Goal: Task Accomplishment & Management: Manage account settings

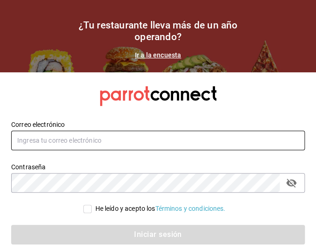
click at [116, 108] on input "text" at bounding box center [158, 140] width 294 height 20
type input "a311081952@gmail.com"
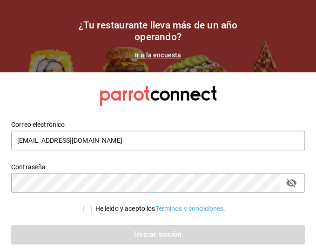
click at [83, 108] on input "He leído y acepto los Términos y condiciones." at bounding box center [87, 208] width 8 height 8
checkbox input "true"
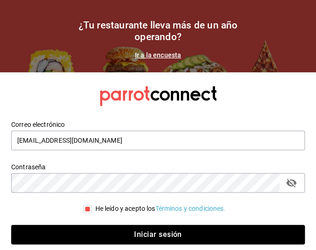
click at [83, 108] on div "Iniciar sesión" at bounding box center [152, 228] width 305 height 31
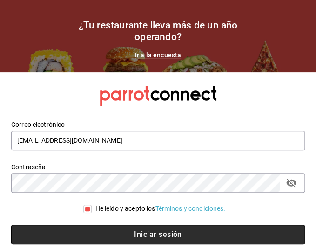
click at [78, 108] on button "Iniciar sesión" at bounding box center [158, 234] width 294 height 20
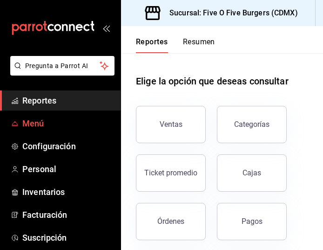
click at [61, 125] on span "Menú" at bounding box center [67, 123] width 91 height 13
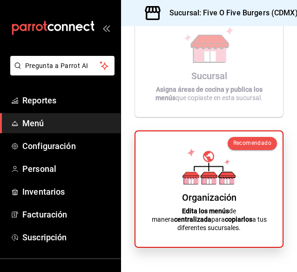
scroll to position [151, 0]
click at [242, 187] on div "Organización Edita los menús de manera centralizada para copiarlos a tus difere…" at bounding box center [209, 189] width 125 height 101
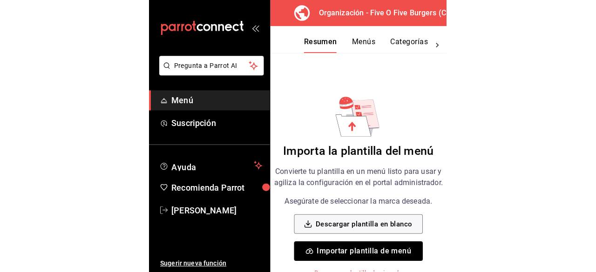
scroll to position [120, 0]
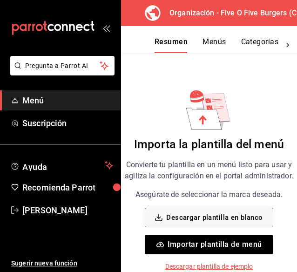
click at [210, 235] on button "Importar plantilla de menú" at bounding box center [209, 245] width 128 height 20
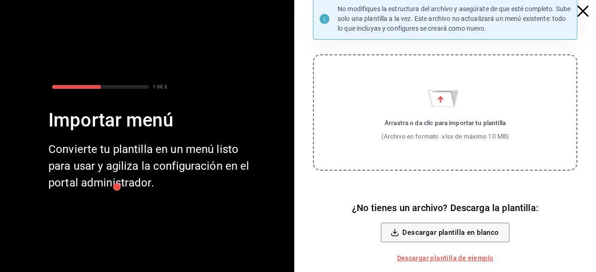
scroll to position [0, 0]
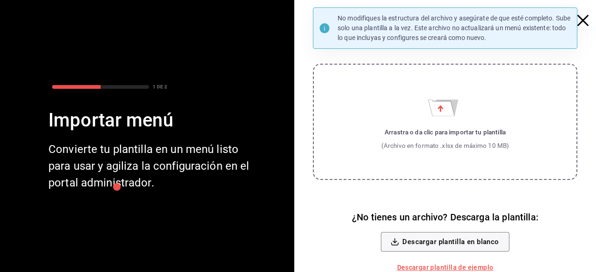
click at [323, 165] on label "Arrastra o da clic para importar tu plantilla (Archivo en formato .xlsx de máxi…" at bounding box center [445, 122] width 264 height 116
click at [0, 0] on input "Arrastra o da clic para importar tu plantilla (Archivo en formato .xlsx de máxi…" at bounding box center [0, 0] width 0 height 0
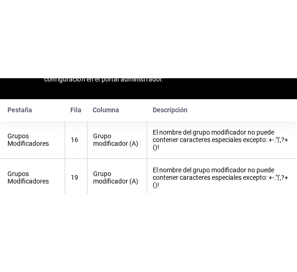
scroll to position [70, 0]
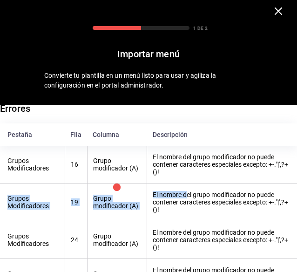
drag, startPoint x: 184, startPoint y: 195, endPoint x: 181, endPoint y: 174, distance: 21.7
click at [181, 174] on tbody "Grupos Modificadores 16 Grupo modificador (A) El nombre del grupo modificador n…" at bounding box center [148, 240] width 297 height 189
click at [194, 176] on th "El nombre del grupo modificador no puede contener caracteres especiales excepto…" at bounding box center [222, 165] width 150 height 38
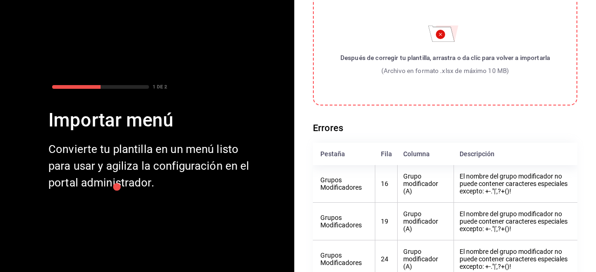
scroll to position [64, 0]
click at [323, 68] on div "(Archivo en formato .xlsx de máximo 10 MB)" at bounding box center [445, 71] width 210 height 9
click at [0, 0] on input "Después de corregir tu plantilla, arrastra o da clic para volver a importarla (…" at bounding box center [0, 0] width 0 height 0
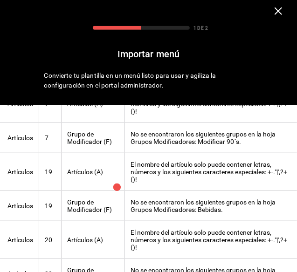
scroll to position [152, 0]
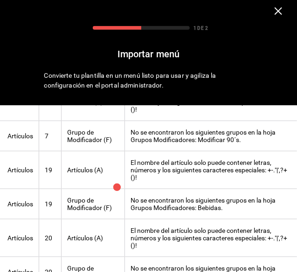
click at [274, 14] on icon "button" at bounding box center [277, 10] width 7 height 7
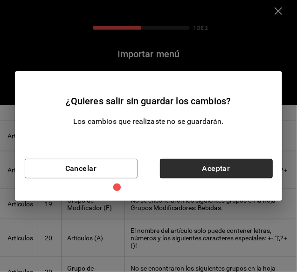
click at [176, 162] on button "Aceptar" at bounding box center [216, 169] width 113 height 20
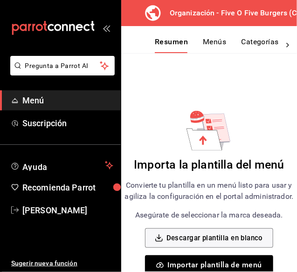
scroll to position [103, 0]
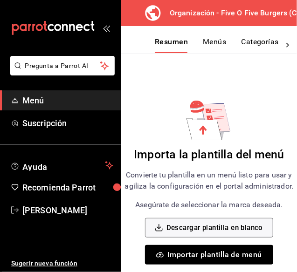
click at [209, 247] on button "Importar plantilla de menú" at bounding box center [209, 255] width 128 height 20
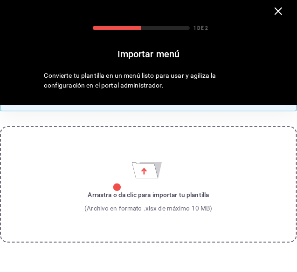
click at [187, 219] on label "Arrastra o da clic para importar tu plantilla (Archivo en formato .xlsx de máxi…" at bounding box center [148, 184] width 297 height 116
click at [0, 0] on input "Arrastra o da clic para importar tu plantilla (Archivo en formato .xlsx de máxi…" at bounding box center [0, 0] width 0 height 0
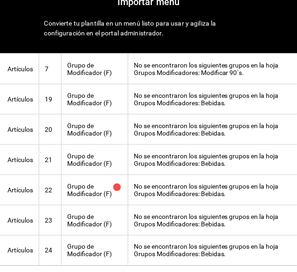
scroll to position [219, 0]
click at [159, 152] on th "No se encontraron los siguientes grupos en la hoja Grupos Modificadores: Bebida…" at bounding box center [212, 160] width 169 height 30
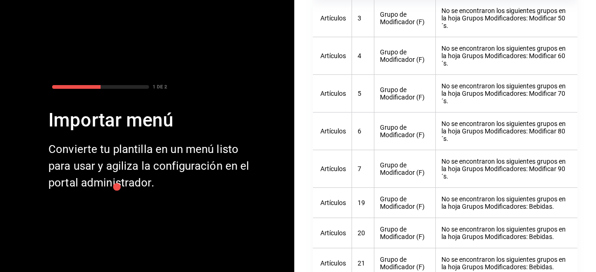
scroll to position [0, 0]
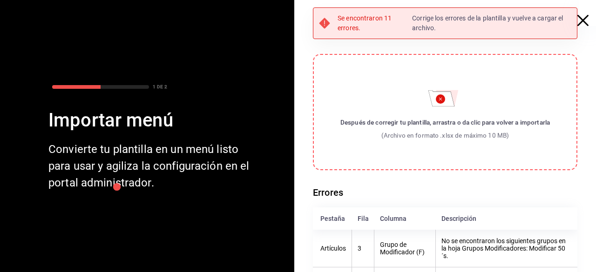
click at [323, 95] on label "Después de corregir tu plantilla, arrastra o da clic para volver a importarla (…" at bounding box center [445, 112] width 264 height 116
click at [0, 0] on input "Después de corregir tu plantilla, arrastra o da clic para volver a importarla (…" at bounding box center [0, 0] width 0 height 0
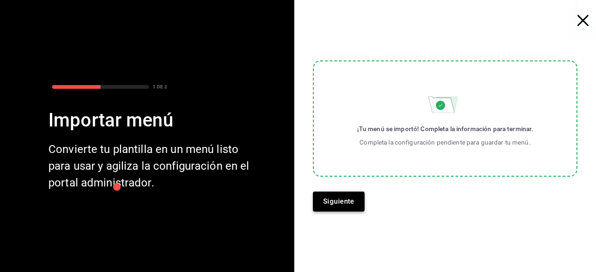
click at [323, 200] on button "Siguiente" at bounding box center [339, 202] width 52 height 20
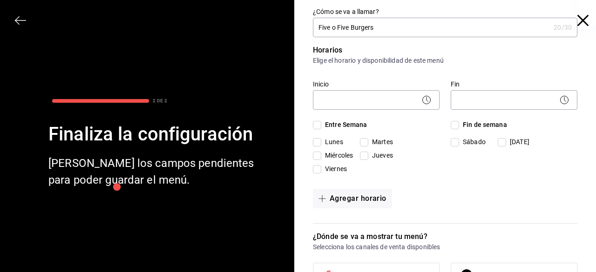
click at [313, 22] on input "Five o Five Burgers" at bounding box center [431, 27] width 237 height 19
click at [316, 26] on input "Five o Five Burgers" at bounding box center [431, 27] width 237 height 19
type input "505 Five o Five Burgers"
click at [323, 102] on body "Pregunta a Parrot AI Menú Suscripción Ayuda Recomienda Parrot Jocelyn Salazar S…" at bounding box center [298, 136] width 596 height 272
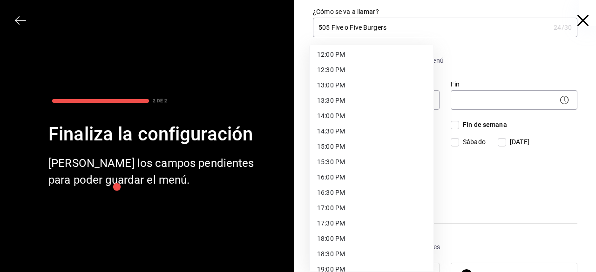
scroll to position [369, 0]
click at [323, 111] on li "14:00 PM" at bounding box center [372, 117] width 124 height 15
type input "14:00"
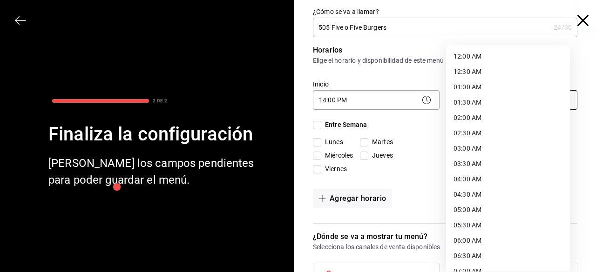
click at [323, 101] on body "Pregunta a Parrot AI Menú Suscripción Ayuda Recomienda Parrot Jocelyn Salazar S…" at bounding box center [298, 136] width 596 height 272
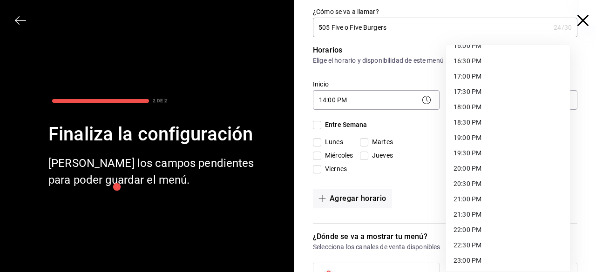
scroll to position [529, 0]
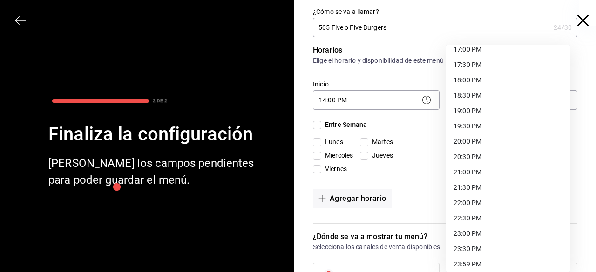
click at [323, 201] on li "22:00 PM" at bounding box center [508, 203] width 124 height 15
type input "22:00"
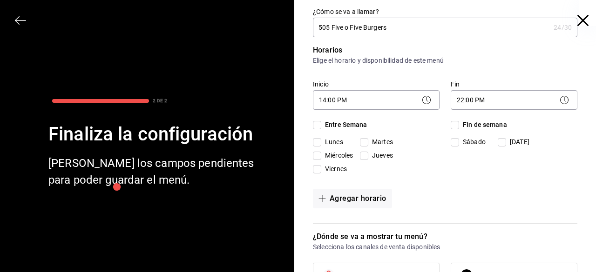
click at [313, 125] on input "Entre Semana" at bounding box center [317, 125] width 8 height 8
checkbox input "true"
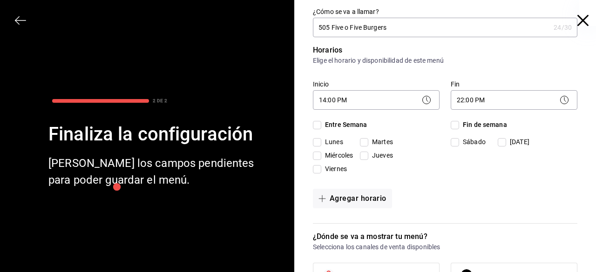
checkbox input "true"
click at [323, 123] on input "Fin de semana" at bounding box center [455, 125] width 8 height 8
checkbox input "true"
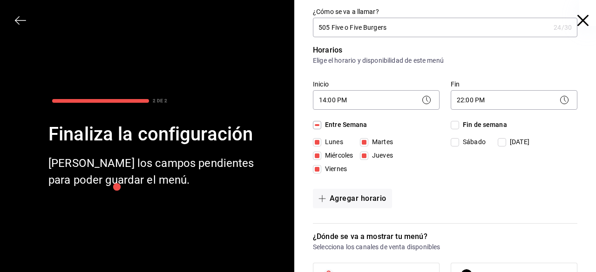
checkbox input "true"
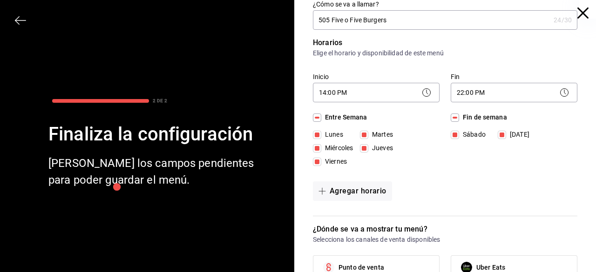
scroll to position [7, 0]
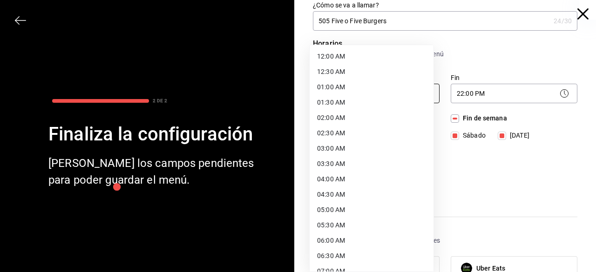
click at [323, 89] on body "Pregunta a Parrot AI Menú Suscripción Ayuda Recomienda Parrot Jocelyn Salazar S…" at bounding box center [298, 136] width 596 height 272
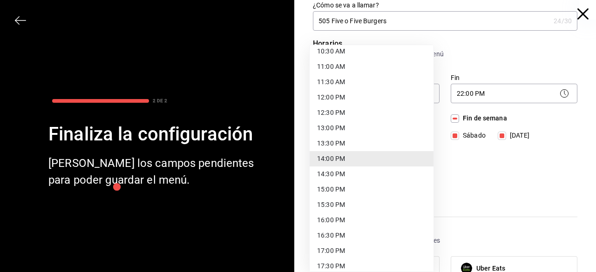
click at [323, 155] on li "14:00 PM" at bounding box center [372, 158] width 124 height 15
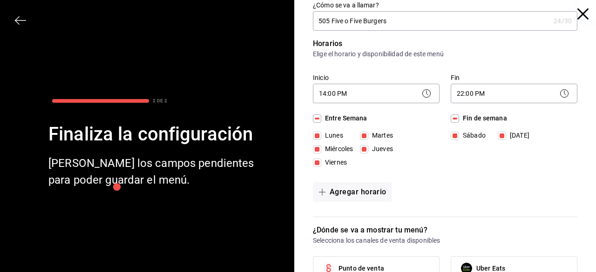
click at [323, 80] on div "22:00 PM 22:00" at bounding box center [514, 92] width 127 height 25
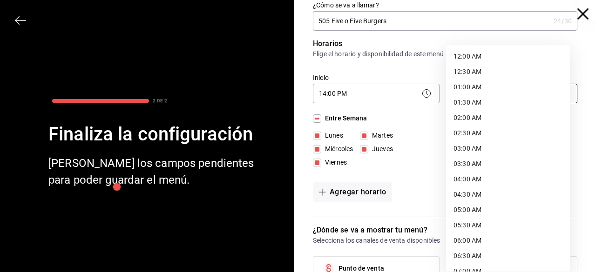
click at [323, 95] on body "Pregunta a Parrot AI Menú Suscripción Ayuda Recomienda Parrot Jocelyn Salazar S…" at bounding box center [298, 136] width 596 height 272
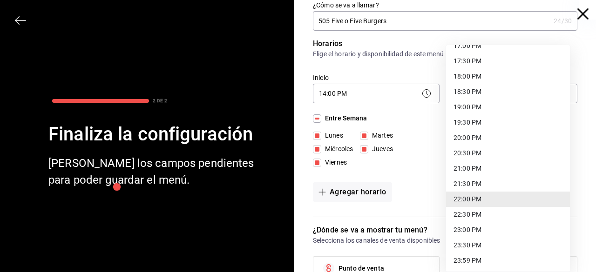
click at [323, 166] on li "21:00 PM" at bounding box center [508, 168] width 124 height 15
type input "21:00"
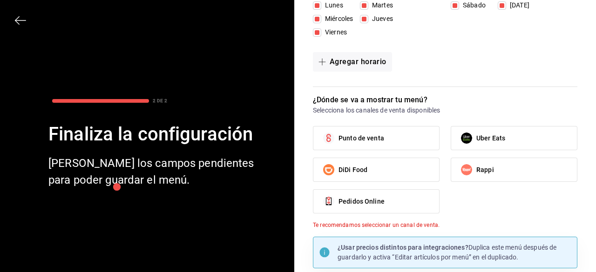
scroll to position [166, 0]
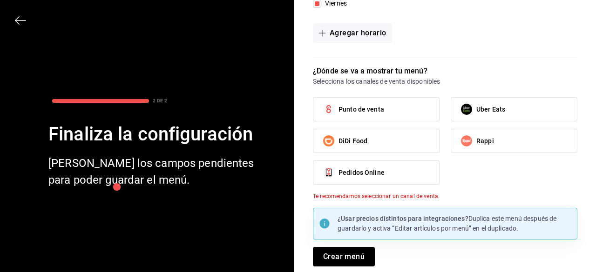
click at [323, 110] on label "Punto de venta" at bounding box center [376, 109] width 126 height 23
click at [323, 110] on input "Punto de venta" at bounding box center [329, 110] width 20 height 20
checkbox input "true"
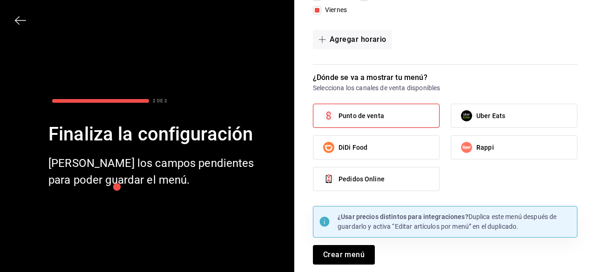
scroll to position [157, 0]
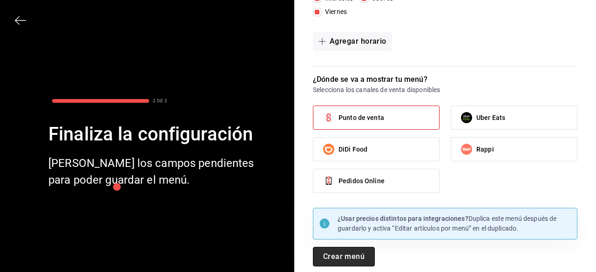
click at [323, 249] on button "Crear menú" at bounding box center [344, 257] width 62 height 20
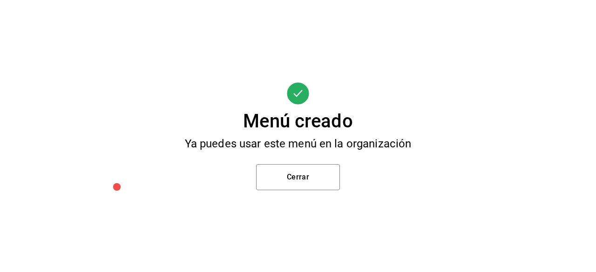
scroll to position [0, 0]
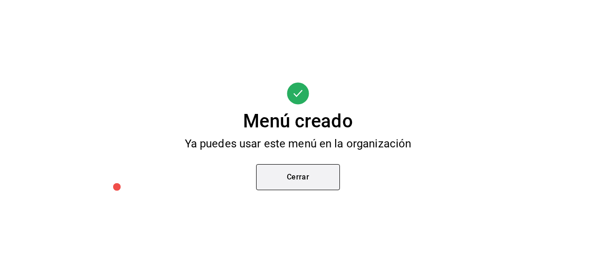
click at [322, 169] on button "Cerrar" at bounding box center [298, 177] width 84 height 26
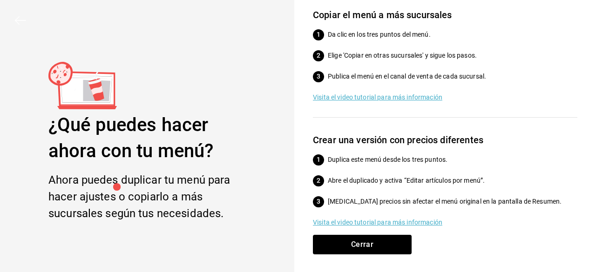
click at [322, 169] on ol "Duplica este menú desde los tres puntos. Abre el duplicado y activa “Editar art…" at bounding box center [445, 181] width 264 height 52
click at [323, 243] on button "Cerrar" at bounding box center [362, 245] width 99 height 20
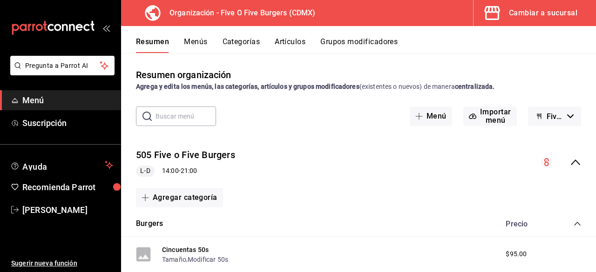
drag, startPoint x: 82, startPoint y: 95, endPoint x: 339, endPoint y: 188, distance: 273.4
click at [323, 188] on div "Agregar categoría" at bounding box center [358, 198] width 445 height 20
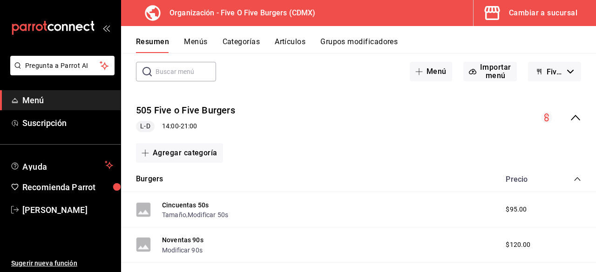
scroll to position [45, 0]
click at [323, 115] on icon "collapse-menu-row" at bounding box center [575, 117] width 11 height 11
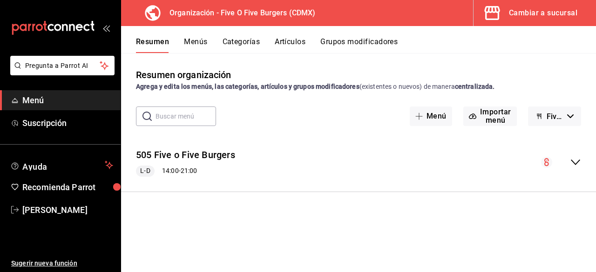
scroll to position [0, 0]
click at [323, 165] on icon "collapse-menu-row" at bounding box center [575, 162] width 11 height 11
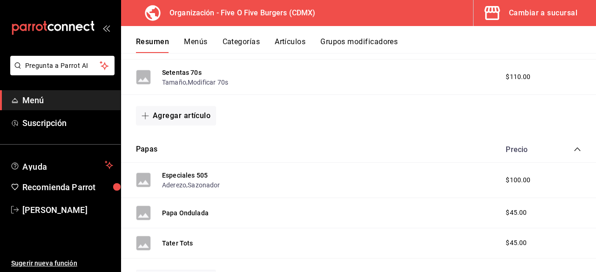
scroll to position [486, 0]
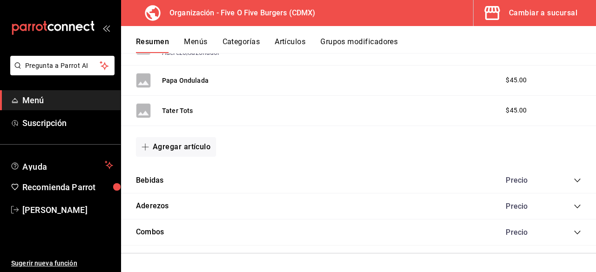
click at [197, 37] on div "Resumen Menús Categorías Artículos Grupos modificadores" at bounding box center [358, 39] width 475 height 27
click at [197, 38] on button "Menús" at bounding box center [195, 45] width 23 height 16
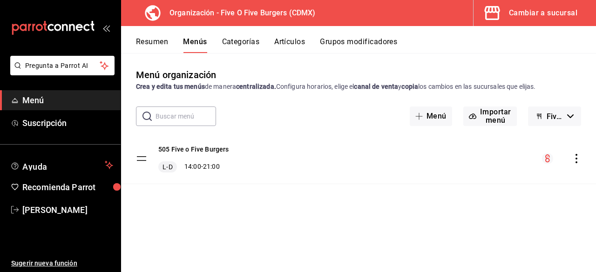
click at [323, 163] on div "menu-maker-table" at bounding box center [561, 158] width 39 height 11
click at [323, 157] on icon "actions" at bounding box center [576, 158] width 9 height 9
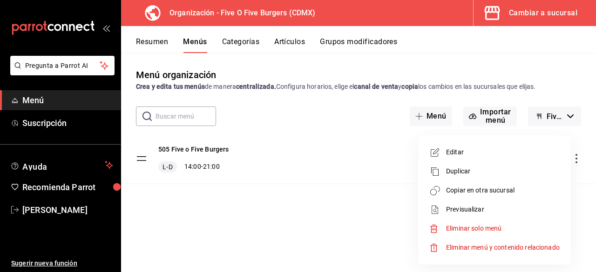
click at [323, 155] on span "Editar" at bounding box center [503, 153] width 114 height 10
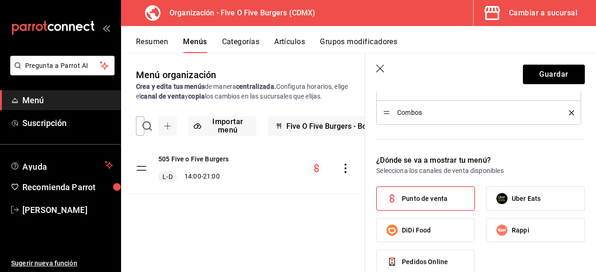
scroll to position [449, 0]
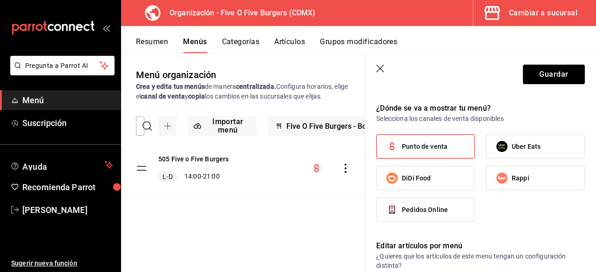
click at [323, 153] on label "Punto de venta" at bounding box center [426, 146] width 98 height 23
click at [323, 153] on input "Punto de venta" at bounding box center [392, 147] width 20 height 20
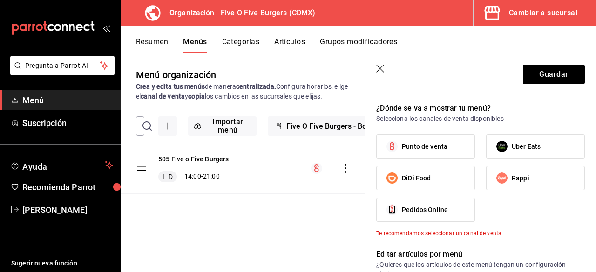
click at [323, 153] on label "Punto de venta" at bounding box center [426, 146] width 98 height 23
click at [323, 153] on input "Punto de venta" at bounding box center [392, 147] width 20 height 20
checkbox input "true"
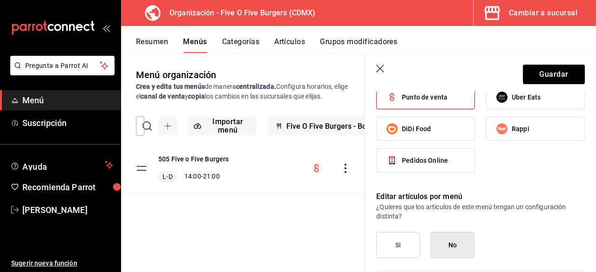
scroll to position [494, 0]
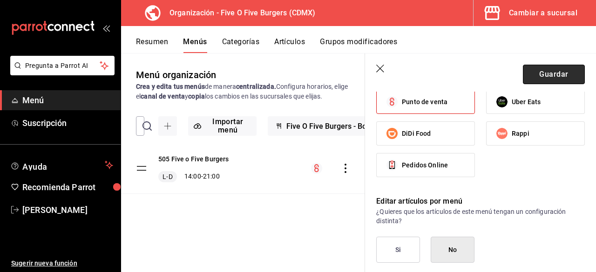
click at [323, 79] on button "Guardar" at bounding box center [554, 75] width 62 height 20
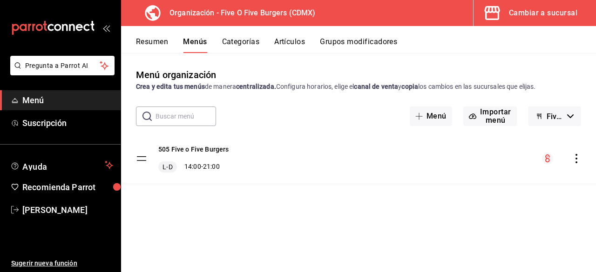
click at [102, 26] on div "mailbox folders" at bounding box center [60, 28] width 121 height 56
click at [102, 27] on icon "open_drawer_menu" at bounding box center [105, 27] width 7 height 7
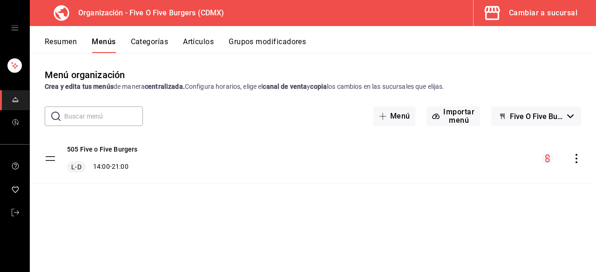
click at [323, 157] on circle "menu-maker-table" at bounding box center [547, 158] width 11 height 11
click at [15, 93] on link "mailbox folders" at bounding box center [14, 100] width 29 height 20
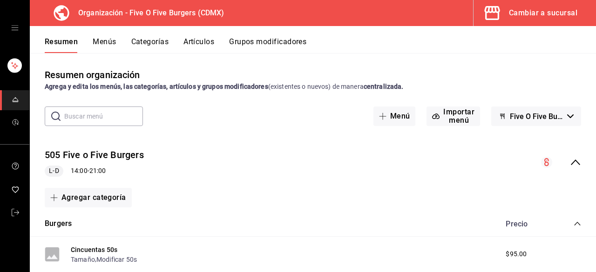
click at [196, 43] on button "Artículos" at bounding box center [198, 45] width 31 height 16
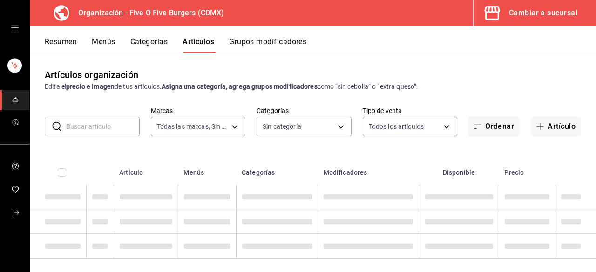
type input "1c621bbb-1c7f-463d-b041-a7faf11ae458"
type input "75c96116-9b96-4e16-87a8-6ffa52acee99,17c52995-8e88-4aec-af93-f1ff47859470,c6dc4…"
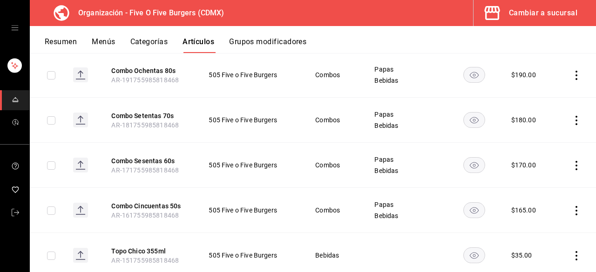
scroll to position [223, 0]
click at [1, 187] on link "mailbox folders" at bounding box center [14, 191] width 29 height 20
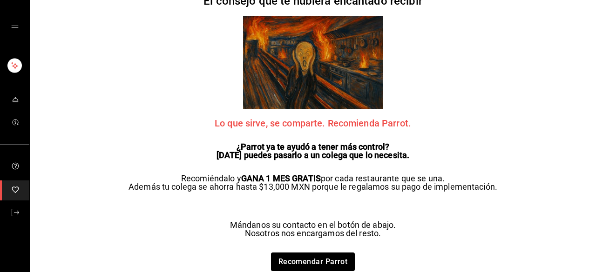
click at [0, 186] on link "mailbox folders" at bounding box center [14, 191] width 29 height 20
click at [13, 33] on div "mailbox folders" at bounding box center [14, 28] width 29 height 56
click at [17, 28] on icon "open drawer" at bounding box center [14, 27] width 7 height 7
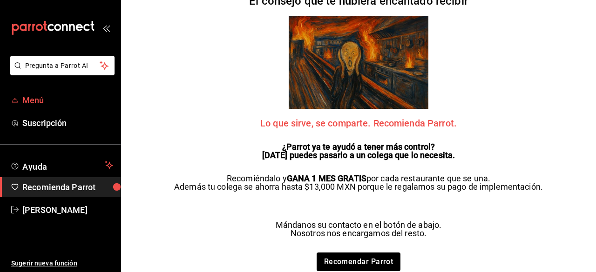
click at [49, 97] on span "Menú" at bounding box center [67, 100] width 91 height 13
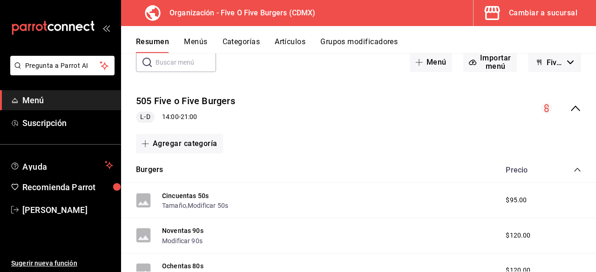
scroll to position [53, 0]
click at [323, 67] on span "Five O Five Burgers - Borrador" at bounding box center [555, 63] width 17 height 9
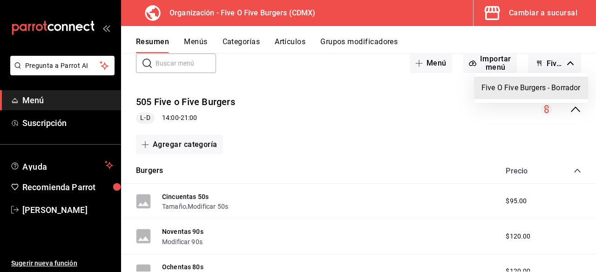
click at [323, 90] on li "Five O Five Burgers - Borrador" at bounding box center [531, 88] width 114 height 22
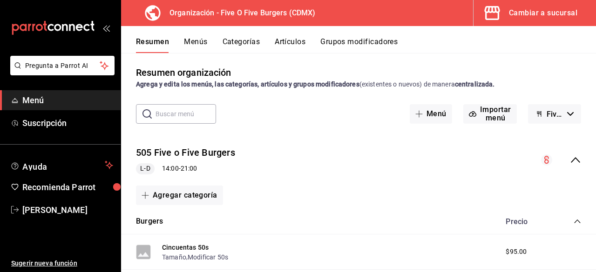
scroll to position [4, 0]
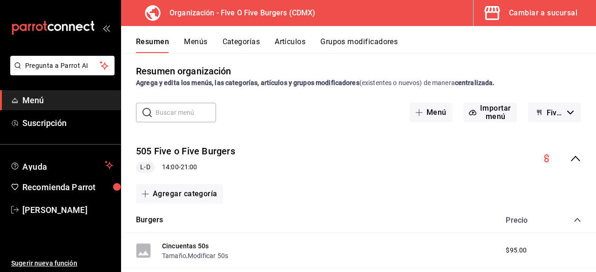
click at [242, 40] on button "Categorías" at bounding box center [242, 45] width 38 height 16
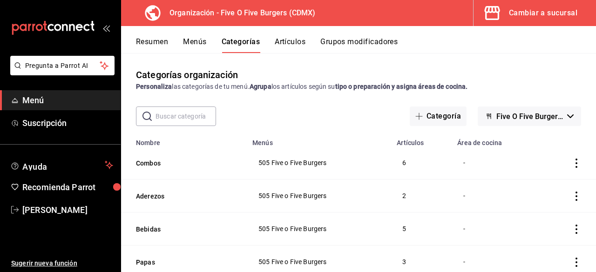
click at [305, 43] on button "Artículos" at bounding box center [290, 45] width 31 height 16
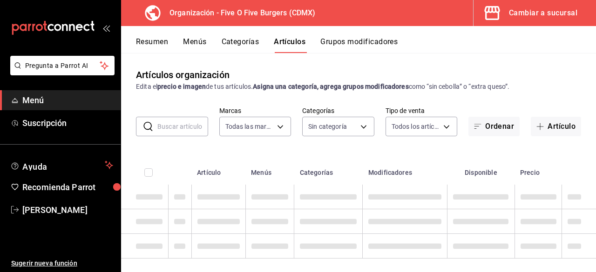
type input "1c621bbb-1c7f-463d-b041-a7faf11ae458"
type input "75c96116-9b96-4e16-87a8-6ffa52acee99,17c52995-8e88-4aec-af93-f1ff47859470,c6dc4…"
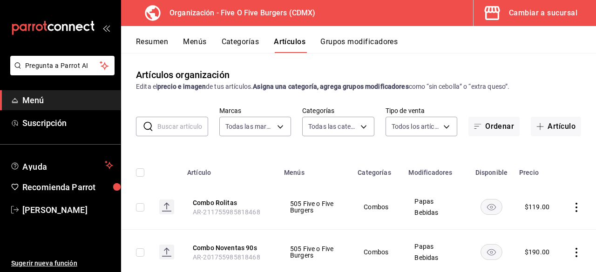
click at [323, 14] on div "Cambiar a sucursal" at bounding box center [543, 13] width 68 height 13
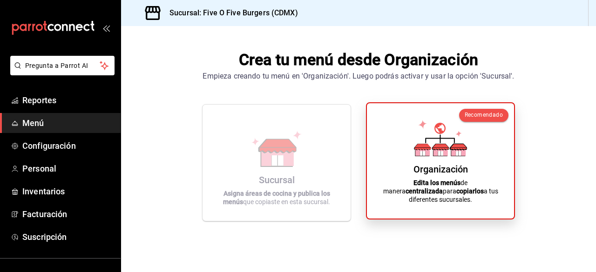
click at [323, 131] on icon at bounding box center [440, 138] width 53 height 36
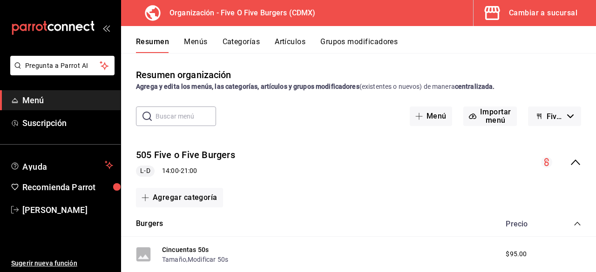
click at [323, 12] on div "Cambiar a sucursal" at bounding box center [543, 13] width 68 height 13
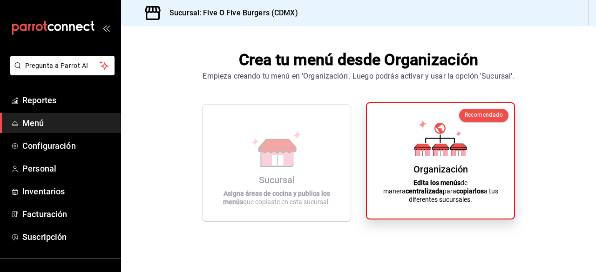
click at [323, 156] on icon at bounding box center [440, 151] width 14 height 9
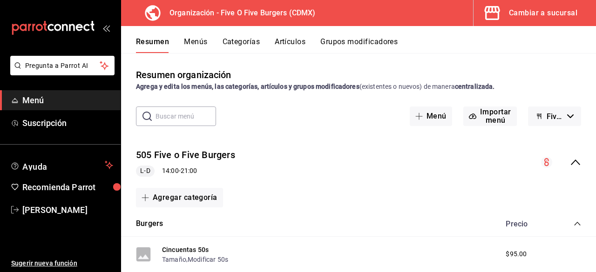
click at [193, 43] on button "Menús" at bounding box center [195, 45] width 23 height 16
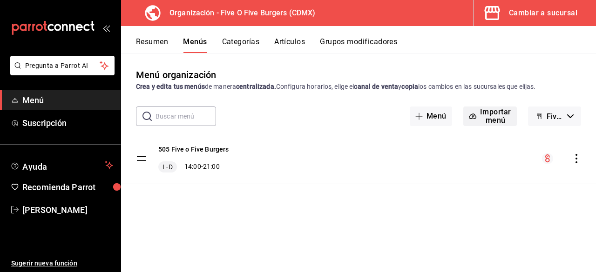
click at [323, 118] on button "Importar menú" at bounding box center [490, 117] width 54 height 20
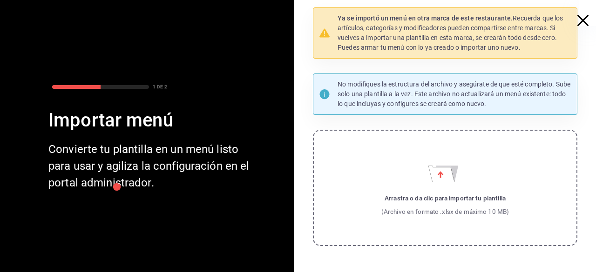
click at [323, 19] on icon "button" at bounding box center [582, 20] width 11 height 11
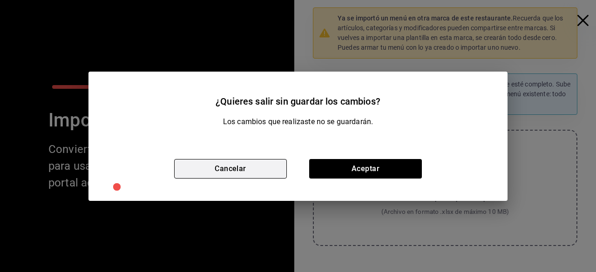
click at [248, 164] on button "Cancelar" at bounding box center [230, 169] width 113 height 20
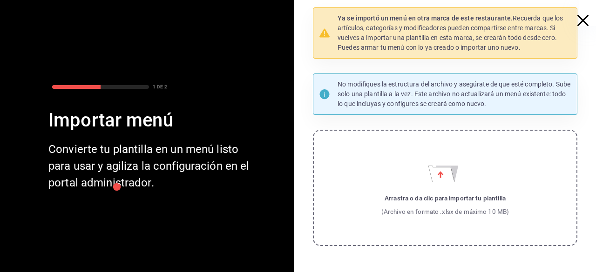
click at [323, 16] on icon "button" at bounding box center [582, 20] width 11 height 11
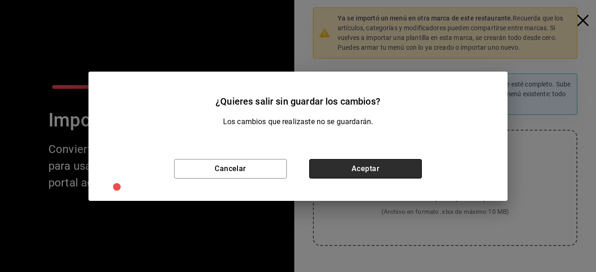
click at [311, 165] on button "Aceptar" at bounding box center [365, 169] width 113 height 20
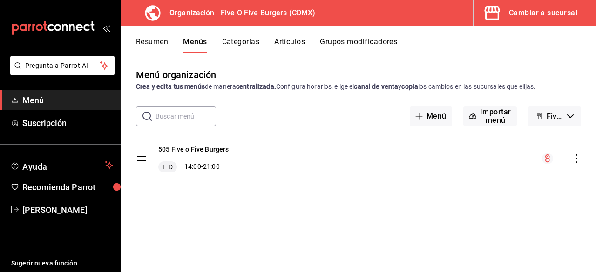
click at [157, 41] on button "Resumen" at bounding box center [152, 45] width 32 height 16
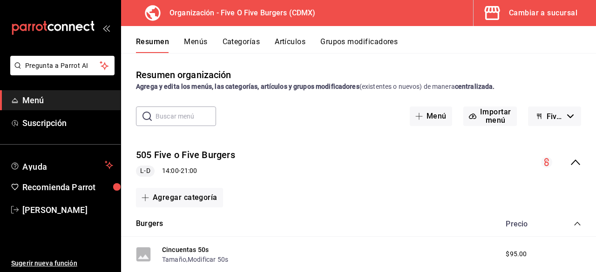
click at [323, 159] on icon "collapse-menu-row" at bounding box center [575, 162] width 11 height 11
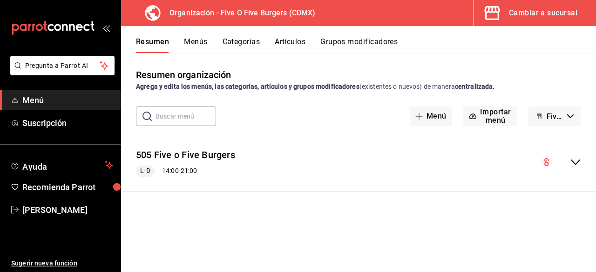
click at [323, 161] on circle "collapse-menu-row" at bounding box center [546, 162] width 11 height 11
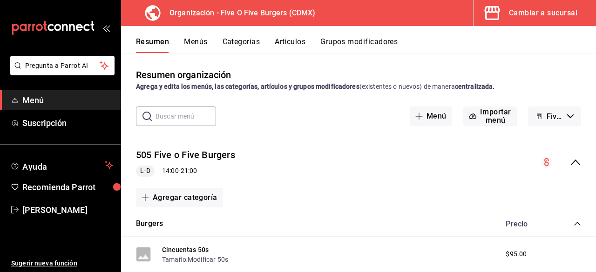
click at [323, 161] on circle "collapse-menu-row" at bounding box center [546, 162] width 11 height 11
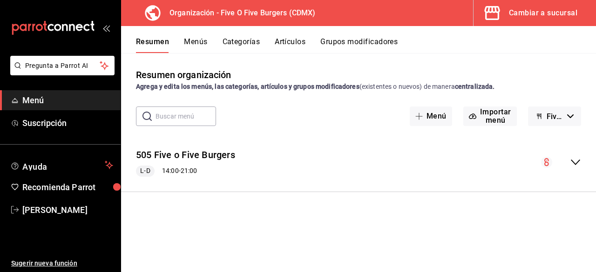
click at [323, 161] on div "505 Five o Five Burgers L-D 14:00 - 21:00" at bounding box center [358, 162] width 475 height 43
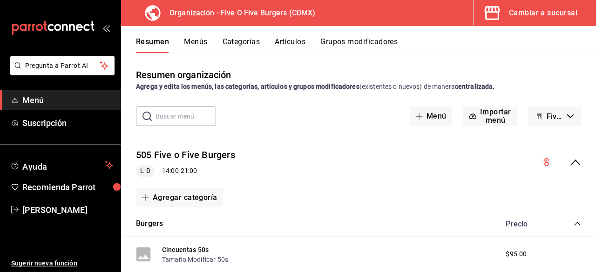
click at [190, 48] on button "Menús" at bounding box center [195, 45] width 23 height 16
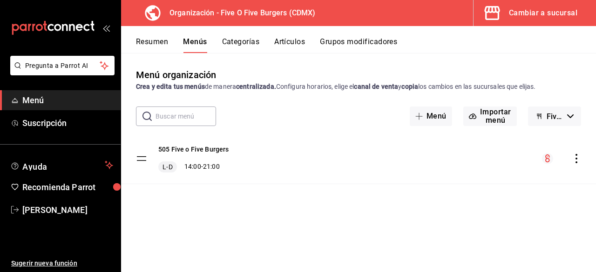
click at [323, 155] on icon "actions" at bounding box center [577, 158] width 2 height 9
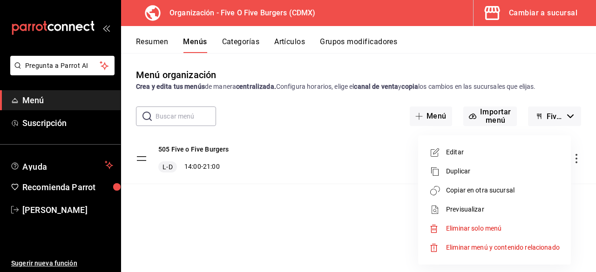
click at [323, 213] on span "Previsualizar" at bounding box center [503, 210] width 114 height 10
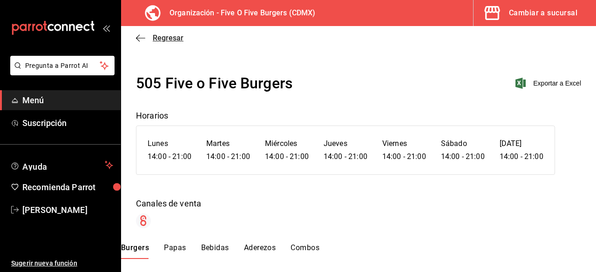
click at [140, 35] on icon "button" at bounding box center [140, 38] width 9 height 8
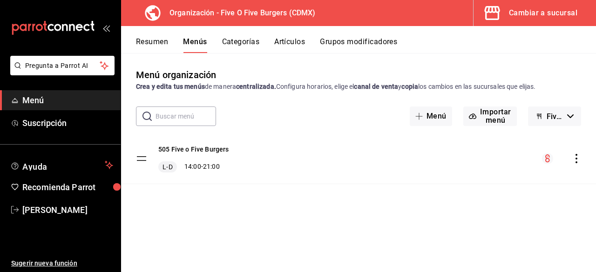
click at [323, 159] on icon "actions" at bounding box center [576, 158] width 9 height 9
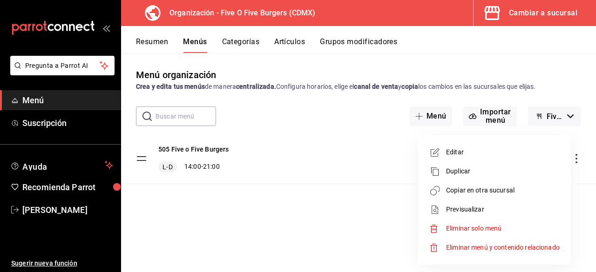
click at [323, 146] on div at bounding box center [298, 136] width 596 height 272
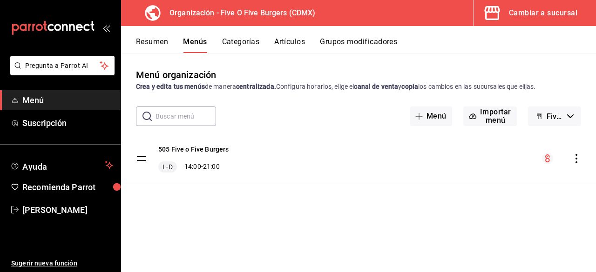
click at [57, 99] on span "Menú" at bounding box center [67, 100] width 91 height 13
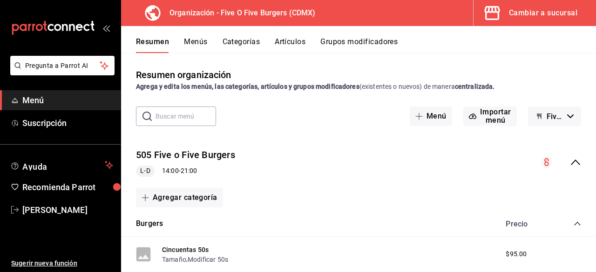
click at [204, 44] on button "Menús" at bounding box center [195, 45] width 23 height 16
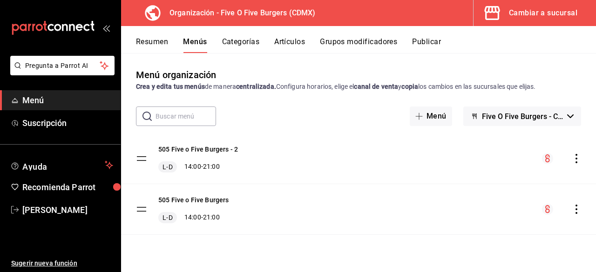
click at [323, 159] on icon "actions" at bounding box center [576, 158] width 9 height 9
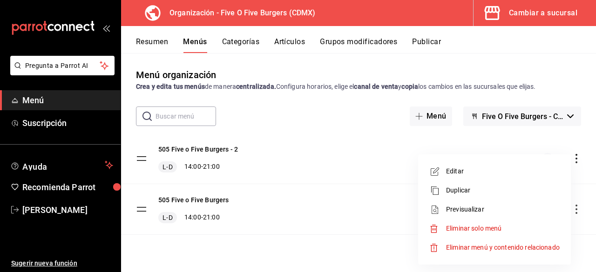
click at [323, 205] on span "Previsualizar" at bounding box center [503, 210] width 114 height 10
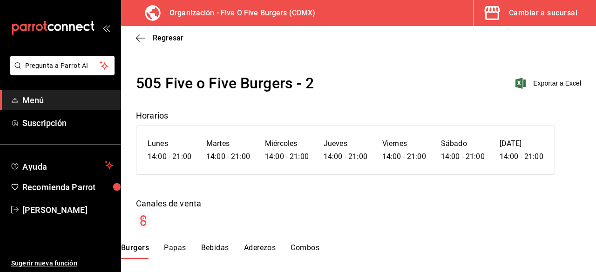
click at [141, 221] on icon at bounding box center [143, 221] width 6 height 11
click at [140, 41] on icon "button" at bounding box center [140, 38] width 9 height 8
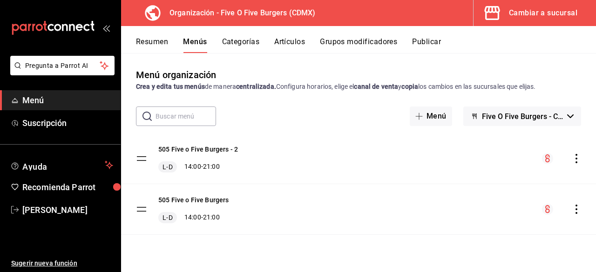
click at [323, 209] on icon "actions" at bounding box center [576, 209] width 9 height 9
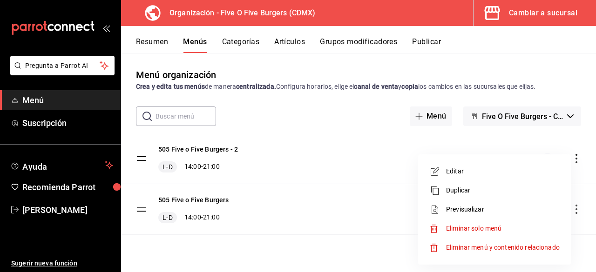
click at [323, 194] on div at bounding box center [298, 136] width 596 height 272
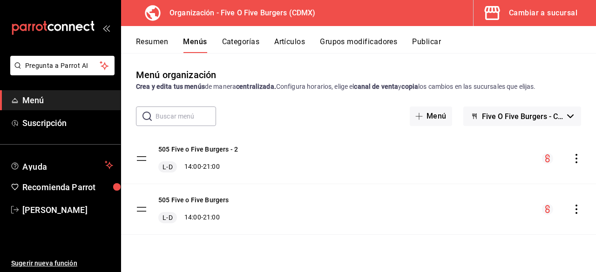
click at [323, 122] on button "Five O Five Burgers - CDMX" at bounding box center [522, 117] width 118 height 20
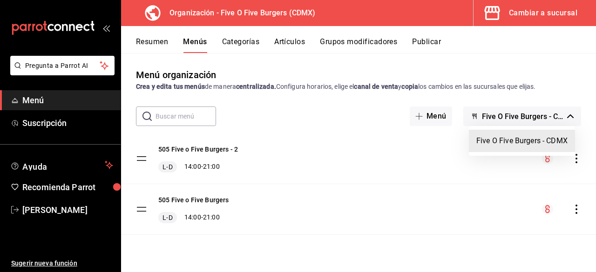
click at [323, 140] on li "Five O Five Burgers - CDMX" at bounding box center [522, 141] width 106 height 22
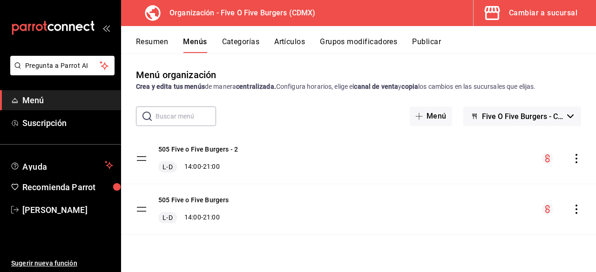
click at [323, 38] on button "Publicar" at bounding box center [426, 45] width 29 height 16
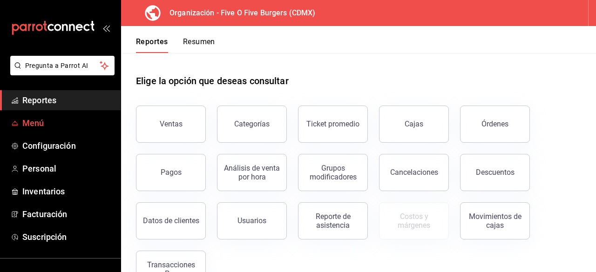
click at [81, 116] on link "Menú" at bounding box center [60, 123] width 121 height 20
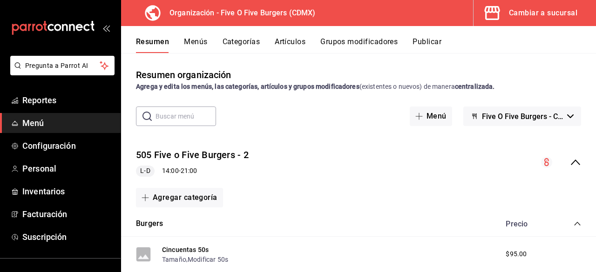
click at [58, 119] on span "Menú" at bounding box center [67, 123] width 91 height 13
click at [205, 39] on button "Menús" at bounding box center [195, 45] width 23 height 16
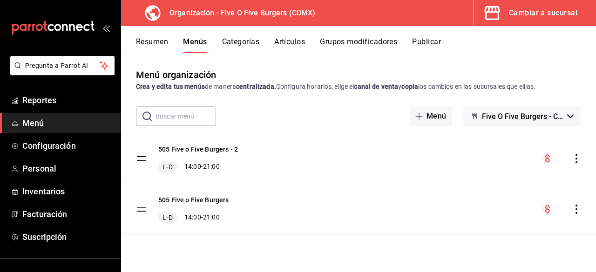
click at [323, 208] on icon "actions" at bounding box center [576, 209] width 9 height 9
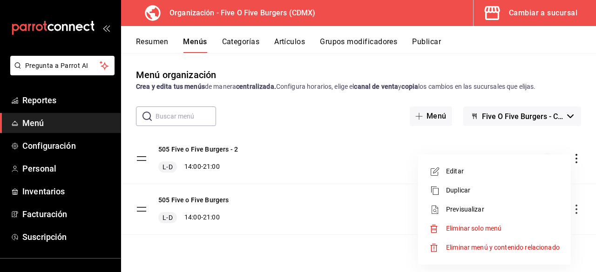
click at [323, 185] on div at bounding box center [298, 136] width 596 height 272
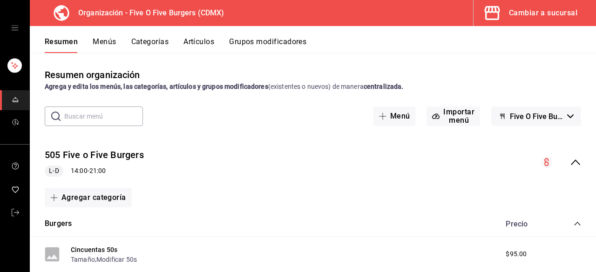
click at [17, 32] on div "mailbox folders" at bounding box center [14, 28] width 29 height 56
click at [17, 31] on icon "open drawer" at bounding box center [14, 27] width 7 height 7
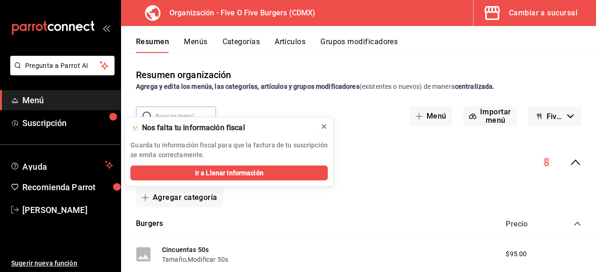
click at [323, 126] on icon at bounding box center [324, 127] width 4 height 4
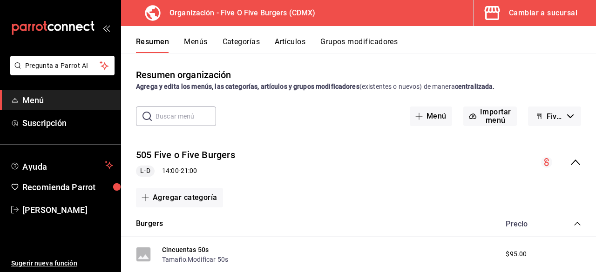
click at [70, 32] on icon "mailbox folders" at bounding box center [53, 28] width 84 height 14
click at [88, 26] on icon "mailbox folders" at bounding box center [53, 28] width 84 height 14
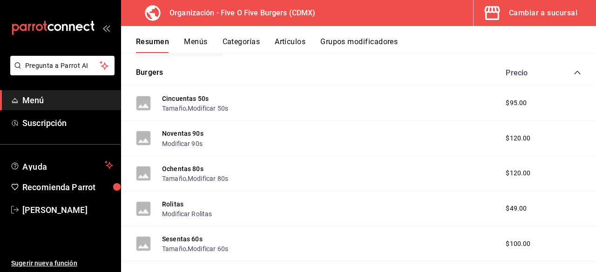
scroll to position [153, 0]
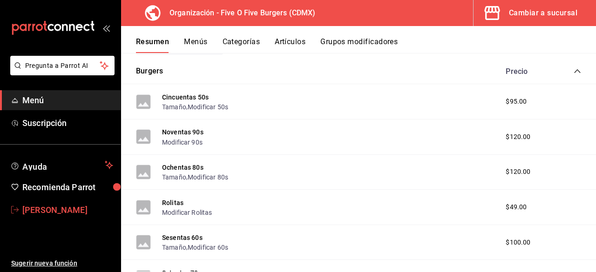
click at [34, 206] on span "[PERSON_NAME]" at bounding box center [67, 210] width 91 height 13
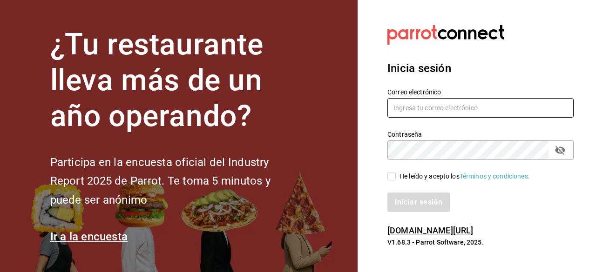
click at [420, 102] on input "text" at bounding box center [480, 108] width 186 height 20
click at [420, 102] on input "a" at bounding box center [480, 108] width 186 height 20
type input "[EMAIL_ADDRESS][DOMAIN_NAME]"
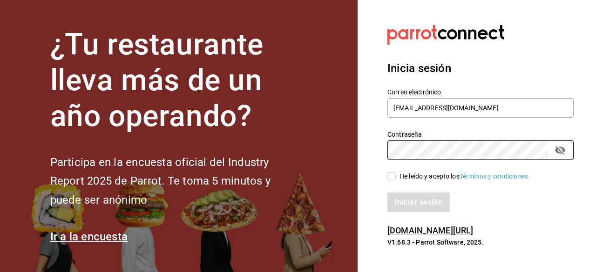
click at [394, 180] on input "He leído y acepto los Términos y condiciones." at bounding box center [391, 176] width 8 height 8
checkbox input "true"
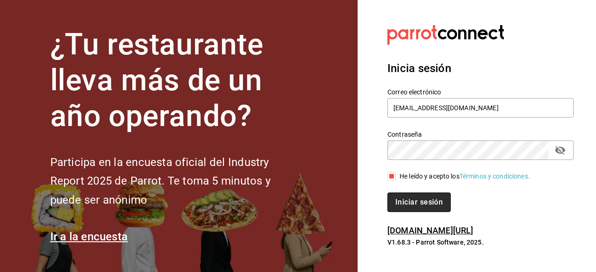
click at [409, 201] on button "Iniciar sesión" at bounding box center [418, 203] width 63 height 20
click at [409, 201] on div "Iniciar sesión" at bounding box center [480, 203] width 186 height 20
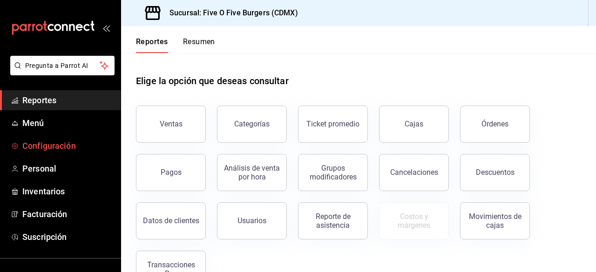
click at [53, 142] on span "Configuración" at bounding box center [67, 146] width 91 height 13
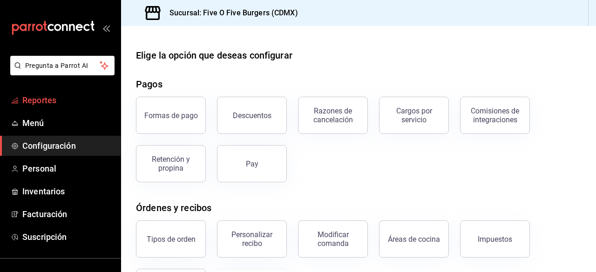
click at [46, 104] on span "Reportes" at bounding box center [67, 100] width 91 height 13
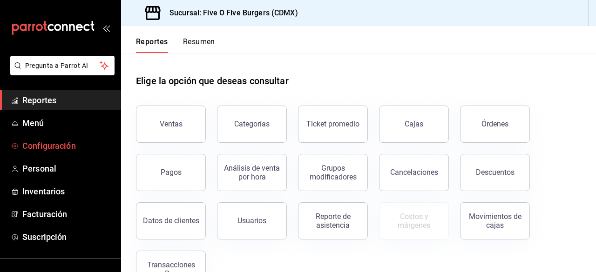
click at [46, 152] on span "Configuración" at bounding box center [67, 146] width 91 height 13
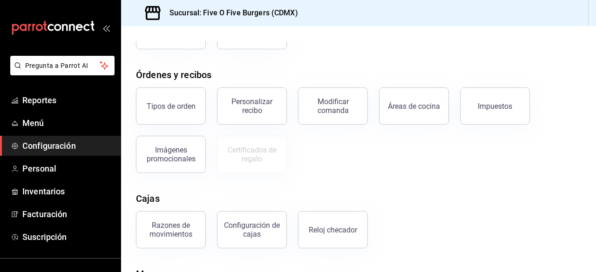
scroll to position [134, 0]
click at [96, 164] on span "Personal" at bounding box center [67, 168] width 91 height 13
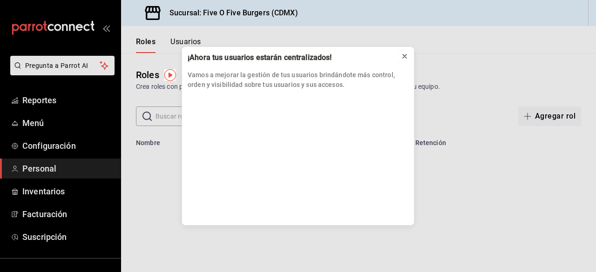
click at [408, 60] on icon at bounding box center [404, 56] width 7 height 7
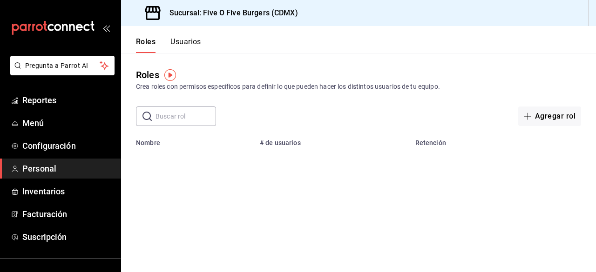
click at [198, 38] on button "Usuarios" at bounding box center [185, 45] width 31 height 16
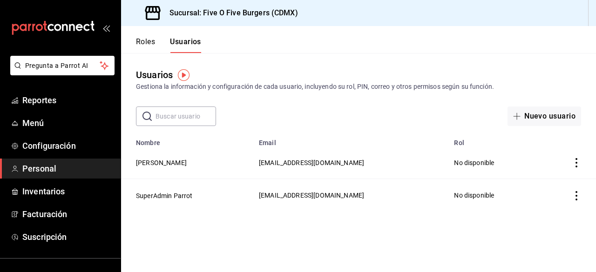
click at [272, 166] on span "[EMAIL_ADDRESS][DOMAIN_NAME]" at bounding box center [311, 162] width 105 height 7
click at [170, 161] on button "[PERSON_NAME]" at bounding box center [161, 162] width 51 height 9
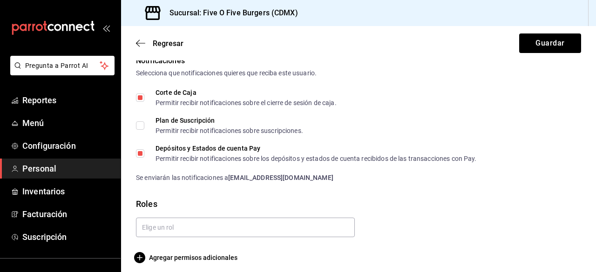
scroll to position [493, 0]
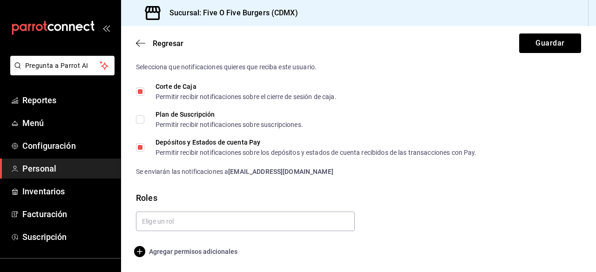
click at [138, 247] on icon "button" at bounding box center [139, 251] width 11 height 11
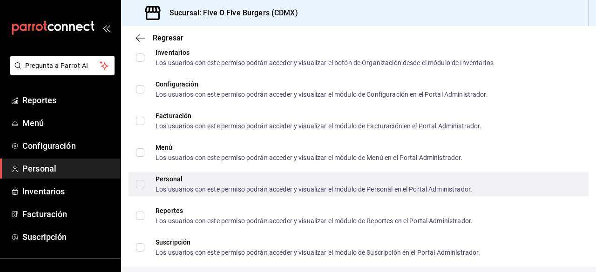
scroll to position [450, 0]
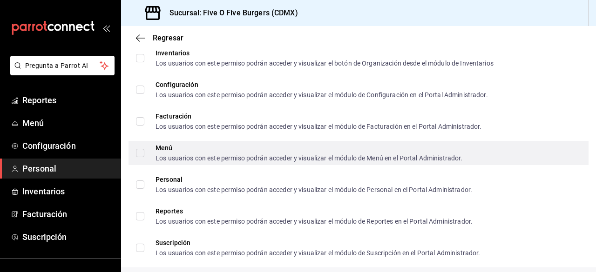
click at [141, 151] on input "Menú Los usuarios con este permiso podrán acceder y visualizar el módulo de Men…" at bounding box center [140, 153] width 8 height 8
checkbox input "true"
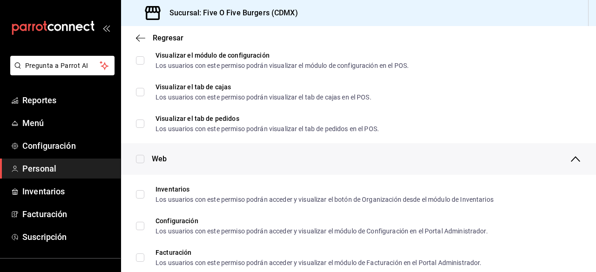
scroll to position [303, 0]
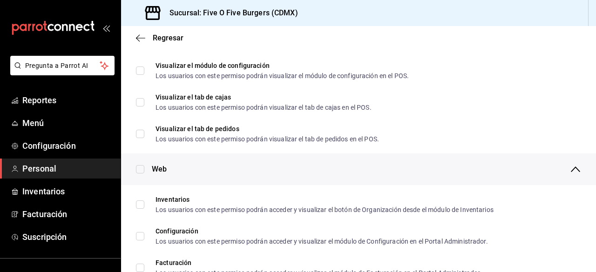
click at [169, 149] on ul "Cambiar el usuario asignado a una cuenta de mesa Los usuarios con este permiso …" at bounding box center [358, 39] width 475 height 229
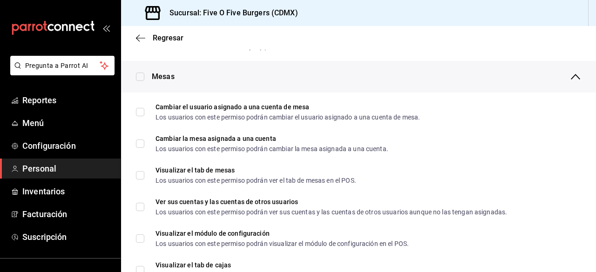
scroll to position [135, 0]
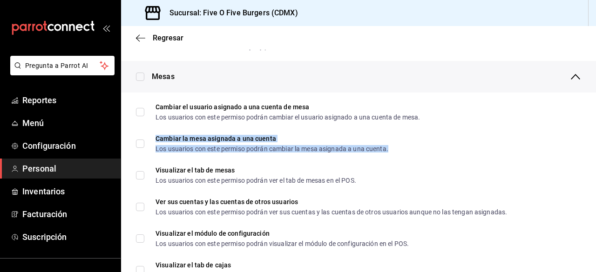
click at [212, 152] on div "Los usuarios con este permiso podrán cambiar la mesa asignada a una cuenta." at bounding box center [272, 149] width 233 height 7
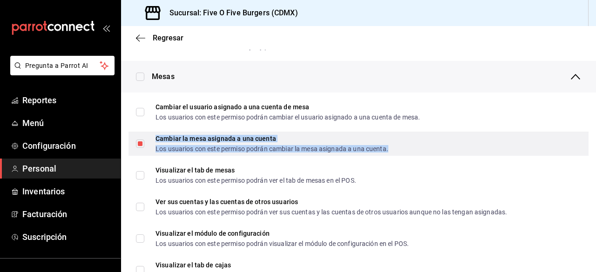
click at [139, 145] on input "Cambiar la mesa asignada a una cuenta Los usuarios con este permiso podrán camb…" at bounding box center [140, 144] width 8 height 8
checkbox input "false"
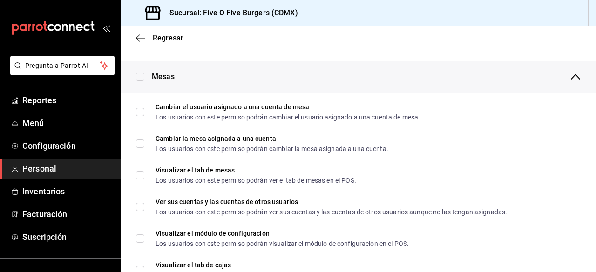
click at [323, 75] on div "Mesas" at bounding box center [366, 77] width 429 height 32
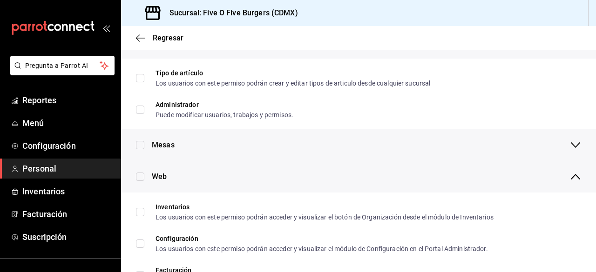
scroll to position [0, 0]
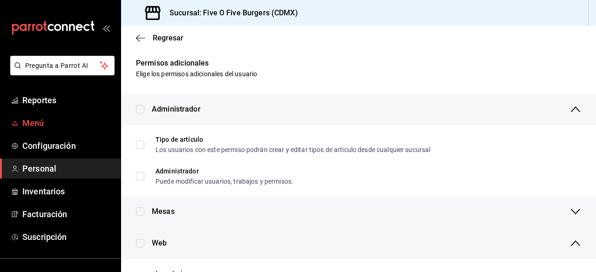
click at [36, 121] on span "Menú" at bounding box center [67, 123] width 91 height 13
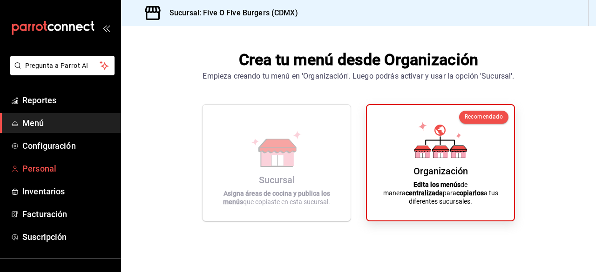
click at [59, 162] on span "Personal" at bounding box center [67, 168] width 91 height 13
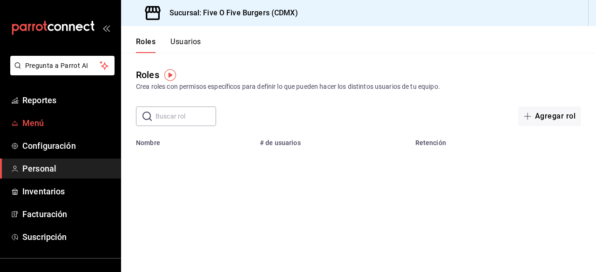
click at [59, 124] on span "Menú" at bounding box center [67, 123] width 91 height 13
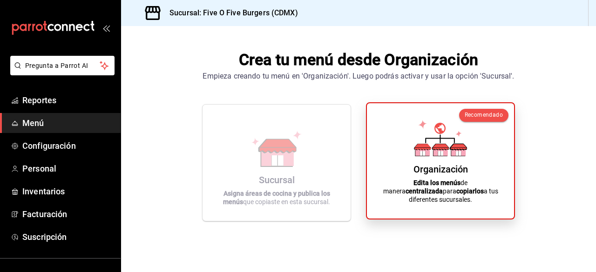
click at [406, 155] on div "Organización Edita los menús de manera centralizada para copiarlos a tus difere…" at bounding box center [440, 161] width 125 height 101
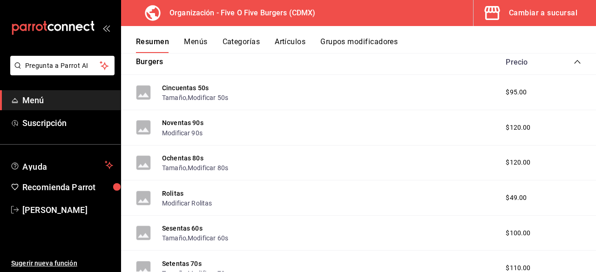
scroll to position [361, 0]
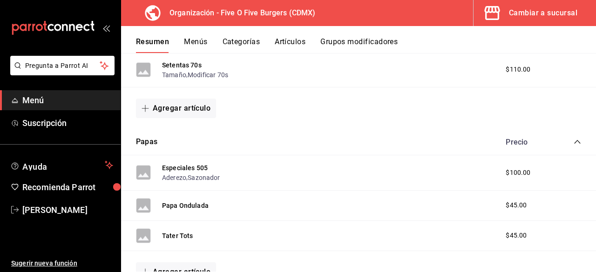
click at [191, 44] on button "Menús" at bounding box center [195, 45] width 23 height 16
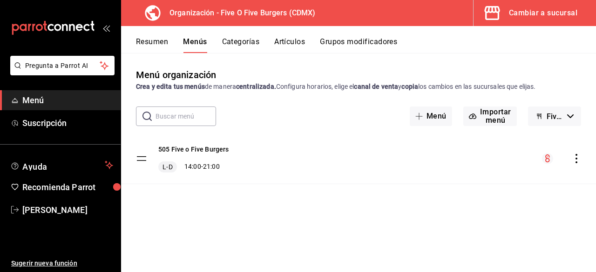
click at [575, 155] on icon "actions" at bounding box center [576, 158] width 9 height 9
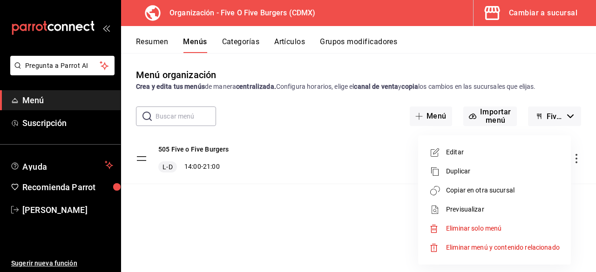
click at [379, 149] on div at bounding box center [298, 136] width 596 height 272
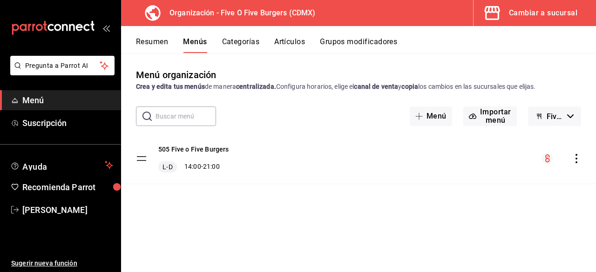
click at [576, 162] on icon "actions" at bounding box center [576, 158] width 9 height 9
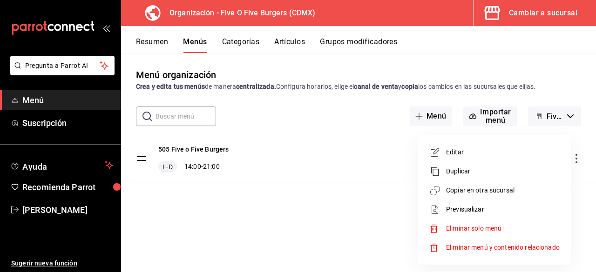
click at [359, 199] on div at bounding box center [298, 136] width 596 height 272
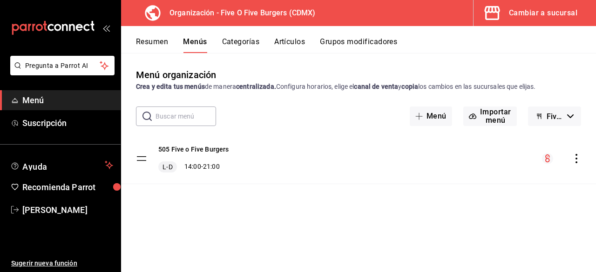
click at [190, 45] on button "Menús" at bounding box center [195, 45] width 24 height 16
click at [579, 162] on icon "actions" at bounding box center [576, 158] width 9 height 9
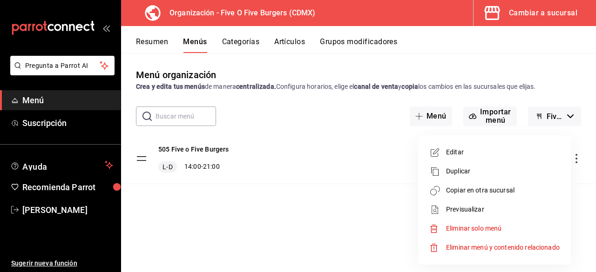
click at [510, 185] on li "Copiar en otra sucursal" at bounding box center [494, 190] width 145 height 19
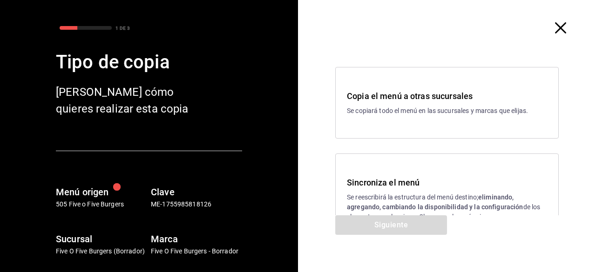
scroll to position [0, 0]
click at [420, 110] on p "Se copiará todo el menú en las sucursales y marcas que elijas." at bounding box center [447, 111] width 200 height 10
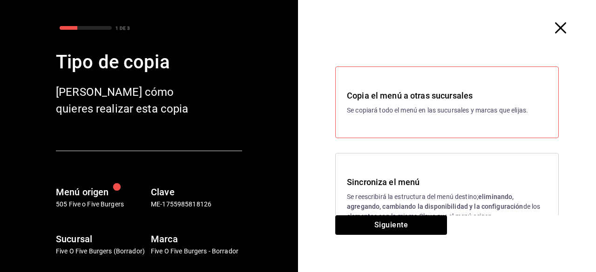
click at [440, 127] on div "Copia el menú a otras sucursales Se copiará todo el menú en las sucursales y ma…" at bounding box center [446, 103] width 223 height 72
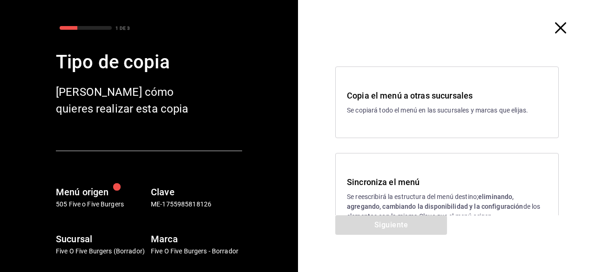
click at [427, 101] on h3 "Copia el menú a otras sucursales" at bounding box center [447, 95] width 200 height 13
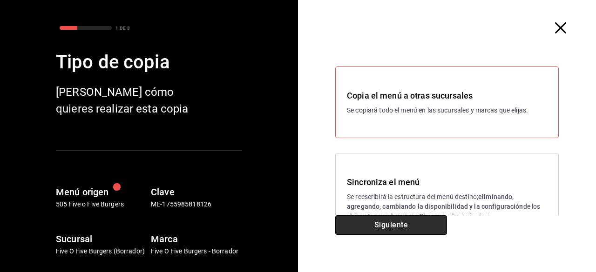
click at [358, 225] on button "Siguiente" at bounding box center [391, 226] width 112 height 20
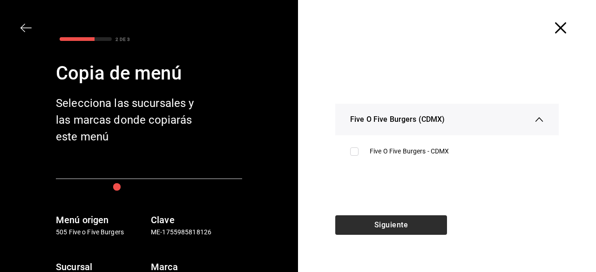
scroll to position [0, 0]
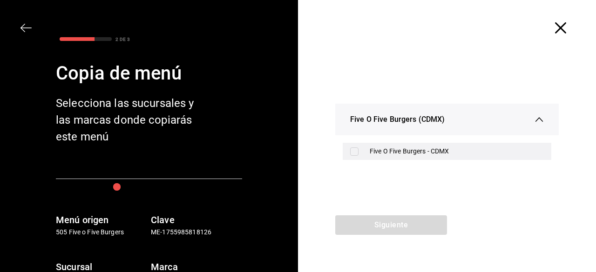
click at [386, 148] on div "Five O Five Burgers - CDMX" at bounding box center [457, 152] width 174 height 10
checkbox input "true"
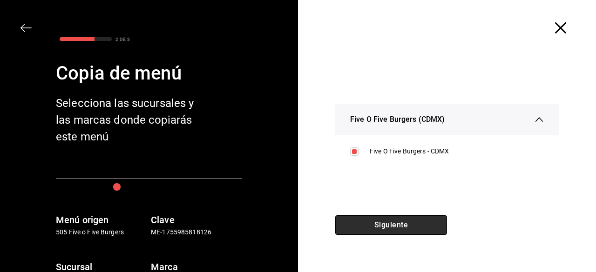
click at [366, 233] on button "Siguiente" at bounding box center [391, 226] width 112 height 20
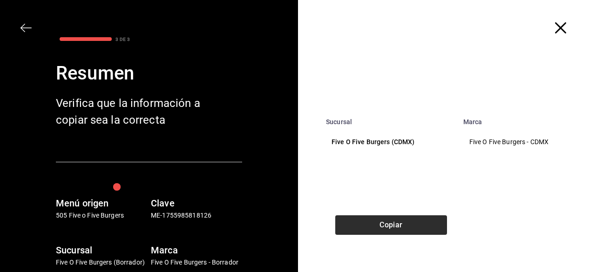
drag, startPoint x: 428, startPoint y: 203, endPoint x: 406, endPoint y: 220, distance: 27.3
click at [406, 220] on div "Sucursal Marca Five O Five Burgers (CDMX) Five O Five Burgers - CDMX Copiar" at bounding box center [447, 136] width 298 height 272
click at [406, 220] on button "Copiar" at bounding box center [391, 226] width 112 height 20
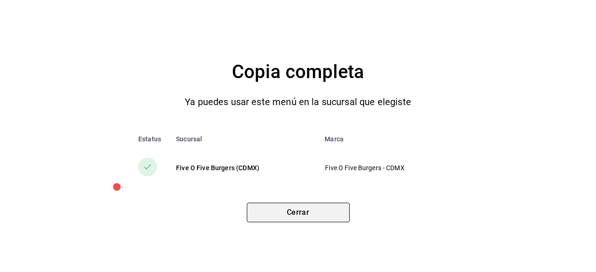
click at [312, 209] on button "Cerrar" at bounding box center [298, 213] width 103 height 20
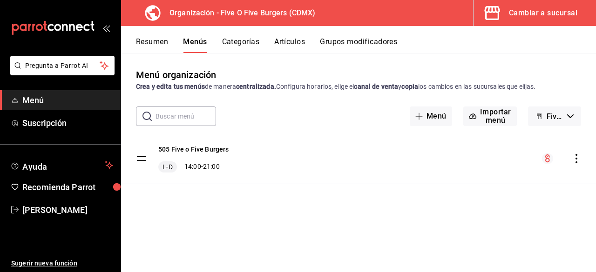
click at [581, 154] on icon "actions" at bounding box center [576, 158] width 9 height 9
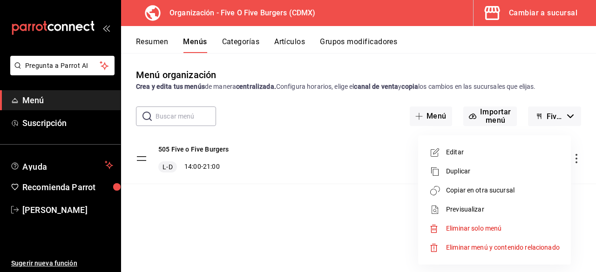
click at [340, 190] on div at bounding box center [298, 136] width 596 height 272
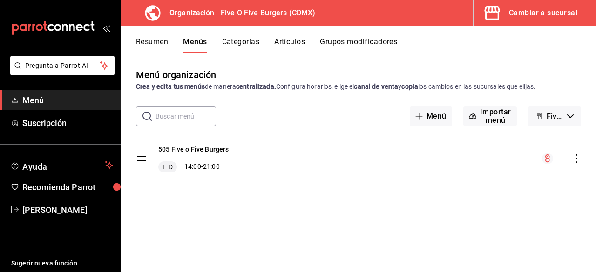
click at [518, 15] on div "Cambiar a sucursal" at bounding box center [543, 13] width 68 height 13
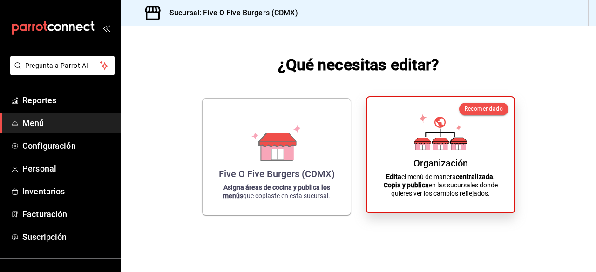
click at [457, 129] on icon at bounding box center [440, 132] width 53 height 36
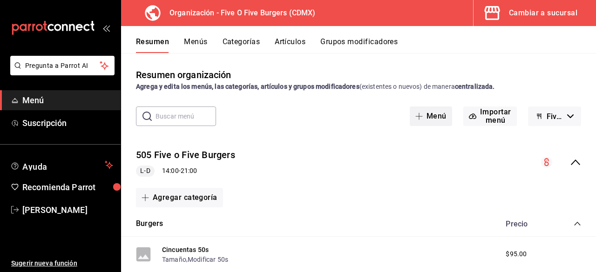
click at [427, 117] on button "Menú" at bounding box center [431, 117] width 42 height 20
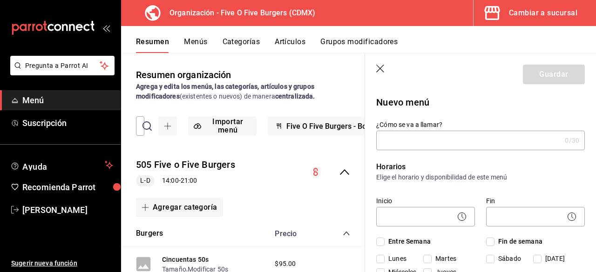
click at [383, 68] on icon "button" at bounding box center [380, 69] width 9 height 9
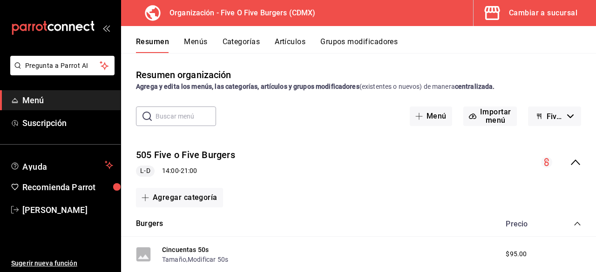
click at [199, 44] on button "Menús" at bounding box center [195, 45] width 23 height 16
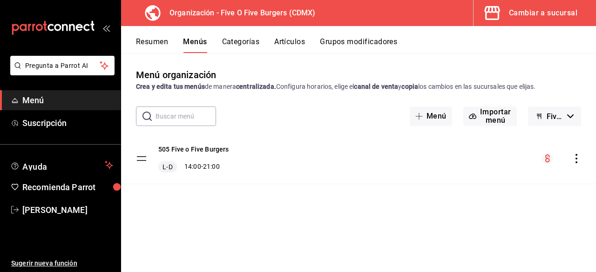
click at [199, 44] on button "Menús" at bounding box center [195, 45] width 24 height 16
click at [581, 153] on div "menu-maker-table" at bounding box center [561, 158] width 39 height 11
click at [573, 162] on icon "actions" at bounding box center [576, 158] width 9 height 9
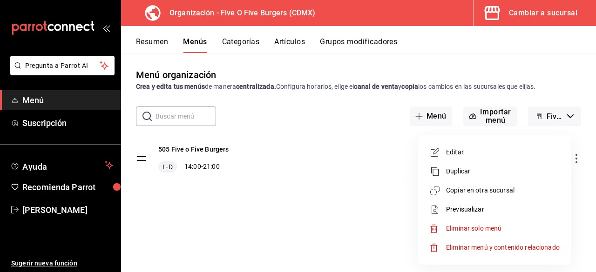
click at [572, 162] on div at bounding box center [298, 136] width 596 height 272
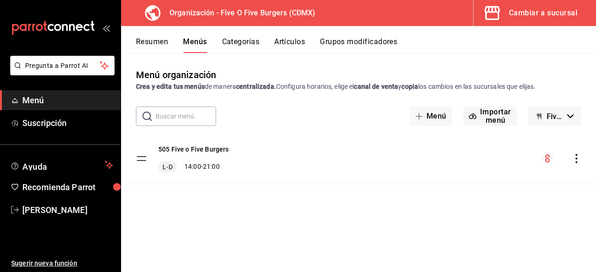
click at [576, 156] on icon "actions" at bounding box center [576, 158] width 9 height 9
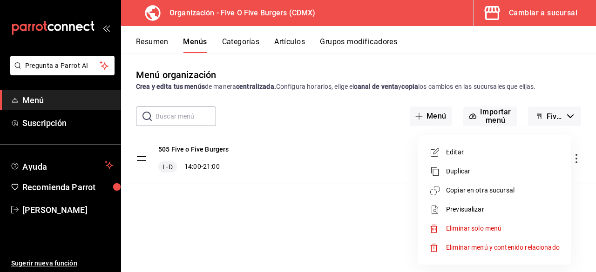
click at [289, 149] on div at bounding box center [298, 136] width 596 height 272
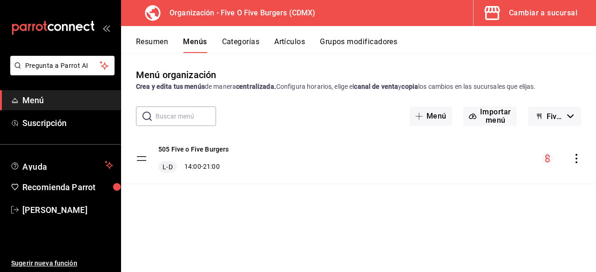
click at [528, 9] on div "Cambiar a sucursal" at bounding box center [543, 13] width 68 height 13
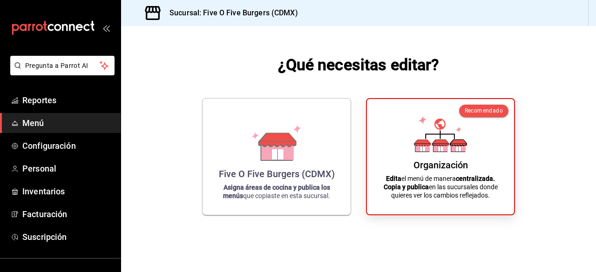
click at [64, 123] on span "Menú" at bounding box center [67, 123] width 91 height 13
click at [57, 144] on span "Configuración" at bounding box center [67, 146] width 91 height 13
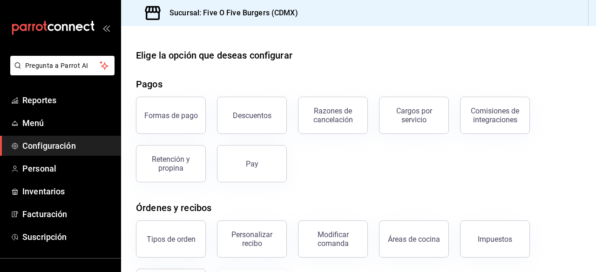
click at [57, 144] on span "Configuración" at bounding box center [67, 146] width 91 height 13
click at [250, 115] on div "Descuentos" at bounding box center [252, 115] width 39 height 9
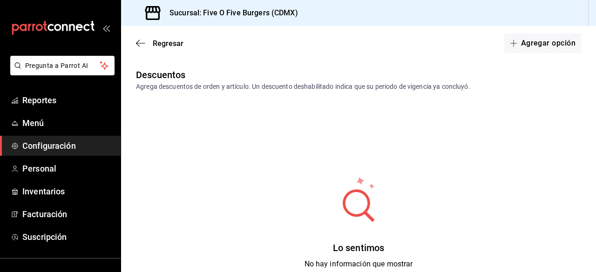
scroll to position [97, 0]
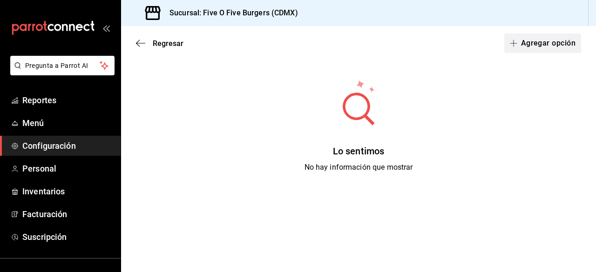
click at [513, 42] on span "button" at bounding box center [515, 43] width 11 height 7
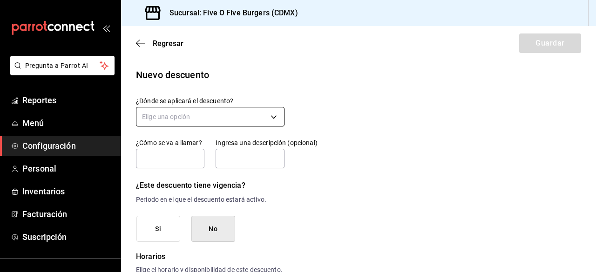
click at [267, 115] on body "Pregunta a Parrot AI Reportes Menú Configuración Personal Inventarios Facturaci…" at bounding box center [298, 136] width 596 height 272
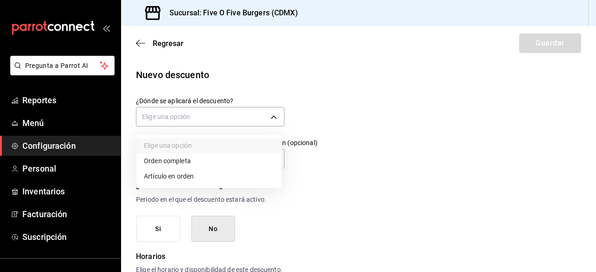
click at [188, 161] on li "Orden completa" at bounding box center [208, 161] width 145 height 15
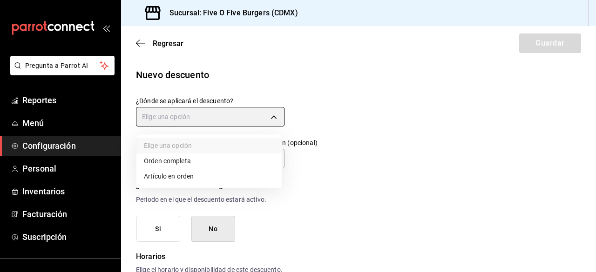
type input "ORDER"
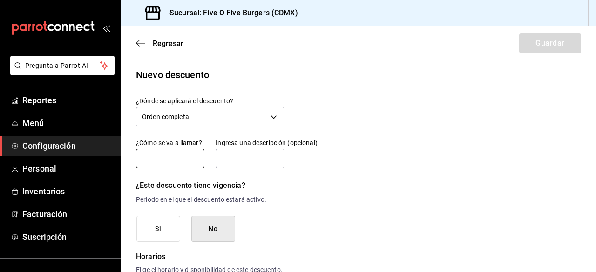
click at [175, 165] on input "text" at bounding box center [170, 159] width 68 height 20
type input "Apertura"
click at [241, 156] on input "text" at bounding box center [250, 159] width 68 height 20
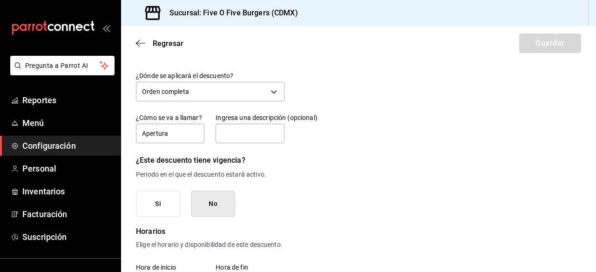
scroll to position [29, 0]
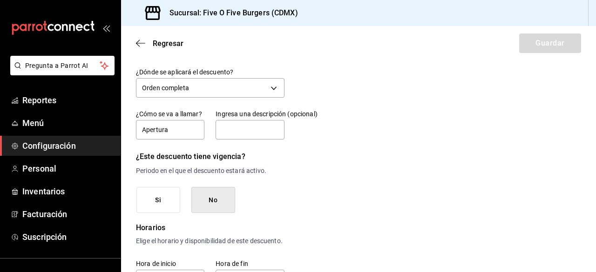
click at [161, 205] on button "Si" at bounding box center [158, 200] width 44 height 27
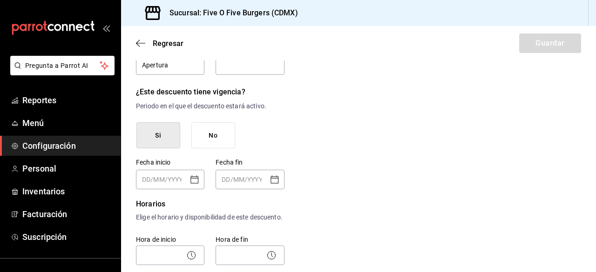
scroll to position [94, 0]
click at [221, 142] on button "No" at bounding box center [213, 135] width 44 height 27
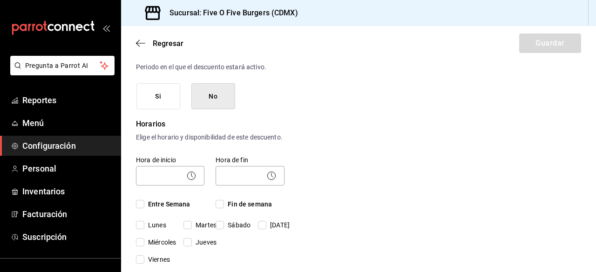
scroll to position [133, 0]
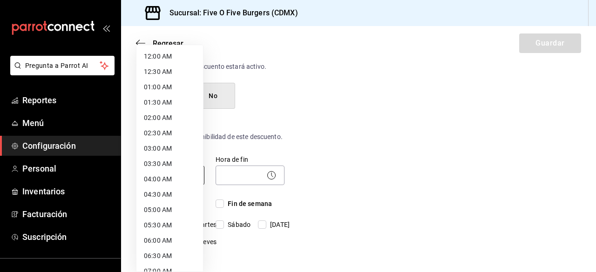
click at [173, 186] on body "Pregunta a Parrot AI Reportes Menú Configuración Personal Inventarios Facturaci…" at bounding box center [298, 136] width 596 height 272
click at [258, 177] on div at bounding box center [298, 136] width 596 height 272
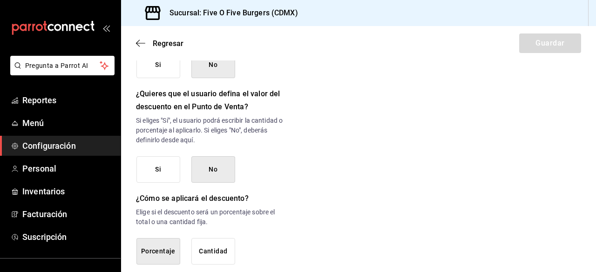
scroll to position [476, 0]
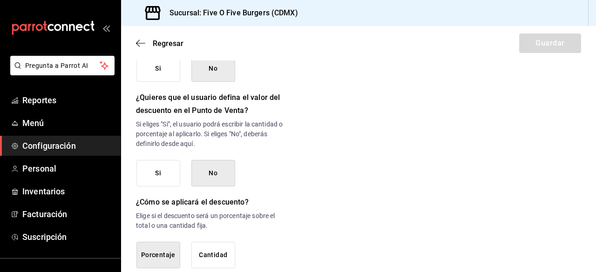
click at [213, 184] on button "No" at bounding box center [213, 173] width 44 height 27
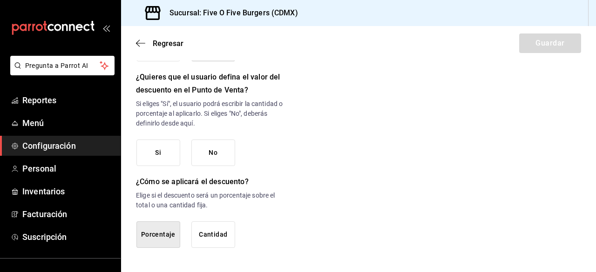
click at [172, 232] on button "Porcentaje" at bounding box center [158, 235] width 44 height 27
click at [162, 240] on button "Porcentaje" at bounding box center [158, 235] width 44 height 27
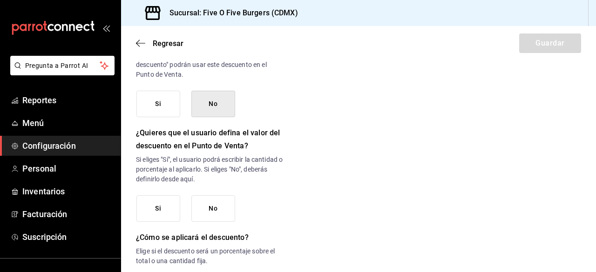
scroll to position [464, 0]
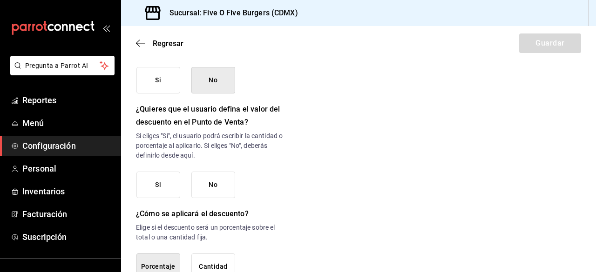
click at [212, 198] on button "No" at bounding box center [213, 185] width 44 height 27
click at [163, 192] on button "Si" at bounding box center [158, 185] width 44 height 27
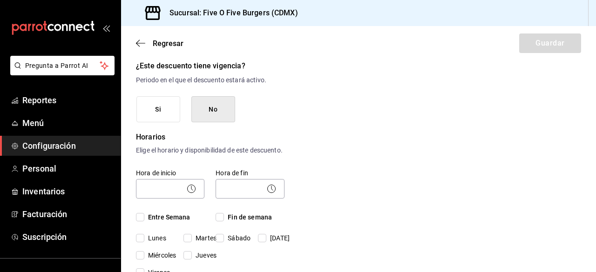
scroll to position [119, 0]
click at [172, 111] on button "Si" at bounding box center [158, 110] width 44 height 27
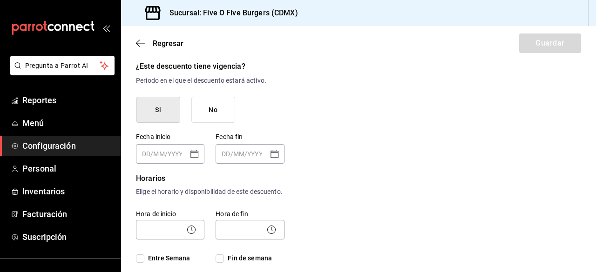
type input "DD/MM/YYYY"
click at [169, 152] on input "DD/MM/YYYY" at bounding box center [163, 154] width 43 height 19
click at [221, 103] on button "No" at bounding box center [213, 110] width 44 height 27
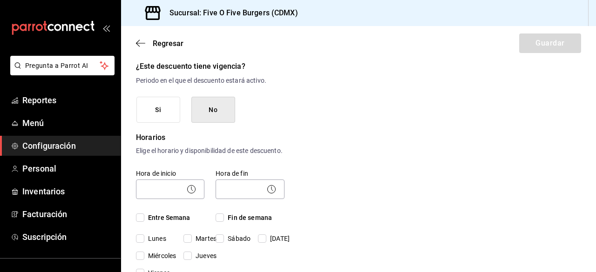
scroll to position [159, 0]
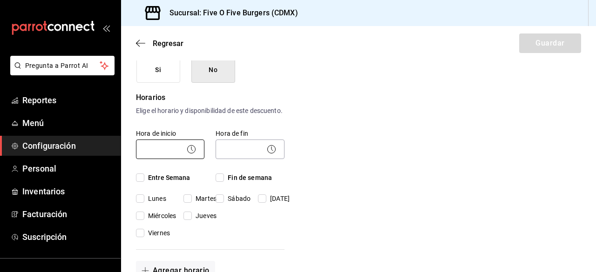
click at [181, 160] on body "Pregunta a Parrot AI Reportes Menú Configuración Personal Inventarios Facturaci…" at bounding box center [298, 136] width 596 height 272
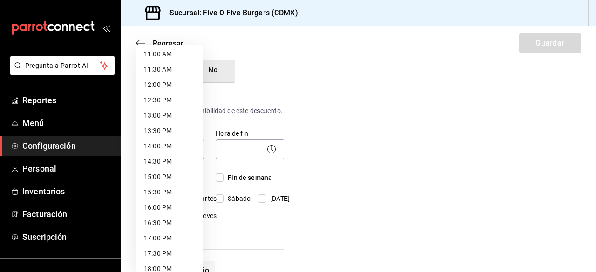
scroll to position [339, 0]
click at [162, 147] on li "14:00 PM" at bounding box center [169, 147] width 67 height 15
type input "14:00"
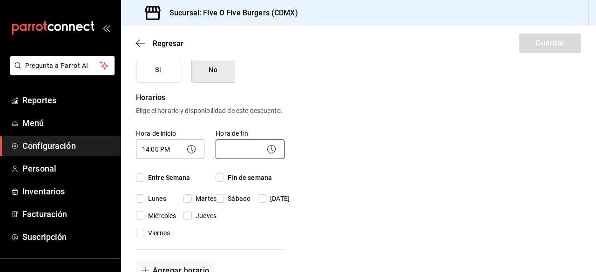
click at [236, 165] on body "Pregunta a Parrot AI Reportes Menú Configuración Personal Inventarios Facturaci…" at bounding box center [298, 136] width 596 height 272
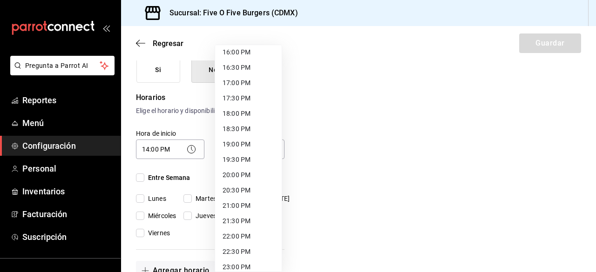
scroll to position [496, 0]
click at [237, 175] on li "20:00 PM" at bounding box center [248, 174] width 67 height 15
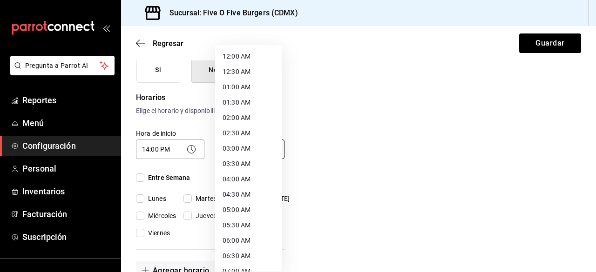
click at [227, 162] on body "Pregunta a Parrot AI Reportes Menú Configuración Personal Inventarios Facturaci…" at bounding box center [298, 136] width 596 height 272
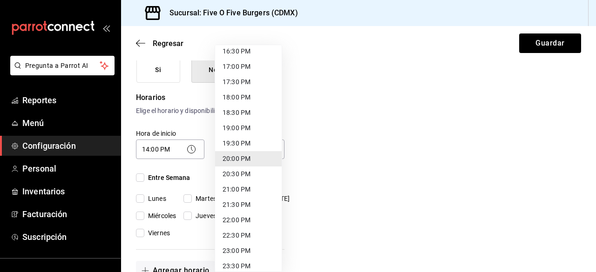
scroll to position [533, 0]
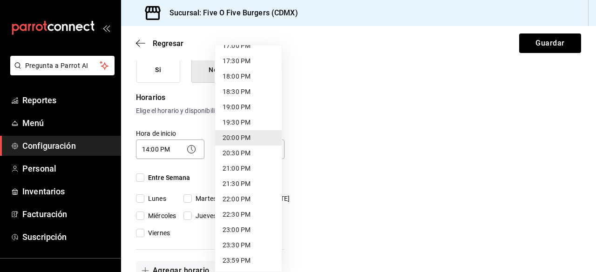
click at [238, 203] on li "22:00 PM" at bounding box center [248, 199] width 67 height 15
type input "22:00"
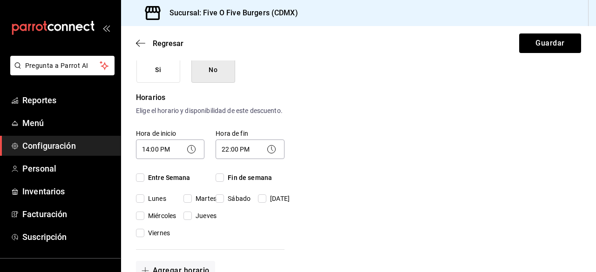
click at [142, 182] on input "Entre Semana" at bounding box center [140, 178] width 8 height 8
checkbox input "true"
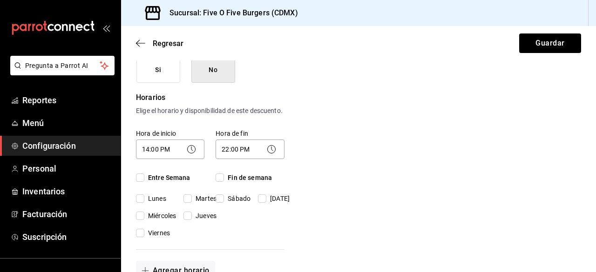
checkbox input "true"
click at [222, 182] on input "Fin de semana" at bounding box center [220, 178] width 8 height 8
checkbox input "true"
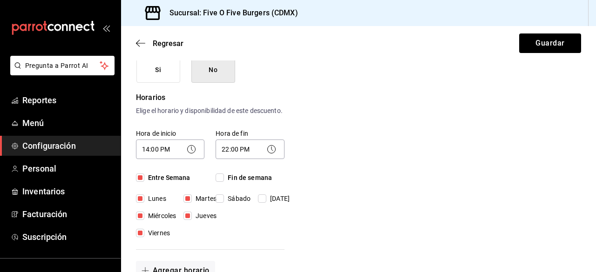
checkbox input "true"
click at [519, 53] on button "Guardar" at bounding box center [550, 44] width 62 height 20
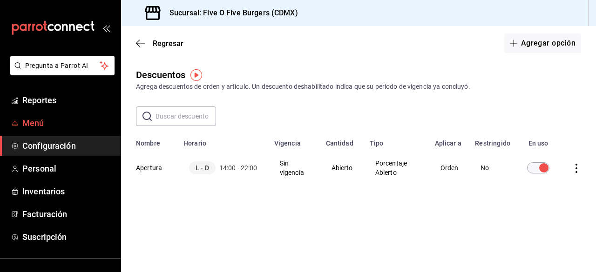
click at [60, 122] on span "Menú" at bounding box center [67, 123] width 91 height 13
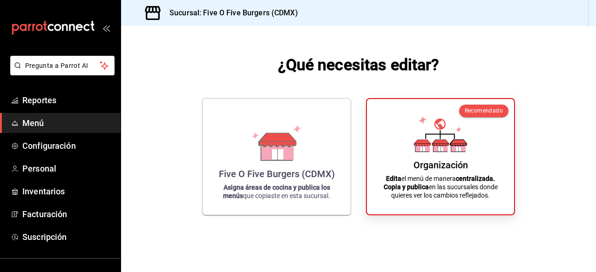
click at [46, 123] on span "Menú" at bounding box center [67, 123] width 91 height 13
click at [39, 124] on span "Menú" at bounding box center [67, 123] width 91 height 13
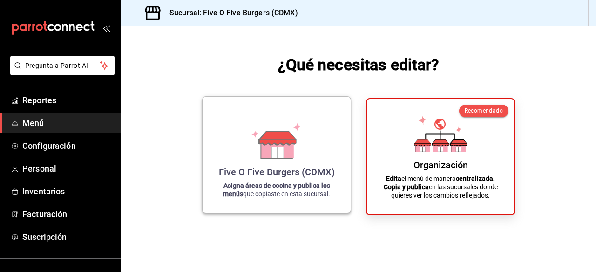
click at [291, 154] on icon at bounding box center [277, 148] width 32 height 20
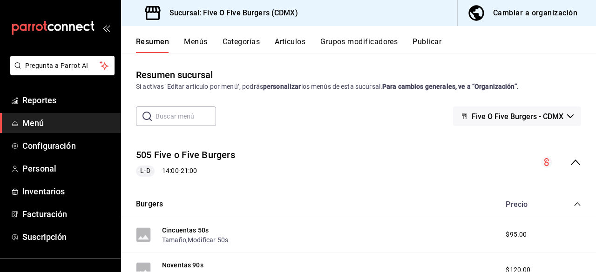
click at [365, 42] on button "Grupos modificadores" at bounding box center [358, 45] width 77 height 16
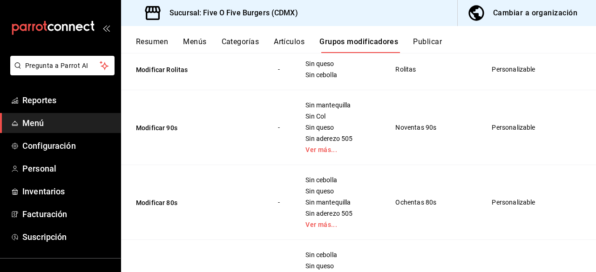
scroll to position [86, 0]
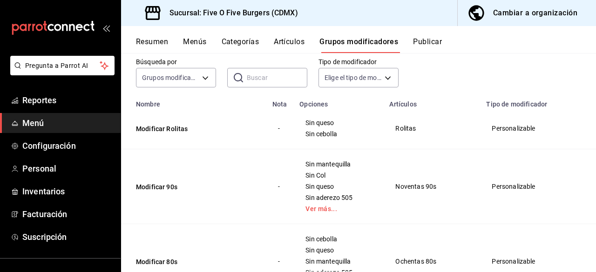
click at [196, 41] on button "Menús" at bounding box center [194, 45] width 23 height 16
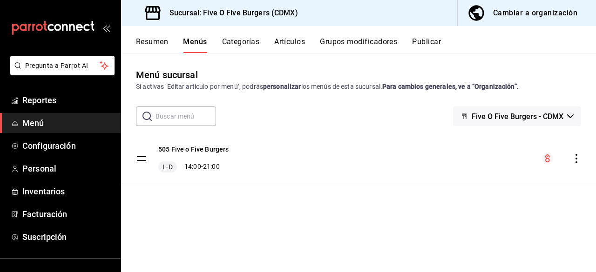
click at [237, 46] on button "Categorías" at bounding box center [241, 45] width 38 height 16
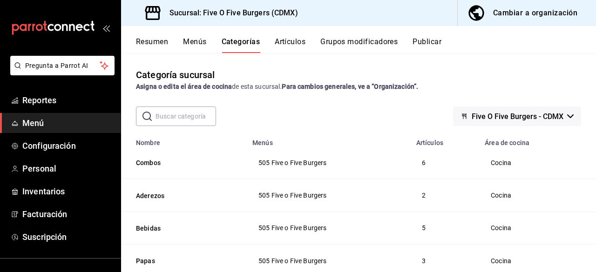
scroll to position [17, 0]
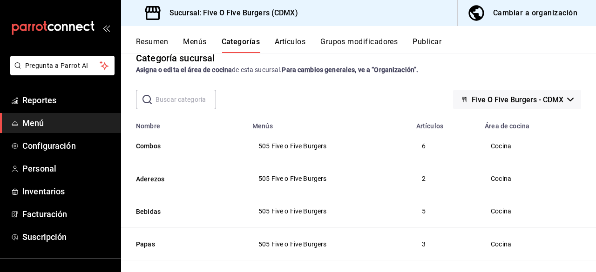
click at [348, 144] on span "505 Five o Five Burgers" at bounding box center [328, 146] width 141 height 7
click at [308, 143] on span "505 Five o Five Burgers" at bounding box center [328, 146] width 141 height 7
drag, startPoint x: 308, startPoint y: 143, endPoint x: 272, endPoint y: 140, distance: 36.0
click at [272, 140] on td "505 Five o Five Burgers" at bounding box center [329, 146] width 164 height 33
click at [145, 148] on button "Combos" at bounding box center [182, 146] width 93 height 9
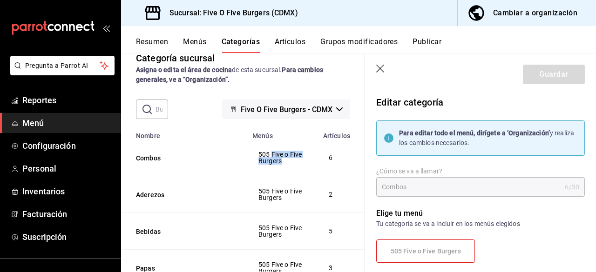
click at [516, 16] on div "Cambiar a organización" at bounding box center [535, 13] width 84 height 13
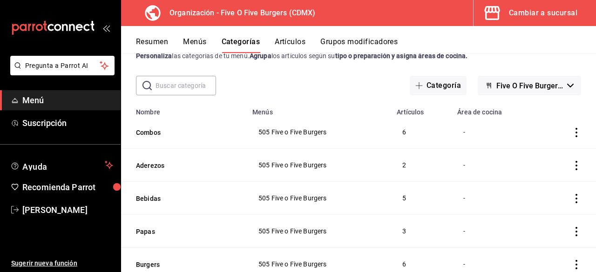
scroll to position [40, 0]
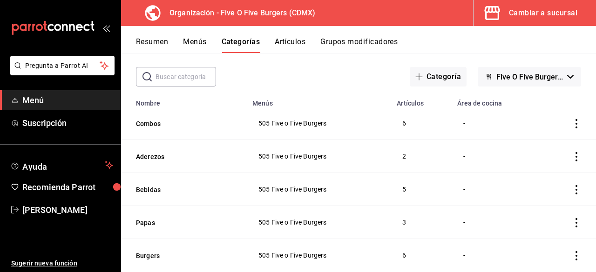
click at [576, 127] on icon "actions" at bounding box center [577, 123] width 2 height 9
click at [536, 147] on span "Editar" at bounding box center [541, 146] width 24 height 10
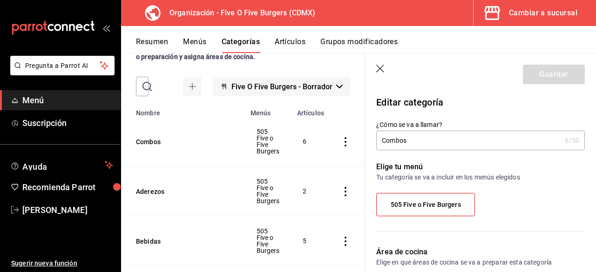
click at [382, 71] on icon "button" at bounding box center [380, 69] width 9 height 9
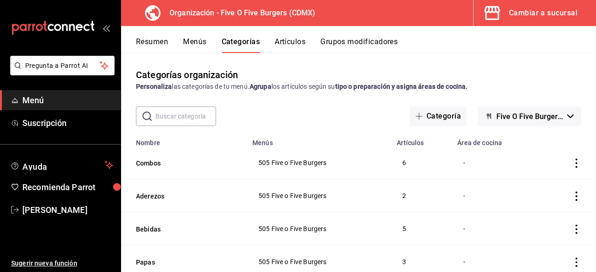
click at [345, 39] on button "Grupos modificadores" at bounding box center [358, 45] width 77 height 16
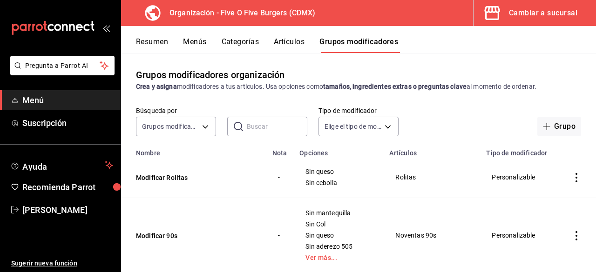
click at [508, 177] on td "Personalizable" at bounding box center [519, 177] width 76 height 41
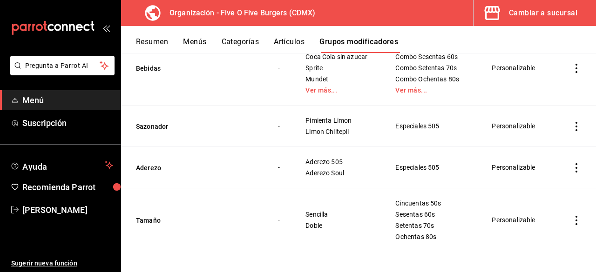
scroll to position [596, 0]
click at [572, 222] on icon "actions" at bounding box center [576, 219] width 9 height 9
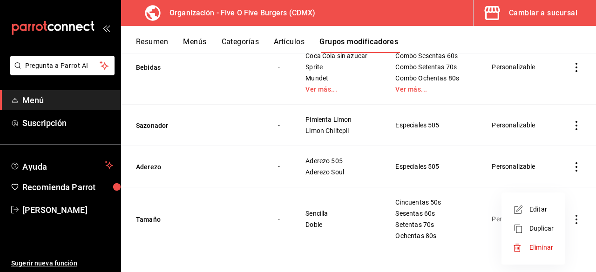
click at [463, 214] on div at bounding box center [298, 136] width 596 height 272
click at [291, 43] on button "Artículos" at bounding box center [289, 45] width 31 height 16
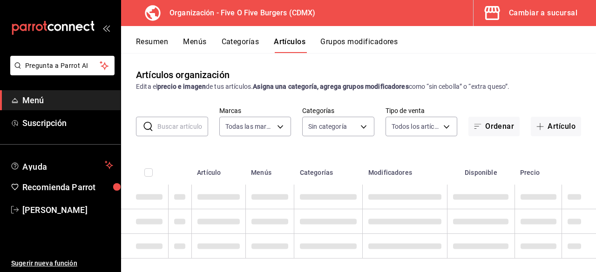
type input "1c621bbb-1c7f-463d-b041-a7faf11ae458"
type input "75c96116-9b96-4e16-87a8-6ffa52acee99,17c52995-8e88-4aec-af93-f1ff47859470,c6dc4…"
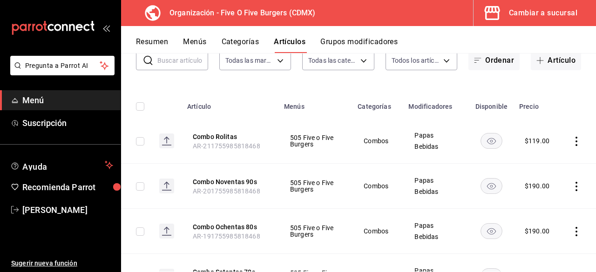
scroll to position [64, 0]
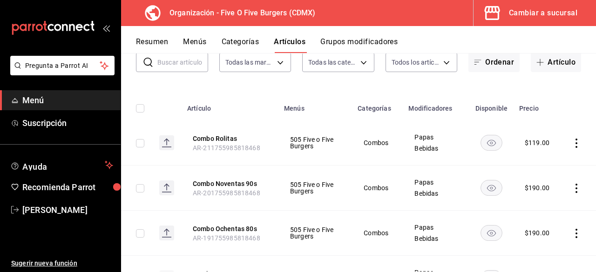
click at [563, 142] on td at bounding box center [578, 143] width 35 height 45
click at [572, 143] on icon "actions" at bounding box center [576, 143] width 9 height 9
click at [559, 112] on div at bounding box center [298, 136] width 596 height 272
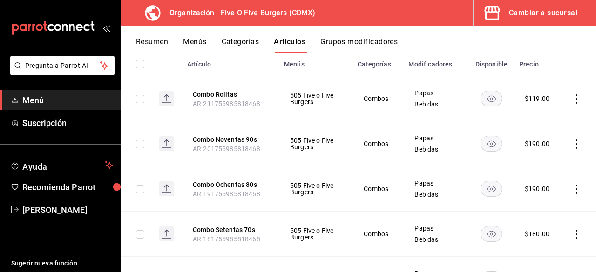
scroll to position [109, 0]
click at [572, 143] on icon "actions" at bounding box center [576, 143] width 9 height 9
click at [542, 162] on span "Editar" at bounding box center [541, 165] width 24 height 10
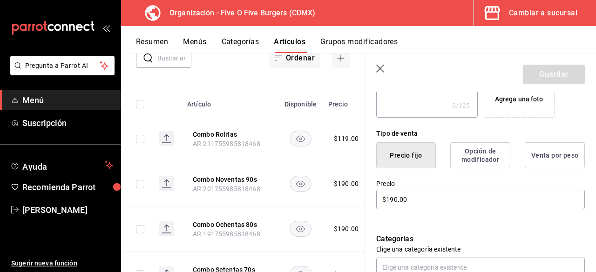
scroll to position [195, 0]
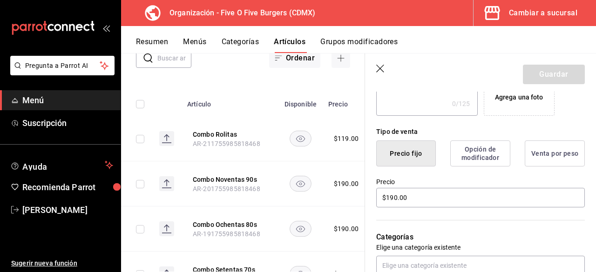
click at [493, 147] on button "Opción de modificador" at bounding box center [480, 154] width 60 height 26
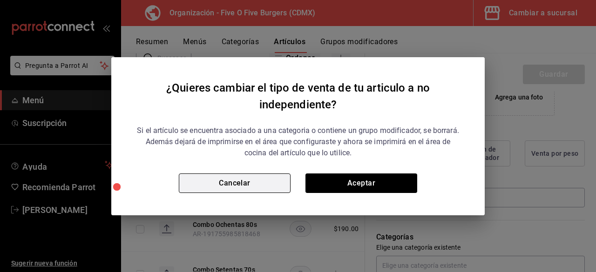
click at [274, 180] on button "Cancelar" at bounding box center [235, 184] width 112 height 20
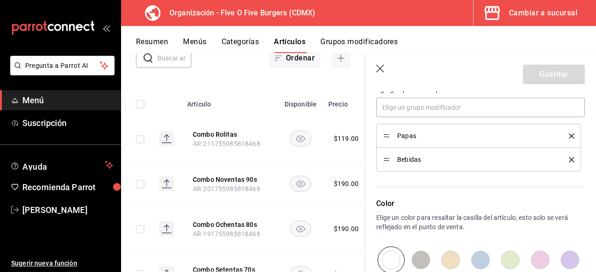
scroll to position [395, 0]
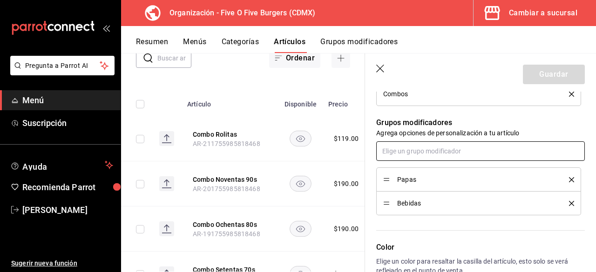
click at [427, 150] on input "text" at bounding box center [480, 152] width 209 height 20
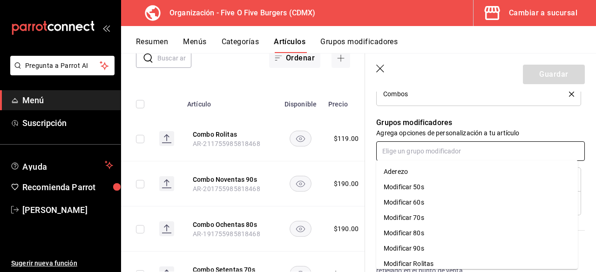
click at [404, 151] on input "text" at bounding box center [480, 152] width 209 height 20
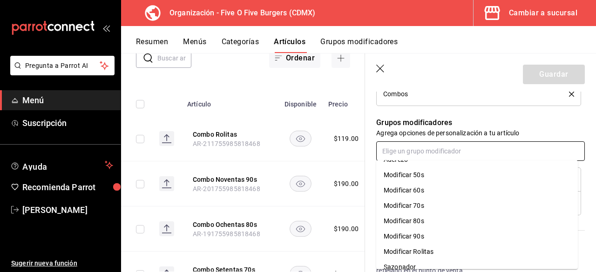
scroll to position [37, 0]
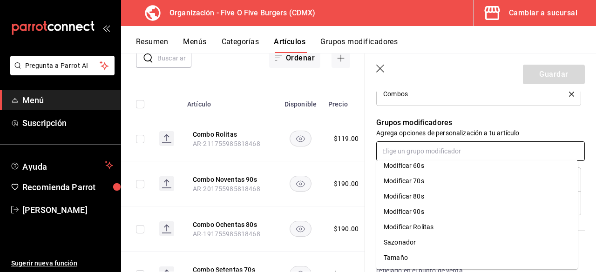
click at [407, 257] on div "Tamaño" at bounding box center [396, 258] width 24 height 10
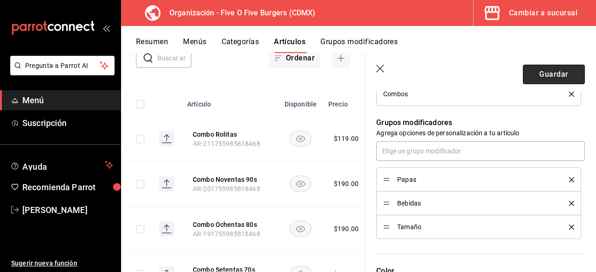
click at [534, 72] on button "Guardar" at bounding box center [554, 75] width 62 height 20
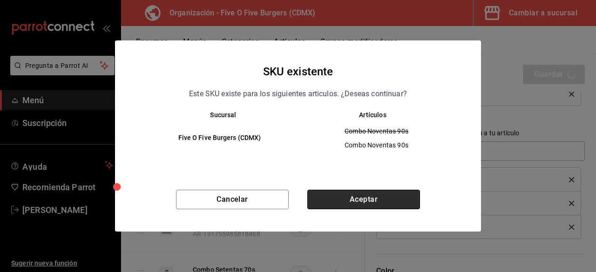
click at [376, 196] on button "Aceptar" at bounding box center [363, 200] width 113 height 20
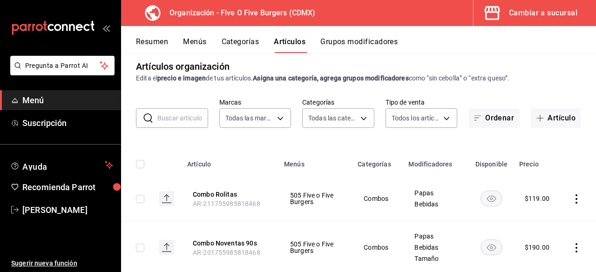
click at [572, 248] on icon "actions" at bounding box center [576, 248] width 9 height 9
click at [533, 207] on span "Editar" at bounding box center [541, 210] width 24 height 10
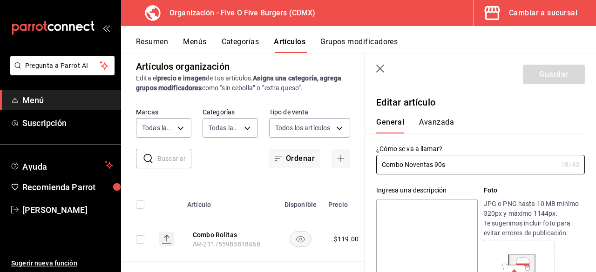
type input "$190.00"
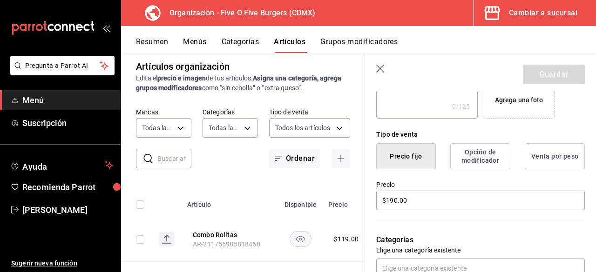
scroll to position [191, 0]
click at [382, 69] on icon "button" at bounding box center [380, 69] width 9 height 9
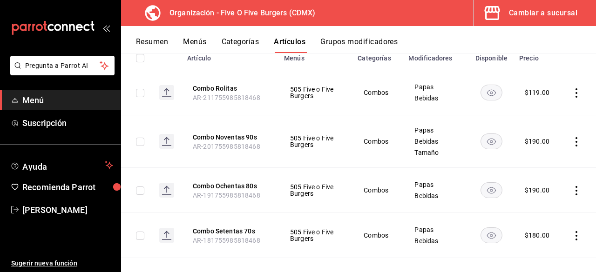
scroll to position [168, 0]
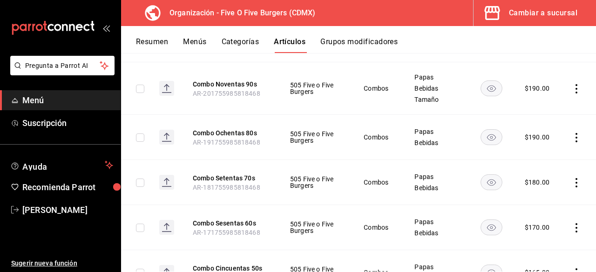
click at [572, 135] on icon "actions" at bounding box center [576, 137] width 9 height 9
click at [536, 150] on li "Editar" at bounding box center [533, 158] width 56 height 19
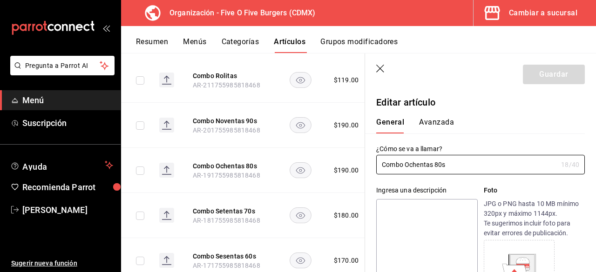
type input "$190.00"
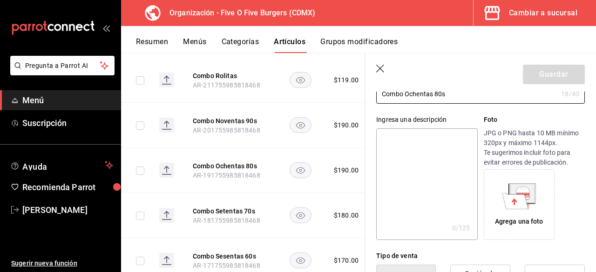
scroll to position [71, 0]
click at [382, 72] on icon "button" at bounding box center [380, 69] width 9 height 9
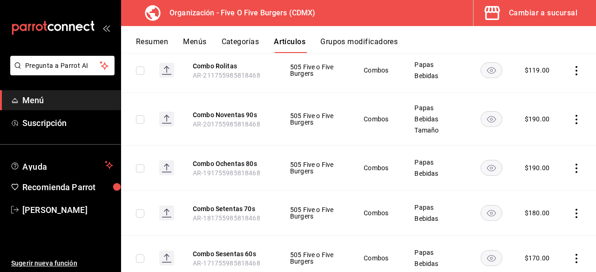
click at [572, 122] on icon "actions" at bounding box center [576, 119] width 9 height 9
click at [540, 139] on span "Editar" at bounding box center [541, 140] width 24 height 10
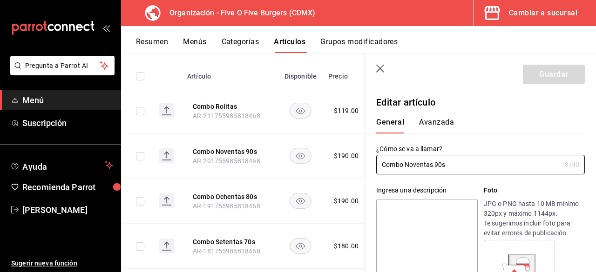
type input "$190.00"
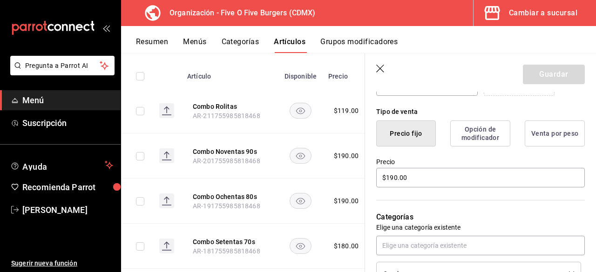
scroll to position [226, 0]
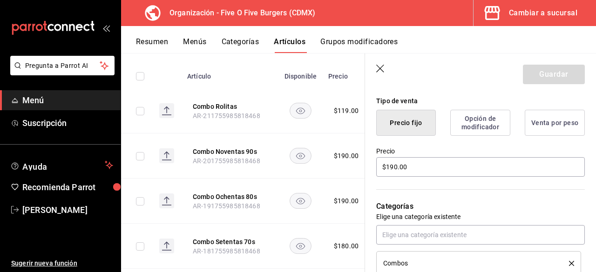
click at [485, 133] on button "Opción de modificador" at bounding box center [480, 123] width 60 height 26
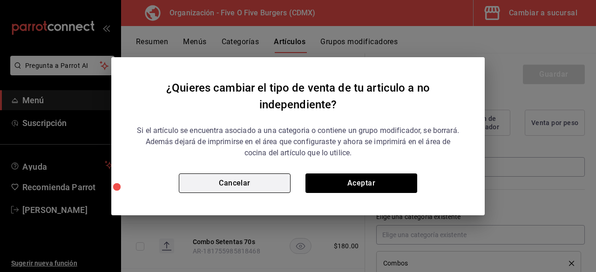
click at [257, 186] on button "Cancelar" at bounding box center [235, 184] width 112 height 20
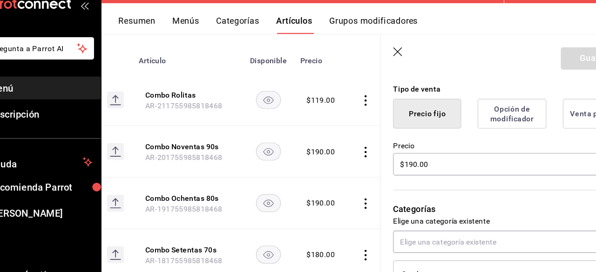
scroll to position [0, 34]
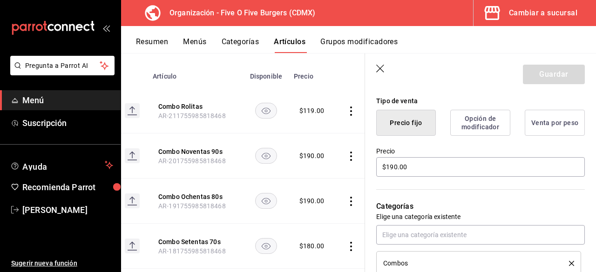
click at [481, 120] on button "Opción de modificador" at bounding box center [480, 123] width 60 height 26
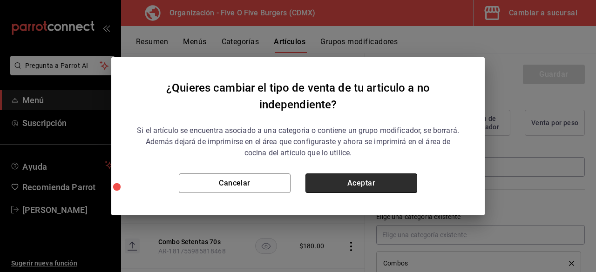
click at [325, 186] on button "Aceptar" at bounding box center [361, 184] width 112 height 20
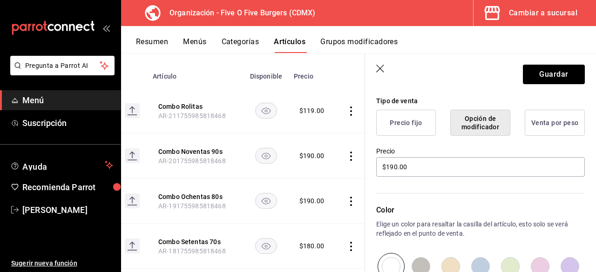
click at [467, 126] on button "Opción de modificador" at bounding box center [480, 123] width 60 height 26
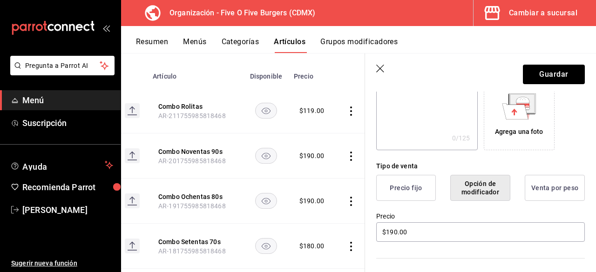
scroll to position [170, 0]
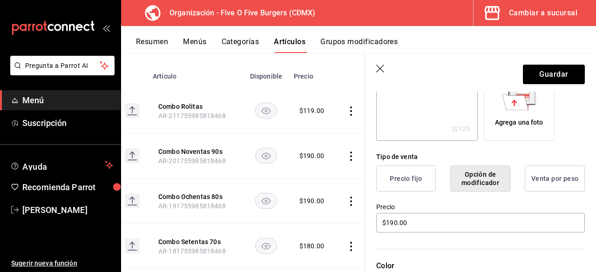
click at [414, 179] on button "Precio fijo" at bounding box center [406, 179] width 60 height 26
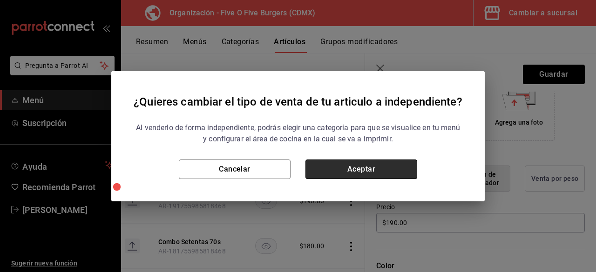
click at [373, 175] on button "Aceptar" at bounding box center [361, 170] width 112 height 20
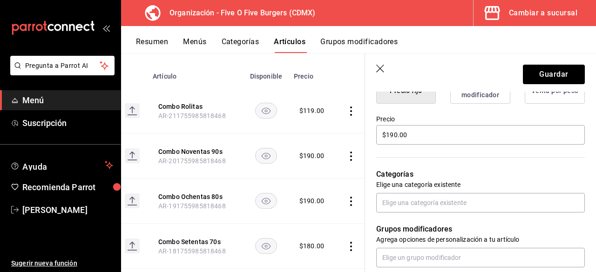
scroll to position [261, 0]
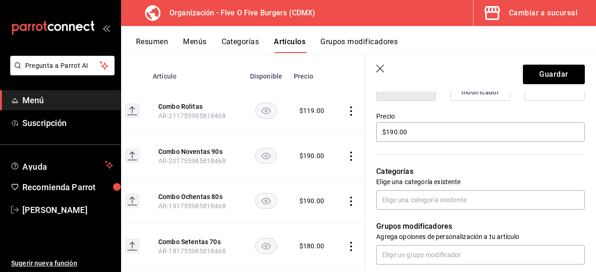
click at [378, 68] on icon "button" at bounding box center [380, 69] width 9 height 9
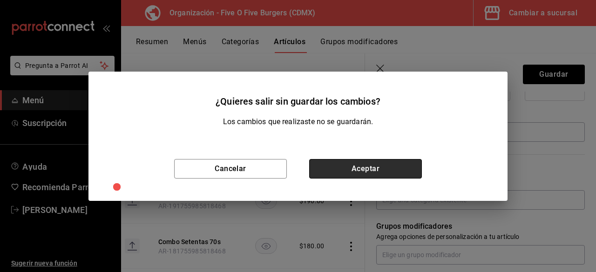
click at [321, 170] on button "Aceptar" at bounding box center [365, 169] width 113 height 20
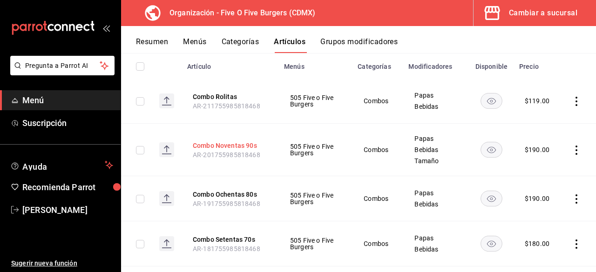
click at [224, 142] on button "Combo Noventas 90s" at bounding box center [230, 145] width 74 height 9
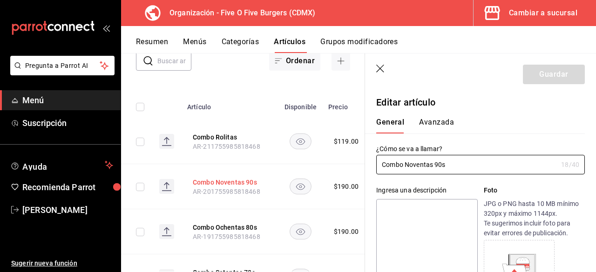
type input "$190.00"
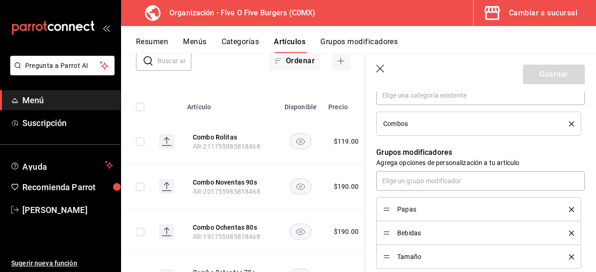
scroll to position [376, 0]
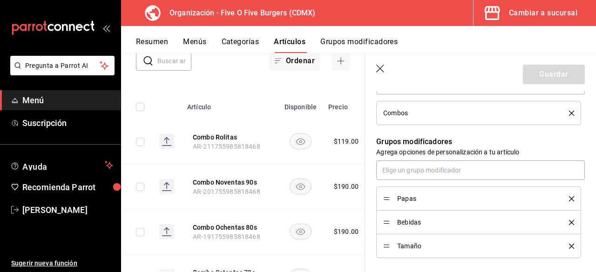
click at [423, 187] on li "Papas" at bounding box center [478, 199] width 205 height 24
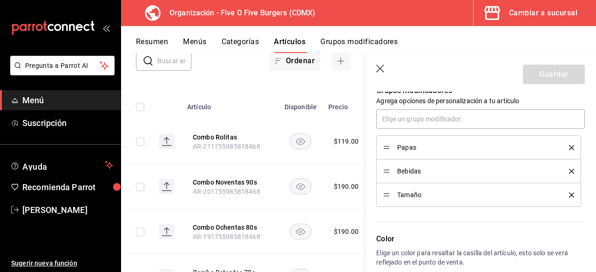
scroll to position [404, 0]
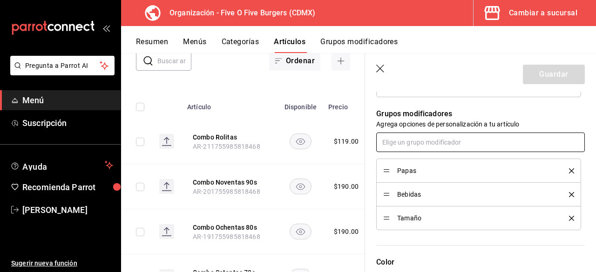
click at [496, 145] on input "text" at bounding box center [480, 143] width 209 height 20
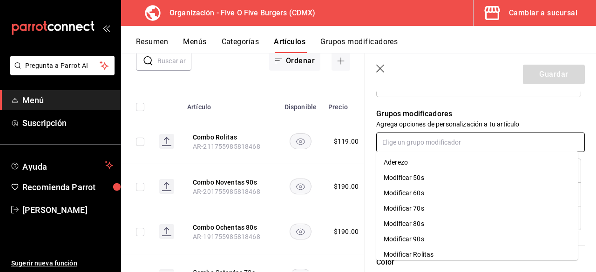
scroll to position [21, 0]
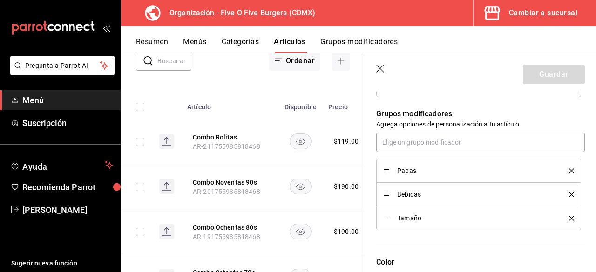
click at [484, 117] on p "Grupos modificadores" at bounding box center [480, 113] width 209 height 11
click at [389, 217] on div "Tamaño" at bounding box center [478, 218] width 191 height 10
drag, startPoint x: 388, startPoint y: 218, endPoint x: 402, endPoint y: 171, distance: 48.7
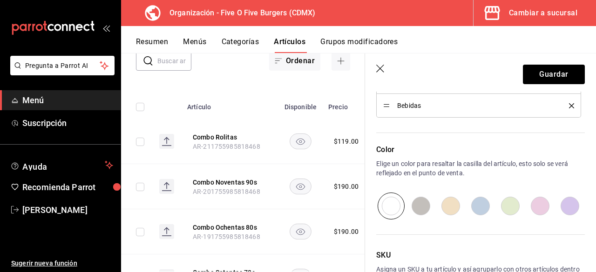
scroll to position [518, 0]
click at [480, 201] on input "radio" at bounding box center [481, 205] width 30 height 27
radio input "true"
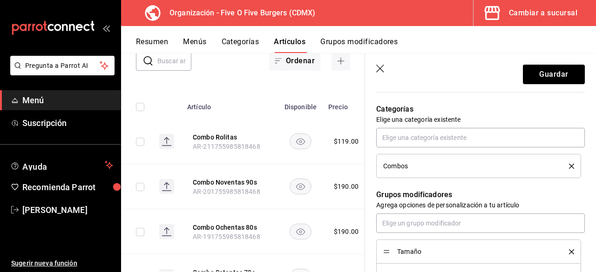
scroll to position [323, 0]
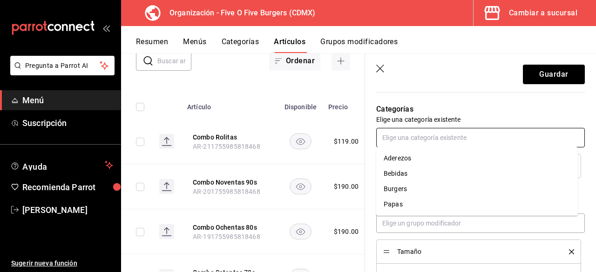
click at [462, 135] on input "text" at bounding box center [480, 138] width 209 height 20
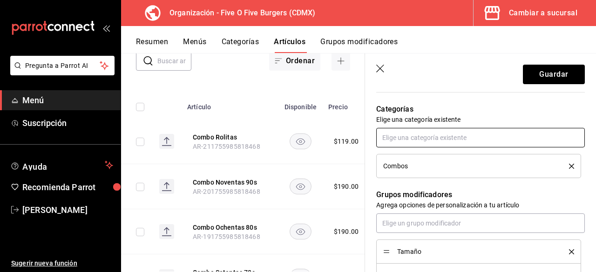
click at [459, 145] on input "text" at bounding box center [480, 138] width 209 height 20
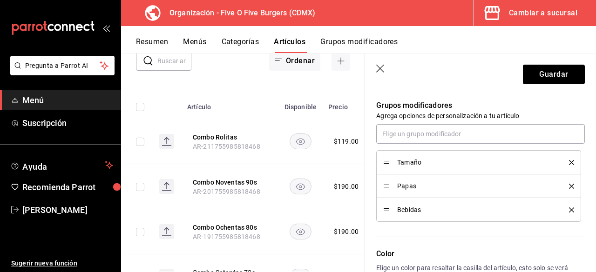
scroll to position [413, 0]
click at [531, 76] on button "Guardar" at bounding box center [554, 75] width 62 height 20
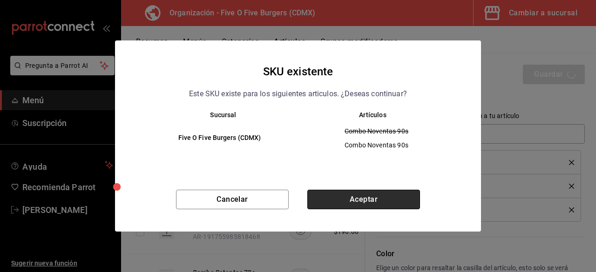
click at [319, 198] on button "Aceptar" at bounding box center [363, 200] width 113 height 20
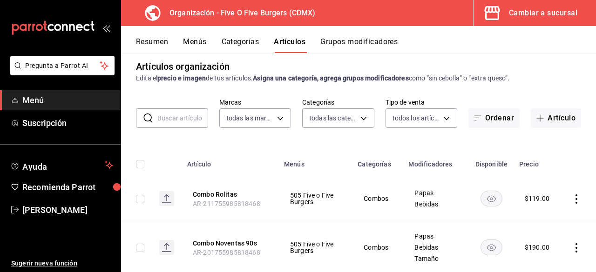
click at [525, 20] on button "Cambiar a sucursal" at bounding box center [531, 13] width 115 height 26
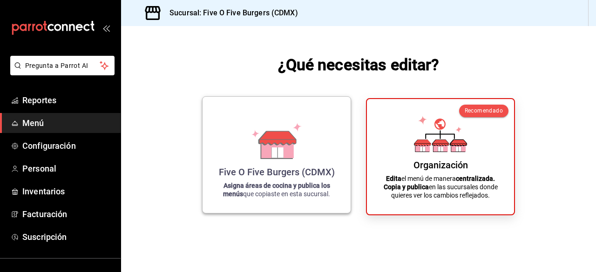
click at [325, 137] on div "Five O Five Burgers (CDMX) Asigna áreas de cocina y publica los menús que copia…" at bounding box center [277, 155] width 126 height 102
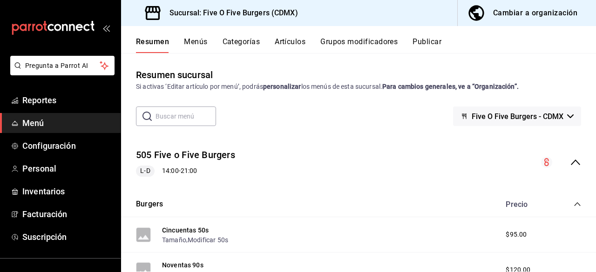
click at [503, 18] on div "Cambiar a organización" at bounding box center [535, 13] width 84 height 13
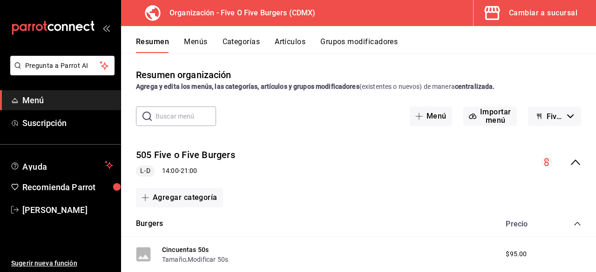
click at [197, 48] on button "Menús" at bounding box center [195, 45] width 23 height 16
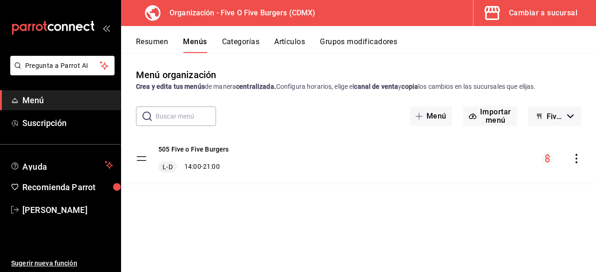
click at [574, 159] on icon "actions" at bounding box center [576, 158] width 9 height 9
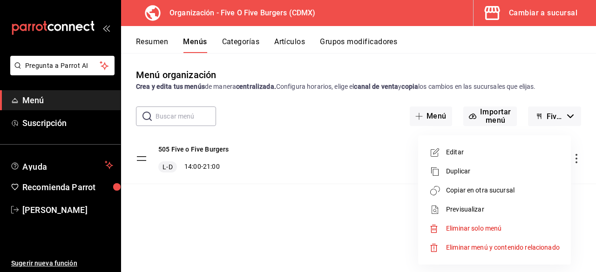
click at [385, 207] on div at bounding box center [298, 136] width 596 height 272
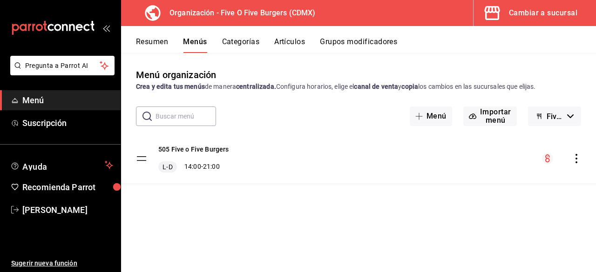
click at [546, 158] on icon "menu-maker-table" at bounding box center [547, 159] width 5 height 8
click at [572, 159] on icon "actions" at bounding box center [576, 158] width 9 height 9
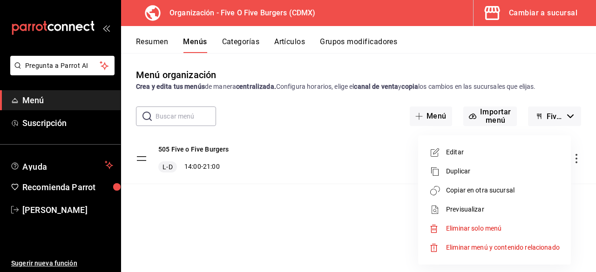
click at [376, 144] on div at bounding box center [298, 136] width 596 height 272
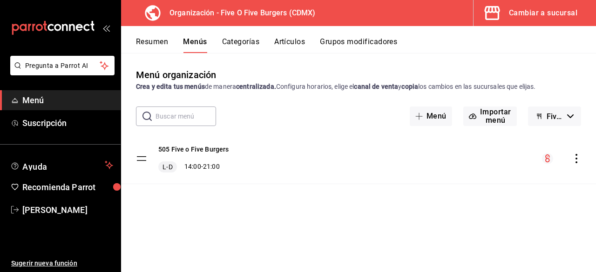
click at [578, 158] on icon "actions" at bounding box center [576, 158] width 9 height 9
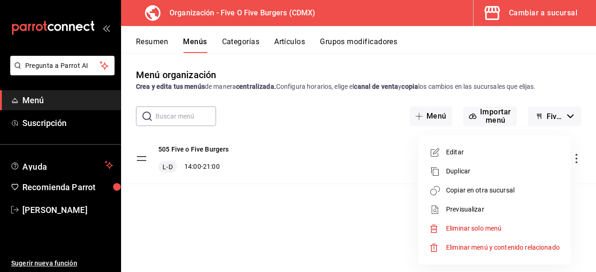
click at [310, 200] on div at bounding box center [298, 136] width 596 height 272
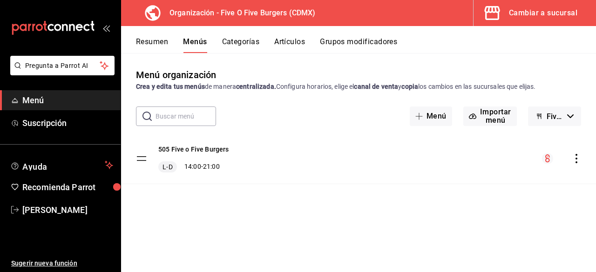
click at [242, 42] on button "Categorías" at bounding box center [241, 45] width 38 height 16
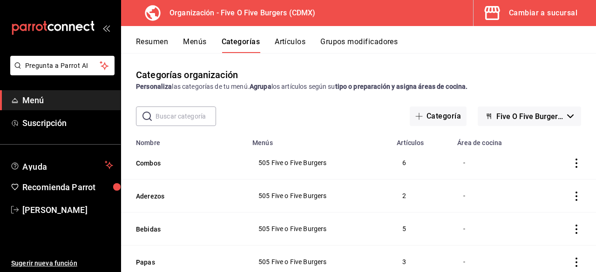
click at [572, 165] on icon "actions" at bounding box center [576, 163] width 9 height 9
click at [538, 190] on li "Editar" at bounding box center [533, 185] width 56 height 19
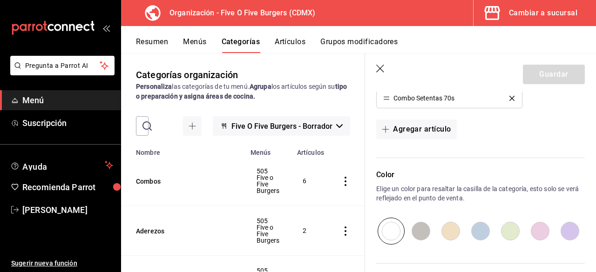
scroll to position [468, 0]
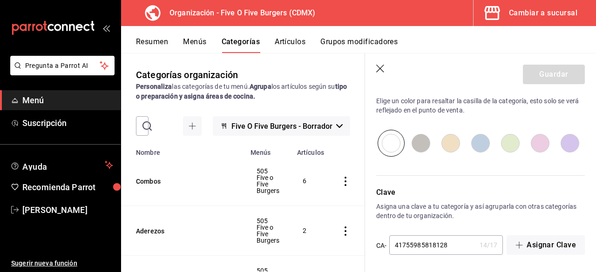
click at [383, 65] on icon "button" at bounding box center [380, 69] width 8 height 8
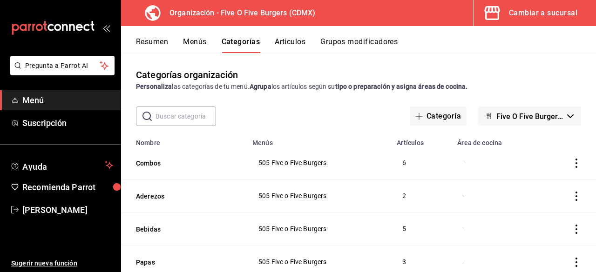
click at [295, 43] on button "Artículos" at bounding box center [290, 45] width 31 height 16
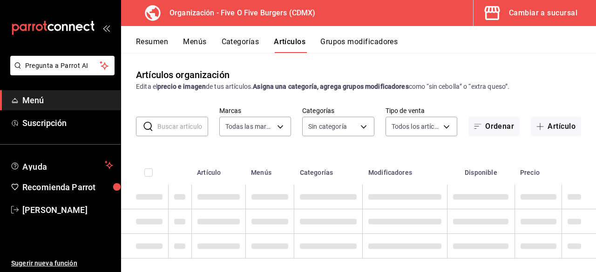
type input "1c621bbb-1c7f-463d-b041-a7faf11ae458"
type input "75c96116-9b96-4e16-87a8-6ffa52acee99,17c52995-8e88-4aec-af93-f1ff47859470,c6dc4…"
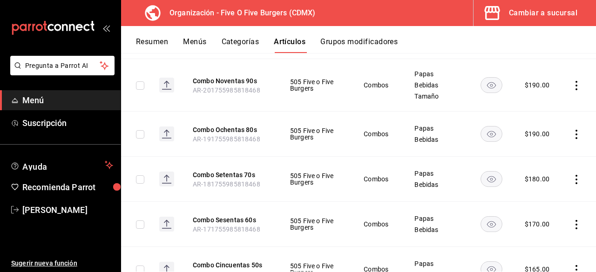
scroll to position [170, 0]
click at [572, 87] on icon "actions" at bounding box center [576, 85] width 9 height 9
click at [543, 109] on span "Editar" at bounding box center [541, 107] width 24 height 10
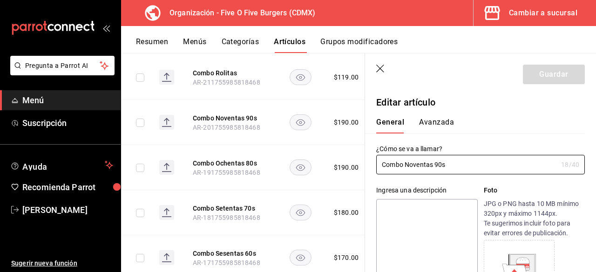
type input "$190.00"
radio input "false"
radio input "true"
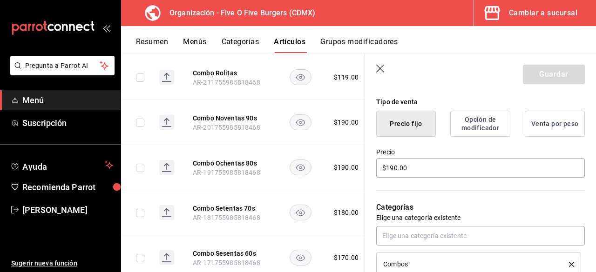
scroll to position [226, 0]
click at [484, 133] on button "Opción de modificador" at bounding box center [480, 123] width 60 height 26
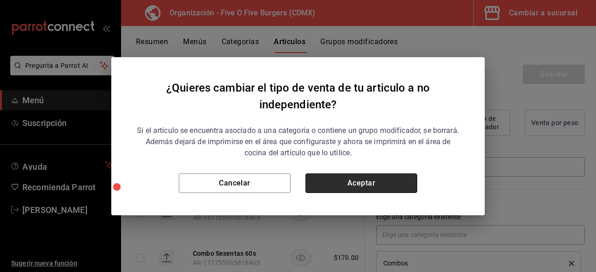
click at [354, 183] on button "Aceptar" at bounding box center [361, 184] width 112 height 20
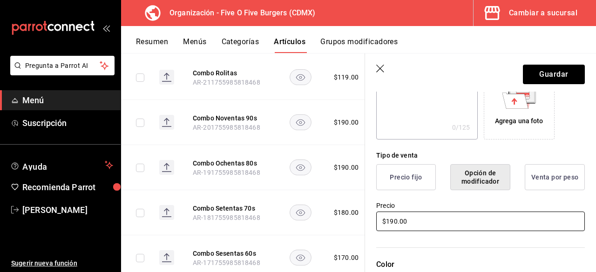
scroll to position [170, 0]
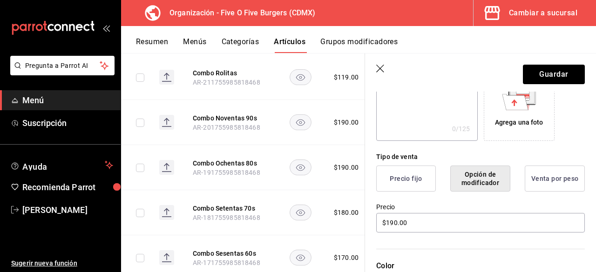
click at [423, 178] on button "Precio fijo" at bounding box center [406, 179] width 60 height 26
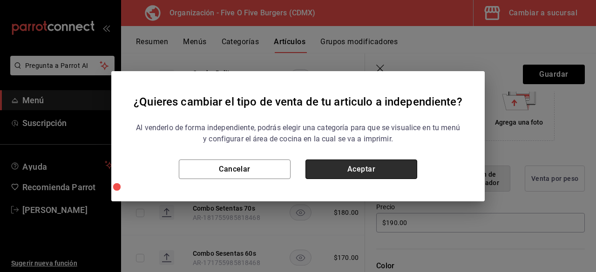
click at [404, 174] on button "Aceptar" at bounding box center [361, 170] width 112 height 20
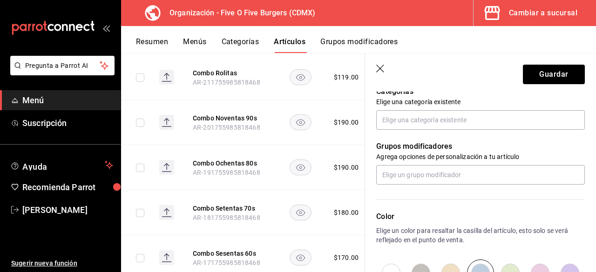
scroll to position [315, 0]
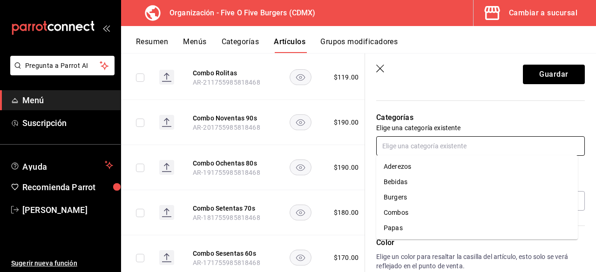
click at [455, 155] on input "text" at bounding box center [480, 146] width 209 height 20
click at [406, 206] on li "Combos" at bounding box center [477, 212] width 202 height 15
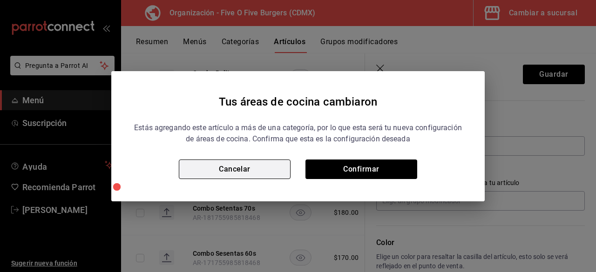
click at [276, 162] on button "Cancelar" at bounding box center [235, 170] width 112 height 20
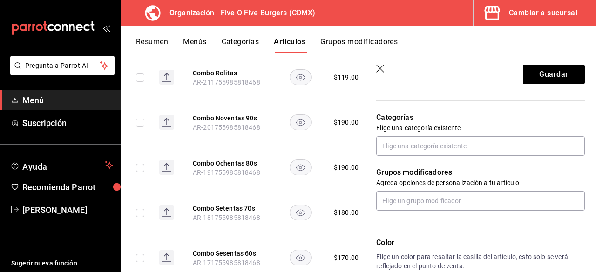
click at [376, 64] on header "Guardar" at bounding box center [480, 73] width 231 height 38
click at [377, 65] on icon "button" at bounding box center [380, 69] width 9 height 9
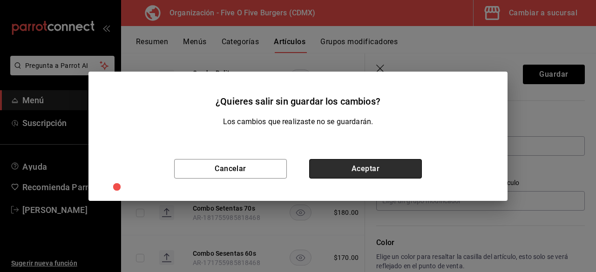
click at [321, 168] on button "Aceptar" at bounding box center [365, 169] width 113 height 20
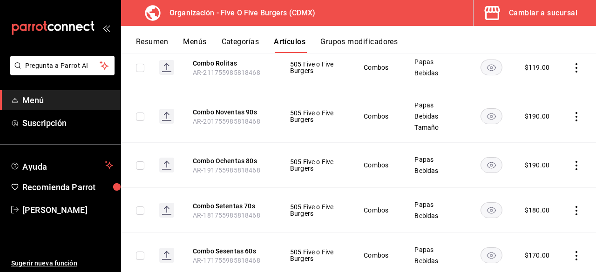
scroll to position [77, 0]
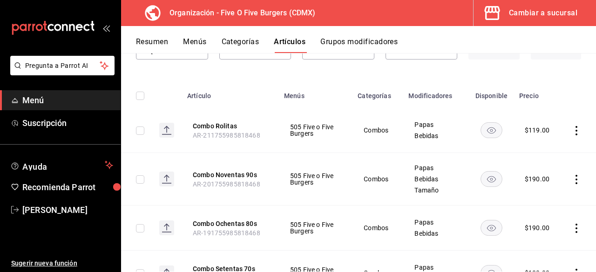
click at [572, 180] on icon "actions" at bounding box center [576, 179] width 9 height 9
click at [535, 203] on span "Editar" at bounding box center [541, 201] width 24 height 10
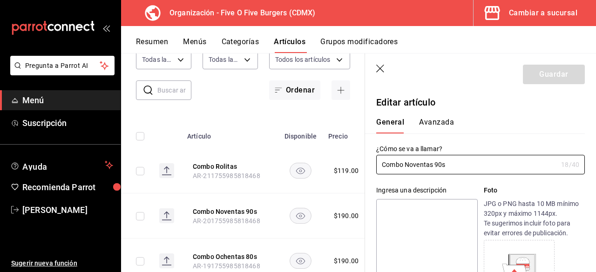
type input "$190.00"
radio input "false"
radio input "true"
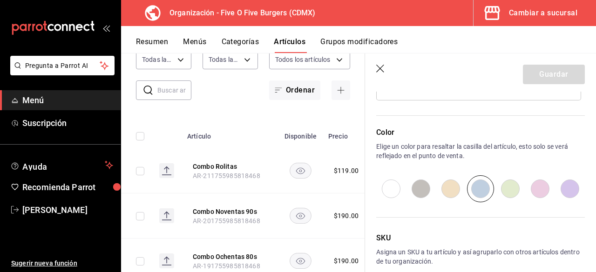
scroll to position [535, 0]
click at [508, 175] on input "radio" at bounding box center [510, 188] width 30 height 27
radio input "true"
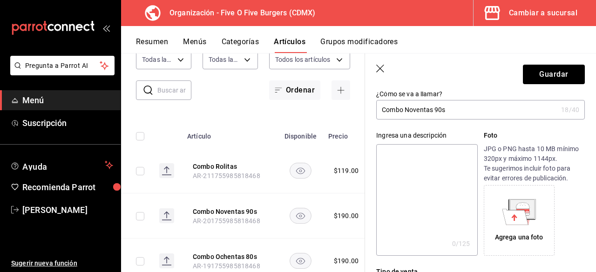
scroll to position [0, 0]
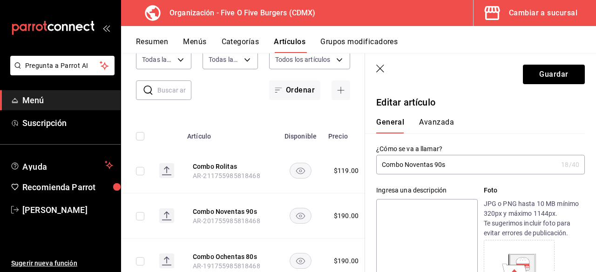
click at [429, 119] on button "Avanzada" at bounding box center [436, 126] width 35 height 16
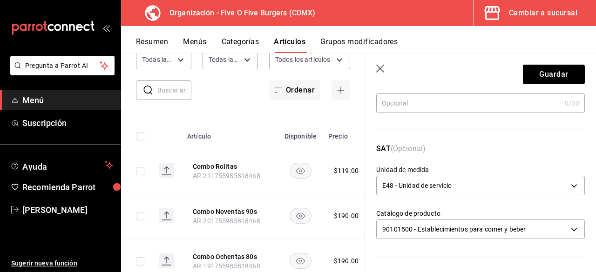
scroll to position [101, 0]
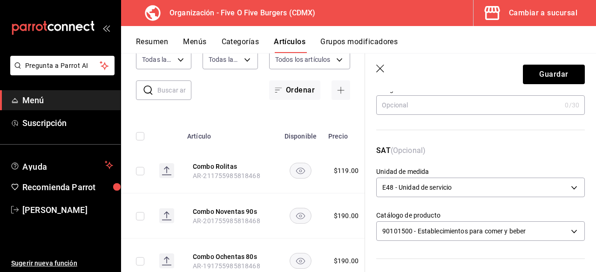
click at [377, 66] on icon "button" at bounding box center [380, 69] width 8 height 8
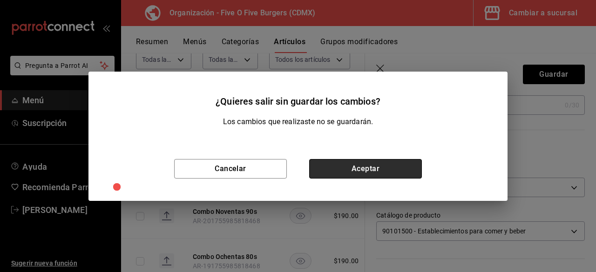
click at [331, 172] on button "Aceptar" at bounding box center [365, 169] width 113 height 20
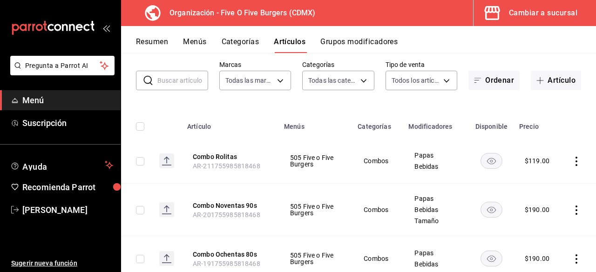
click at [576, 210] on icon "actions" at bounding box center [577, 210] width 2 height 9
click at [570, 210] on div at bounding box center [298, 136] width 596 height 272
click at [420, 213] on span "Bebidas" at bounding box center [435, 210] width 43 height 7
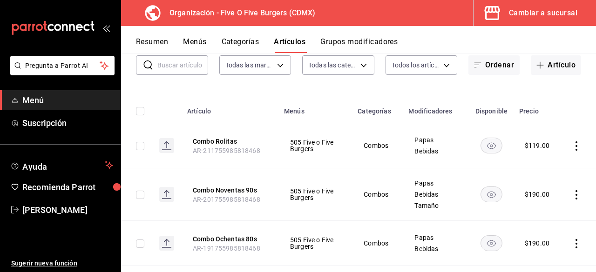
scroll to position [62, 0]
click at [201, 40] on button "Menús" at bounding box center [194, 45] width 23 height 16
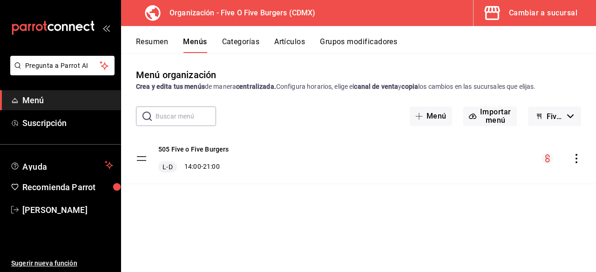
click at [551, 119] on span "Five O Five Burgers - Borrador" at bounding box center [555, 116] width 17 height 9
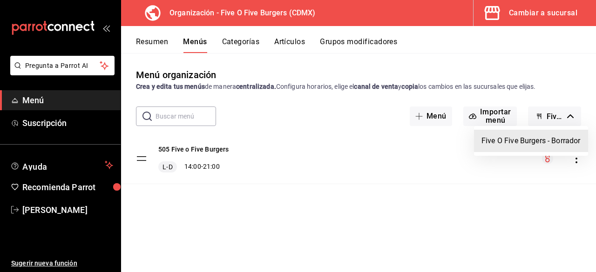
click at [547, 136] on li "Five O Five Burgers - Borrador" at bounding box center [531, 141] width 114 height 22
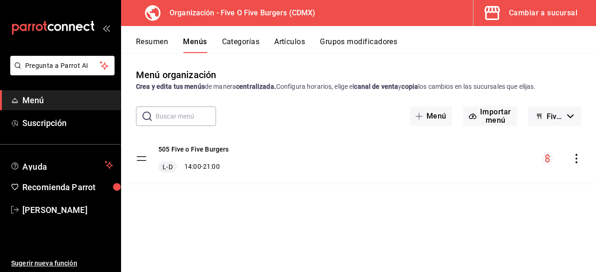
click at [568, 116] on icon "button" at bounding box center [570, 117] width 7 height 4
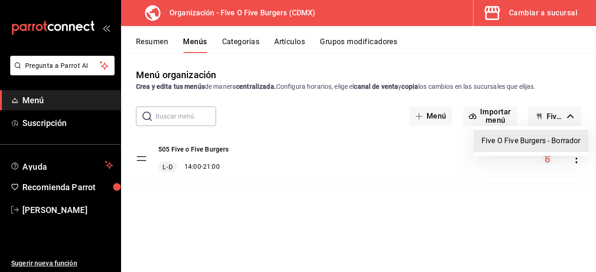
click at [563, 136] on li "Five O Five Burgers - Borrador" at bounding box center [531, 141] width 114 height 22
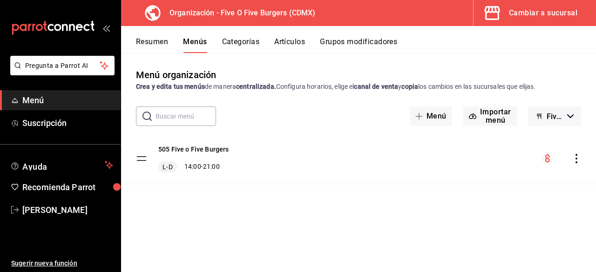
click at [577, 157] on icon "actions" at bounding box center [576, 158] width 9 height 9
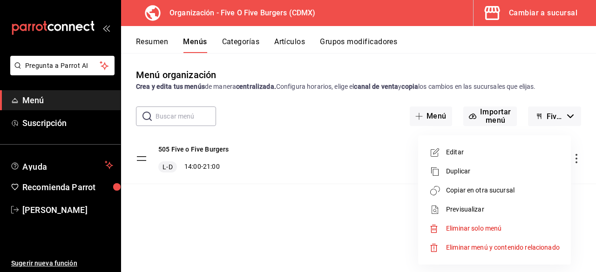
click at [486, 190] on span "Copiar en otra sucursal" at bounding box center [503, 191] width 114 height 10
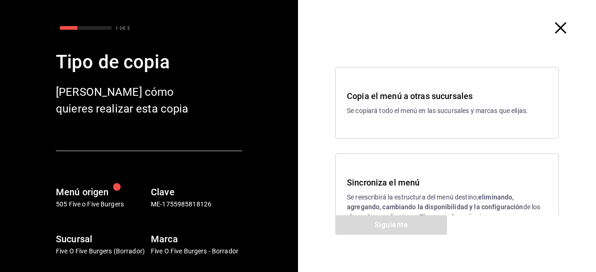
click at [407, 183] on h3 "Sincroniza el menú" at bounding box center [447, 182] width 200 height 13
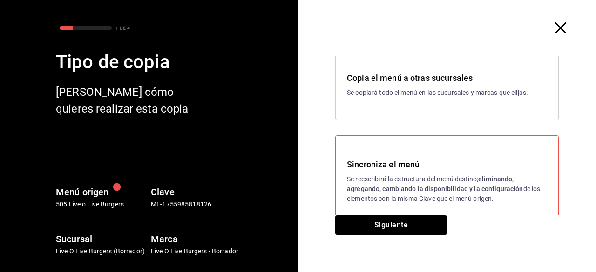
scroll to position [19, 0]
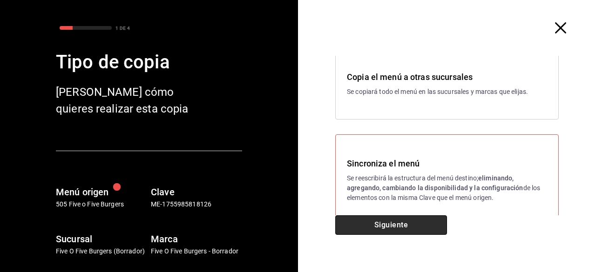
click at [396, 222] on button "Siguiente" at bounding box center [391, 226] width 112 height 20
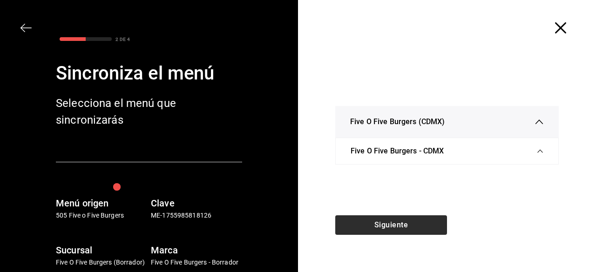
scroll to position [0, 0]
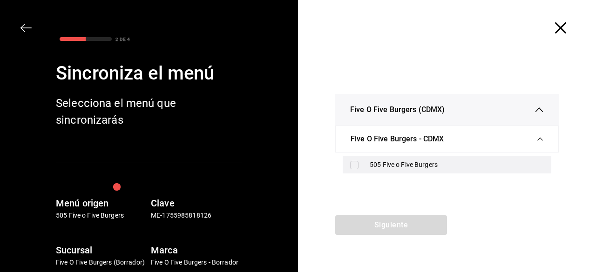
click at [353, 167] on input "checkbox" at bounding box center [354, 165] width 8 height 8
checkbox input "true"
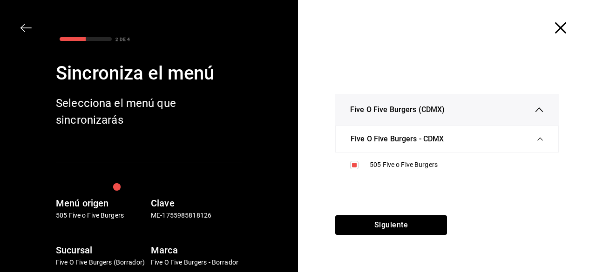
click at [399, 149] on div "Five O Five Burgers - CDMX" at bounding box center [447, 139] width 193 height 26
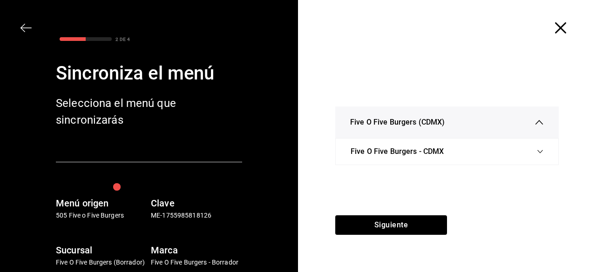
click at [397, 129] on div "Five O Five Burgers (CDMX)" at bounding box center [447, 123] width 194 height 32
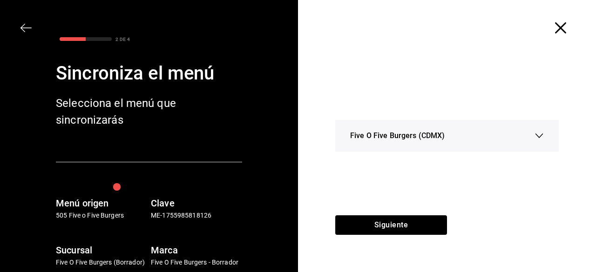
click at [397, 141] on span "Five O Five Burgers (CDMX)" at bounding box center [397, 135] width 95 height 11
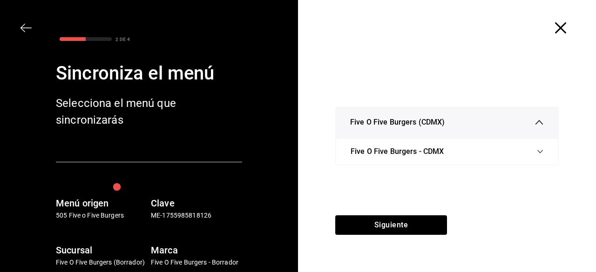
click at [396, 137] on div "Five O Five Burgers (CDMX)" at bounding box center [447, 123] width 194 height 32
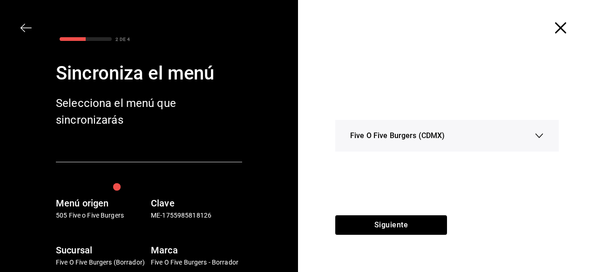
click at [396, 137] on span "Five O Five Burgers (CDMX)" at bounding box center [397, 135] width 95 height 11
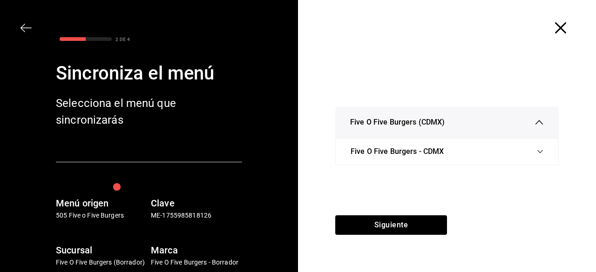
click at [396, 140] on div "Five O Five Burgers - CDMX" at bounding box center [447, 152] width 193 height 26
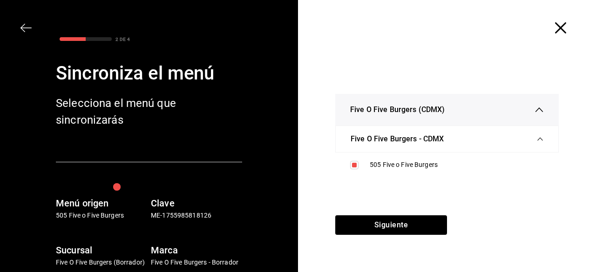
click at [396, 141] on span "Five O Five Burgers - CDMX" at bounding box center [397, 139] width 93 height 11
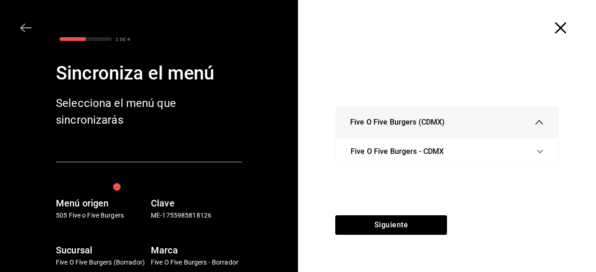
click at [396, 141] on div "Five O Five Burgers - CDMX" at bounding box center [447, 152] width 193 height 26
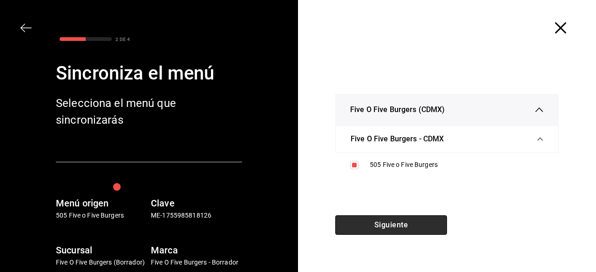
click at [375, 222] on button "Siguiente" at bounding box center [391, 226] width 112 height 20
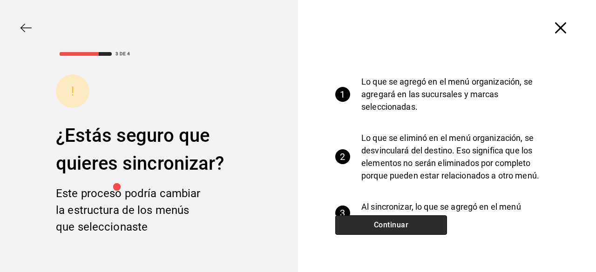
click at [375, 222] on button "Continuar" at bounding box center [391, 226] width 112 height 20
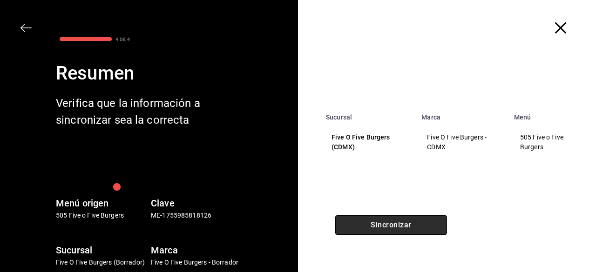
click at [375, 222] on button "Sincronizar" at bounding box center [391, 226] width 112 height 20
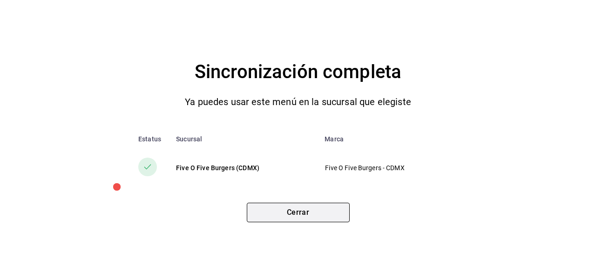
click at [313, 209] on button "Cerrar" at bounding box center [298, 213] width 103 height 20
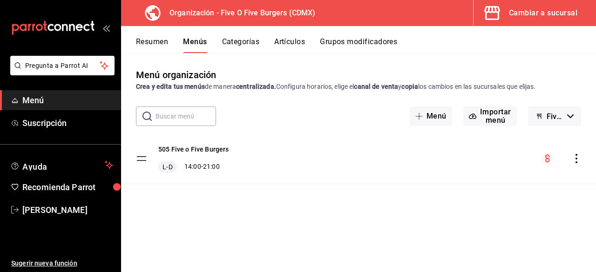
click at [297, 38] on button "Artículos" at bounding box center [289, 45] width 31 height 16
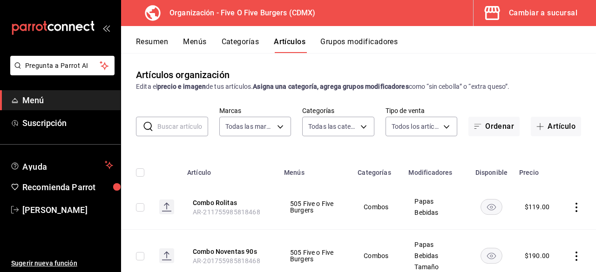
type input "1c621bbb-1c7f-463d-b041-a7faf11ae458"
type input "75c96116-9b96-4e16-87a8-6ffa52acee99,17c52995-8e88-4aec-af93-f1ff47859470,c6dc4…"
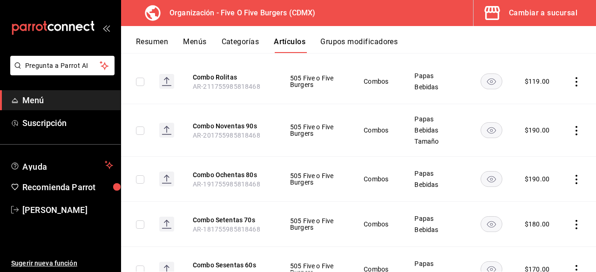
scroll to position [133, 0]
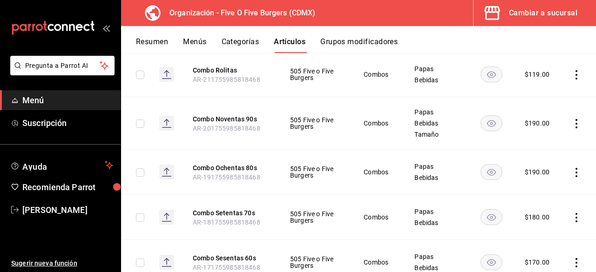
click at [572, 174] on icon "actions" at bounding box center [576, 172] width 9 height 9
click at [539, 193] on span "Editar" at bounding box center [541, 194] width 24 height 10
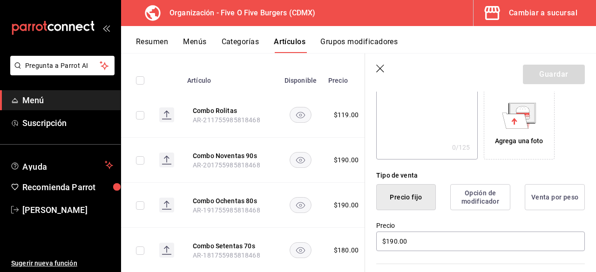
scroll to position [154, 0]
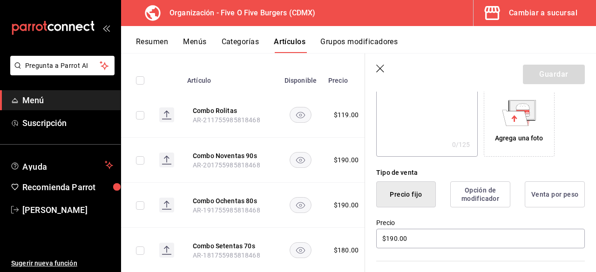
click at [556, 196] on button "Venta por peso" at bounding box center [555, 195] width 60 height 26
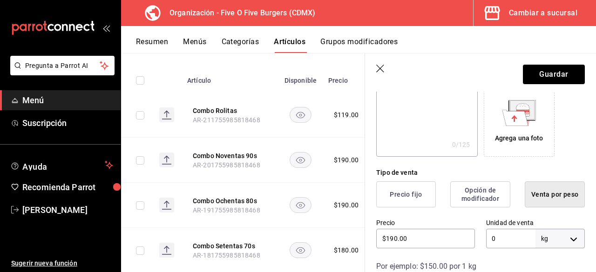
click at [556, 196] on button "Venta por peso" at bounding box center [555, 195] width 60 height 26
click at [413, 202] on button "Precio fijo" at bounding box center [406, 195] width 60 height 26
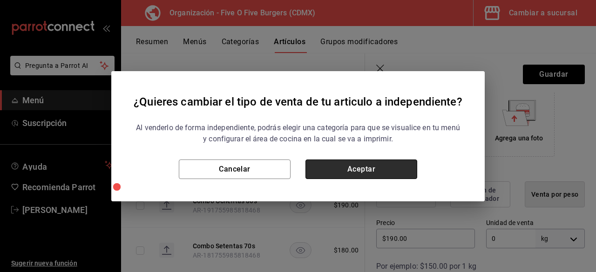
click at [350, 167] on button "Aceptar" at bounding box center [361, 170] width 112 height 20
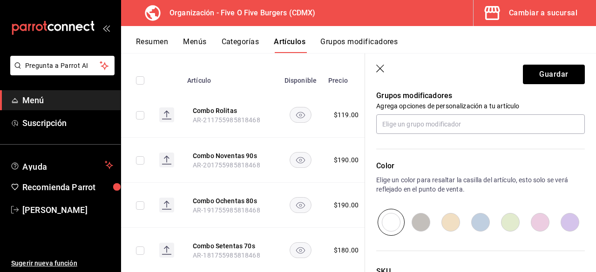
scroll to position [392, 0]
click at [379, 71] on icon "button" at bounding box center [380, 69] width 9 height 9
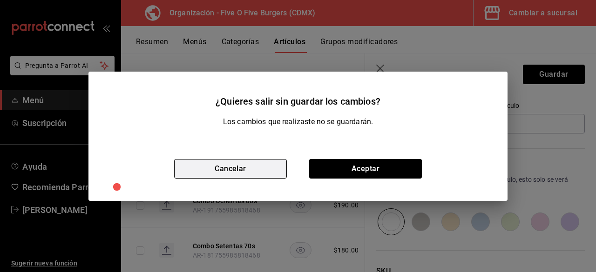
click at [255, 166] on button "Cancelar" at bounding box center [230, 169] width 113 height 20
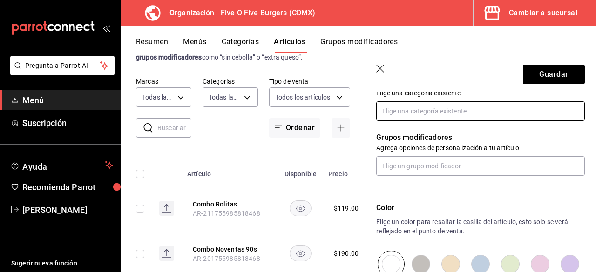
scroll to position [349, 0]
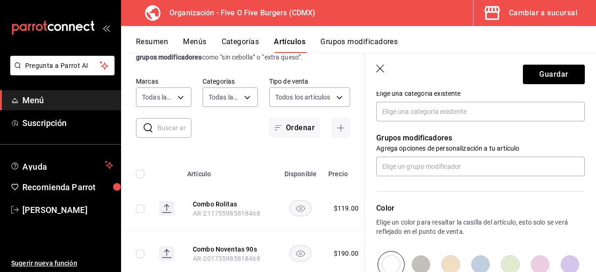
click at [380, 71] on icon "button" at bounding box center [380, 69] width 9 height 9
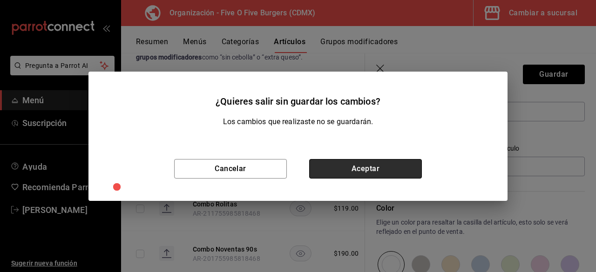
click at [332, 170] on button "Aceptar" at bounding box center [365, 169] width 113 height 20
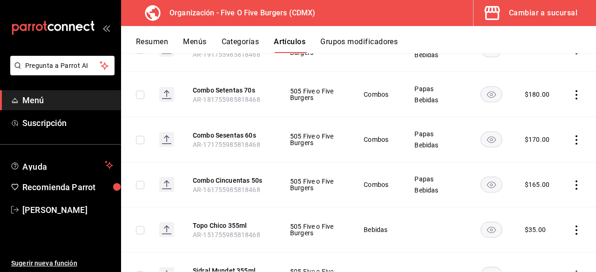
scroll to position [267, 0]
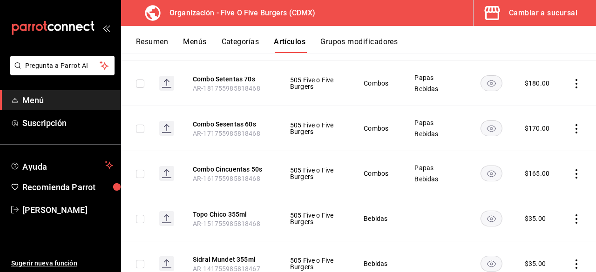
click at [562, 173] on td at bounding box center [578, 173] width 35 height 45
click at [565, 162] on td at bounding box center [578, 173] width 35 height 45
click at [572, 174] on icon "actions" at bounding box center [576, 173] width 9 height 9
click at [532, 194] on span "Editar" at bounding box center [541, 195] width 24 height 10
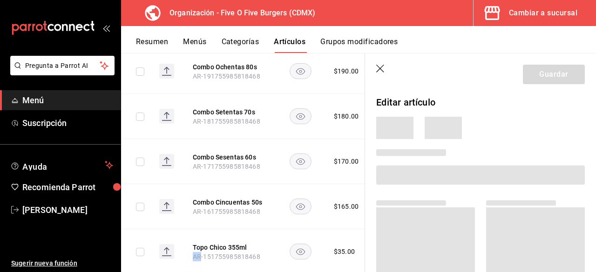
scroll to position [259, 0]
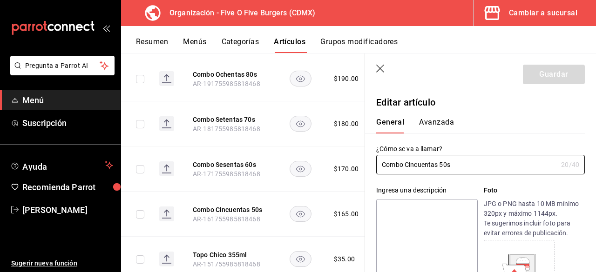
type input "$165.00"
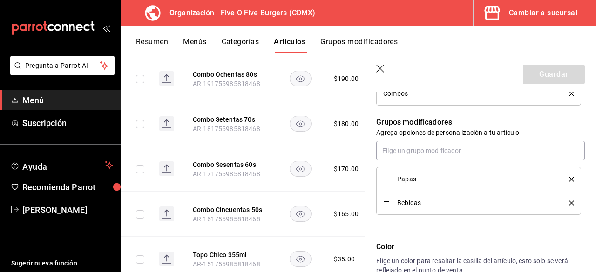
scroll to position [397, 0]
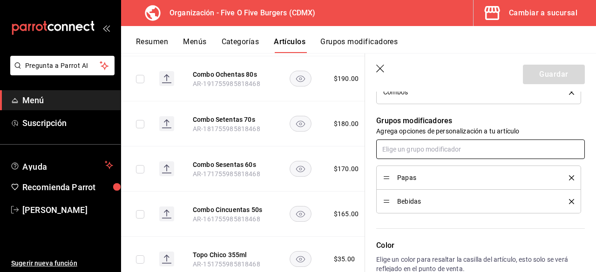
click at [466, 150] on input "text" at bounding box center [480, 150] width 209 height 20
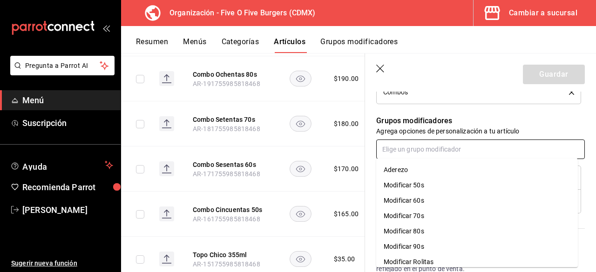
scroll to position [37, 0]
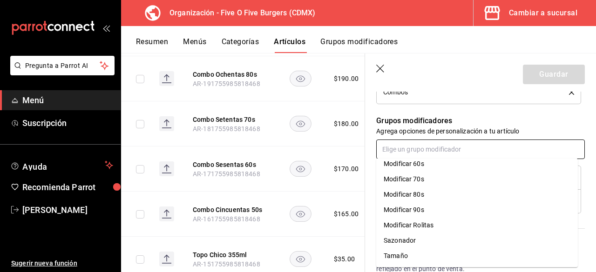
click at [399, 254] on div "Tamaño" at bounding box center [396, 256] width 24 height 10
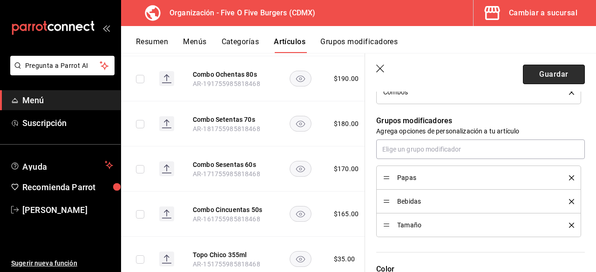
click at [526, 78] on button "Guardar" at bounding box center [554, 75] width 62 height 20
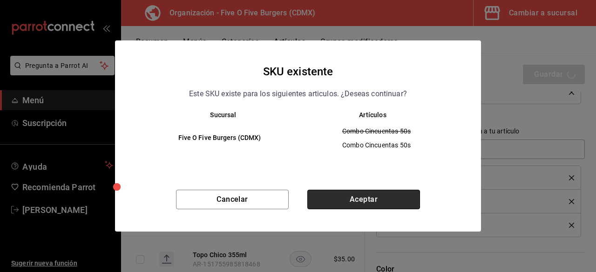
click at [372, 191] on button "Aceptar" at bounding box center [363, 200] width 113 height 20
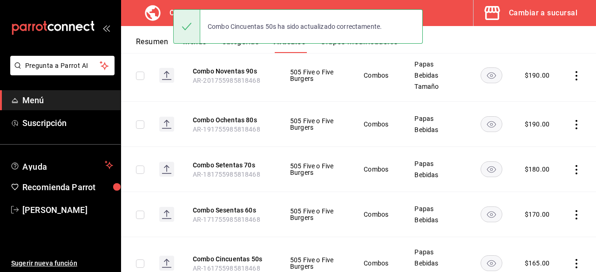
scroll to position [201, 0]
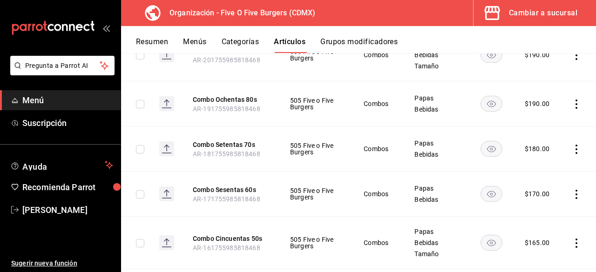
click at [572, 197] on icon "actions" at bounding box center [576, 194] width 9 height 9
click at [535, 210] on span "Editar" at bounding box center [541, 210] width 24 height 10
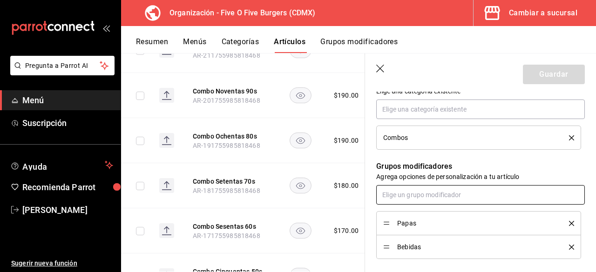
scroll to position [352, 0]
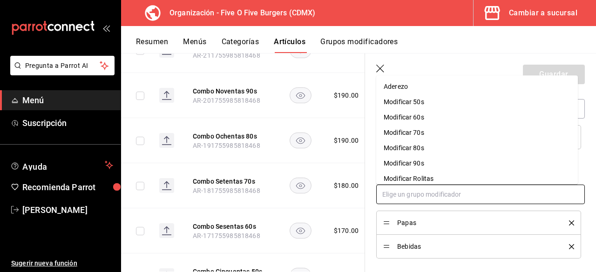
click at [463, 195] on input "text" at bounding box center [480, 195] width 209 height 20
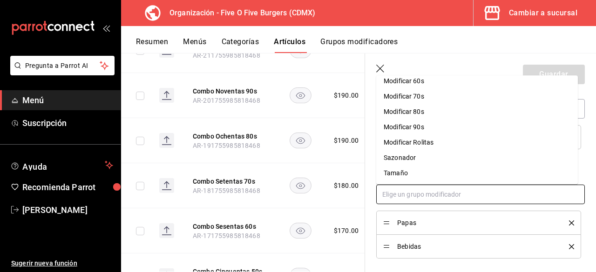
scroll to position [34, 0]
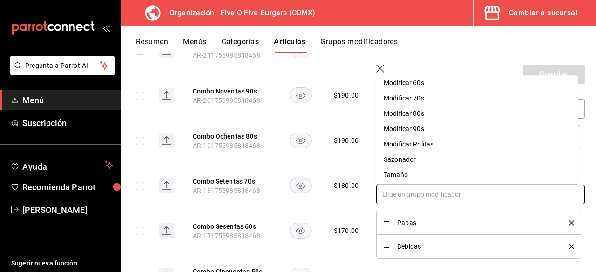
click at [402, 177] on div "Tamaño" at bounding box center [396, 175] width 24 height 10
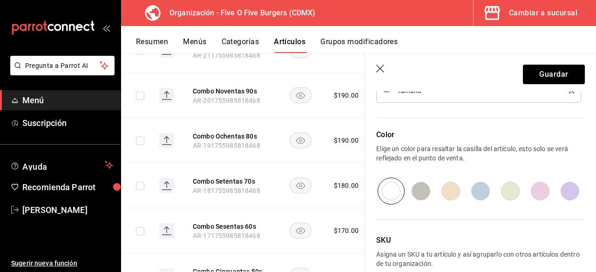
scroll to position [533, 0]
click at [529, 80] on button "Guardar" at bounding box center [554, 75] width 62 height 20
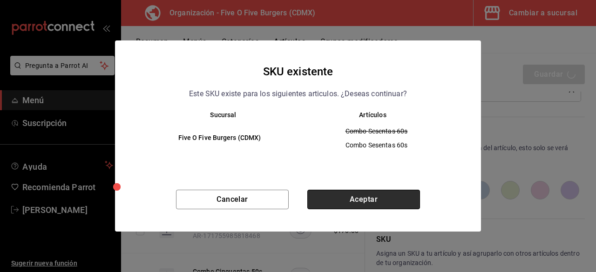
click at [397, 199] on button "Aceptar" at bounding box center [363, 200] width 113 height 20
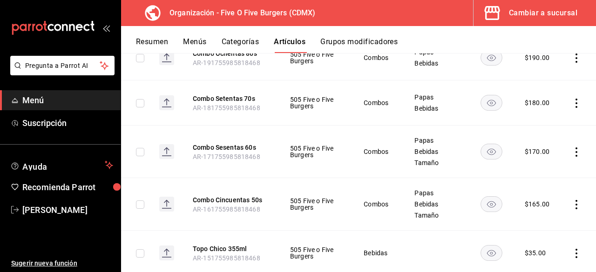
scroll to position [253, 0]
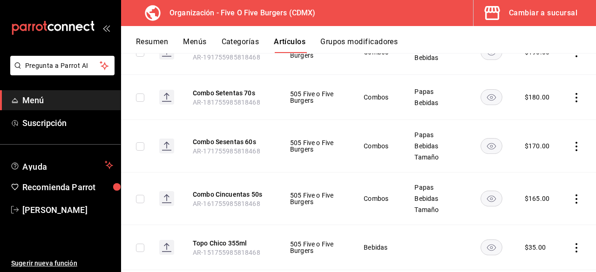
click at [447, 189] on span "Papas" at bounding box center [435, 187] width 43 height 7
click at [572, 199] on icon "actions" at bounding box center [576, 199] width 9 height 9
click at [539, 208] on span "Editar" at bounding box center [541, 210] width 24 height 10
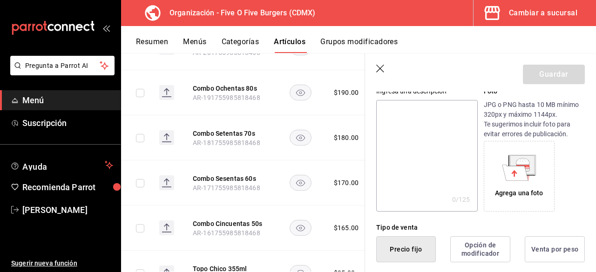
scroll to position [102, 0]
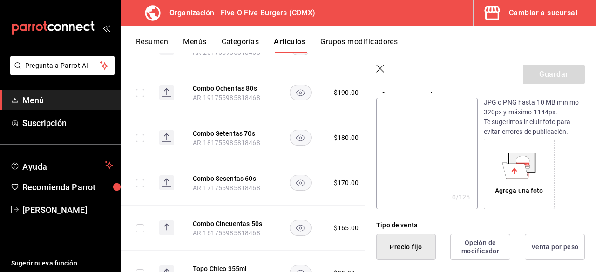
click at [516, 187] on div "Agrega una foto" at bounding box center [519, 191] width 48 height 10
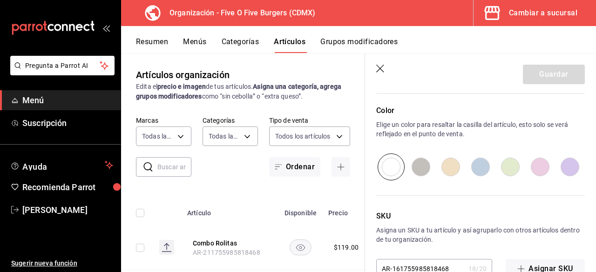
scroll to position [569, 0]
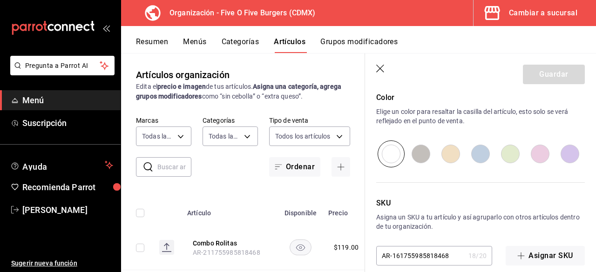
click at [479, 155] on input "radio" at bounding box center [481, 154] width 30 height 27
radio input "true"
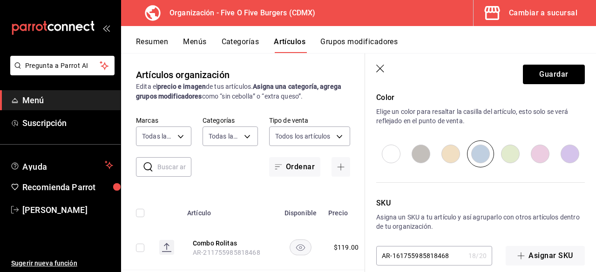
click at [479, 155] on input "radio" at bounding box center [481, 154] width 30 height 27
click at [528, 82] on button "Guardar" at bounding box center [554, 75] width 62 height 20
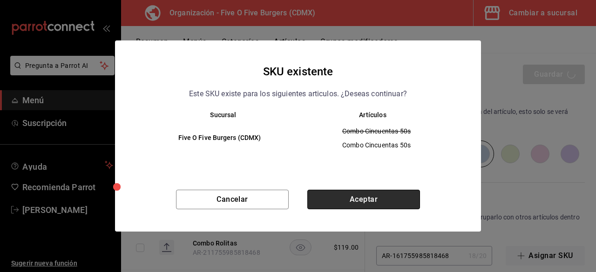
click at [390, 205] on button "Aceptar" at bounding box center [363, 200] width 113 height 20
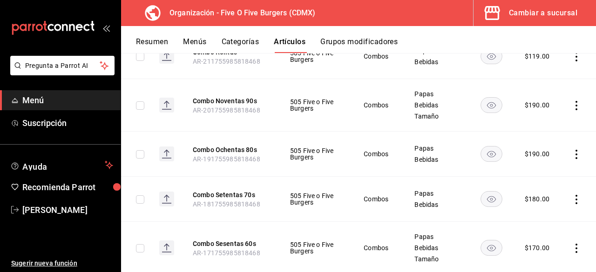
scroll to position [151, 0]
click at [572, 201] on icon "actions" at bounding box center [576, 199] width 9 height 9
click at [546, 211] on span "Editar" at bounding box center [541, 210] width 24 height 10
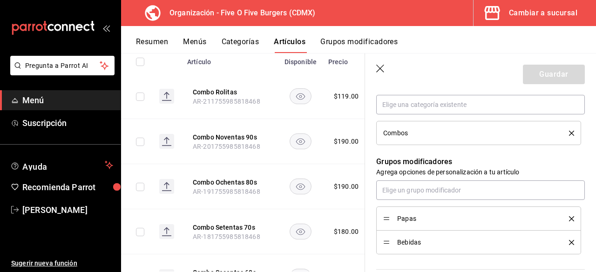
scroll to position [357, 0]
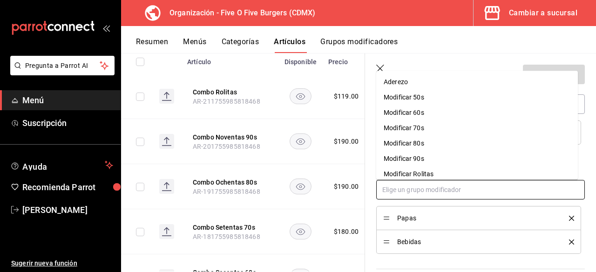
click at [483, 190] on input "text" at bounding box center [480, 190] width 209 height 20
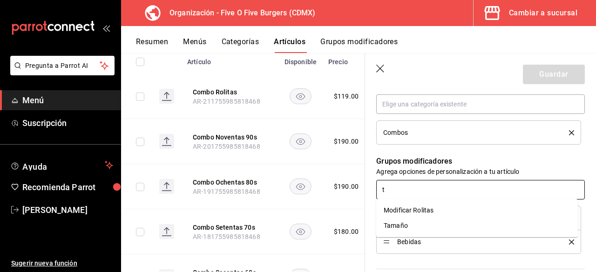
type input "ta"
click at [404, 220] on li "Tamaño" at bounding box center [477, 225] width 202 height 15
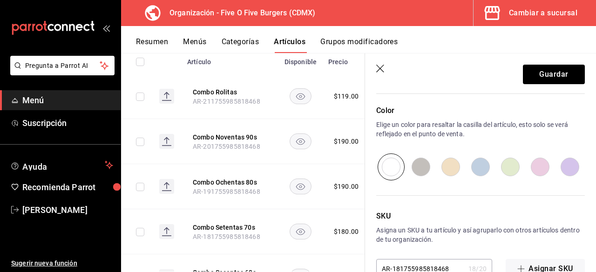
scroll to position [557, 0]
click at [477, 168] on input "radio" at bounding box center [481, 166] width 30 height 27
radio input "true"
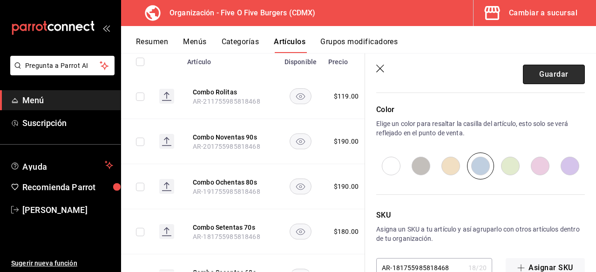
click at [540, 77] on button "Guardar" at bounding box center [554, 75] width 62 height 20
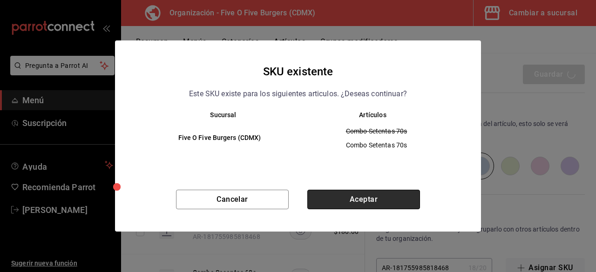
click at [388, 198] on button "Aceptar" at bounding box center [363, 200] width 113 height 20
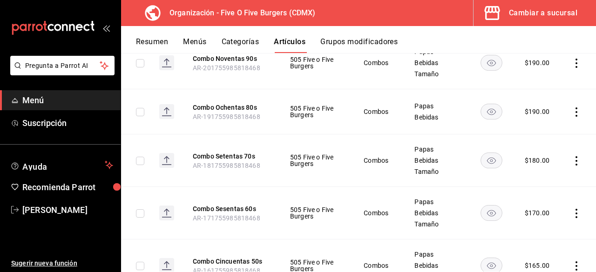
scroll to position [195, 0]
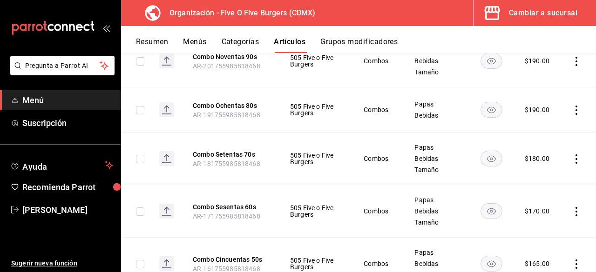
click at [572, 111] on icon "actions" at bounding box center [576, 110] width 9 height 9
click at [540, 124] on li "Editar" at bounding box center [533, 131] width 56 height 19
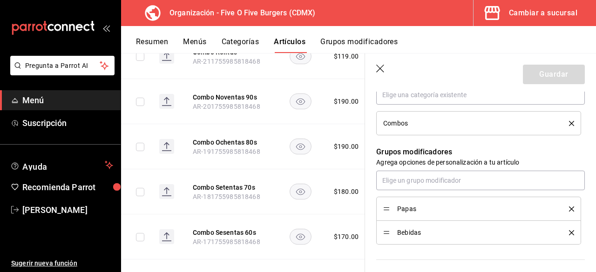
scroll to position [366, 0]
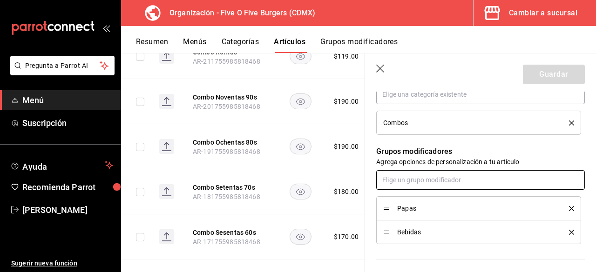
click at [488, 174] on input "text" at bounding box center [480, 180] width 209 height 20
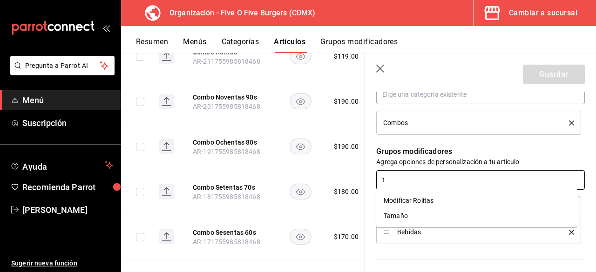
type input "ta"
click at [413, 213] on li "Tamaño" at bounding box center [477, 216] width 202 height 15
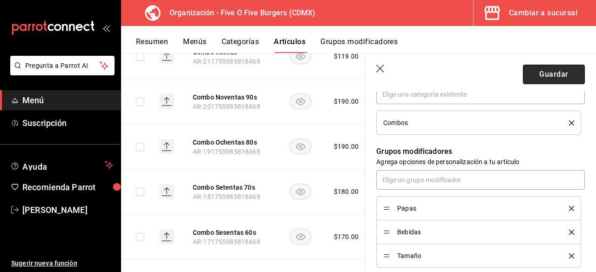
click at [538, 79] on button "Guardar" at bounding box center [554, 75] width 62 height 20
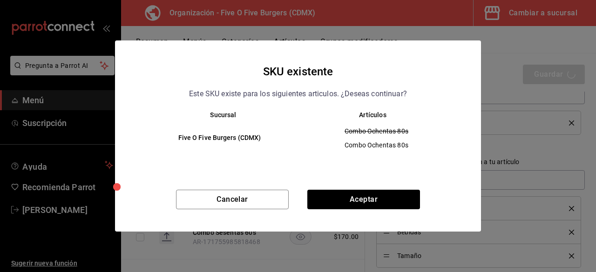
click at [362, 186] on div "SKU existente Este SKU existe para los siguientes articulos. ¿Deseas continuar?…" at bounding box center [298, 136] width 366 height 191
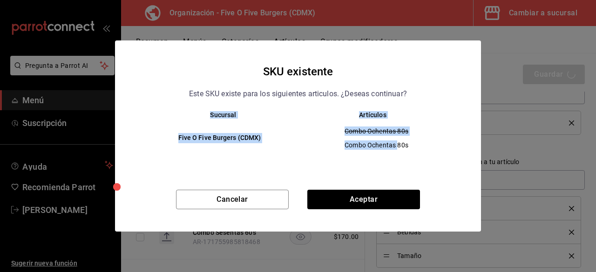
click at [362, 186] on div "SKU existente Este SKU existe para los siguientes articulos. ¿Deseas continuar?…" at bounding box center [298, 136] width 366 height 191
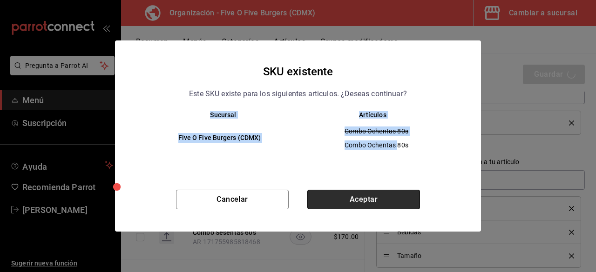
click at [358, 197] on button "Aceptar" at bounding box center [363, 200] width 113 height 20
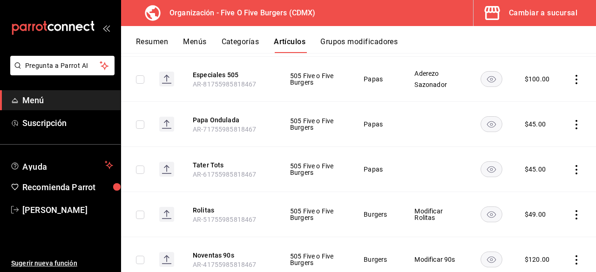
scroll to position [763, 0]
click at [196, 41] on button "Menús" at bounding box center [194, 45] width 23 height 16
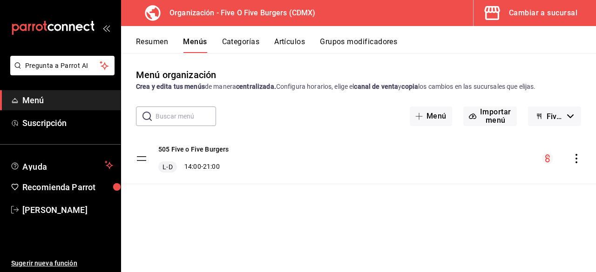
click at [577, 162] on icon "actions" at bounding box center [576, 158] width 9 height 9
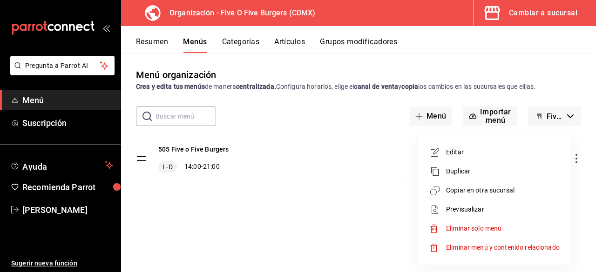
click at [467, 194] on span "Copiar en otra sucursal" at bounding box center [503, 191] width 114 height 10
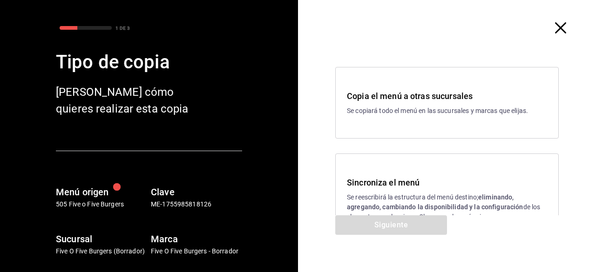
click at [409, 181] on h3 "Sincroniza el menú" at bounding box center [447, 182] width 200 height 13
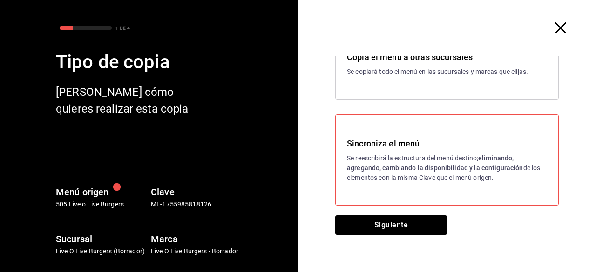
scroll to position [40, 0]
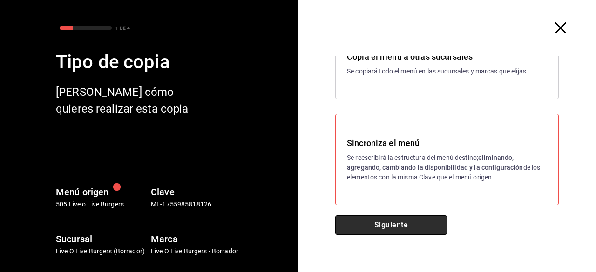
click at [393, 223] on button "Siguiente" at bounding box center [391, 226] width 112 height 20
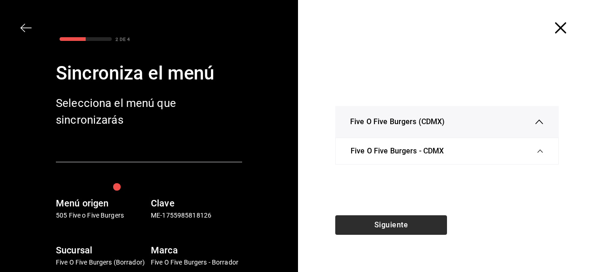
scroll to position [0, 0]
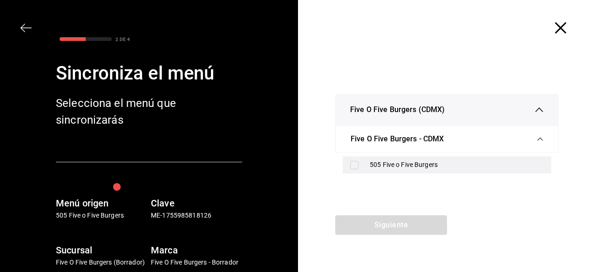
click at [354, 167] on input "checkbox" at bounding box center [354, 165] width 8 height 8
checkbox input "true"
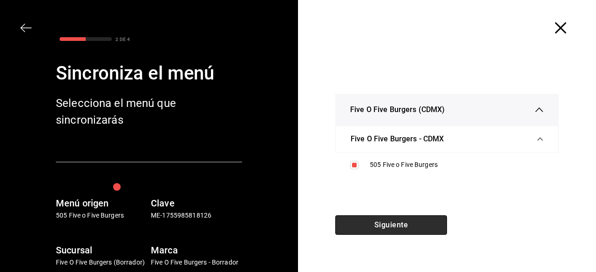
click at [374, 225] on button "Siguiente" at bounding box center [391, 226] width 112 height 20
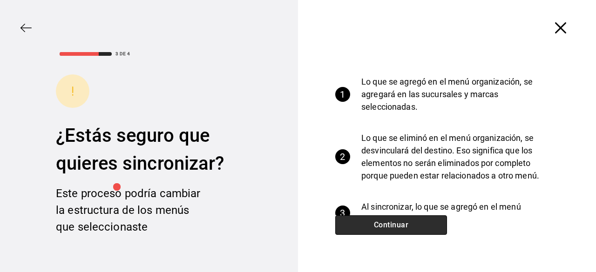
click at [374, 225] on button "Continuar" at bounding box center [391, 226] width 112 height 20
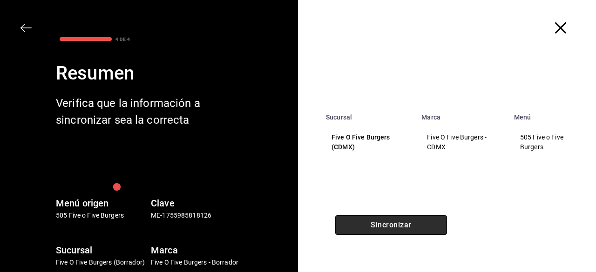
click at [374, 225] on button "Sincronizar" at bounding box center [391, 226] width 112 height 20
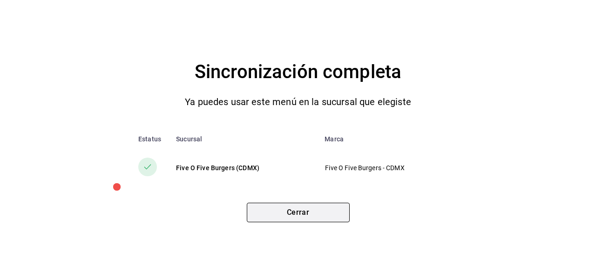
click at [313, 213] on button "Cerrar" at bounding box center [298, 213] width 103 height 20
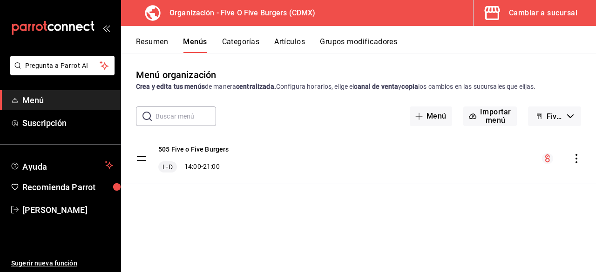
click at [313, 213] on div "Menú organización Crea y edita tus menús de manera centralizada. Configura hora…" at bounding box center [358, 170] width 475 height 204
click at [106, 26] on icon "open_drawer_menu" at bounding box center [105, 28] width 4 height 7
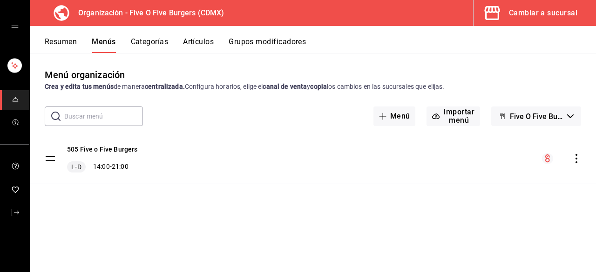
click at [506, 16] on button "Cambiar a sucursal" at bounding box center [531, 13] width 115 height 26
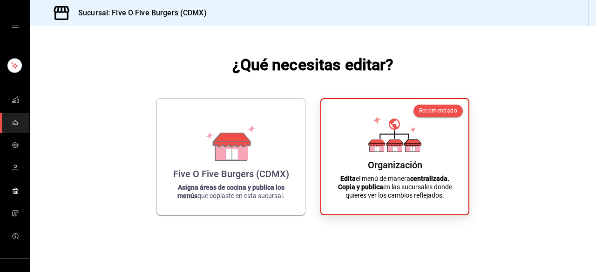
click at [7, 28] on div "mailbox folders" at bounding box center [14, 28] width 29 height 56
click at [11, 28] on icon "open drawer" at bounding box center [14, 27] width 7 height 7
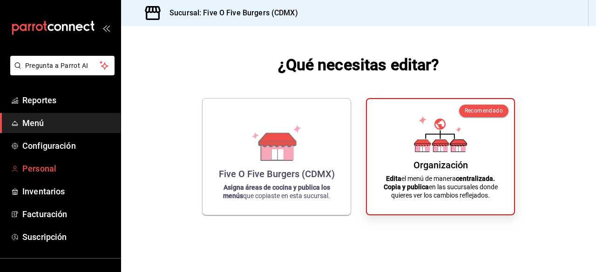
click at [49, 166] on span "Personal" at bounding box center [67, 168] width 91 height 13
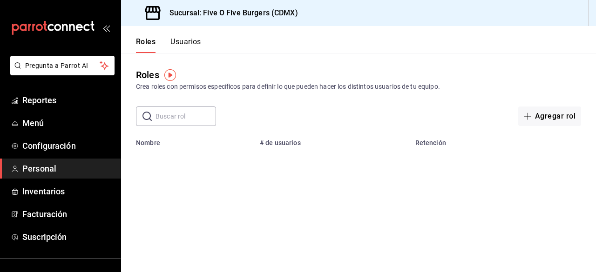
click at [171, 75] on img "button" at bounding box center [170, 75] width 12 height 12
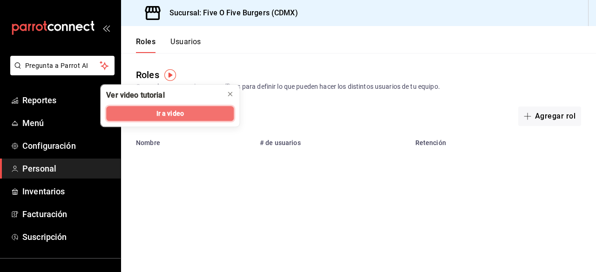
click at [165, 113] on span "Ir a video" at bounding box center [169, 114] width 27 height 10
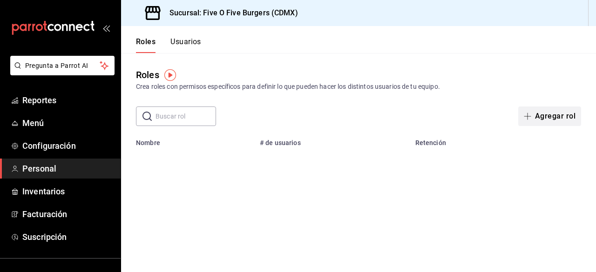
click at [533, 115] on span "button" at bounding box center [529, 116] width 11 height 7
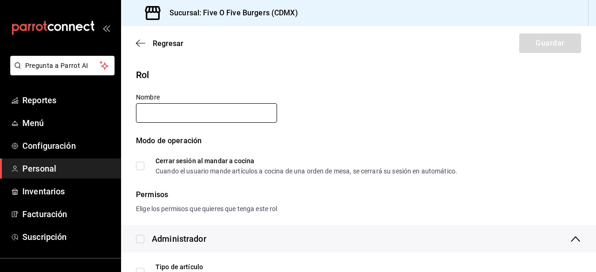
click at [175, 109] on input "text" at bounding box center [206, 113] width 141 height 20
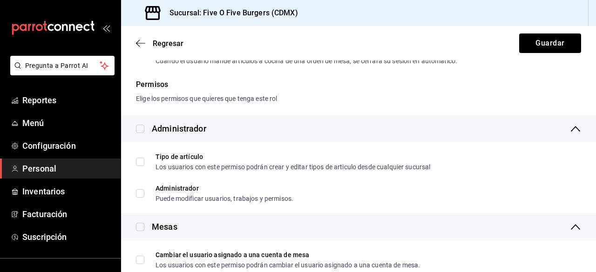
scroll to position [111, 0]
type input "Cajero"
click at [188, 149] on div "Tipo de artículo Los usuarios con este permiso podrán crear y editar tipos de a…" at bounding box center [359, 161] width 460 height 24
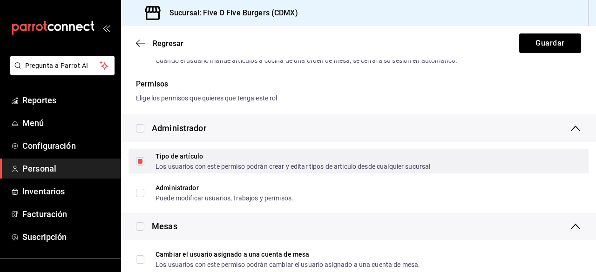
click at [139, 160] on input "Tipo de artículo Los usuarios con este permiso podrán crear y editar tipos de a…" at bounding box center [140, 161] width 8 height 8
checkbox input "false"
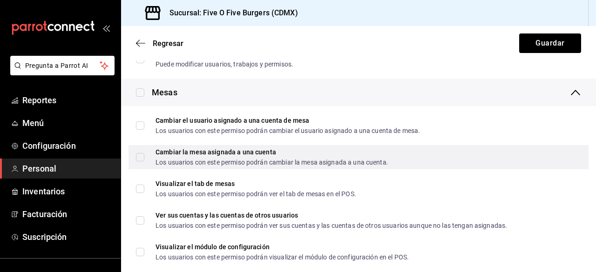
scroll to position [246, 0]
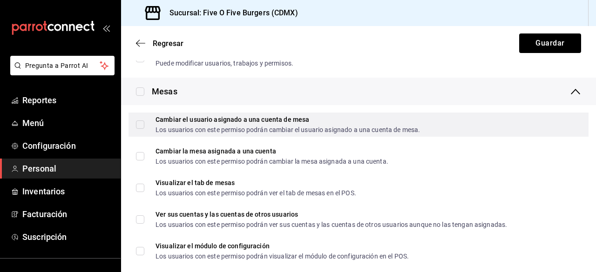
click at [140, 128] on input "Cambiar el usuario asignado a una cuenta de mesa Los usuarios con este permiso …" at bounding box center [140, 125] width 8 height 8
checkbox input "true"
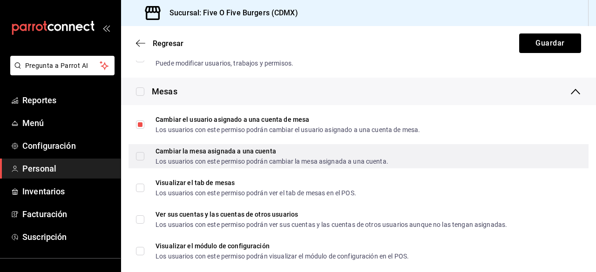
click at [141, 157] on input "Cambiar la mesa asignada a una cuenta Los usuarios con este permiso podrán camb…" at bounding box center [140, 156] width 8 height 8
checkbox input "true"
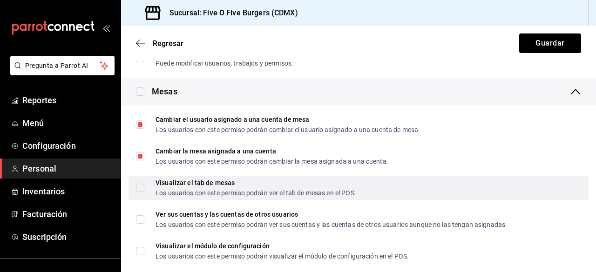
click at [140, 188] on input "Visualizar el tab de mesas Los usuarios con este permiso podrán ver el tab de m…" at bounding box center [140, 188] width 8 height 8
checkbox input "true"
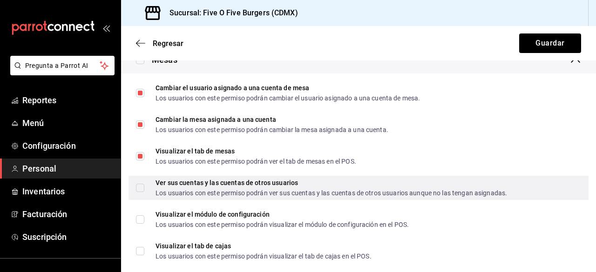
scroll to position [278, 0]
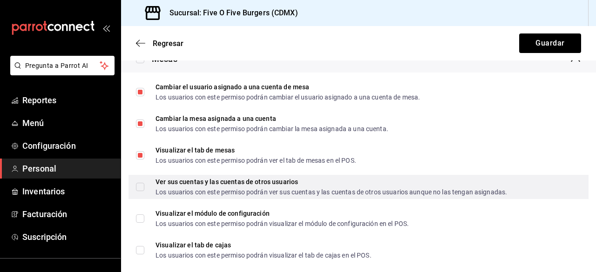
click at [140, 188] on input "Ver sus cuentas y las cuentas de otros usuarios Los usuarios con este permiso p…" at bounding box center [140, 187] width 8 height 8
checkbox input "true"
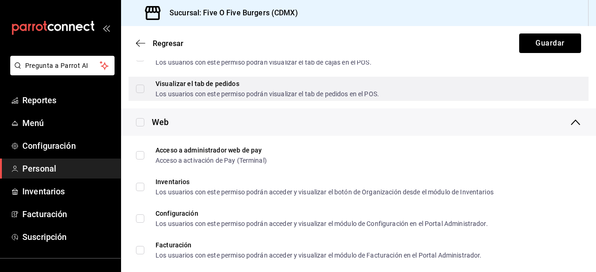
scroll to position [472, 0]
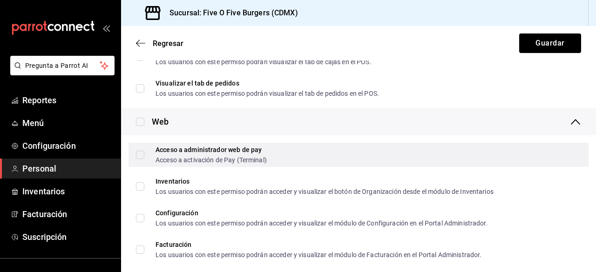
click at [142, 153] on input "Acceso a administrador web de pay Acceso a activación de Pay (Terminal)" at bounding box center [140, 155] width 8 height 8
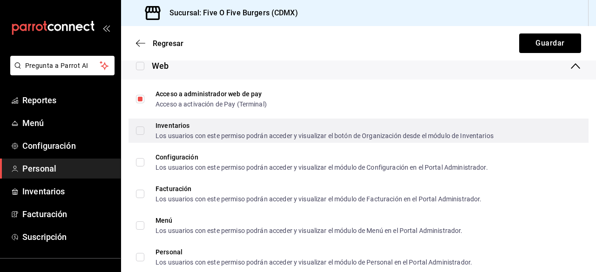
scroll to position [535, 0]
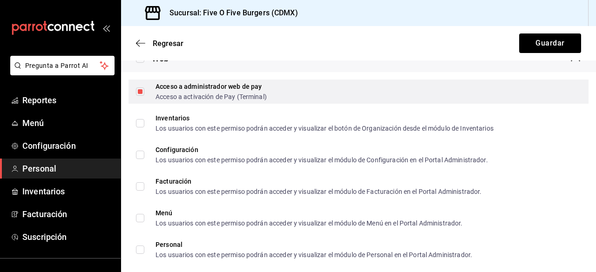
click at [141, 91] on input "Acceso a administrador web de pay Acceso a activación de Pay (Terminal)" at bounding box center [140, 92] width 8 height 8
checkbox input "false"
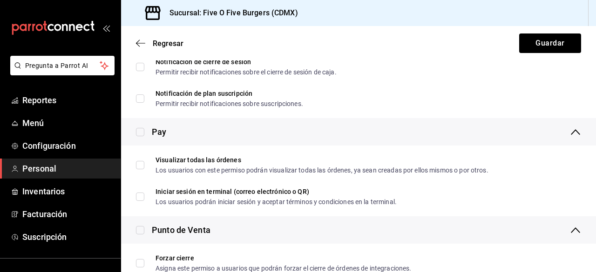
scroll to position [849, 0]
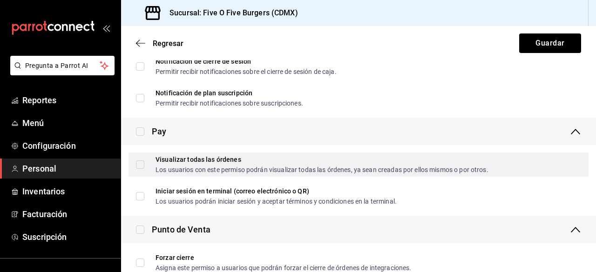
click at [139, 165] on input "Visualizar todas las órdenes Los usuarios con este permiso podrán visualizar to…" at bounding box center [140, 165] width 8 height 8
checkbox input "true"
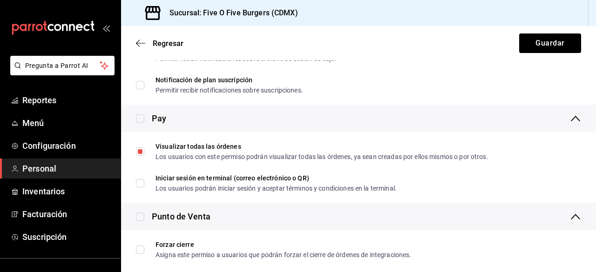
scroll to position [862, 0]
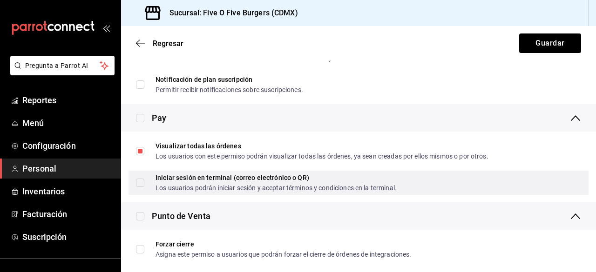
click at [143, 181] on input "Iniciar sesión en terminal (correo electrónico o QR) Los usuarios podrán inicia…" at bounding box center [140, 183] width 8 height 8
checkbox input "true"
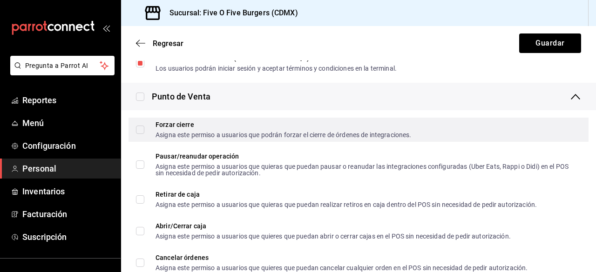
scroll to position [982, 0]
click at [138, 132] on input "Forzar cierre Asigna este permiso a usuarios que podrán forzar el cierre de órd…" at bounding box center [140, 129] width 8 height 8
checkbox input "true"
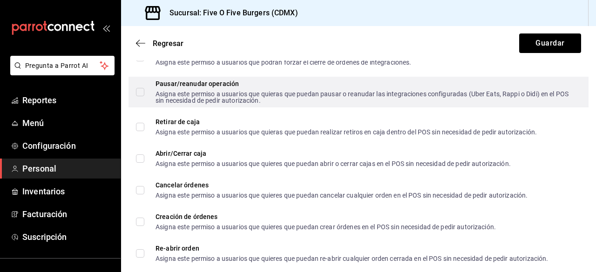
scroll to position [1068, 0]
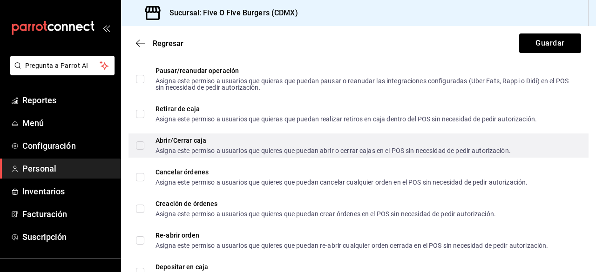
click at [143, 147] on input "Abrir/Cerrar caja Asigna este permiso a usuarios que quieres que puedan abrir o…" at bounding box center [140, 146] width 8 height 8
checkbox input "true"
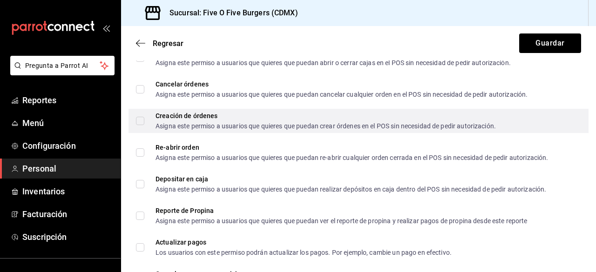
scroll to position [1156, 0]
click at [141, 122] on input "Creación de órdenes Asigna este permiso a usuarios que quieres que puedan crear…" at bounding box center [140, 120] width 8 height 8
checkbox input "true"
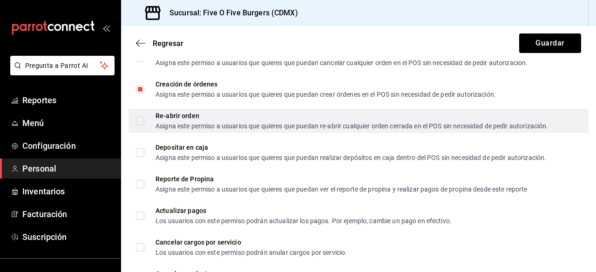
scroll to position [1189, 0]
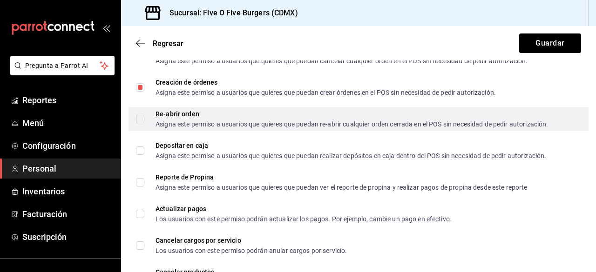
click at [139, 120] on input "Re-abrir orden Asigna este permiso a usuarios que quieres que puedan re-abrir c…" at bounding box center [140, 119] width 8 height 8
checkbox input "true"
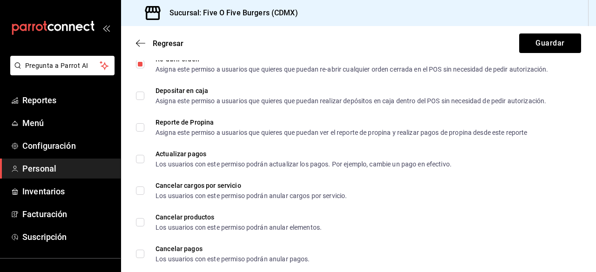
scroll to position [1245, 0]
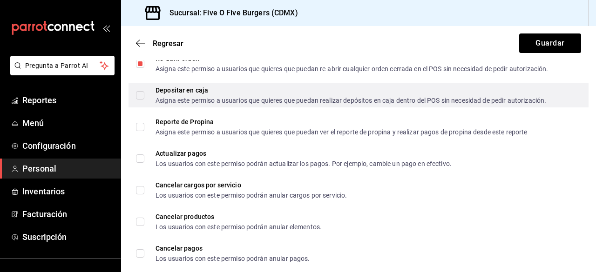
click at [141, 97] on input "Depositar en caja Asigna este permiso a usuarios que quieres que puedan realiza…" at bounding box center [140, 95] width 8 height 8
checkbox input "true"
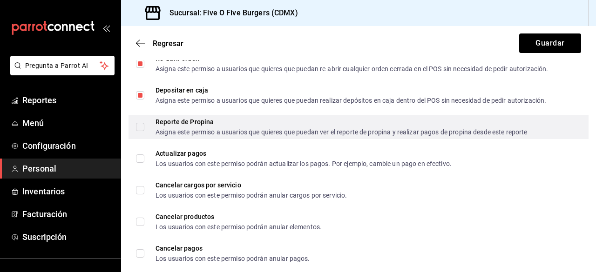
click at [143, 127] on input "Reporte de Propina Asigna este permiso a usuarios que quieres que puedan ver el…" at bounding box center [140, 127] width 8 height 8
checkbox input "true"
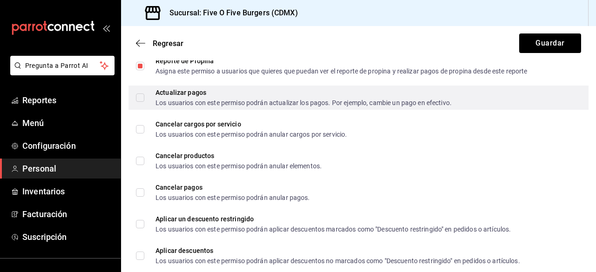
scroll to position [1306, 0]
click at [134, 99] on div "Actualizar pagos Los usuarios con este permiso podrán actualizar los pagos. Por…" at bounding box center [359, 97] width 460 height 24
checkbox input "true"
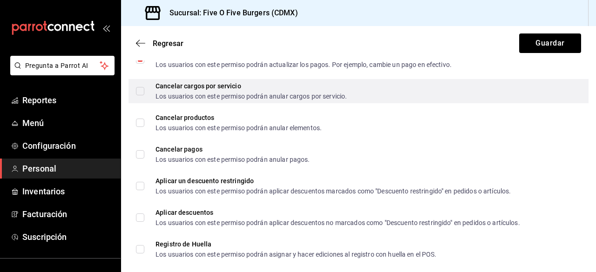
scroll to position [1344, 0]
click at [140, 88] on input "Cancelar cargos por servicio Los usuarios con este permiso podrán anular cargos…" at bounding box center [140, 91] width 8 height 8
checkbox input "true"
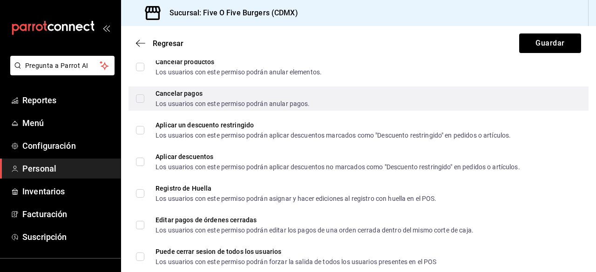
scroll to position [1400, 0]
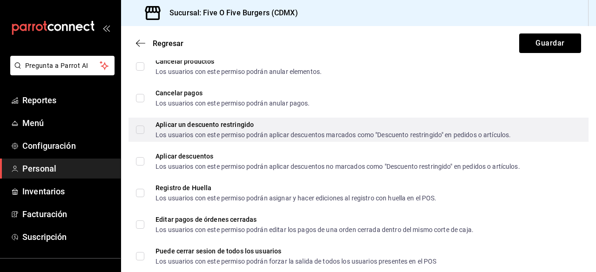
click at [143, 133] on input "Aplicar un descuento restringido Los usuarios con este permiso podrán aplicar d…" at bounding box center [140, 130] width 8 height 8
checkbox input "true"
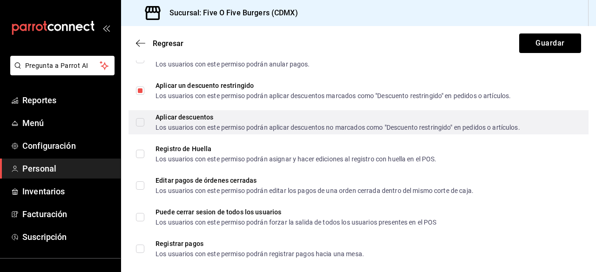
scroll to position [1440, 0]
click at [138, 125] on input "Aplicar descuentos Los usuarios con este permiso podrán aplicar descuentos no m…" at bounding box center [140, 122] width 8 height 8
checkbox input "true"
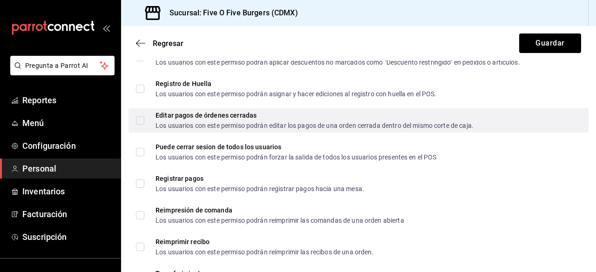
scroll to position [1503, 0]
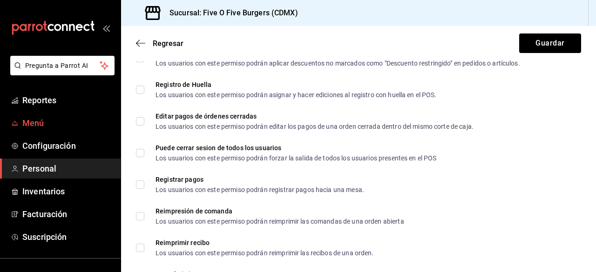
click at [83, 116] on link "Menú" at bounding box center [60, 123] width 121 height 20
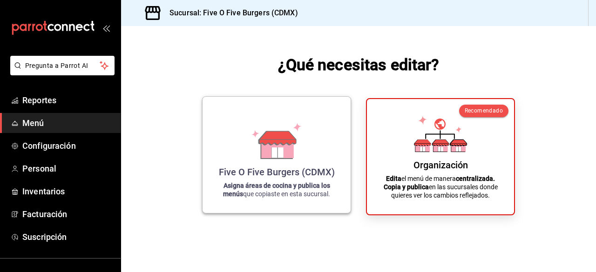
click at [306, 145] on div "Five O Five Burgers (CDMX) Asigna áreas de cocina y publica los menús que copia…" at bounding box center [277, 155] width 126 height 102
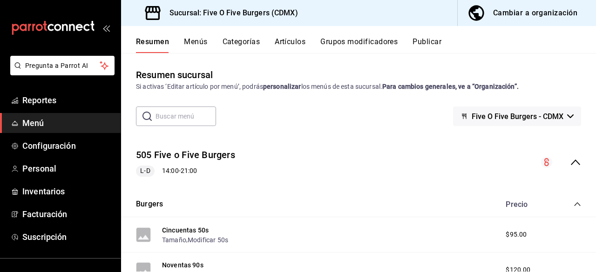
click at [47, 122] on span "Menú" at bounding box center [67, 123] width 91 height 13
click at [562, 15] on div "Cambiar a organización" at bounding box center [535, 13] width 84 height 13
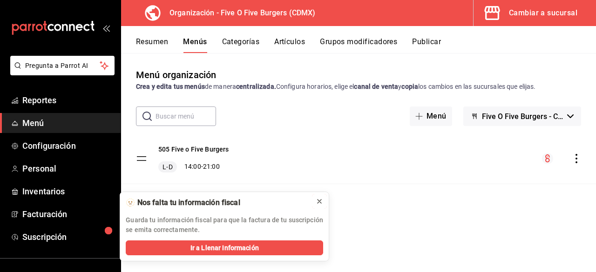
click at [321, 202] on icon at bounding box center [319, 201] width 7 height 7
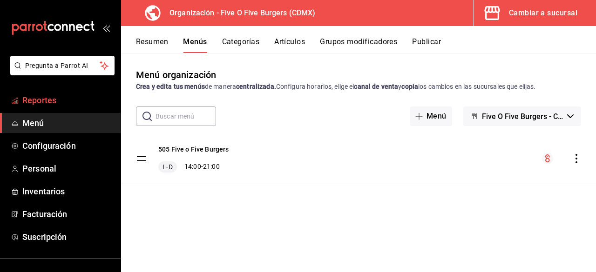
click at [51, 96] on span "Reportes" at bounding box center [67, 100] width 91 height 13
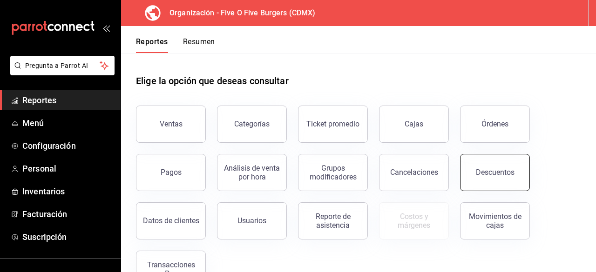
click at [492, 165] on button "Descuentos" at bounding box center [495, 172] width 70 height 37
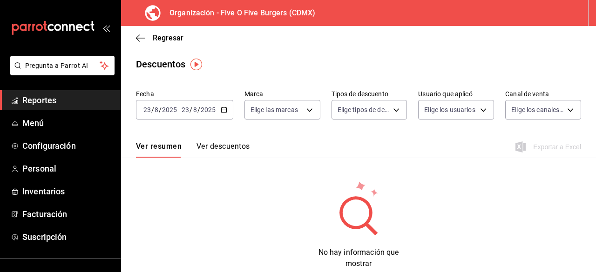
scroll to position [12, 0]
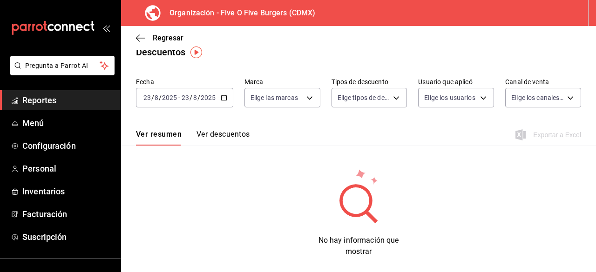
click at [192, 58] on div "Descuentos" at bounding box center [358, 52] width 475 height 14
click at [311, 99] on body "Pregunta a Parrot AI Reportes Menú Configuración Personal Inventarios Facturaci…" at bounding box center [298, 136] width 596 height 272
click at [276, 159] on li "Five O Five Burgers - CDMX" at bounding box center [298, 165] width 108 height 21
type input "188b26ef-b6cd-462d-b456-a2bf20a85b9f"
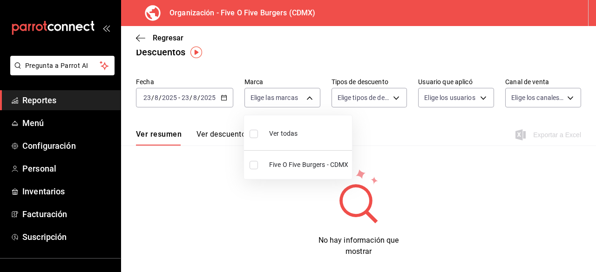
checkbox input "true"
click at [276, 159] on li "Five O Five Burgers - CDMX" at bounding box center [298, 165] width 108 height 21
checkbox input "false"
click at [251, 167] on input "checkbox" at bounding box center [254, 165] width 8 height 8
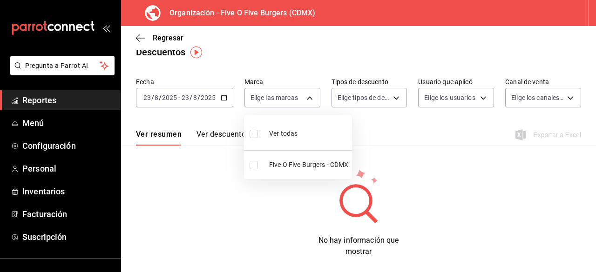
checkbox input "true"
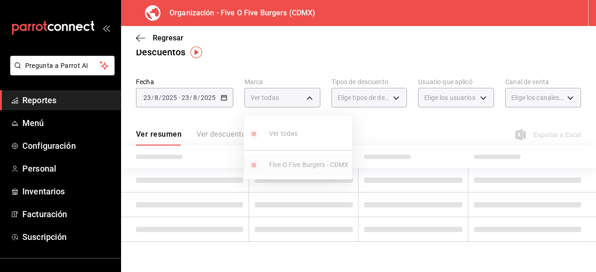
type input "188b26ef-b6cd-462d-b456-a2bf20a85b9f"
checkbox input "true"
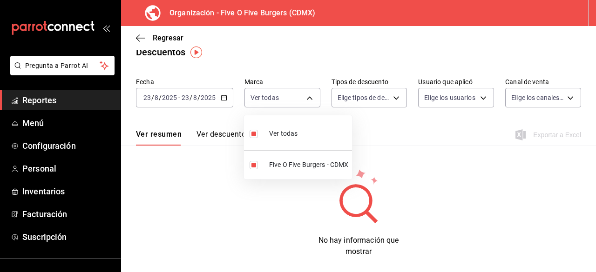
click at [414, 135] on div at bounding box center [298, 136] width 596 height 272
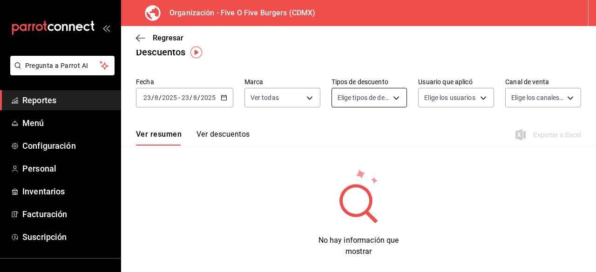
click at [387, 104] on body "Pregunta a Parrot AI Reportes Menú Configuración Personal Inventarios Facturaci…" at bounding box center [298, 136] width 596 height 272
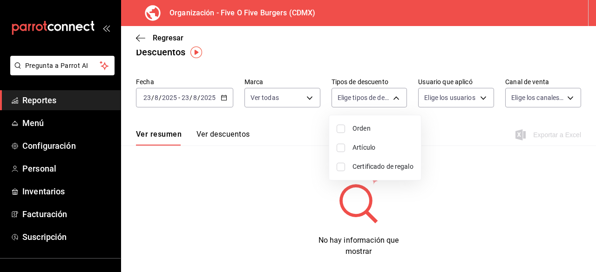
click at [480, 99] on div at bounding box center [298, 136] width 596 height 272
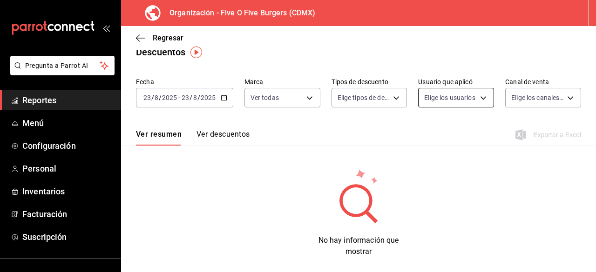
click at [480, 97] on body "Pregunta a Parrot AI Reportes Menú Configuración Personal Inventarios Facturaci…" at bounding box center [298, 136] width 596 height 272
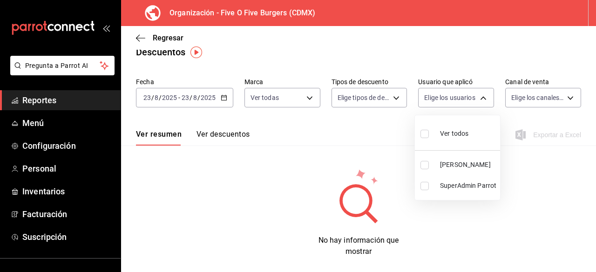
click at [456, 166] on span "[PERSON_NAME]" at bounding box center [468, 165] width 56 height 10
type input "47247ac5-67fe-4d3e-8cd7-7639a7a69d1f"
checkbox input "true"
click at [550, 99] on div at bounding box center [298, 136] width 596 height 272
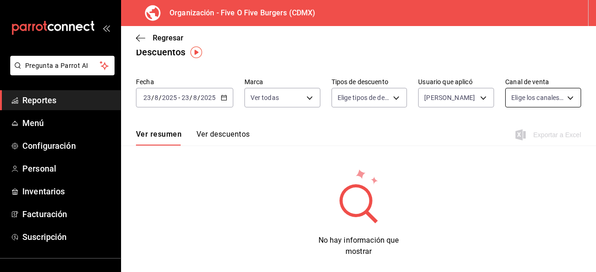
click at [553, 104] on body "Pregunta a Parrot AI Reportes Menú Configuración Personal Inventarios Facturaci…" at bounding box center [298, 136] width 596 height 272
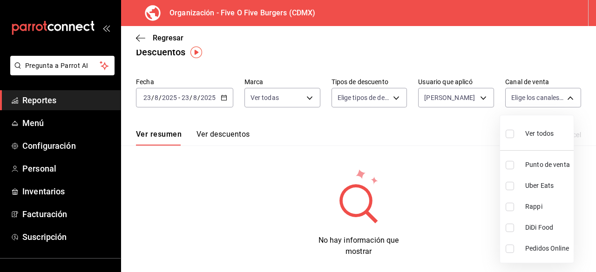
click at [527, 151] on ul "Ver todos Punto de venta Uber Eats Rappi DiDi Food Pedidos Online" at bounding box center [537, 189] width 74 height 148
click at [509, 164] on input "checkbox" at bounding box center [510, 165] width 8 height 8
checkbox input "true"
type input "PARROT"
click at [473, 159] on div at bounding box center [298, 136] width 596 height 272
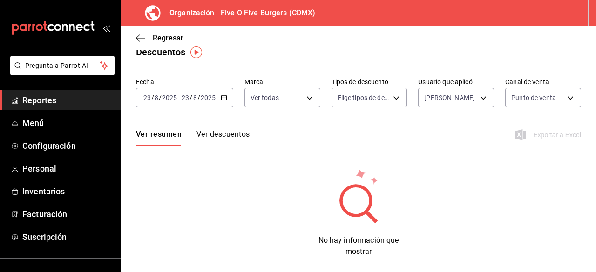
click at [550, 135] on div "Exportar a Excel" at bounding box center [549, 134] width 64 height 11
click at [194, 54] on img "button" at bounding box center [196, 53] width 12 height 12
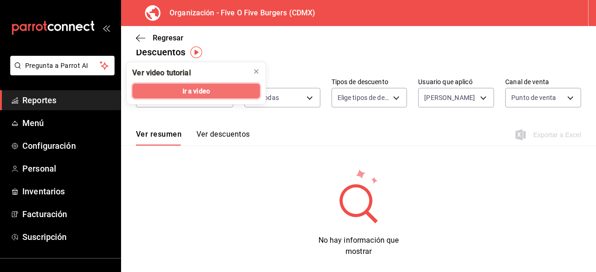
click at [194, 89] on span "Ir a video" at bounding box center [196, 91] width 27 height 10
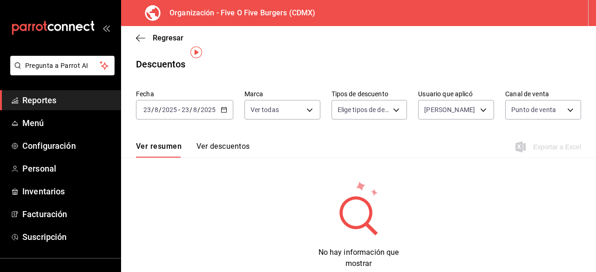
scroll to position [12, 0]
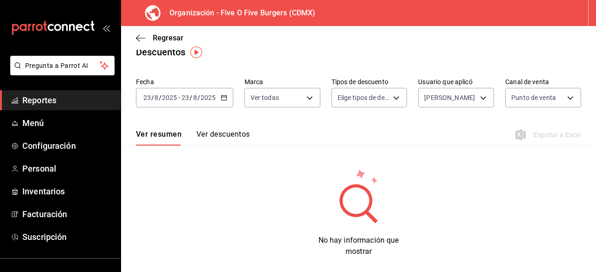
click at [140, 34] on span "Regresar" at bounding box center [159, 38] width 47 height 9
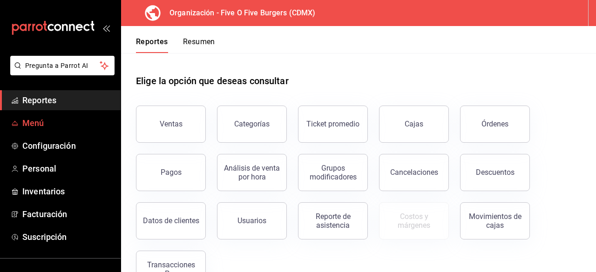
click at [80, 125] on span "Menú" at bounding box center [67, 123] width 91 height 13
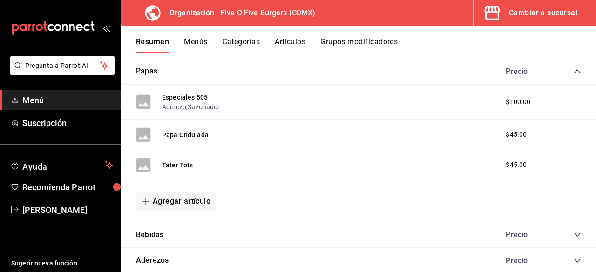
scroll to position [431, 0]
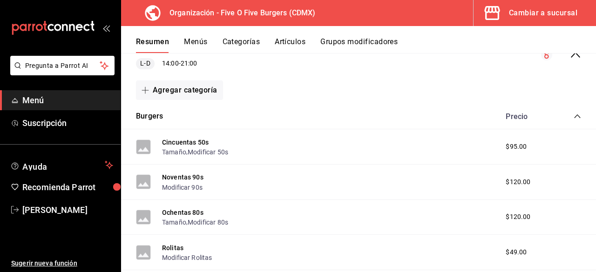
scroll to position [125, 0]
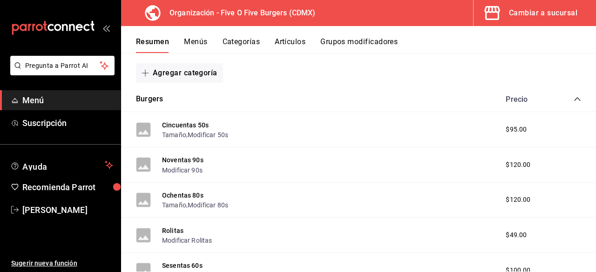
click at [143, 130] on rect at bounding box center [143, 129] width 15 height 15
click at [174, 121] on button "Cincuentas 50s" at bounding box center [185, 125] width 47 height 9
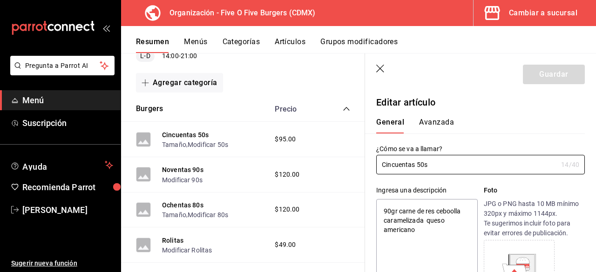
type textarea "x"
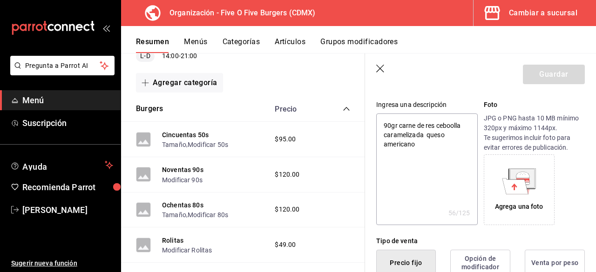
scroll to position [87, 0]
click at [574, 204] on div "Agrega una foto" at bounding box center [534, 189] width 101 height 71
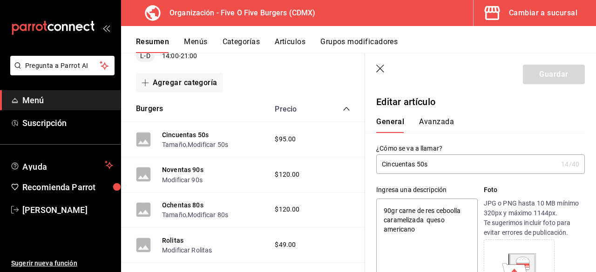
scroll to position [0, 0]
click at [382, 68] on icon "button" at bounding box center [380, 69] width 9 height 9
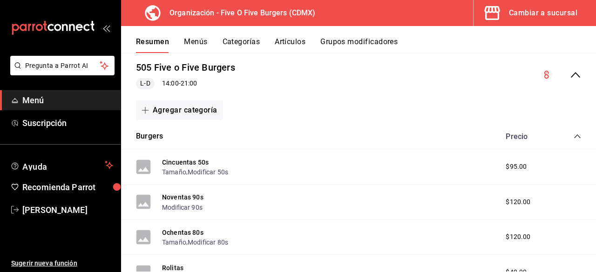
scroll to position [39, 0]
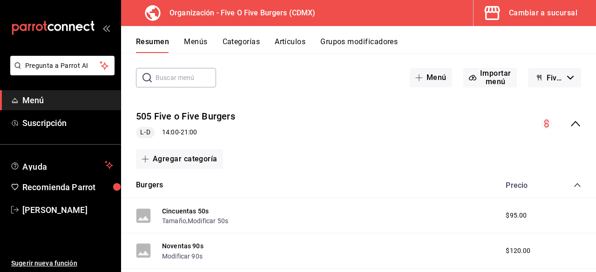
click at [507, 11] on button "Cambiar a sucursal" at bounding box center [531, 13] width 115 height 26
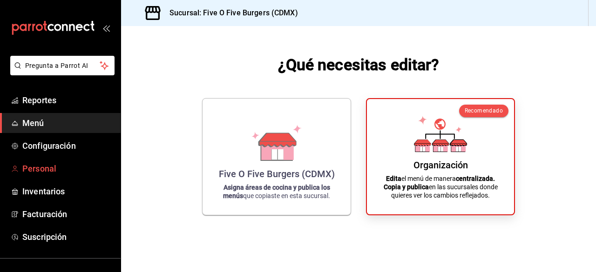
click at [52, 164] on span "Personal" at bounding box center [67, 168] width 91 height 13
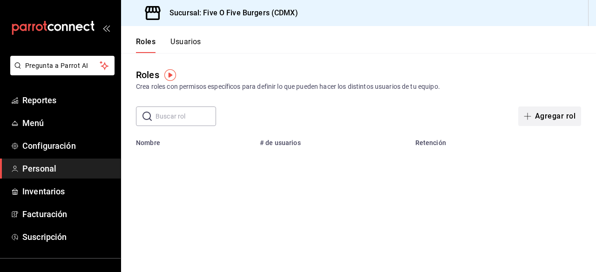
click at [552, 117] on button "Agregar rol" at bounding box center [549, 117] width 63 height 20
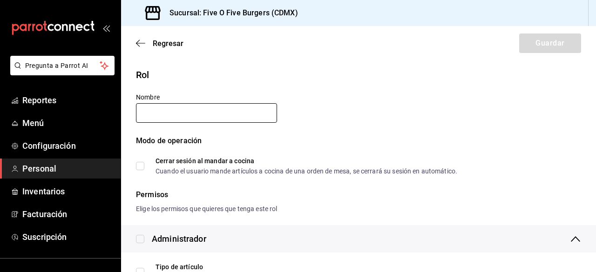
click at [244, 118] on input "text" at bounding box center [206, 113] width 141 height 20
type input "c"
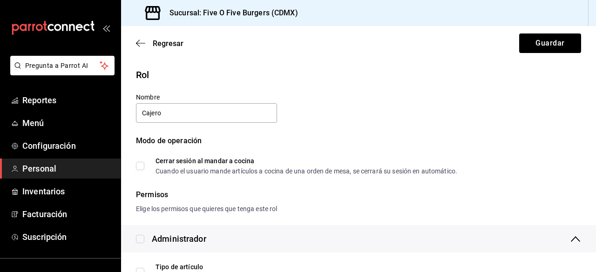
type input "Cajero"
drag, startPoint x: 309, startPoint y: 144, endPoint x: 296, endPoint y: 146, distance: 13.2
click at [296, 146] on div "Modo de operación" at bounding box center [358, 146] width 445 height 22
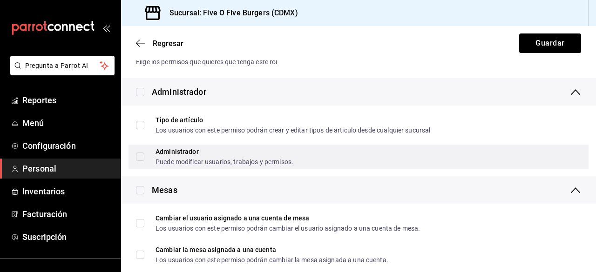
scroll to position [148, 0]
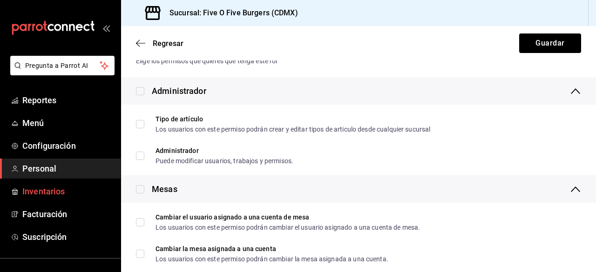
click at [0, 189] on link "Inventarios" at bounding box center [60, 192] width 121 height 20
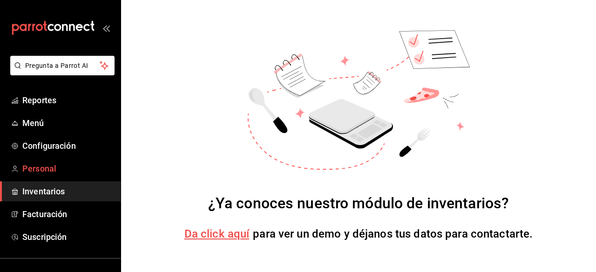
click at [41, 167] on span "Personal" at bounding box center [67, 168] width 91 height 13
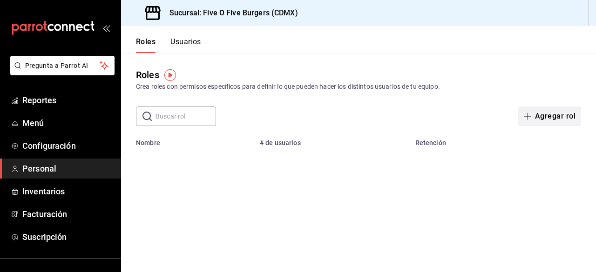
click at [560, 116] on button "Agregar rol" at bounding box center [549, 117] width 63 height 20
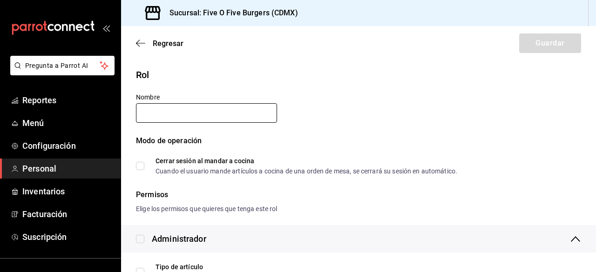
click at [230, 115] on input "text" at bounding box center [206, 113] width 141 height 20
type input "Cajero"
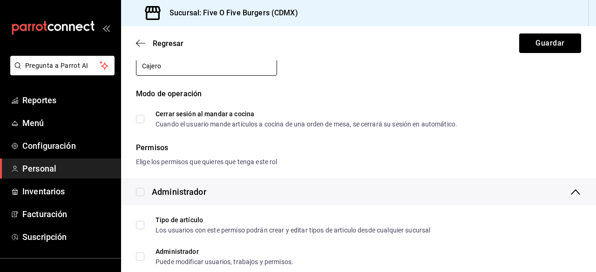
scroll to position [48, 0]
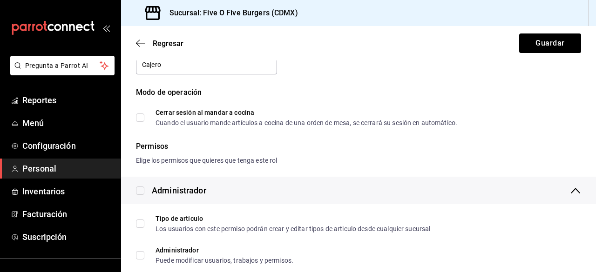
click at [137, 120] on input "Cerrar sesión al mandar a cocina Cuando el usuario mande artículos a cocina de …" at bounding box center [140, 118] width 8 height 8
click at [140, 111] on label "Cerrar sesión al mandar a cocina Cuando el usuario mande artículos a cocina de …" at bounding box center [296, 117] width 321 height 17
click at [140, 114] on input "Cerrar sesión al mandar a cocina Cuando el usuario mande artículos a cocina de …" at bounding box center [140, 118] width 8 height 8
checkbox input "false"
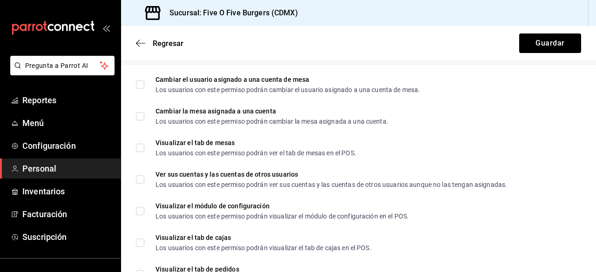
scroll to position [285, 0]
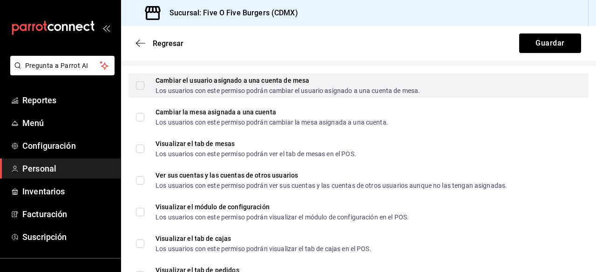
click at [493, 87] on div "Cambiar el usuario asignado a una cuenta de mesa Los usuarios con este permiso …" at bounding box center [359, 86] width 460 height 24
click at [498, 81] on div "Cambiar el usuario asignado a una cuenta de mesa Los usuarios con este permiso …" at bounding box center [359, 86] width 460 height 24
click at [499, 83] on div "Cambiar el usuario asignado a una cuenta de mesa Los usuarios con este permiso …" at bounding box center [359, 86] width 460 height 24
checkbox input "true"
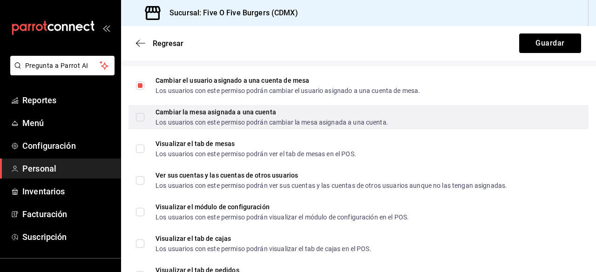
click at [508, 115] on div "Cambiar la mesa asignada a una cuenta Los usuarios con este permiso podrán camb…" at bounding box center [359, 117] width 460 height 24
checkbox input "true"
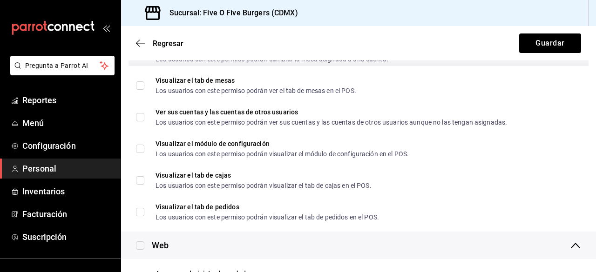
scroll to position [349, 0]
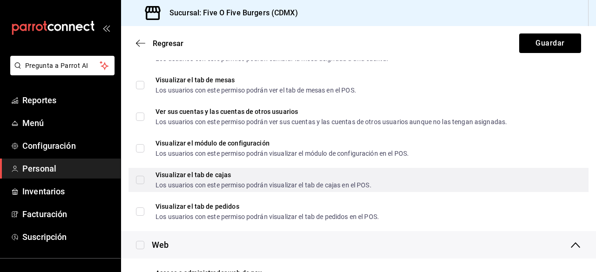
click at [469, 177] on div "Visualizar el tab [PERSON_NAME] Los usuarios con este permiso podrán visualizar…" at bounding box center [359, 180] width 460 height 24
click at [472, 171] on div "Visualizar el tab [PERSON_NAME] Los usuarios con este permiso podrán visualizar…" at bounding box center [359, 180] width 460 height 24
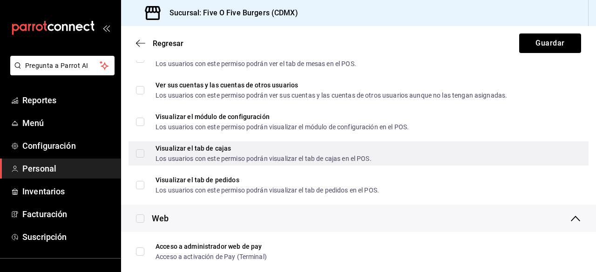
scroll to position [376, 0]
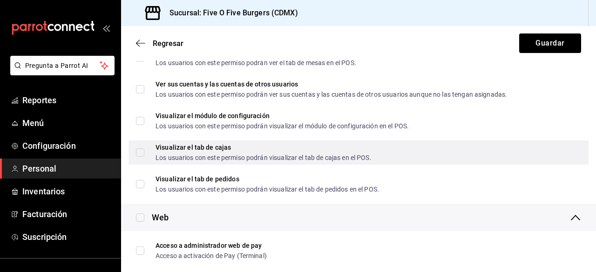
click at [484, 155] on div "Visualizar el tab [PERSON_NAME] Los usuarios con este permiso podrán visualizar…" at bounding box center [359, 153] width 460 height 24
checkbox input "true"
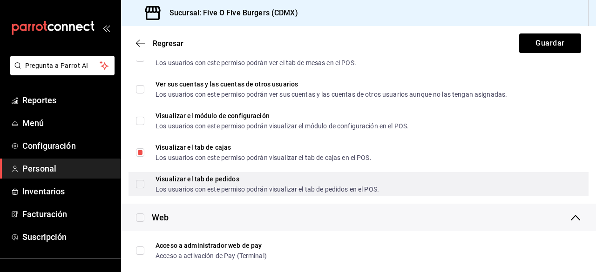
click at [457, 189] on div "Visualizar el tab de pedidos Los usuarios con este permiso podrán visualizar el…" at bounding box center [359, 184] width 460 height 24
checkbox input "true"
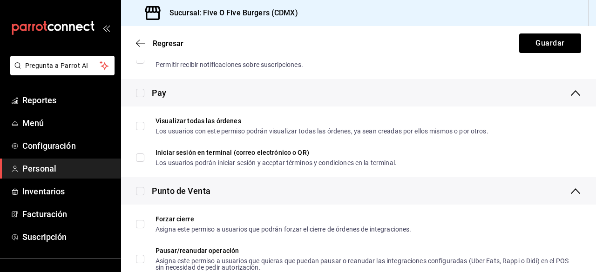
scroll to position [894, 0]
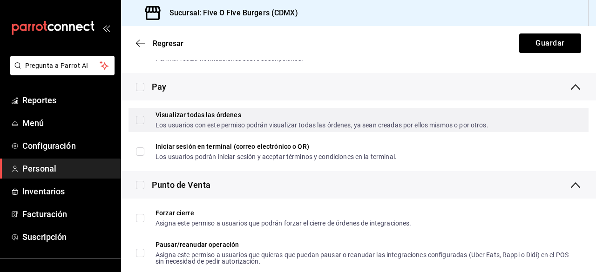
click at [142, 117] on input "Visualizar todas las órdenes Los usuarios con este permiso podrán visualizar to…" at bounding box center [140, 120] width 8 height 8
checkbox input "true"
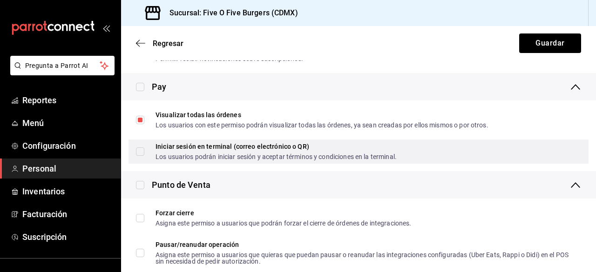
click at [516, 152] on div "Iniciar sesión en terminal (correo electrónico o QR) Los usuarios podrán inicia…" at bounding box center [359, 152] width 460 height 24
checkbox input "true"
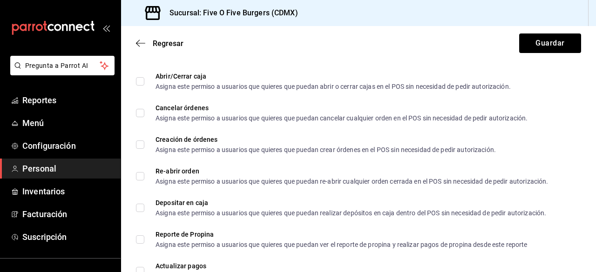
scroll to position [1134, 0]
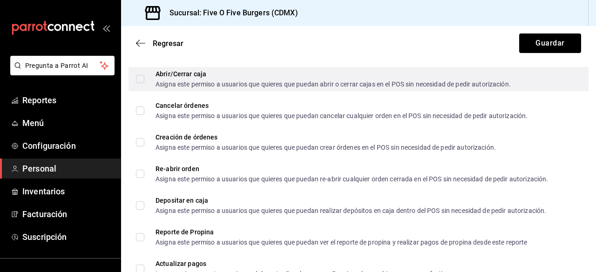
click at [509, 81] on div "Asigna este permiso a usuarios que quieres que puedan abrir o cerrar cajas en e…" at bounding box center [333, 84] width 355 height 7
checkbox input "true"
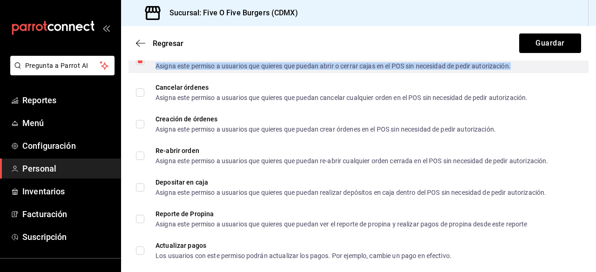
scroll to position [1161, 0]
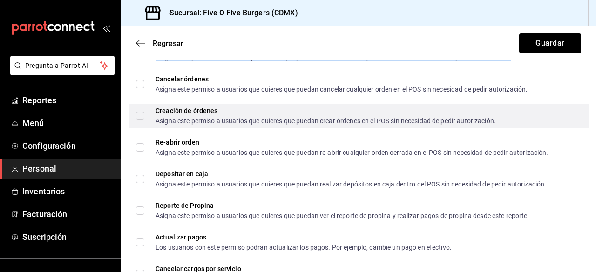
click at [507, 118] on div "Creación de órdenes Asigna este permiso a usuarios que quieres que puedan crear…" at bounding box center [359, 116] width 460 height 24
checkbox input "true"
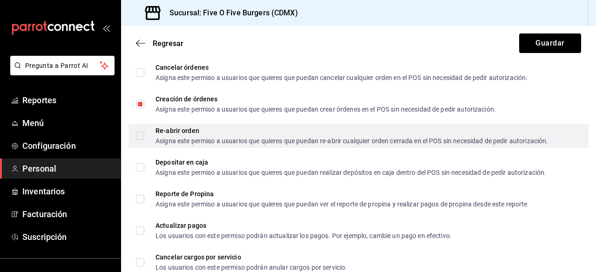
click at [533, 141] on div "Asigna este permiso a usuarios que quieres que puedan re-abrir cualquier orden …" at bounding box center [352, 141] width 393 height 7
checkbox input "true"
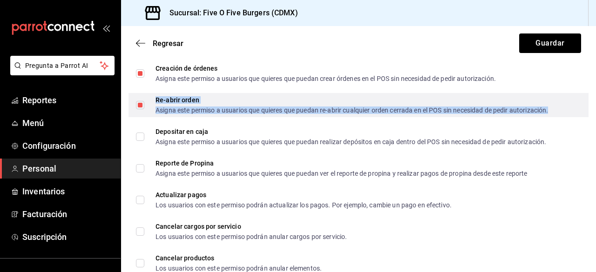
scroll to position [1206, 0]
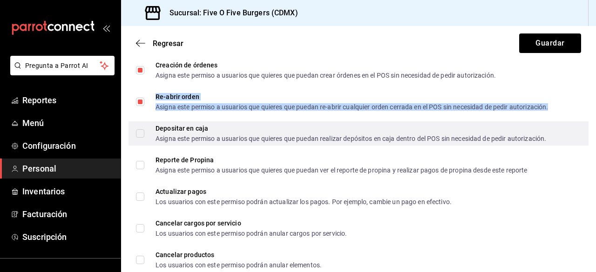
click at [541, 141] on div "Asigna este permiso a usuarios que quieres que puedan realizar depósitos en caj…" at bounding box center [351, 138] width 391 height 7
checkbox input "true"
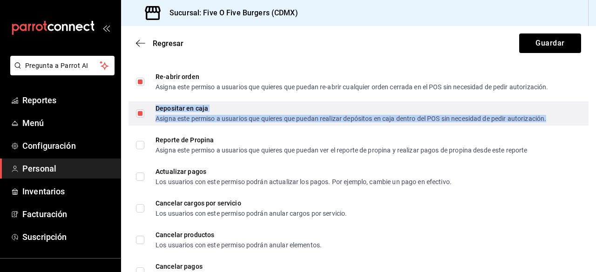
scroll to position [1240, 0]
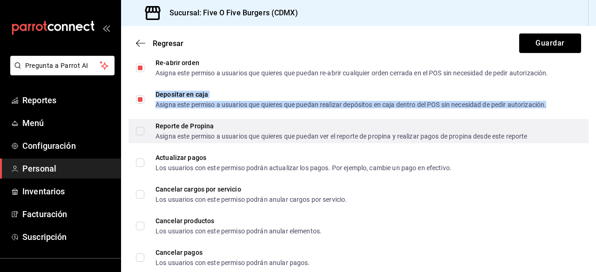
click at [528, 138] on div "Asigna este permiso a usuarios que quieres que puedan ver el reporte de propina…" at bounding box center [342, 136] width 372 height 7
checkbox input "true"
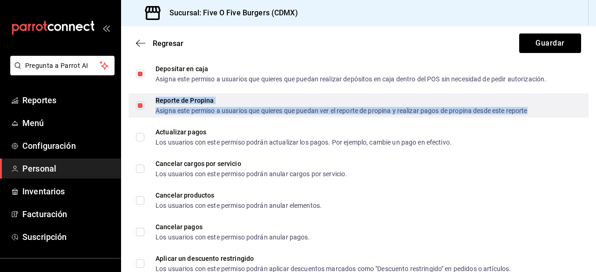
scroll to position [1266, 0]
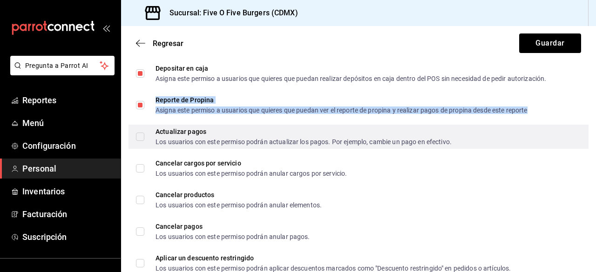
click at [471, 144] on div "Actualizar pagos Los usuarios con este permiso podrán actualizar los pagos. Por…" at bounding box center [359, 137] width 460 height 24
checkbox input "true"
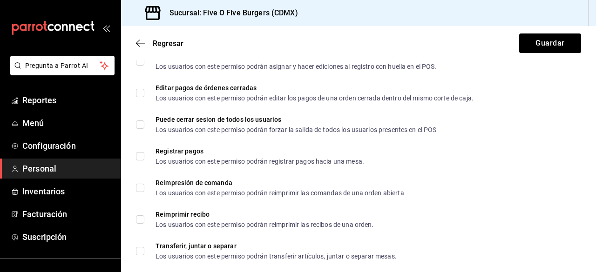
scroll to position [1541, 0]
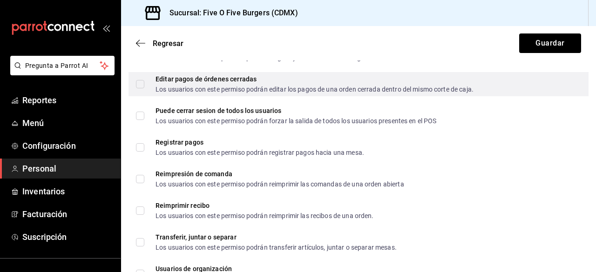
click at [474, 87] on div "Los usuarios con este permiso podrán editar los pagos de una orden cerrada dent…" at bounding box center [315, 89] width 318 height 7
checkbox input "true"
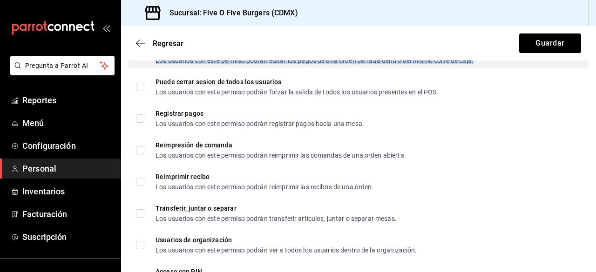
scroll to position [1561, 0]
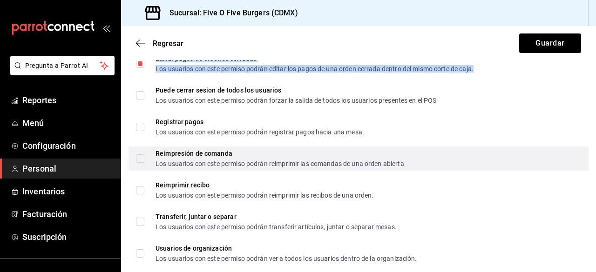
click at [404, 163] on div "Los usuarios con este permiso podrán reimprimir las comandas de una orden abier…" at bounding box center [280, 164] width 249 height 7
checkbox input "true"
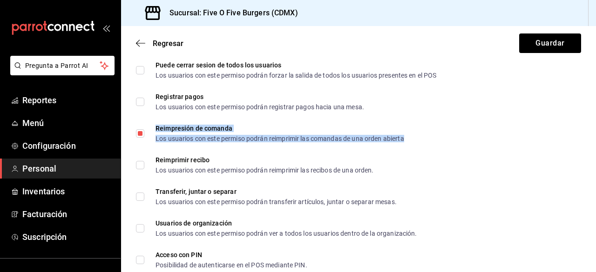
scroll to position [1604, 0]
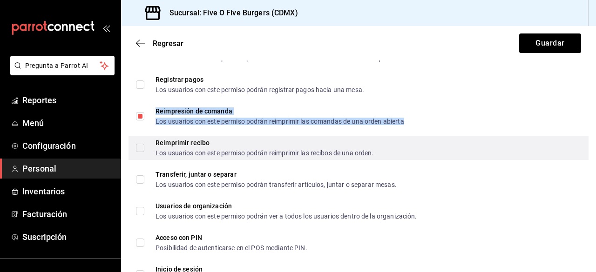
click at [565, 155] on div "Reimprimir recibo Los usuarios con este permiso podrán reimprimir las recibos d…" at bounding box center [359, 148] width 460 height 24
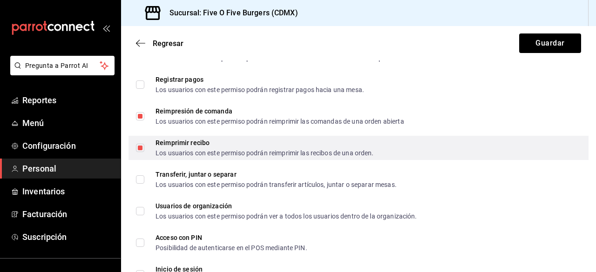
click at [557, 156] on div "Reimprimir recibo Los usuarios con este permiso podrán reimprimir las recibos d…" at bounding box center [359, 148] width 460 height 24
click at [550, 148] on div "Reimprimir recibo Los usuarios con este permiso podrán reimprimir las recibos d…" at bounding box center [359, 148] width 460 height 24
checkbox input "true"
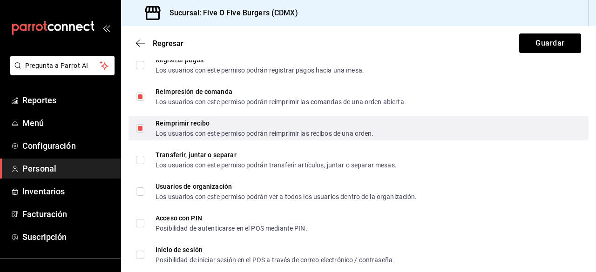
scroll to position [1636, 0]
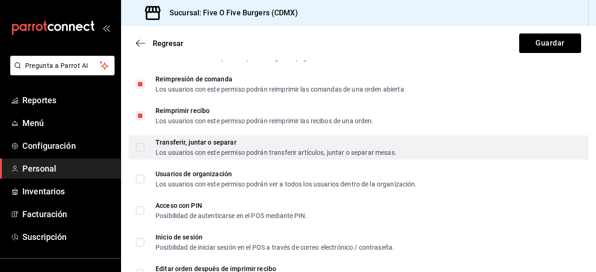
click at [515, 150] on div "Transferir, juntar o separar Los usuarios con este permiso podrán transferir ar…" at bounding box center [359, 147] width 460 height 24
checkbox input "true"
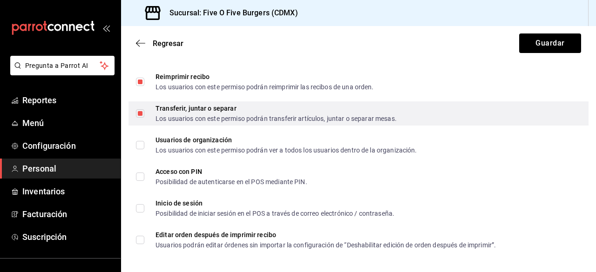
scroll to position [1672, 0]
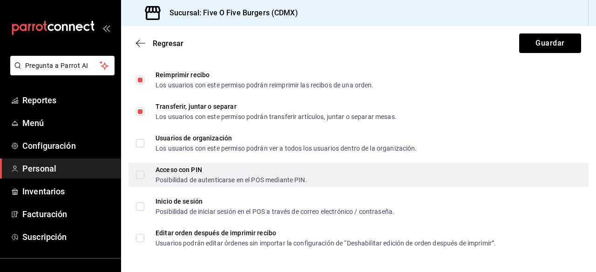
click at [466, 184] on div "Acceso con PIN Posibilidad de autenticarse en el POS mediante PIN." at bounding box center [359, 175] width 460 height 24
checkbox input "true"
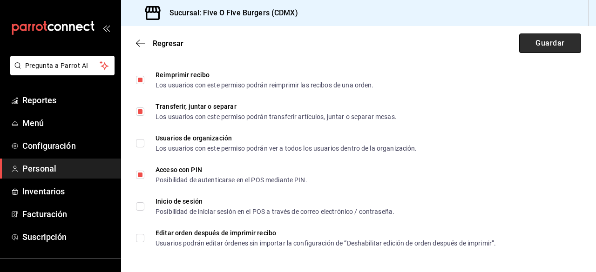
click at [548, 41] on button "Guardar" at bounding box center [550, 44] width 62 height 20
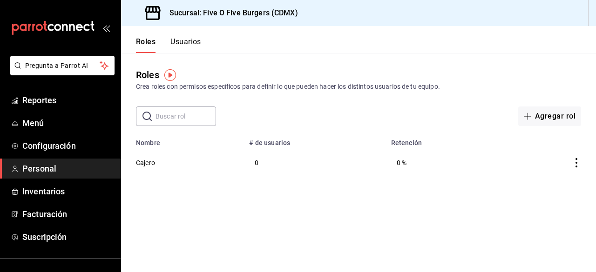
click at [576, 164] on icon "actions" at bounding box center [576, 162] width 9 height 9
click at [41, 169] on div at bounding box center [298, 136] width 596 height 272
click at [33, 168] on span "Personal" at bounding box center [67, 168] width 91 height 13
click at [199, 40] on button "Usuarios" at bounding box center [185, 45] width 31 height 16
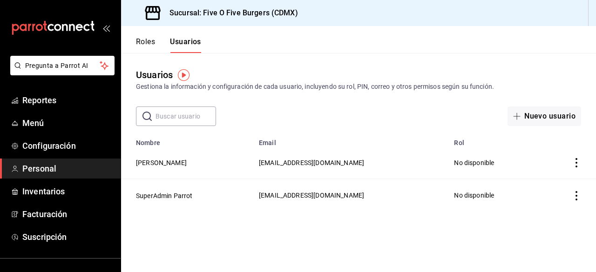
click at [572, 166] on icon "actions" at bounding box center [576, 162] width 9 height 9
click at [363, 223] on div at bounding box center [298, 136] width 596 height 272
click at [576, 164] on icon "actions" at bounding box center [576, 162] width 9 height 9
click at [362, 172] on div at bounding box center [298, 136] width 596 height 272
click at [529, 112] on button "Nuevo usuario" at bounding box center [545, 117] width 74 height 20
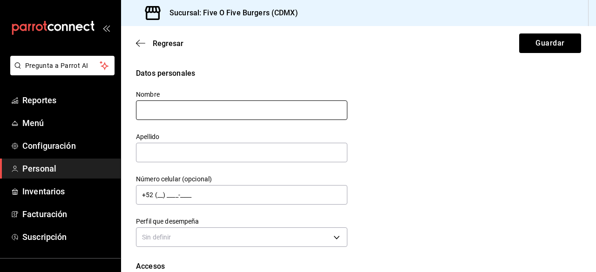
click at [278, 114] on input "text" at bounding box center [241, 111] width 211 height 20
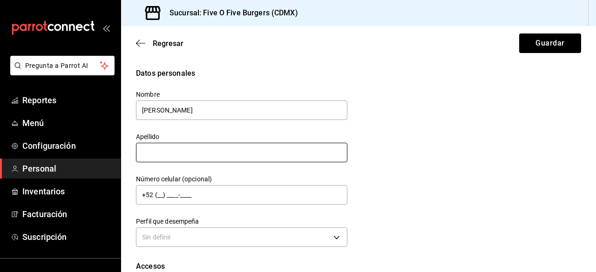
type input "[PERSON_NAME]"
click at [249, 148] on input "text" at bounding box center [241, 153] width 211 height 20
type input "[PERSON_NAME]"
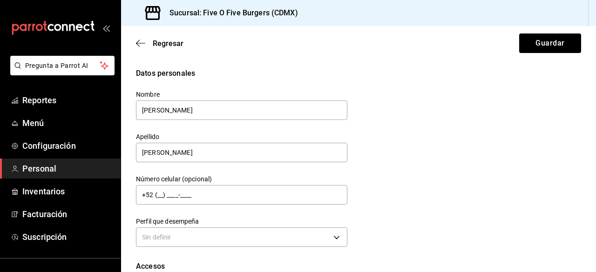
click at [375, 195] on div "Datos personales Nombre [PERSON_NAME] [PERSON_NAME] Número celular (opcional) +…" at bounding box center [358, 159] width 445 height 182
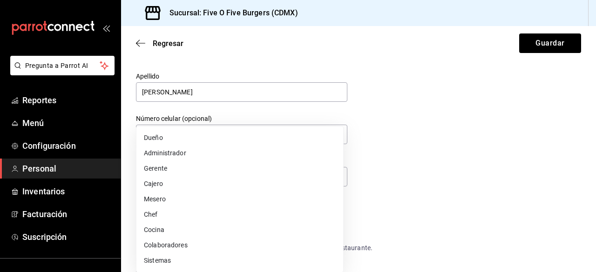
drag, startPoint x: 311, startPoint y: 181, endPoint x: 281, endPoint y: 191, distance: 31.8
click at [281, 191] on body "Pregunta a Parrot AI Reportes Menú Configuración Personal Inventarios Facturaci…" at bounding box center [298, 136] width 596 height 272
click at [169, 182] on li "Cajero" at bounding box center [239, 183] width 207 height 15
type input "CASHIER"
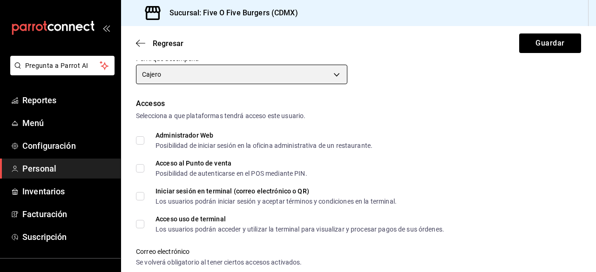
scroll to position [171, 0]
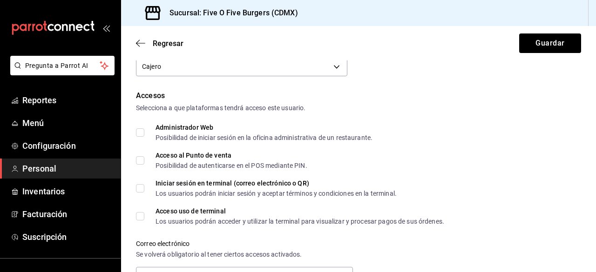
click at [143, 162] on input "Acceso al Punto de venta Posibilidad de autenticarse en el POS mediante PIN." at bounding box center [140, 160] width 8 height 8
checkbox input "true"
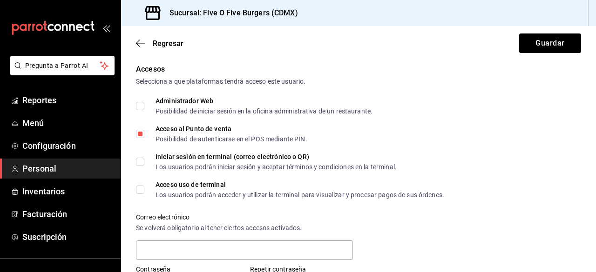
scroll to position [201, 0]
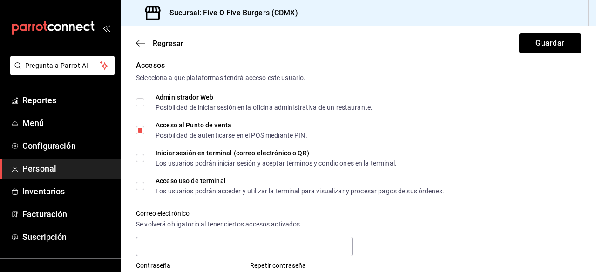
click at [510, 161] on div "Iniciar sesión en terminal (correo electrónico o QR) Los usuarios podrán inicia…" at bounding box center [358, 158] width 445 height 17
click at [504, 168] on div "Accesos Selecciona a que plataformas tendrá acceso este usuario. Administrador …" at bounding box center [358, 195] width 445 height 270
click at [404, 157] on div "Iniciar sesión en terminal (correo electrónico o QR) Los usuarios podrán inicia…" at bounding box center [358, 158] width 445 height 17
click at [383, 172] on div "Accesos Selecciona a que plataformas tendrá acceso este usuario. Administrador …" at bounding box center [358, 195] width 445 height 270
click at [383, 161] on div "Los usuarios podrán iniciar sesión y aceptar términos y condiciones en la termi…" at bounding box center [276, 163] width 241 height 7
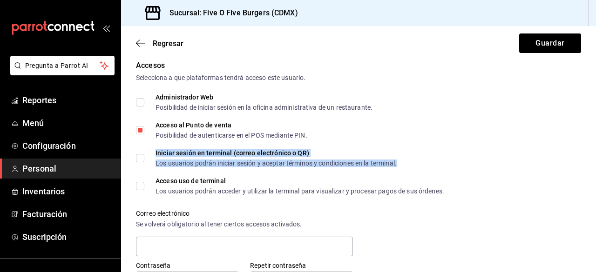
click at [138, 159] on input "Iniciar sesión en terminal (correo electrónico o QR) Los usuarios podrán inicia…" at bounding box center [140, 158] width 8 height 8
checkbox input "true"
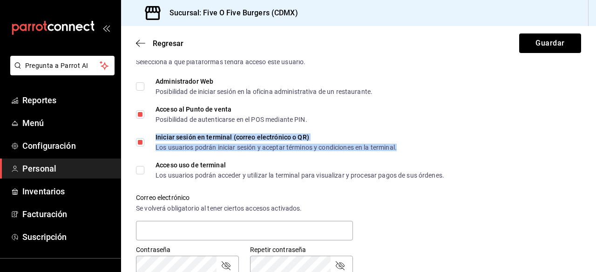
scroll to position [234, 0]
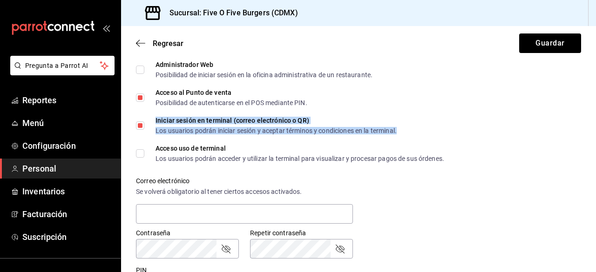
click at [525, 196] on div "Correo electrónico Se volverá obligatorio al tener ciertos accesos activados." at bounding box center [353, 196] width 456 height 60
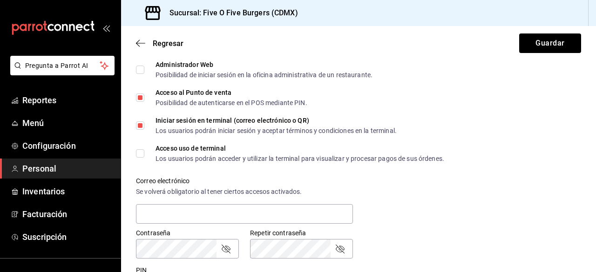
click at [139, 155] on input "Acceso uso de terminal Los usuarios podrán acceder y utilizar la terminal para …" at bounding box center [140, 153] width 8 height 8
checkbox input "true"
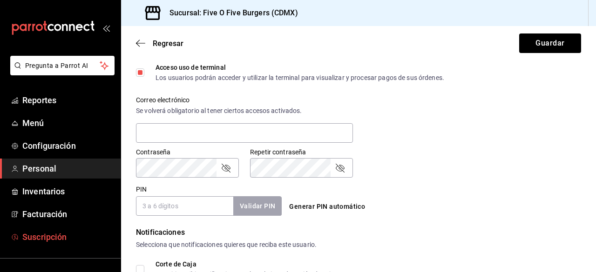
scroll to position [325, 0]
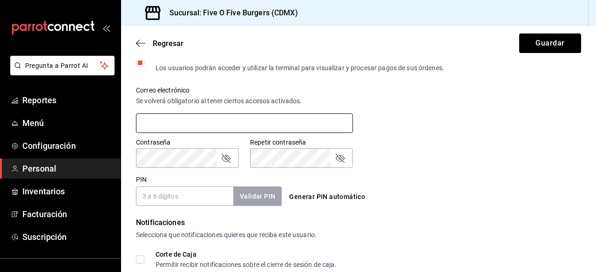
click at [176, 128] on input "text" at bounding box center [244, 124] width 217 height 20
type input "[EMAIL_ADDRESS][DOMAIN_NAME]"
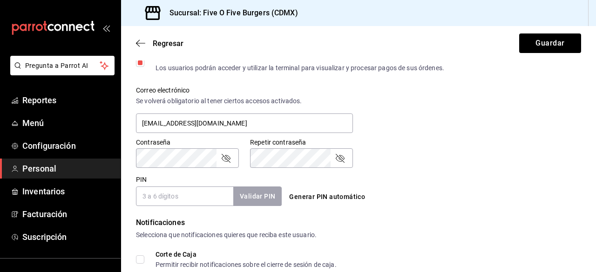
click at [232, 159] on div "Contraseña" at bounding box center [187, 159] width 103 height 20
click at [227, 158] on icon "passwordField" at bounding box center [225, 158] width 11 height 11
click at [170, 196] on input "PIN" at bounding box center [184, 197] width 97 height 20
type input "1302"
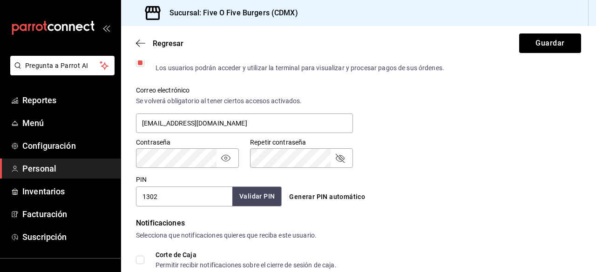
click at [242, 194] on button "Validar PIN" at bounding box center [256, 197] width 49 height 20
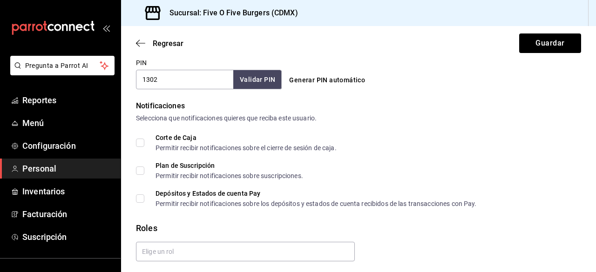
scroll to position [471, 0]
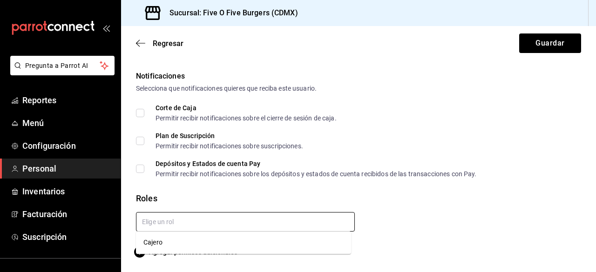
click at [169, 222] on input "text" at bounding box center [245, 222] width 219 height 20
click at [157, 238] on li "Cajero" at bounding box center [243, 242] width 215 height 15
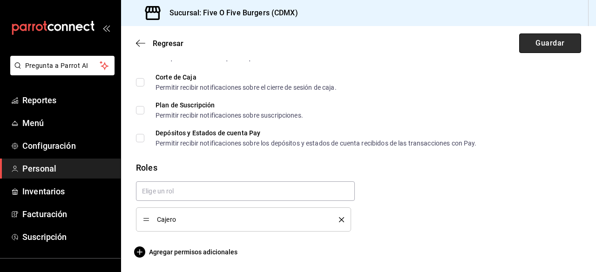
click at [531, 46] on button "Guardar" at bounding box center [550, 44] width 62 height 20
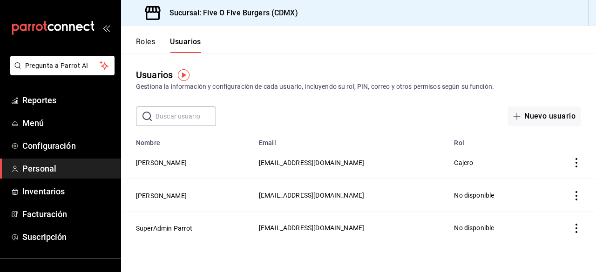
click at [500, 108] on div "Nuevo usuario" at bounding box center [495, 117] width 171 height 20
click at [540, 117] on button "Nuevo usuario" at bounding box center [545, 117] width 74 height 20
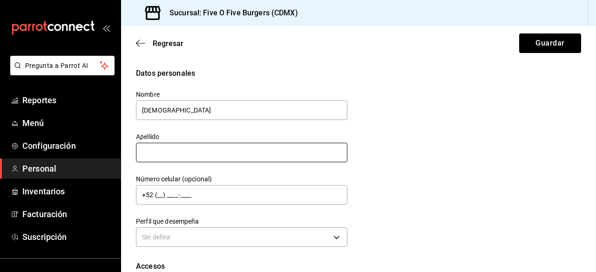
type input "Jesus"
click at [331, 153] on input "text" at bounding box center [241, 153] width 211 height 20
type input "Aguirre"
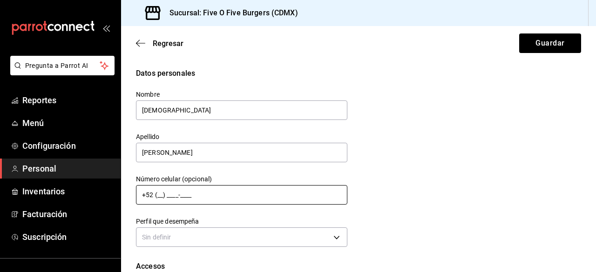
click at [256, 192] on input "+52 (__) ____-____" at bounding box center [241, 195] width 211 height 20
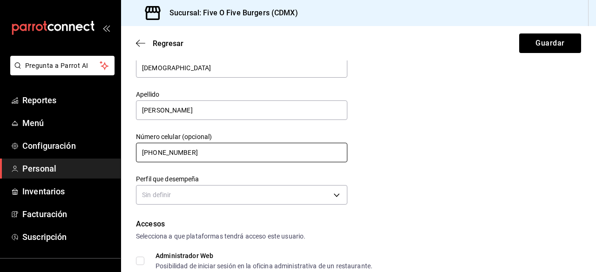
scroll to position [45, 0]
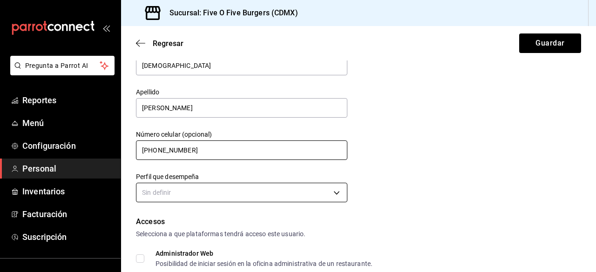
type input "+52 (55) 6803-5781"
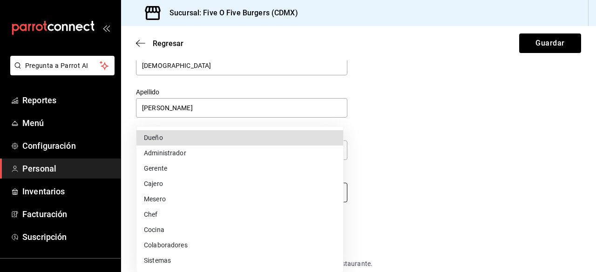
click at [339, 194] on body "Pregunta a Parrot AI Reportes Menú Configuración Personal Inventarios Facturaci…" at bounding box center [298, 136] width 596 height 272
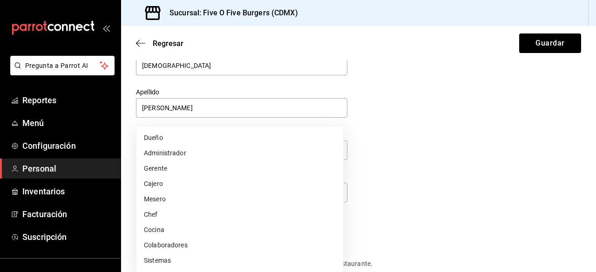
click at [195, 183] on li "Cajero" at bounding box center [239, 183] width 207 height 15
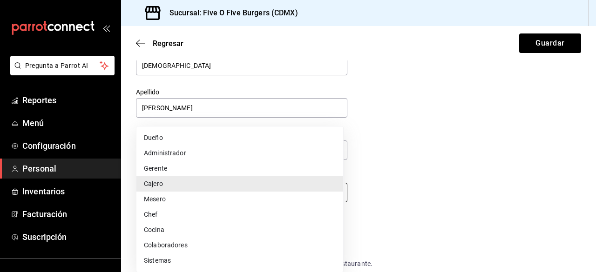
click at [208, 194] on body "Pregunta a Parrot AI Reportes Menú Configuración Personal Inventarios Facturaci…" at bounding box center [298, 136] width 596 height 272
click at [175, 229] on li "Cocina" at bounding box center [239, 230] width 207 height 15
type input "KITCHEN"
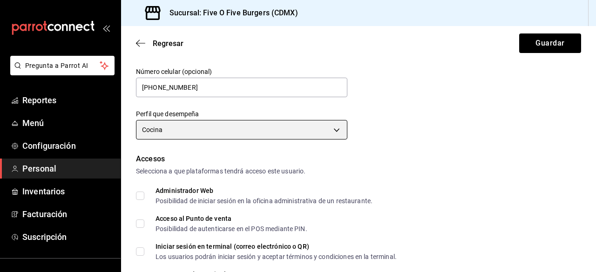
scroll to position [109, 0]
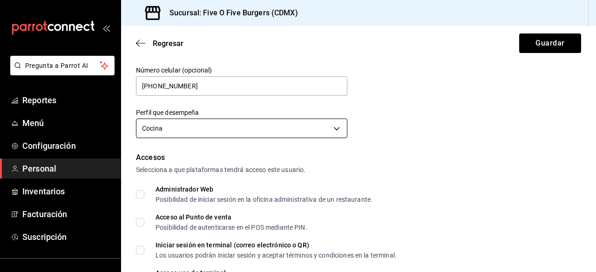
click at [327, 129] on body "Pregunta a Parrot AI Reportes Menú Configuración Personal Inventarios Facturaci…" at bounding box center [298, 136] width 596 height 272
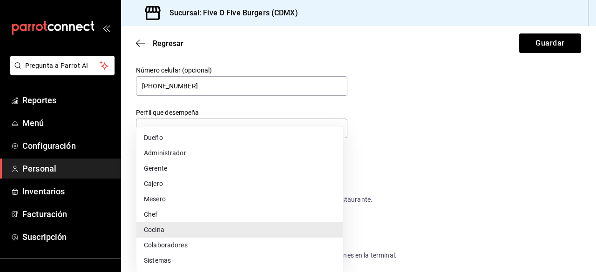
click at [278, 229] on li "Cocina" at bounding box center [239, 230] width 207 height 15
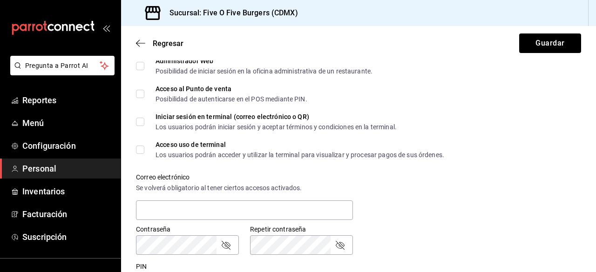
scroll to position [238, 0]
click at [140, 151] on input "Acceso uso de terminal Los usuarios podrán acceder y utilizar la terminal para …" at bounding box center [140, 149] width 8 height 8
checkbox input "true"
click at [142, 119] on input "Iniciar sesión en terminal (correo electrónico o QR) Los usuarios podrán inicia…" at bounding box center [140, 121] width 8 height 8
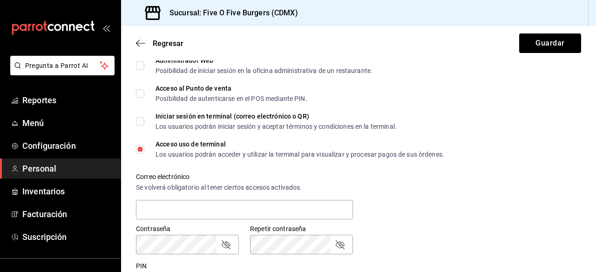
click at [134, 123] on div "Datos personales Nombre Jesus Apellido Aguirre Número celular (opcional) +52 (5…" at bounding box center [358, 160] width 475 height 661
click at [145, 122] on span "Iniciar sesión en terminal (correo electrónico o QR) Los usuarios podrán inicia…" at bounding box center [270, 121] width 252 height 17
click at [144, 122] on input "Iniciar sesión en terminal (correo electrónico o QR) Los usuarios podrán inicia…" at bounding box center [140, 121] width 8 height 8
checkbox input "true"
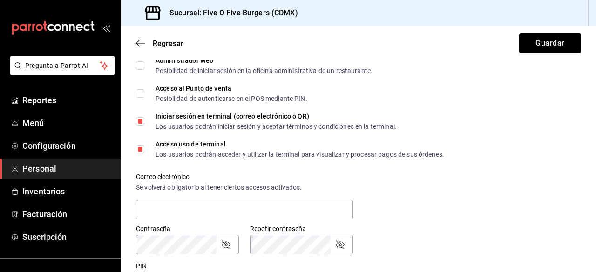
click at [143, 94] on input "Acceso al Punto de venta Posibilidad de autenticarse en el POS mediante PIN." at bounding box center [140, 93] width 8 height 8
checkbox input "true"
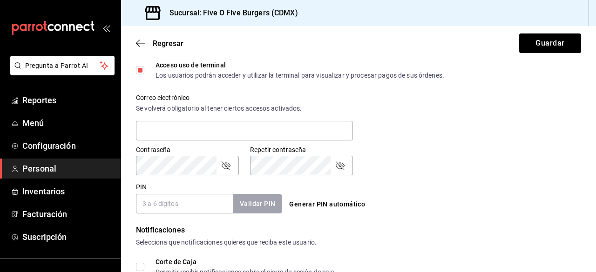
scroll to position [318, 0]
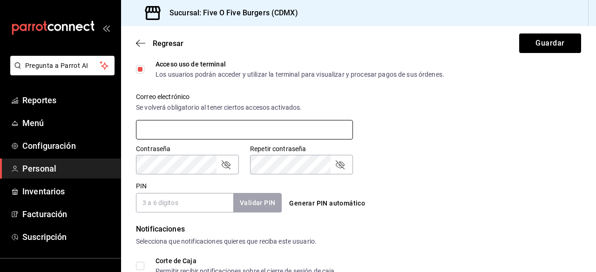
click at [290, 125] on input "text" at bounding box center [244, 130] width 217 height 20
type input "juamje@icloud.com"
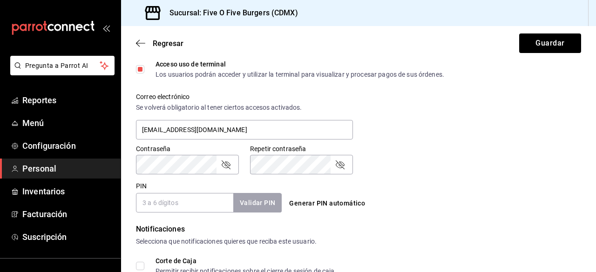
click at [227, 164] on icon "passwordField" at bounding box center [225, 164] width 11 height 11
click at [338, 162] on icon "passwordField" at bounding box center [340, 165] width 9 height 9
click at [184, 203] on input "PIN" at bounding box center [184, 203] width 97 height 20
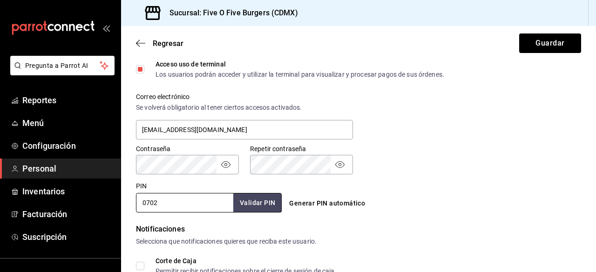
type input "0702"
click at [366, 208] on div "Generar PIN automático" at bounding box center [358, 203] width 146 height 17
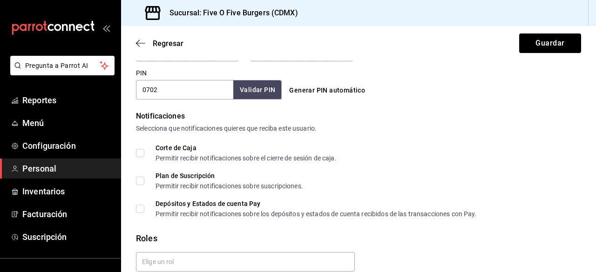
scroll to position [471, 0]
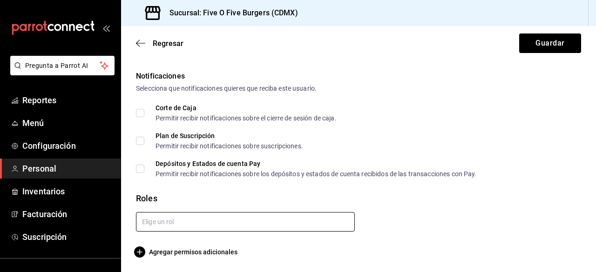
click at [163, 219] on input "text" at bounding box center [245, 222] width 219 height 20
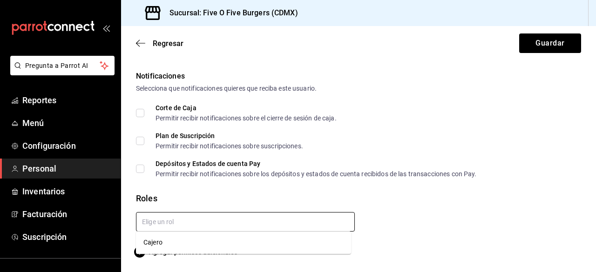
click at [153, 246] on li "Cajero" at bounding box center [243, 242] width 215 height 15
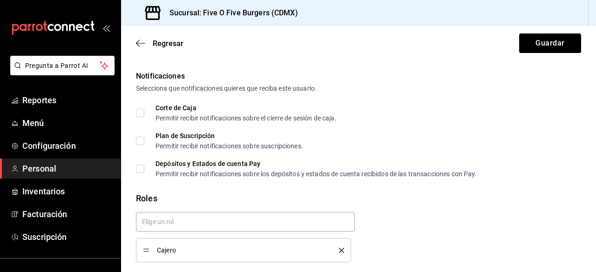
click at [281, 196] on div "Roles" at bounding box center [358, 198] width 445 height 13
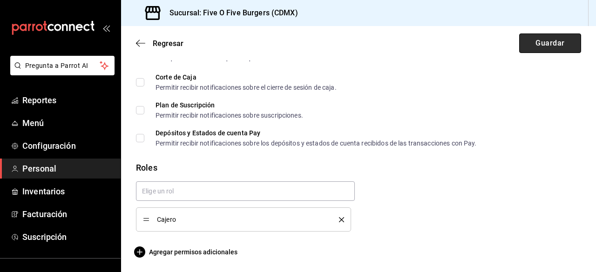
click at [528, 41] on button "Guardar" at bounding box center [550, 44] width 62 height 20
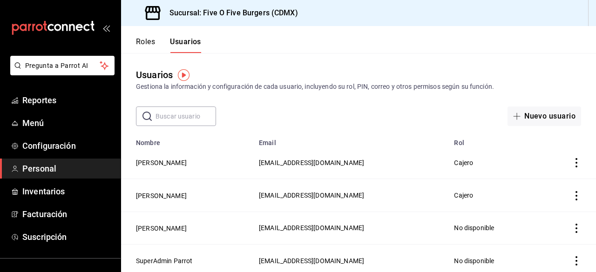
click at [564, 164] on td "employeesTable" at bounding box center [567, 163] width 57 height 33
click at [576, 163] on icon "actions" at bounding box center [577, 162] width 2 height 9
click at [261, 154] on div at bounding box center [298, 136] width 596 height 272
click at [260, 162] on span "juamje@icloud.com" at bounding box center [311, 162] width 105 height 7
click at [156, 160] on button "Jesus Aguirre" at bounding box center [161, 162] width 51 height 9
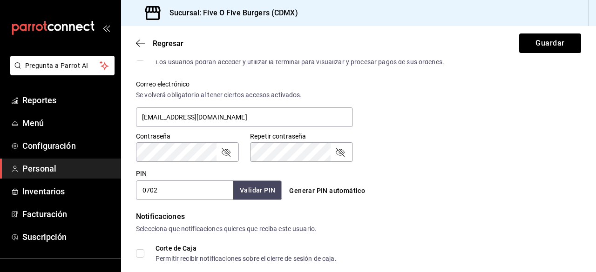
scroll to position [347, 0]
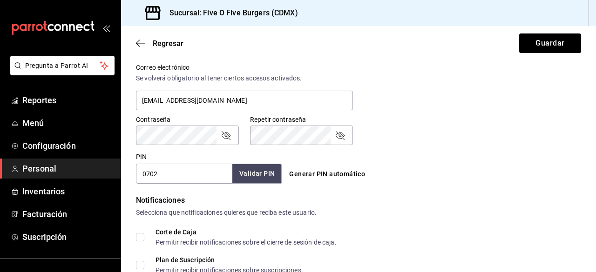
click at [252, 173] on button "Validar PIN" at bounding box center [256, 174] width 49 height 20
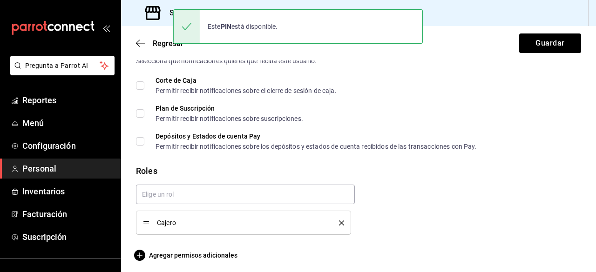
scroll to position [502, 0]
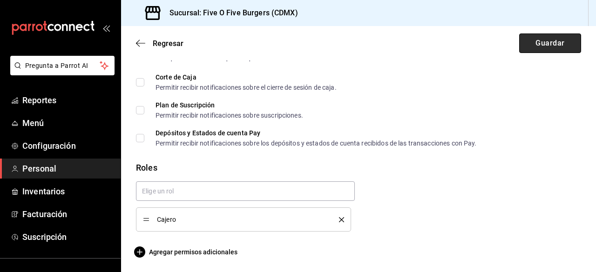
click at [532, 40] on button "Guardar" at bounding box center [550, 44] width 62 height 20
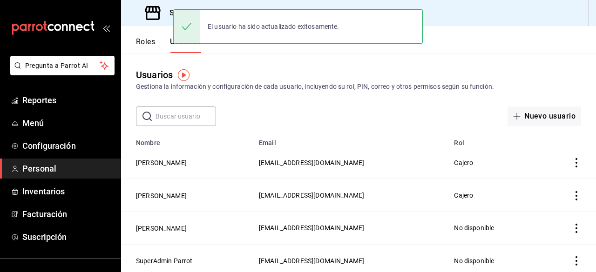
scroll to position [0, 0]
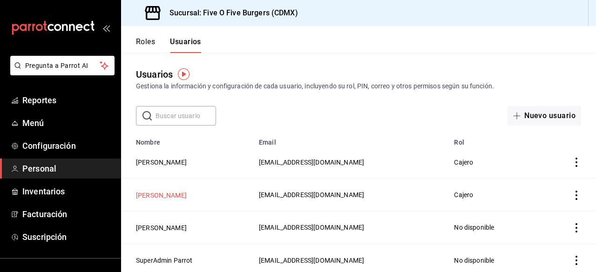
click at [165, 196] on button "Dana Salazar" at bounding box center [161, 195] width 51 height 9
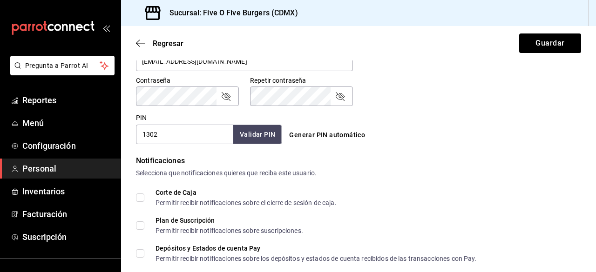
scroll to position [386, 0]
click at [522, 43] on button "Guardar" at bounding box center [550, 44] width 62 height 20
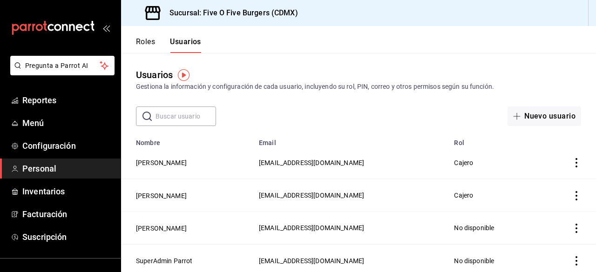
click at [154, 44] on button "Roles" at bounding box center [145, 45] width 19 height 16
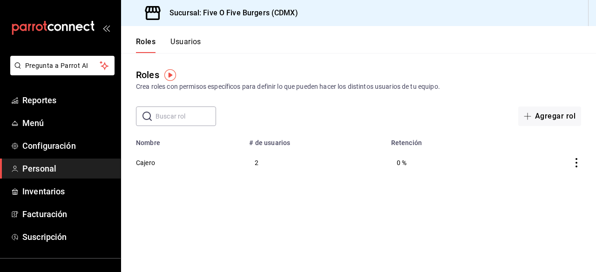
click at [188, 41] on button "Usuarios" at bounding box center [185, 45] width 31 height 16
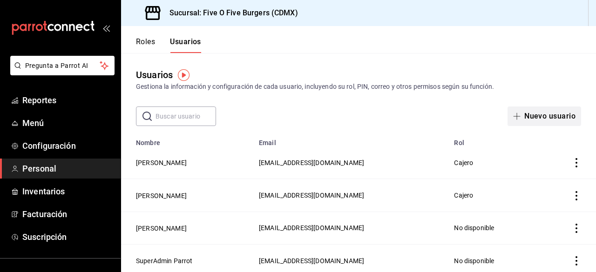
click at [517, 121] on button "Nuevo usuario" at bounding box center [545, 117] width 74 height 20
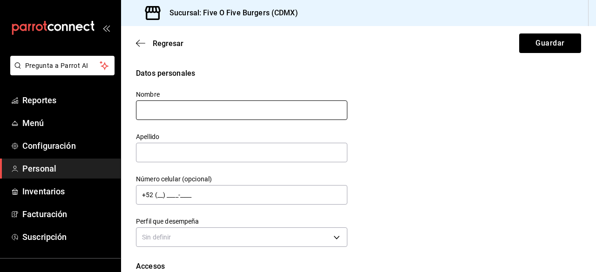
click at [302, 112] on input "text" at bounding box center [241, 111] width 211 height 20
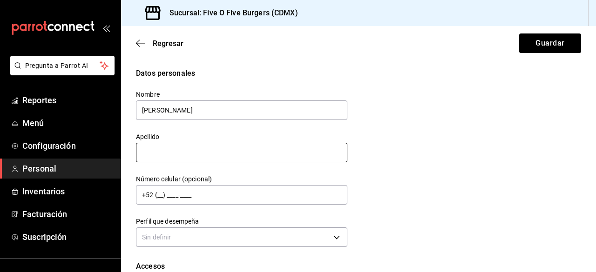
click at [241, 156] on input "text" at bounding box center [241, 153] width 211 height 20
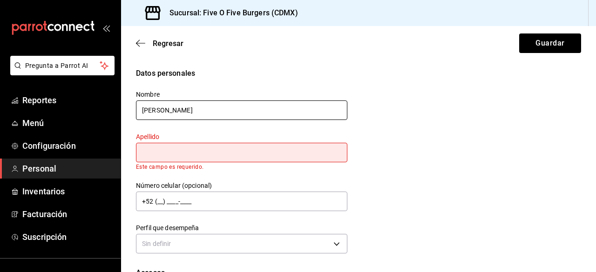
click at [196, 113] on input "Raul" at bounding box center [241, 111] width 211 height 20
type input "Raúl"
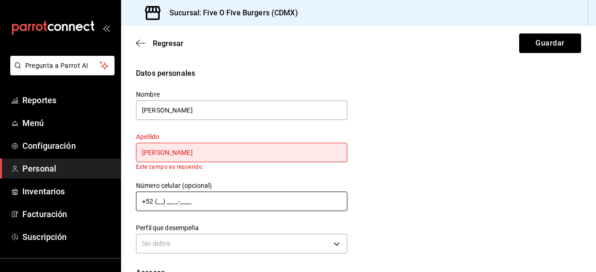
type input "Hinojosa"
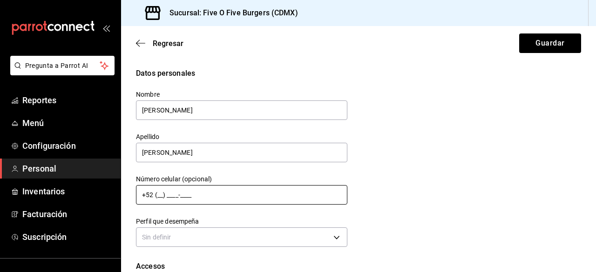
click at [177, 196] on input "+52 (__) ____-____" at bounding box center [241, 195] width 211 height 20
type input "+52 (56) 3363-0313"
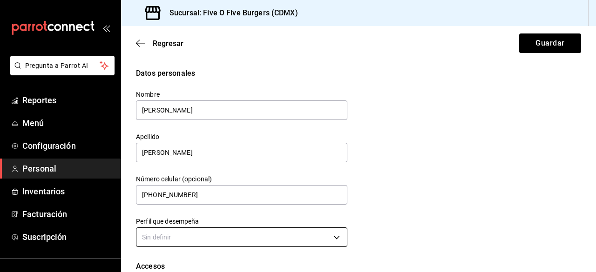
click at [166, 239] on body "Pregunta a Parrot AI Reportes Menú Configuración Personal Inventarios Facturaci…" at bounding box center [298, 136] width 596 height 272
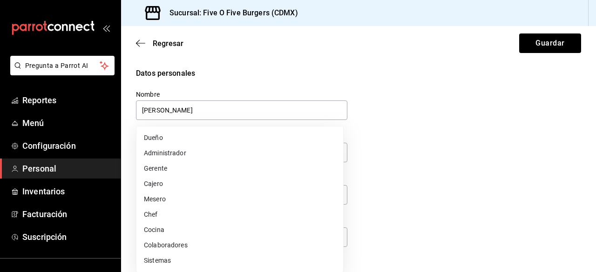
click at [154, 230] on li "Cocina" at bounding box center [239, 230] width 207 height 15
type input "KITCHEN"
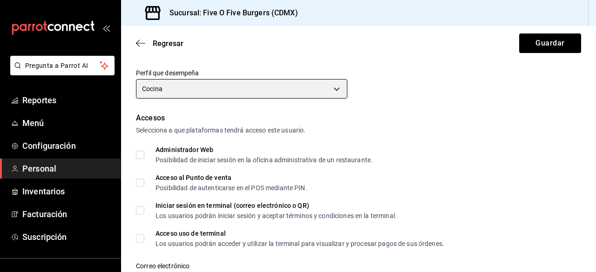
scroll to position [154, 0]
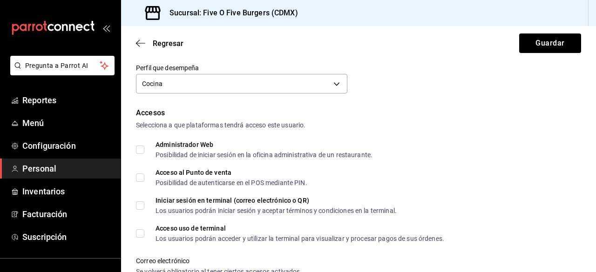
click at [138, 177] on input "Acceso al Punto de venta Posibilidad de autenticarse en el POS mediante PIN." at bounding box center [140, 178] width 8 height 8
checkbox input "true"
click at [138, 203] on input "Iniciar sesión en terminal (correo electrónico o QR) Los usuarios podrán inicia…" at bounding box center [140, 206] width 8 height 8
checkbox input "true"
click at [139, 234] on input "Acceso uso de terminal Los usuarios podrán acceder y utilizar la terminal para …" at bounding box center [140, 234] width 8 height 8
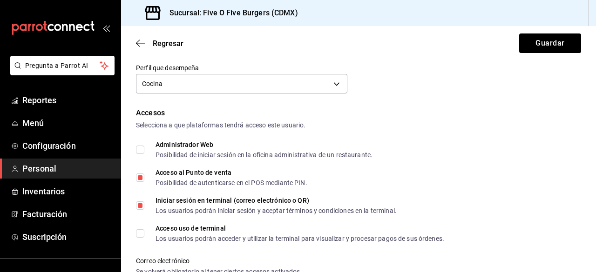
checkbox input "true"
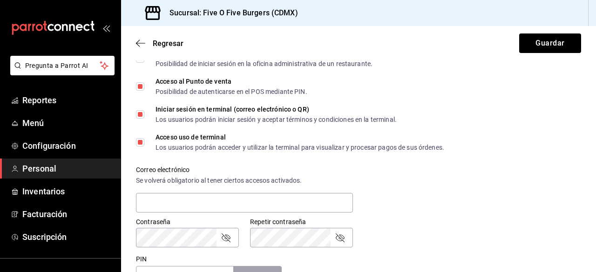
scroll to position [275, 0]
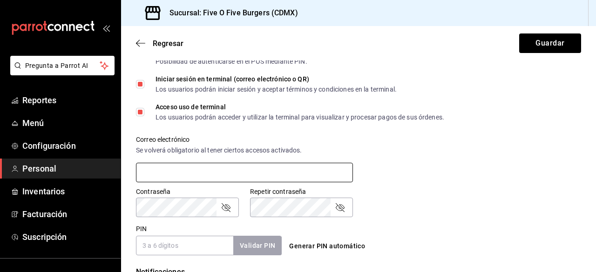
click at [169, 177] on input "text" at bounding box center [244, 173] width 217 height 20
type input "r"
type input "mxraulhc@gmail.com"
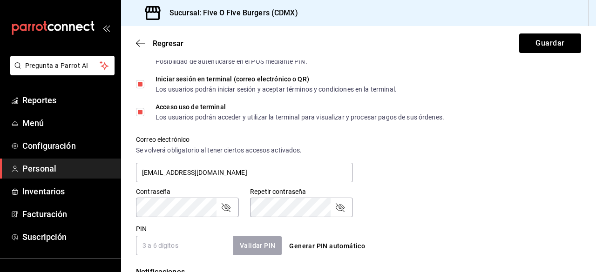
click at [225, 212] on icon "passwordField" at bounding box center [225, 207] width 11 height 11
click at [227, 209] on icon "passwordField" at bounding box center [226, 207] width 9 height 9
click at [227, 209] on icon "passwordField" at bounding box center [225, 207] width 11 height 11
click at [342, 209] on icon "passwordField" at bounding box center [339, 207] width 11 height 11
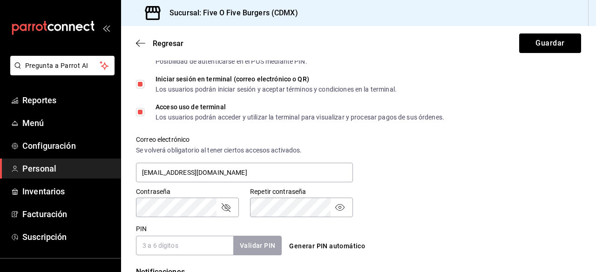
click at [342, 209] on icon "passwordField" at bounding box center [339, 207] width 11 height 11
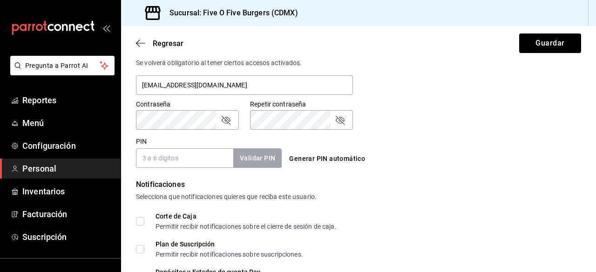
scroll to position [383, 0]
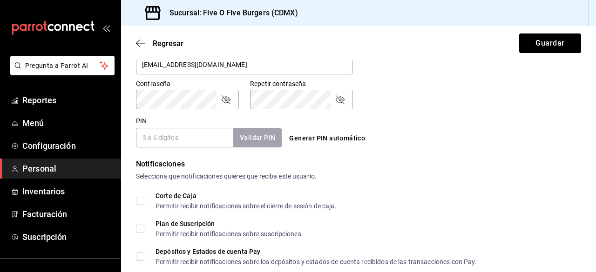
click at [155, 143] on input "PIN" at bounding box center [184, 138] width 97 height 20
type input "824655"
click at [257, 137] on button "Validar PIN" at bounding box center [256, 138] width 49 height 20
click at [264, 136] on button "Validar PIN" at bounding box center [256, 138] width 49 height 20
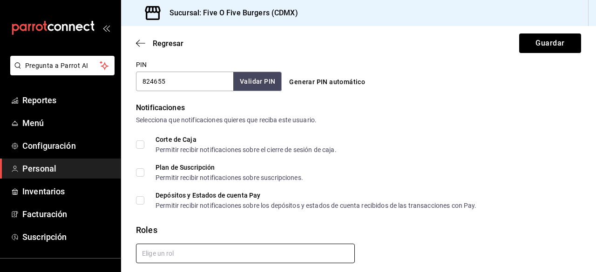
scroll to position [471, 0]
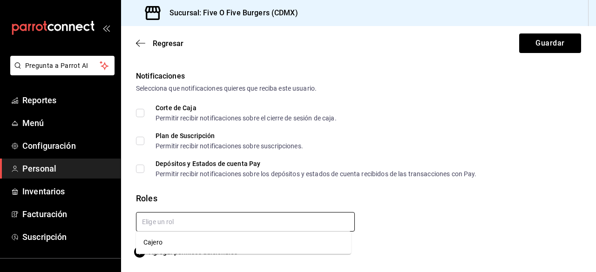
click at [163, 224] on input "text" at bounding box center [245, 222] width 219 height 20
click at [157, 245] on li "Cajero" at bounding box center [243, 242] width 215 height 15
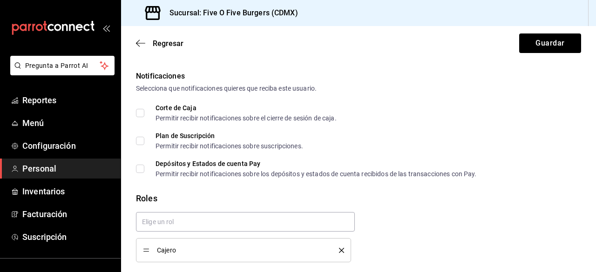
click at [157, 245] on div "Cajero" at bounding box center [243, 250] width 201 height 10
click at [531, 43] on button "Guardar" at bounding box center [550, 44] width 62 height 20
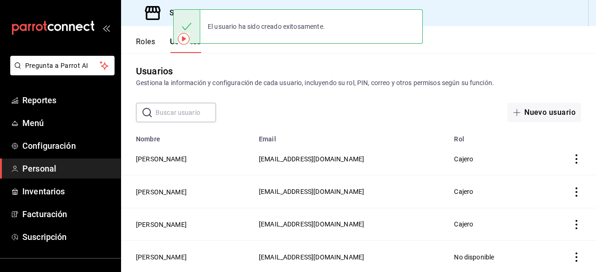
scroll to position [36, 0]
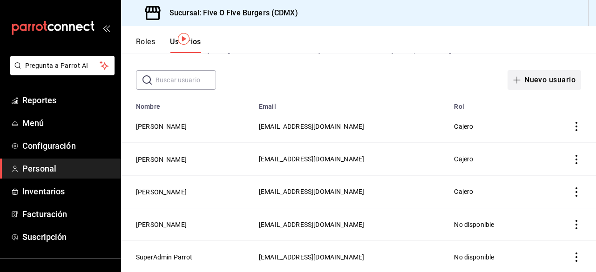
click at [513, 82] on icon "button" at bounding box center [516, 79] width 7 height 7
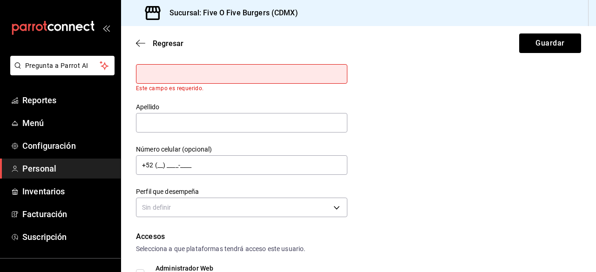
click at [144, 38] on div "Regresar Guardar" at bounding box center [358, 43] width 475 height 34
click at [137, 43] on icon "button" at bounding box center [140, 43] width 9 height 8
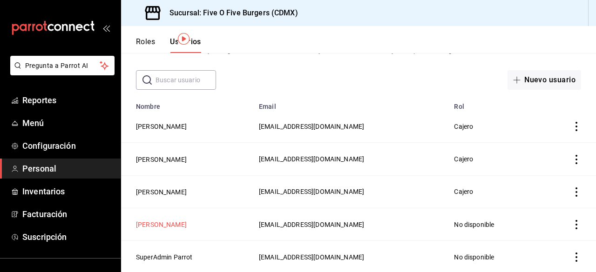
click at [175, 226] on button "[PERSON_NAME]" at bounding box center [161, 224] width 51 height 9
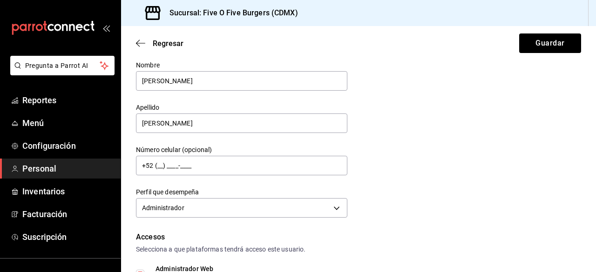
scroll to position [29, 0]
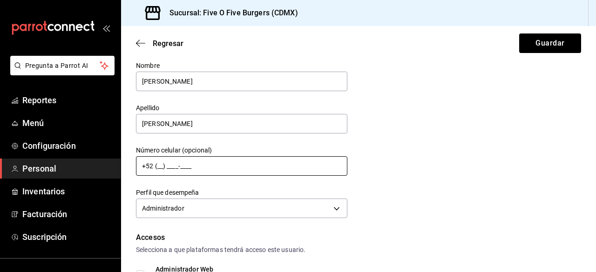
click at [222, 169] on input "+52 (__) ____-____" at bounding box center [241, 166] width 211 height 20
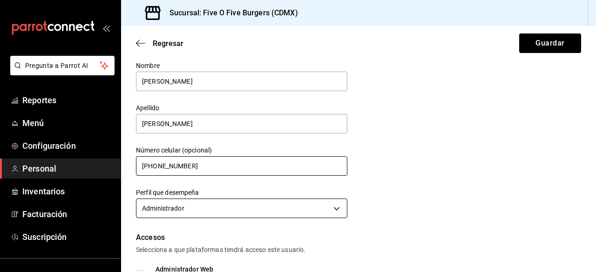
type input "+52 (56) 2785-0831"
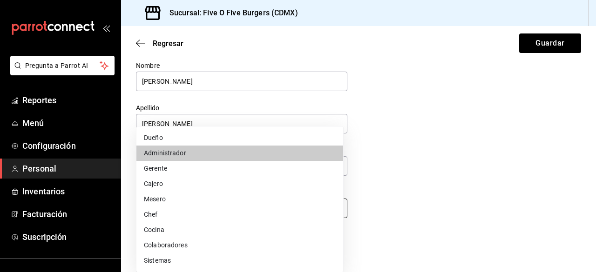
click at [192, 206] on body "Pregunta a Parrot AI Reportes Menú Configuración Personal Inventarios Facturaci…" at bounding box center [298, 136] width 596 height 272
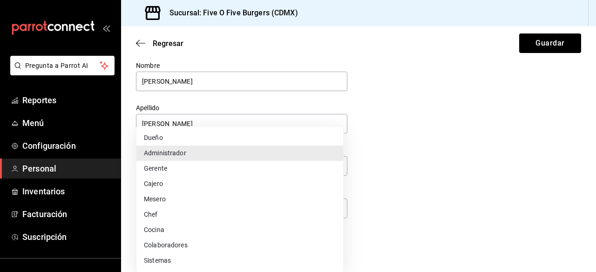
click at [369, 190] on div at bounding box center [298, 136] width 596 height 272
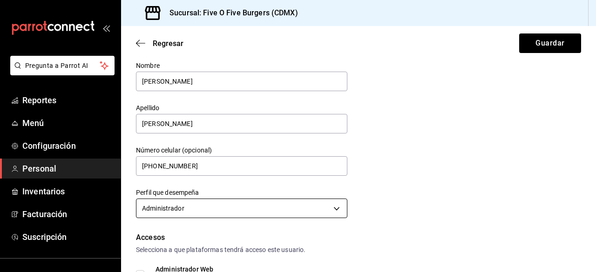
click at [222, 209] on body "Pregunta a Parrot AI Reportes Menú Configuración Personal Inventarios Facturaci…" at bounding box center [298, 136] width 596 height 272
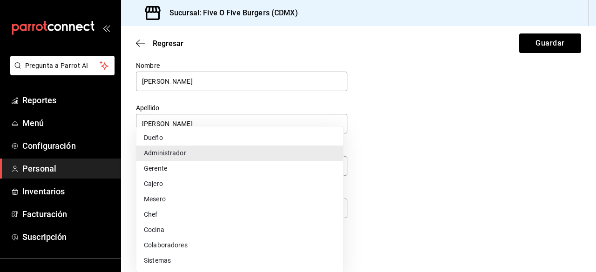
click at [192, 164] on li "Gerente" at bounding box center [239, 168] width 207 height 15
type input "MANAGER"
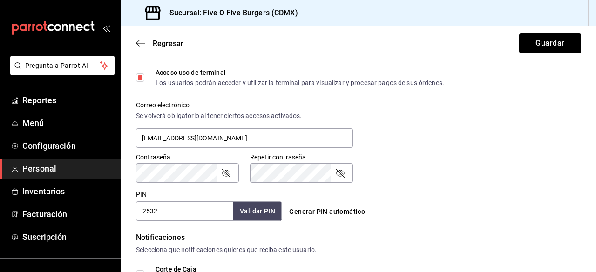
scroll to position [369, 0]
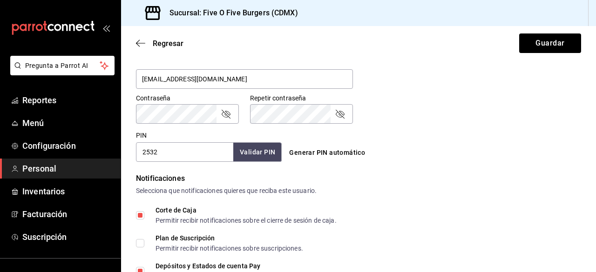
click at [225, 120] on div "Contraseña" at bounding box center [187, 114] width 103 height 20
click at [226, 114] on icon "passwordField" at bounding box center [225, 113] width 11 height 11
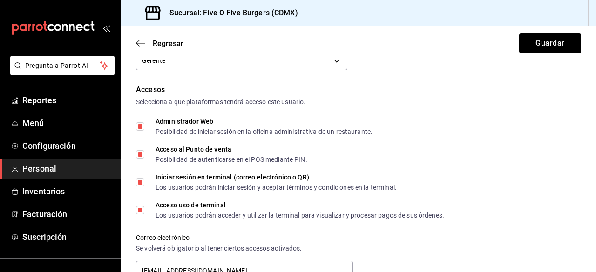
scroll to position [173, 0]
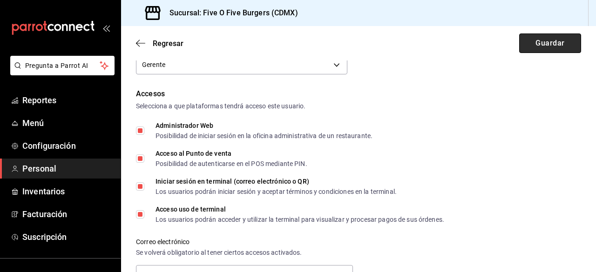
click at [530, 51] on button "Guardar" at bounding box center [550, 44] width 62 height 20
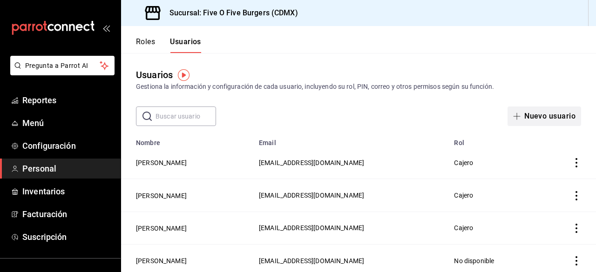
click at [516, 115] on span "button" at bounding box center [518, 116] width 11 height 7
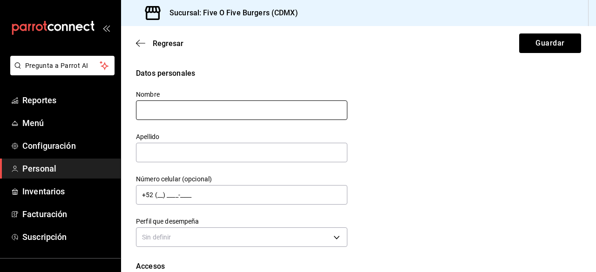
click at [220, 105] on input "text" at bounding box center [241, 111] width 211 height 20
type input "m"
drag, startPoint x: 181, startPoint y: 112, endPoint x: 159, endPoint y: 112, distance: 21.9
click at [159, 112] on input "Mayeli Rodriguez" at bounding box center [241, 111] width 211 height 20
click at [191, 106] on input "Mayeli Rodriguez" at bounding box center [241, 111] width 211 height 20
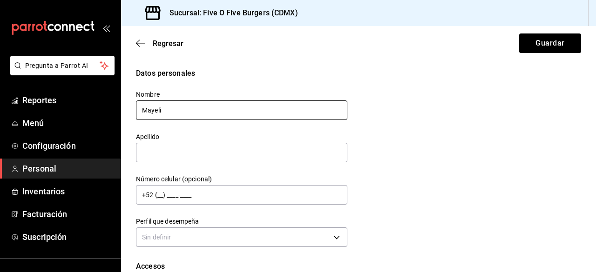
type input "Mayeli"
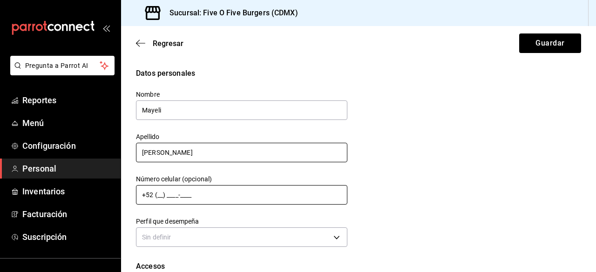
type input "Rodriguez"
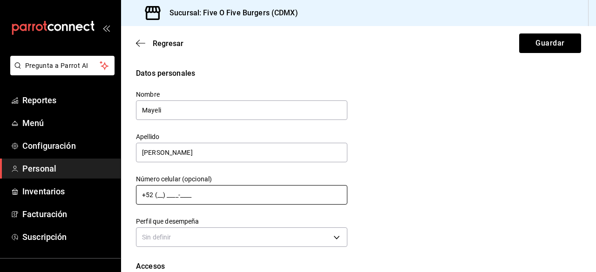
click at [172, 193] on input "+52 (__) ____-____" at bounding box center [241, 195] width 211 height 20
type input "+52 (55) 8534-6921"
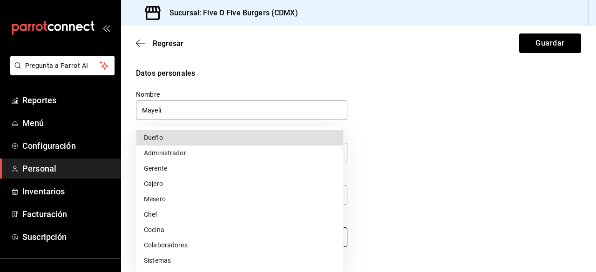
click at [187, 239] on body "Pregunta a Parrot AI Reportes Menú Configuración Personal Inventarios Facturaci…" at bounding box center [298, 136] width 596 height 272
click at [173, 139] on li "Dueño" at bounding box center [239, 137] width 207 height 15
type input "OWNER"
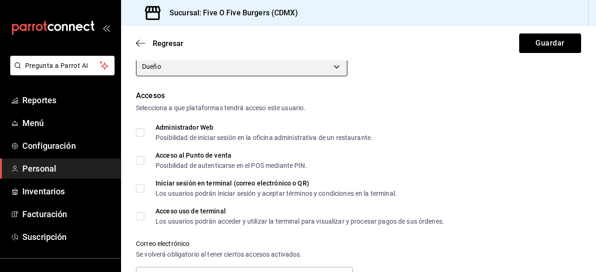
scroll to position [174, 0]
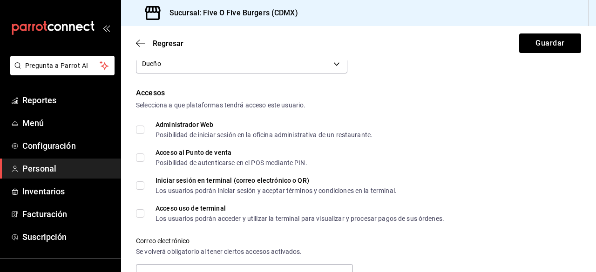
click at [137, 131] on input "Administrador Web Posibilidad de iniciar sesión en la oficina administrativa de…" at bounding box center [140, 130] width 8 height 8
checkbox input "true"
click at [138, 159] on input "Acceso al Punto de venta Posibilidad de autenticarse en el POS mediante PIN." at bounding box center [140, 158] width 8 height 8
checkbox input "true"
click at [141, 190] on input "Iniciar sesión en terminal (correo electrónico o QR) Los usuarios podrán inicia…" at bounding box center [140, 186] width 8 height 8
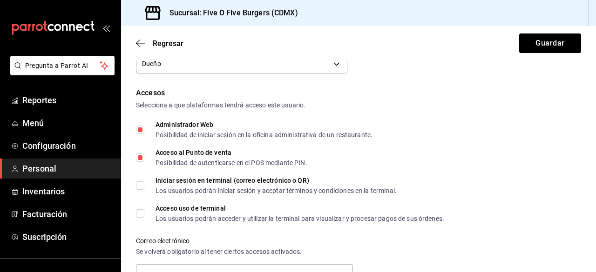
checkbox input "true"
click at [142, 218] on label "Acceso uso de terminal Los usuarios podrán acceder y utilizar la terminal para …" at bounding box center [290, 213] width 308 height 17
click at [142, 218] on input "Acceso uso de terminal Los usuarios podrán acceder y utilizar la terminal para …" at bounding box center [140, 214] width 8 height 8
checkbox input "true"
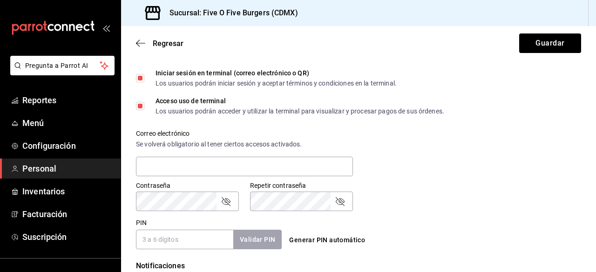
scroll to position [290, 0]
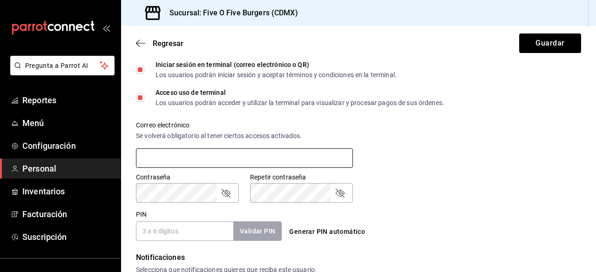
click at [289, 155] on input "text" at bounding box center [244, 159] width 217 height 20
type input "mayerat@hotmail.com"
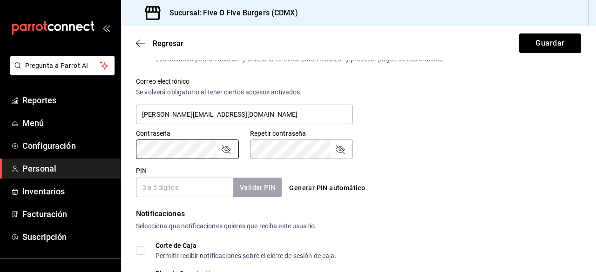
scroll to position [334, 0]
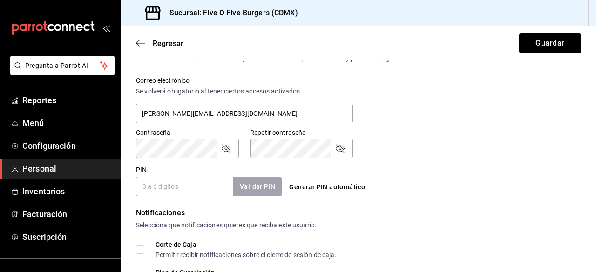
click at [180, 182] on input "PIN" at bounding box center [184, 187] width 97 height 20
type input "1"
type input "6921"
click at [248, 193] on button "Validar PIN" at bounding box center [256, 187] width 49 height 20
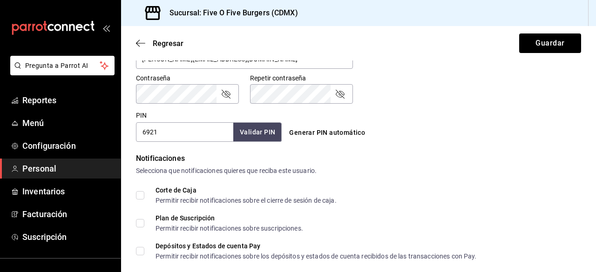
scroll to position [396, 0]
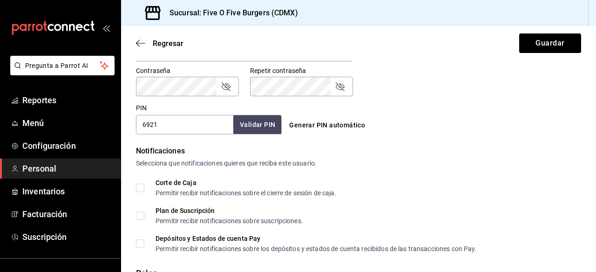
click at [144, 184] on span "Corte de Caja Permitir recibir notificaciones sobre el cierre de sesión de caja." at bounding box center [240, 188] width 192 height 17
click at [144, 184] on input "Corte de Caja Permitir recibir notificaciones sobre el cierre de sesión de caja." at bounding box center [140, 188] width 8 height 8
checkbox input "true"
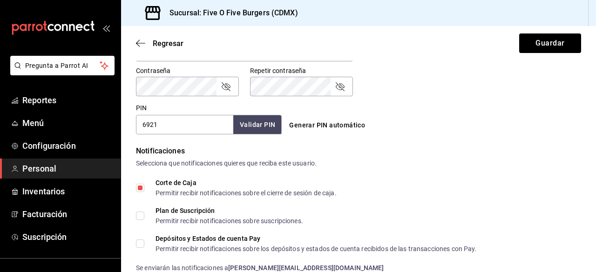
click at [144, 217] on span "Plan de Suscripción Permitir recibir notificaciones sobre suscripciones." at bounding box center [223, 216] width 159 height 17
click at [144, 217] on input "Plan de Suscripción Permitir recibir notificaciones sobre suscripciones." at bounding box center [140, 216] width 8 height 8
checkbox input "true"
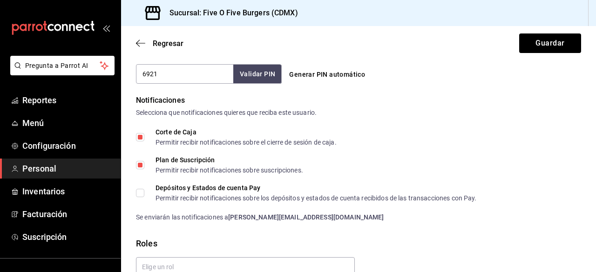
scroll to position [453, 0]
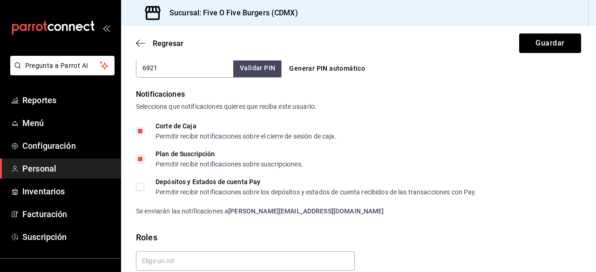
click at [139, 188] on input "Depósitos y Estados de cuenta Pay Permitir recibir notificaciones sobre los dep…" at bounding box center [140, 187] width 8 height 8
checkbox input "true"
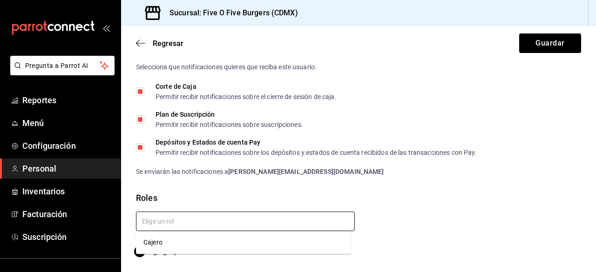
click at [176, 223] on input "text" at bounding box center [245, 222] width 219 height 20
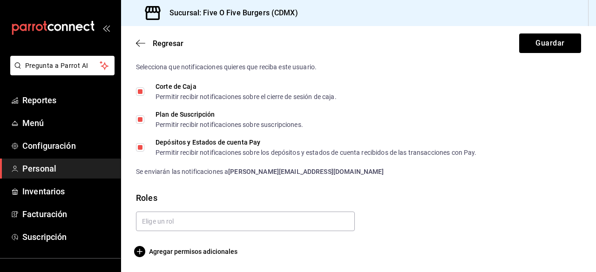
click at [181, 199] on div "Roles" at bounding box center [358, 198] width 445 height 13
click at [176, 254] on span "Agregar permisos adicionales" at bounding box center [187, 251] width 102 height 11
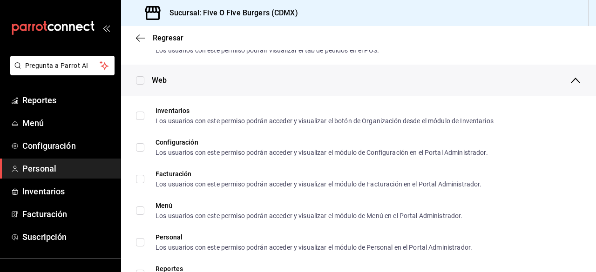
scroll to position [393, 0]
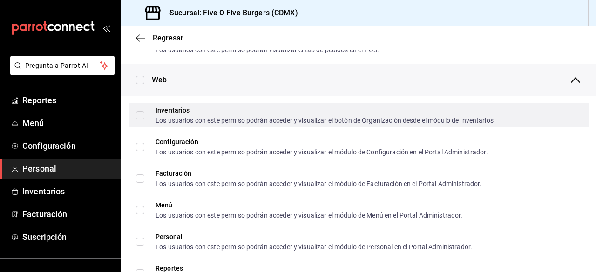
click at [139, 113] on input "Inventarios Los usuarios con este permiso podrán acceder y visualizar el botón …" at bounding box center [140, 115] width 8 height 8
checkbox input "true"
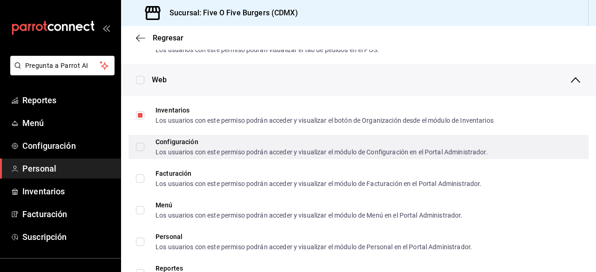
click at [142, 150] on input "Configuración Los usuarios con este permiso podrán acceder y visualizar el módu…" at bounding box center [140, 147] width 8 height 8
checkbox input "true"
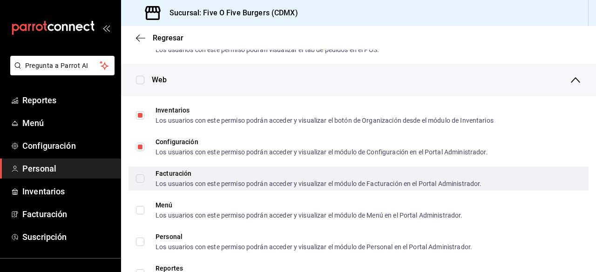
click at [142, 176] on input "Facturación Los usuarios con este permiso podrán acceder y visualizar el módulo…" at bounding box center [140, 179] width 8 height 8
checkbox input "true"
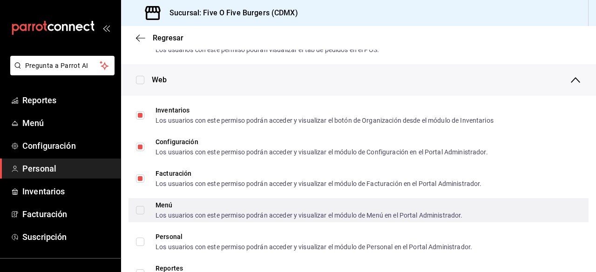
click at [138, 214] on input "Menú Los usuarios con este permiso podrán acceder y visualizar el módulo de Men…" at bounding box center [140, 210] width 8 height 8
checkbox input "true"
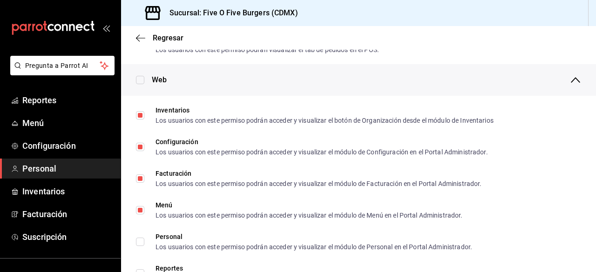
click at [139, 77] on input "checkbox" at bounding box center [140, 80] width 8 height 8
checkbox input "true"
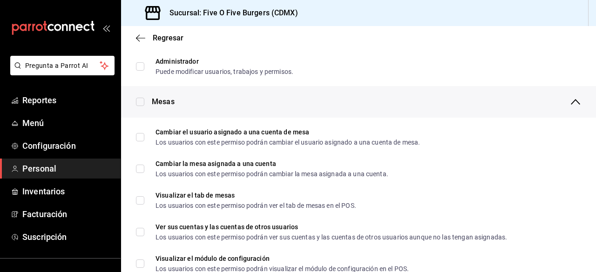
scroll to position [122, 0]
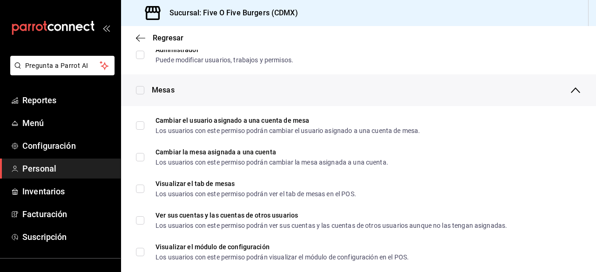
click at [140, 88] on input "checkbox" at bounding box center [140, 90] width 8 height 8
checkbox input "true"
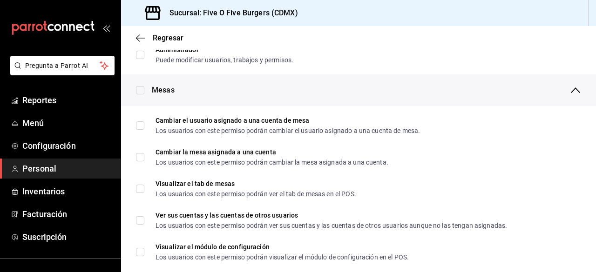
checkbox input "true"
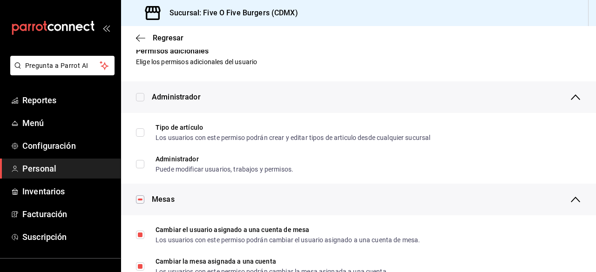
scroll to position [0, 0]
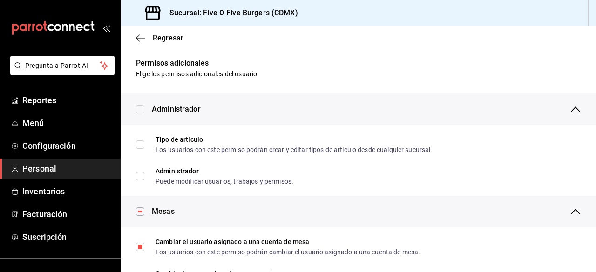
click at [142, 108] on input "checkbox" at bounding box center [140, 109] width 8 height 8
checkbox input "true"
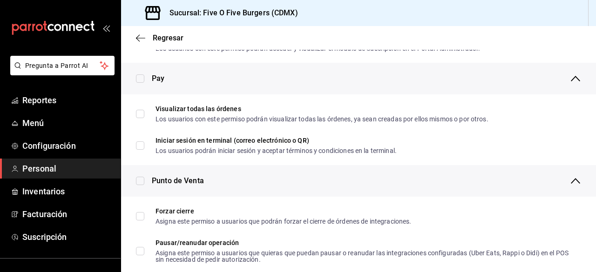
scroll to position [658, 0]
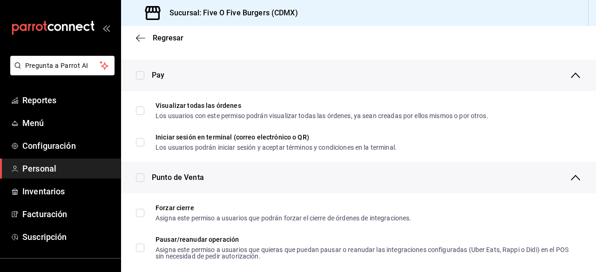
click at [138, 73] on input "checkbox" at bounding box center [140, 75] width 8 height 8
checkbox input "true"
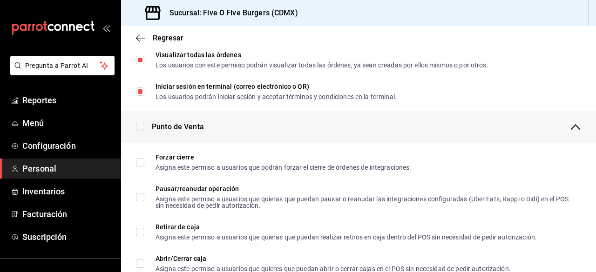
scroll to position [710, 0]
click at [140, 123] on input "checkbox" at bounding box center [140, 126] width 8 height 8
checkbox input "true"
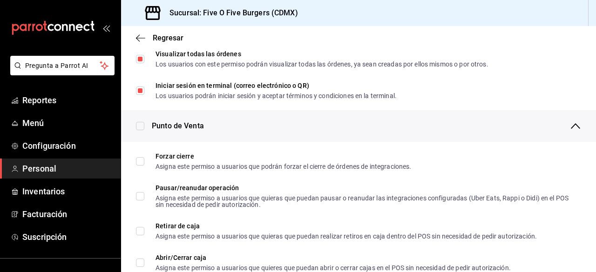
checkbox input "true"
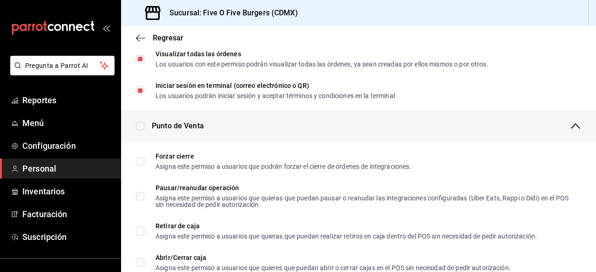
checkbox input "true"
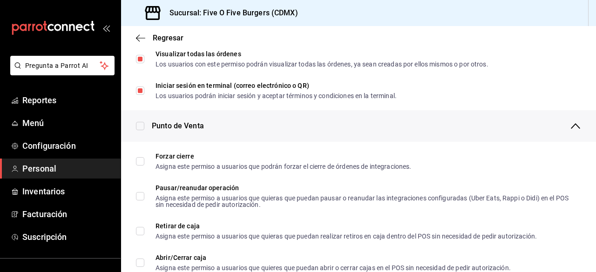
checkbox input "true"
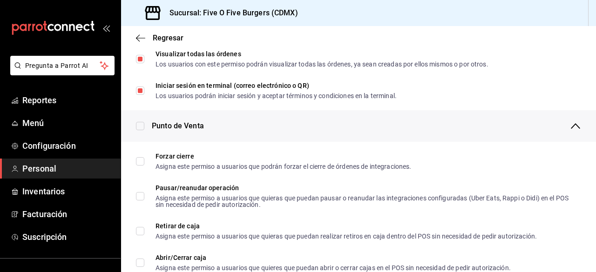
checkbox input "true"
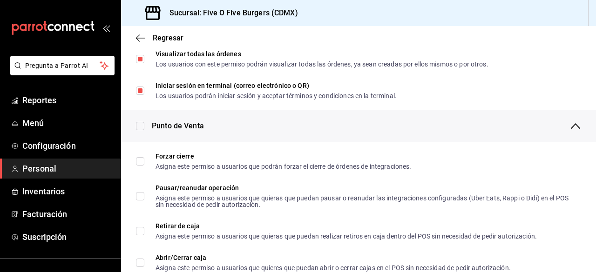
checkbox input "true"
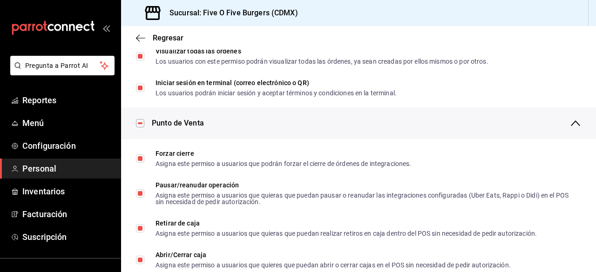
scroll to position [0, 0]
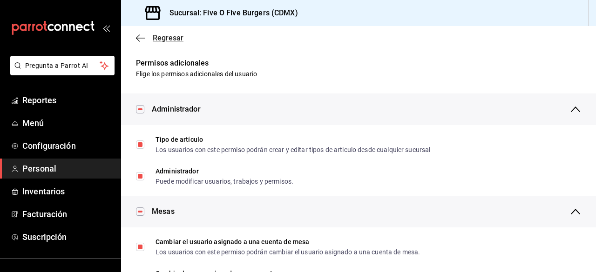
click at [138, 37] on icon "button" at bounding box center [140, 38] width 9 height 8
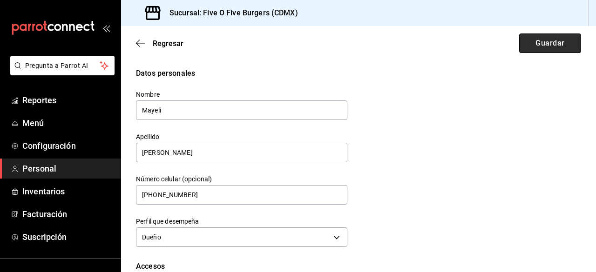
click at [562, 40] on button "Guardar" at bounding box center [550, 44] width 62 height 20
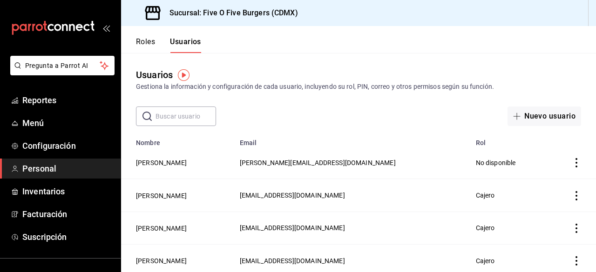
click at [274, 66] on div "Usuarios Gestiona la información y configuración de cada usuario, incluyendo su…" at bounding box center [358, 89] width 475 height 73
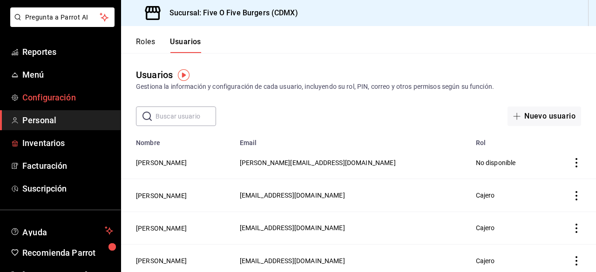
scroll to position [62, 0]
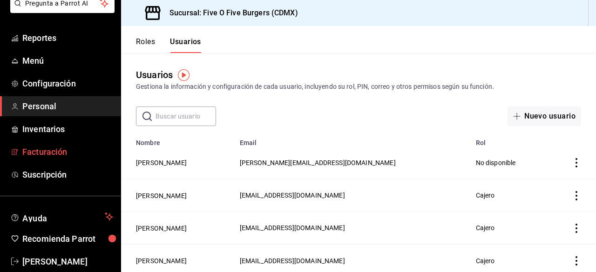
click at [48, 156] on span "Facturación" at bounding box center [67, 152] width 91 height 13
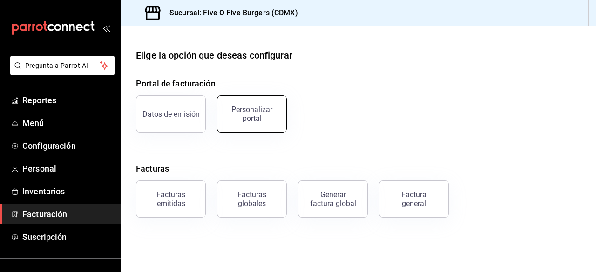
click at [251, 128] on button "Personalizar portal" at bounding box center [252, 113] width 70 height 37
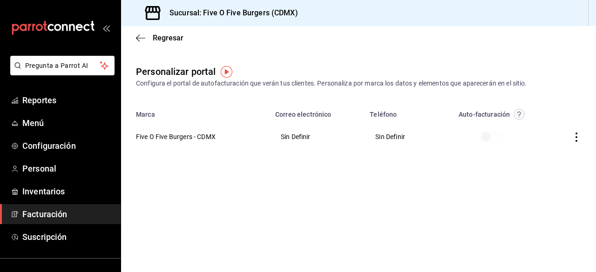
click at [223, 74] on img "button" at bounding box center [227, 72] width 12 height 12
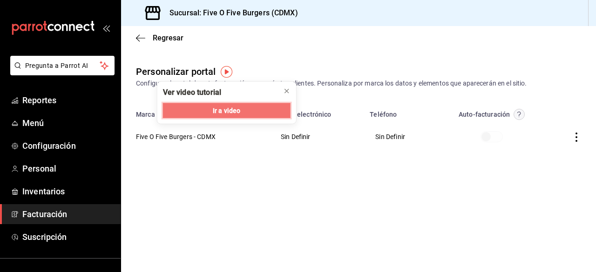
click at [223, 110] on span "Ir a video" at bounding box center [226, 111] width 27 height 10
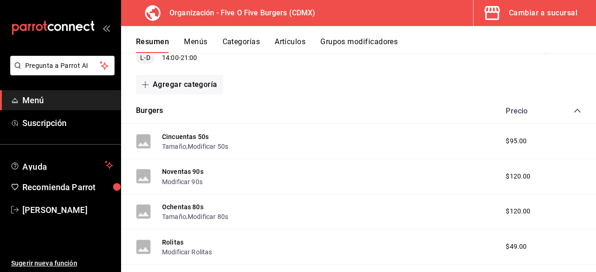
scroll to position [148, 0]
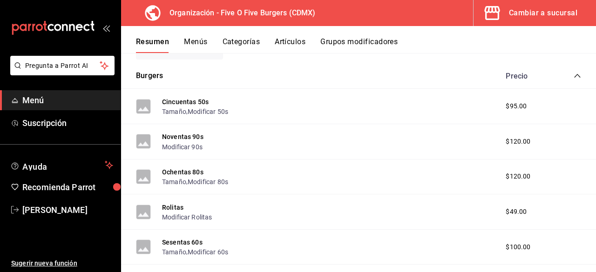
click at [295, 103] on div "Cincuentas 50s Tamaño , Modificar 50s $95.00" at bounding box center [358, 106] width 475 height 35
click at [175, 97] on button "Cincuentas 50s" at bounding box center [185, 101] width 47 height 9
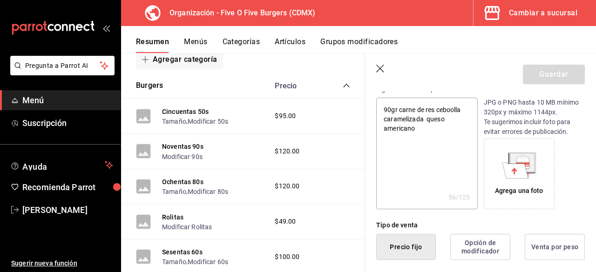
scroll to position [104, 0]
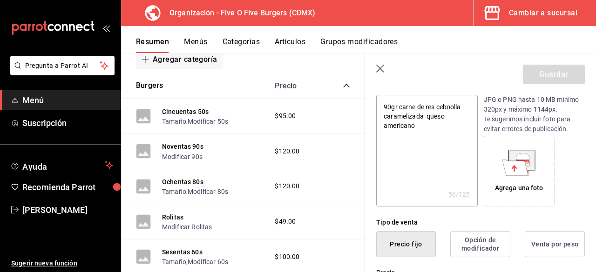
click at [512, 171] on icon at bounding box center [515, 168] width 26 height 16
click at [505, 185] on div "Agrega una foto" at bounding box center [519, 188] width 48 height 10
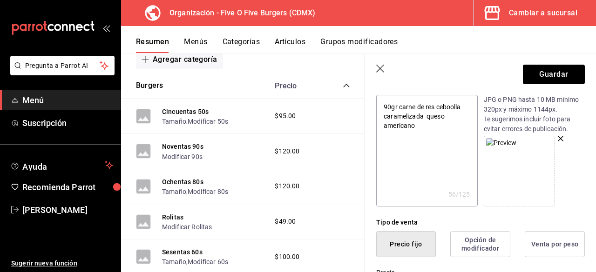
click at [558, 138] on icon "button" at bounding box center [561, 139] width 6 height 6
type textarea "x"
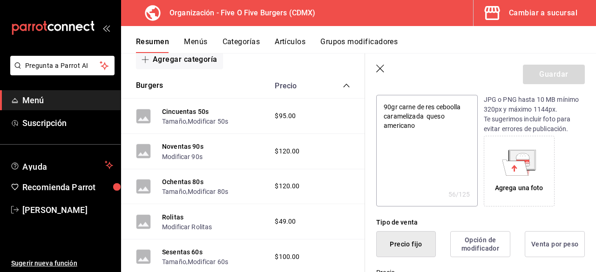
click at [509, 186] on div "Agrega una foto" at bounding box center [519, 188] width 48 height 10
click at [518, 187] on div "Agrega una foto" at bounding box center [519, 188] width 48 height 10
click at [527, 185] on div "Agrega una foto" at bounding box center [519, 188] width 48 height 10
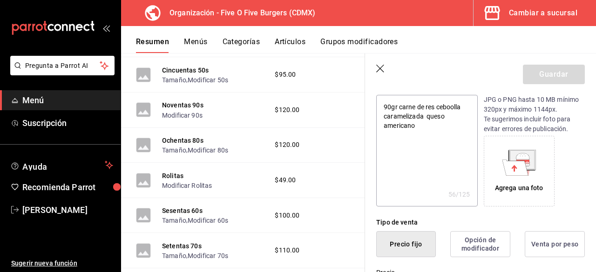
scroll to position [183, 0]
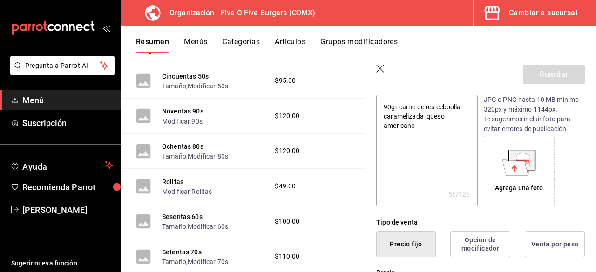
click at [217, 148] on div "Ochentas 80s Tamaño , Modificar 80s" at bounding box center [195, 152] width 66 height 20
click at [199, 148] on button "Ochentas 80s" at bounding box center [182, 146] width 41 height 9
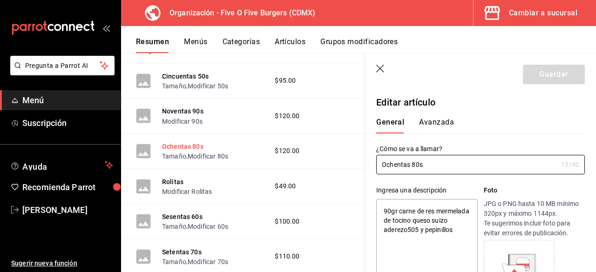
type textarea "x"
type input "$120.00"
type input "E48"
type input "90101500"
radio input "true"
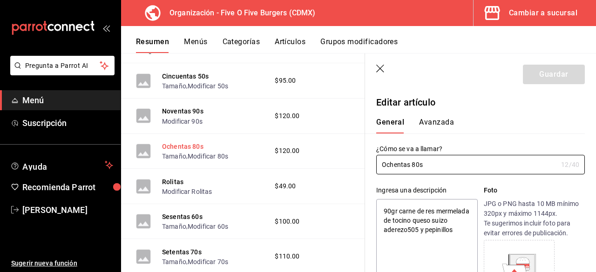
radio input "true"
click at [431, 114] on div "General [PERSON_NAME]" at bounding box center [475, 121] width 220 height 24
click at [434, 120] on button "Avanzada" at bounding box center [436, 126] width 35 height 16
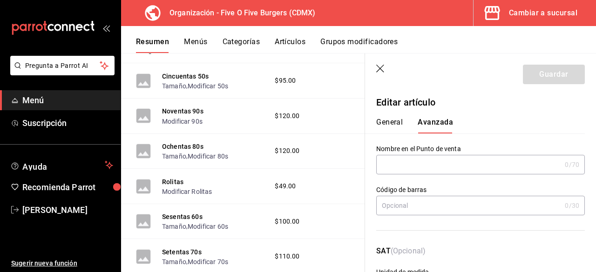
click at [386, 127] on button "General" at bounding box center [389, 126] width 27 height 16
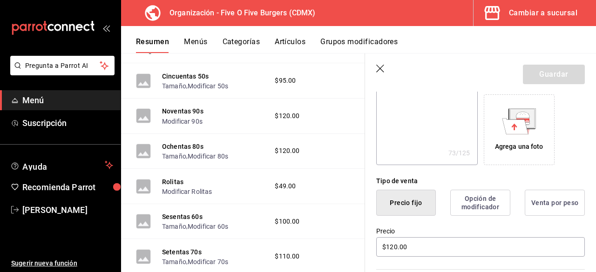
scroll to position [144, 0]
click at [515, 152] on div "Agrega una foto" at bounding box center [519, 148] width 48 height 10
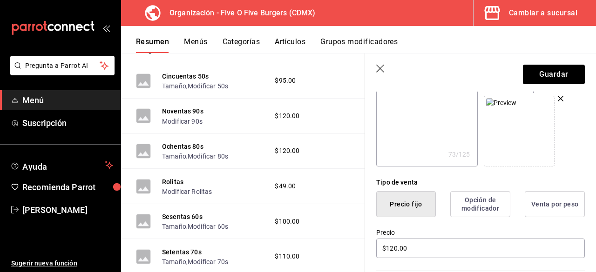
click at [558, 99] on icon "button" at bounding box center [561, 99] width 6 height 6
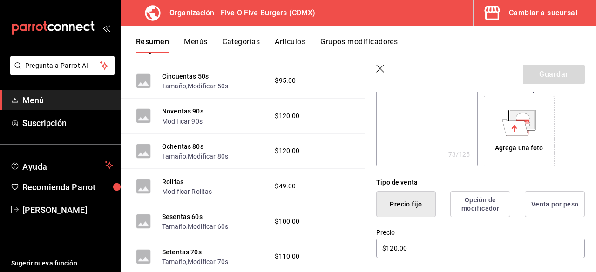
click at [208, 149] on div "Ochentas 80s Tamaño , Modificar 80s" at bounding box center [195, 152] width 66 height 20
click at [188, 149] on button "Ochentas 80s" at bounding box center [182, 146] width 41 height 9
click at [512, 140] on div "Agrega una foto" at bounding box center [519, 131] width 66 height 66
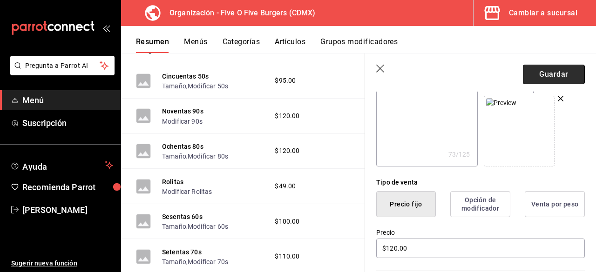
click at [557, 78] on button "Guardar" at bounding box center [554, 75] width 62 height 20
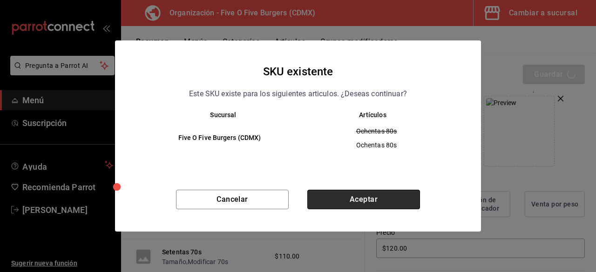
click at [388, 197] on button "Aceptar" at bounding box center [363, 200] width 113 height 20
type textarea "x"
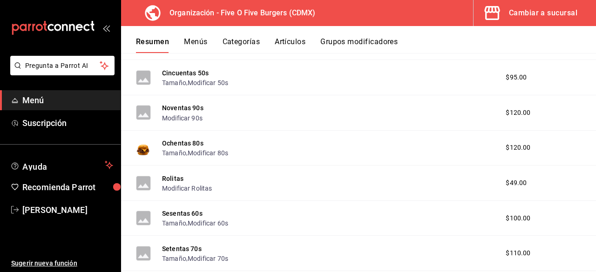
scroll to position [176, 0]
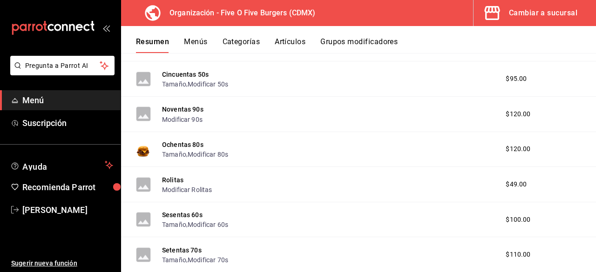
click at [266, 111] on div "Noventas 90s Modificar 90s $120.00" at bounding box center [358, 114] width 475 height 35
click at [174, 112] on button "Noventas 90s" at bounding box center [182, 109] width 41 height 9
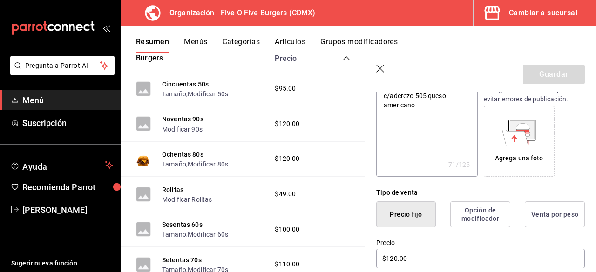
scroll to position [135, 0]
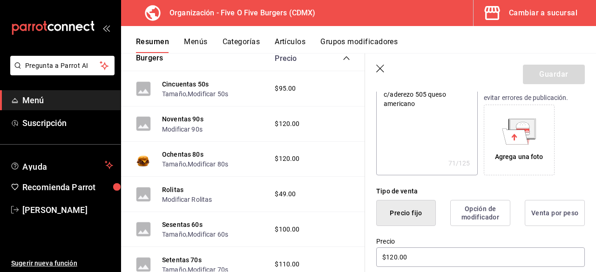
click at [513, 159] on div "Agrega una foto" at bounding box center [519, 157] width 48 height 10
click at [526, 157] on div "Agrega una foto" at bounding box center [519, 157] width 48 height 10
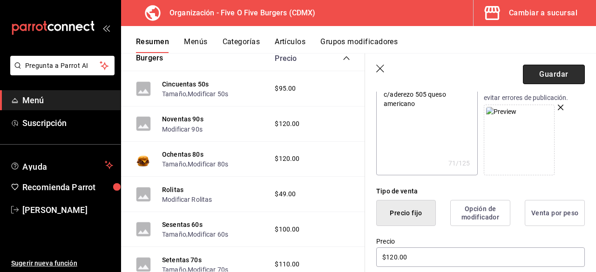
click at [523, 77] on button "Guardar" at bounding box center [554, 75] width 62 height 20
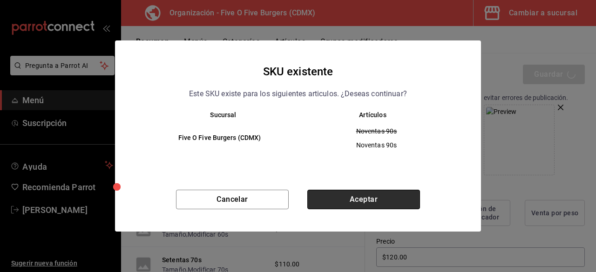
click at [413, 200] on button "Aceptar" at bounding box center [363, 200] width 113 height 20
type textarea "x"
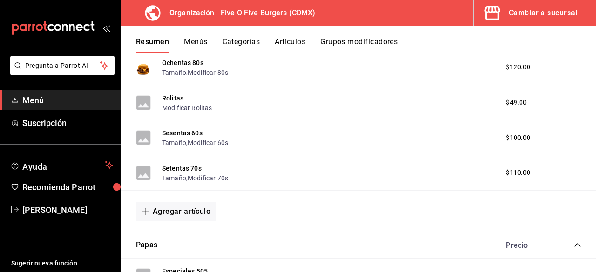
scroll to position [258, 0]
click at [182, 170] on button "Setentas 70s" at bounding box center [182, 167] width 40 height 9
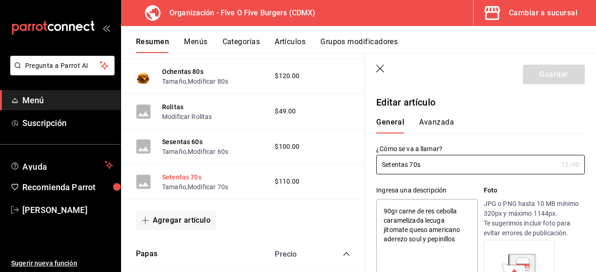
type textarea "x"
type input "$110.00"
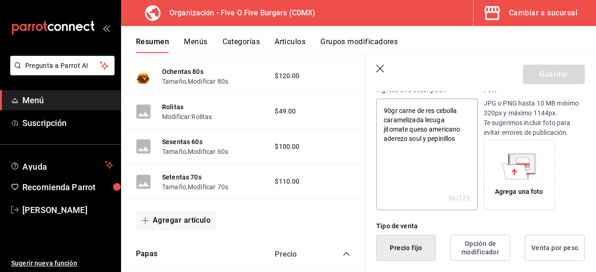
scroll to position [103, 0]
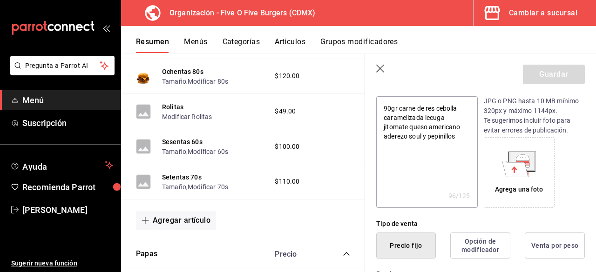
click at [518, 190] on div "Agrega una foto" at bounding box center [519, 190] width 48 height 10
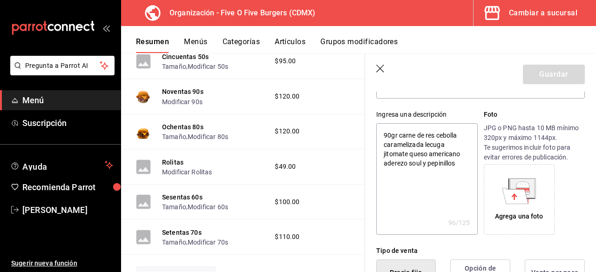
scroll to position [81, 0]
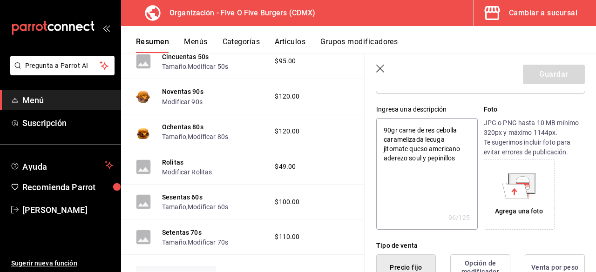
click at [516, 210] on div "Agrega una foto" at bounding box center [519, 212] width 48 height 10
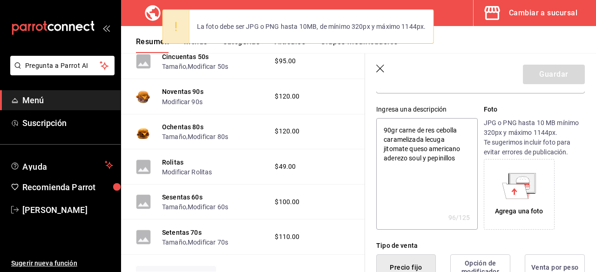
click at [375, 70] on header "Guardar" at bounding box center [480, 73] width 231 height 38
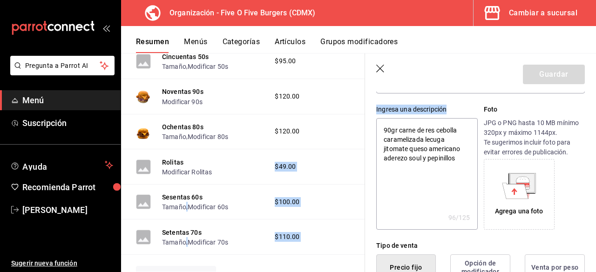
scroll to position [203, 30]
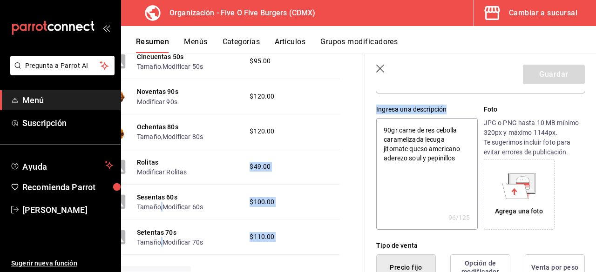
drag, startPoint x: 366, startPoint y: 148, endPoint x: 363, endPoint y: 122, distance: 25.4
click at [363, 122] on main "Resumen organización Agrega y edita los menús, las categorías, artículos y grup…" at bounding box center [358, 162] width 475 height 219
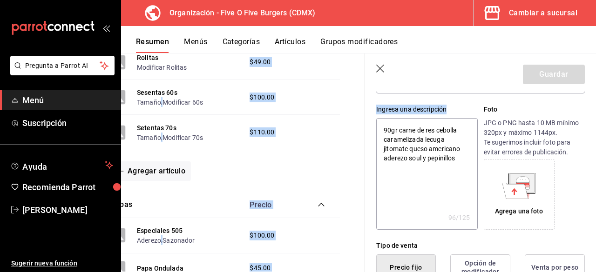
scroll to position [315, 30]
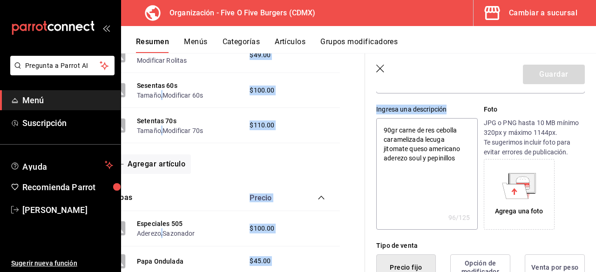
click at [343, 151] on div "Resumen organización Agrega y edita los menús, las categorías, artículos y grup…" at bounding box center [243, 162] width 244 height 219
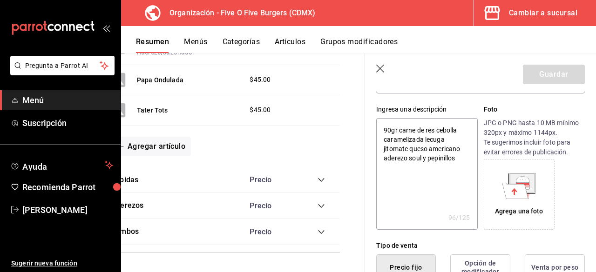
scroll to position [503, 0]
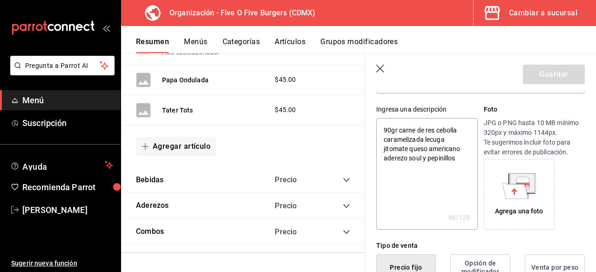
click at [554, 12] on div "Cambiar a sucursal" at bounding box center [543, 13] width 68 height 13
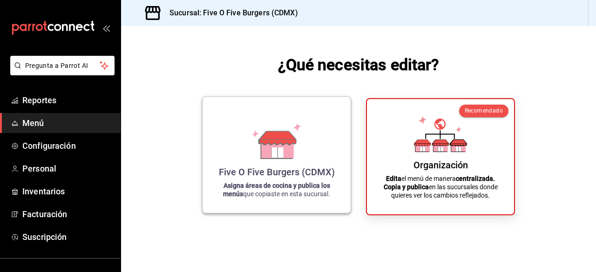
click at [292, 127] on icon at bounding box center [276, 141] width 53 height 36
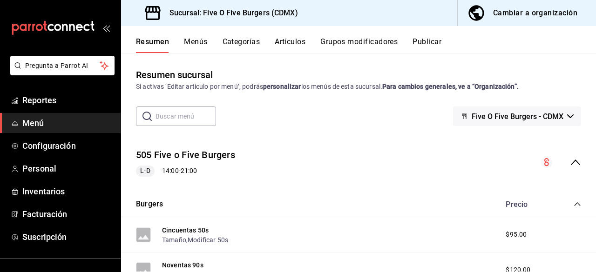
click at [508, 14] on div "Cambiar a organización" at bounding box center [535, 13] width 84 height 13
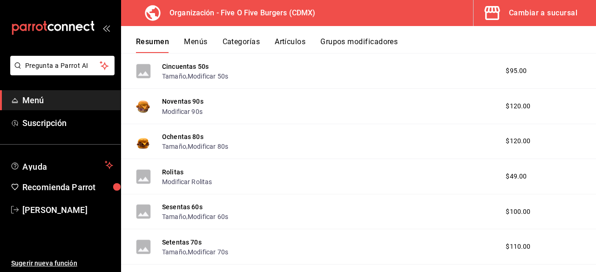
scroll to position [183, 0]
click at [429, 149] on div "Ochentas 80s Tamaño , Modificar 80s $120.00" at bounding box center [358, 142] width 475 height 35
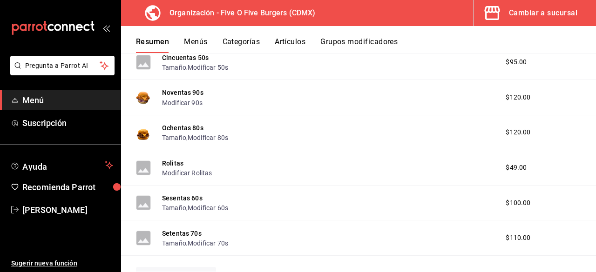
scroll to position [192, 0]
click at [195, 41] on button "Menús" at bounding box center [195, 45] width 23 height 16
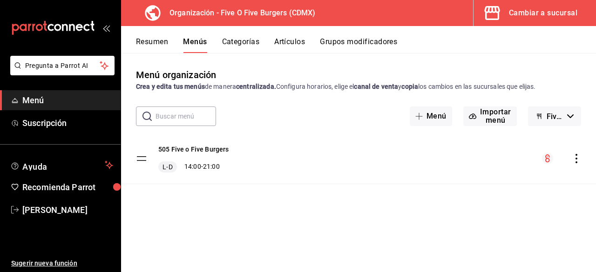
click at [508, 10] on button "Cambiar a sucursal" at bounding box center [531, 13] width 115 height 26
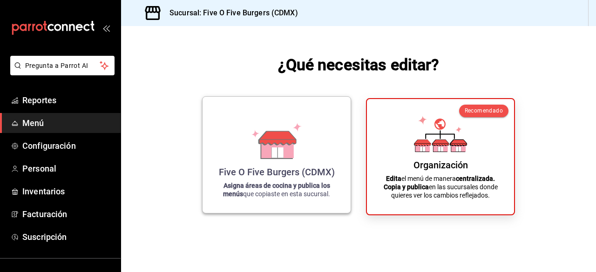
click at [301, 145] on icon at bounding box center [276, 141] width 53 height 36
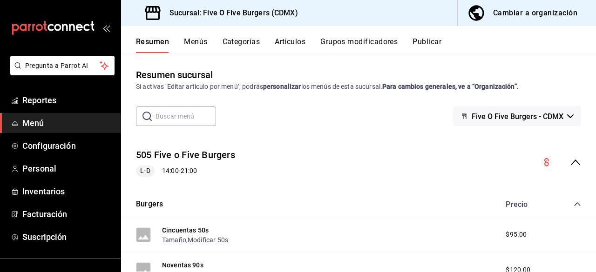
click at [510, 17] on div "Cambiar a organización" at bounding box center [535, 13] width 84 height 13
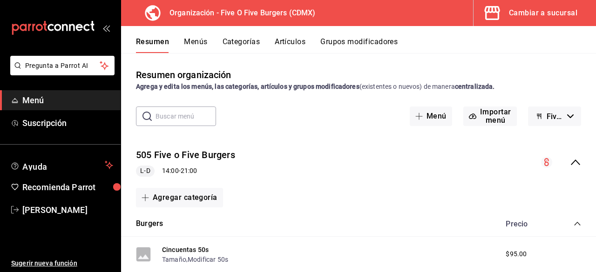
click at [194, 41] on button "Menús" at bounding box center [195, 45] width 23 height 16
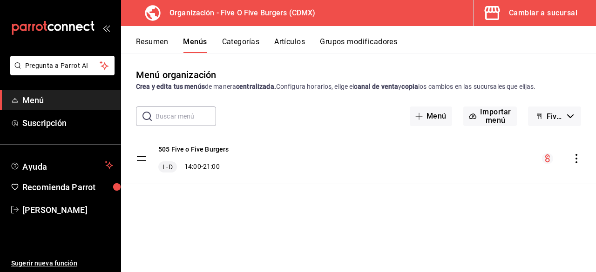
click at [580, 162] on icon "actions" at bounding box center [576, 158] width 9 height 9
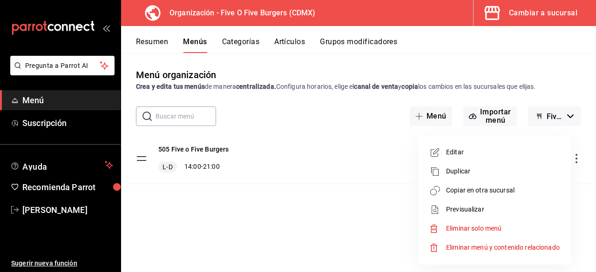
click at [485, 195] on span "Copiar en otra sucursal" at bounding box center [503, 191] width 114 height 10
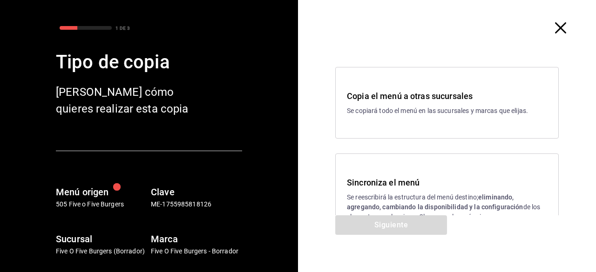
click at [397, 179] on h3 "Sincroniza el menú" at bounding box center [447, 182] width 200 height 13
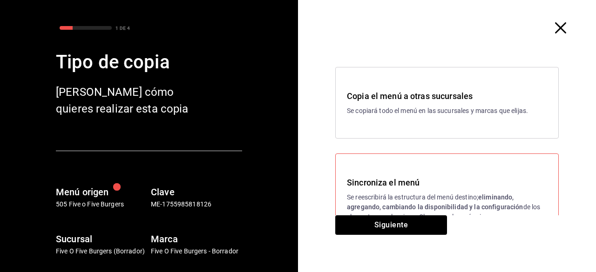
click at [425, 188] on h3 "Sincroniza el menú" at bounding box center [447, 182] width 200 height 13
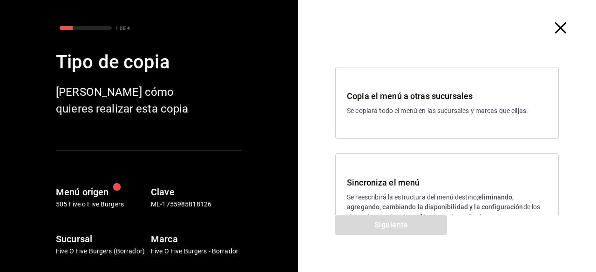
click at [422, 196] on p "Se reescribirá la estructura del menú destino; eliminando, agregando, cambiando…" at bounding box center [447, 207] width 200 height 29
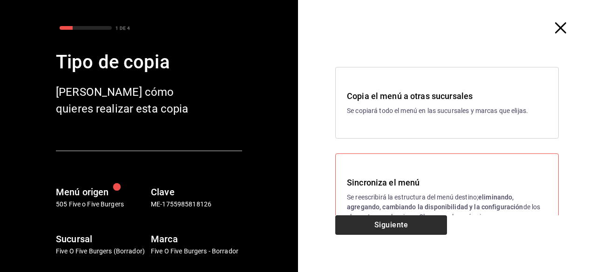
click at [416, 228] on button "Siguiente" at bounding box center [391, 226] width 112 height 20
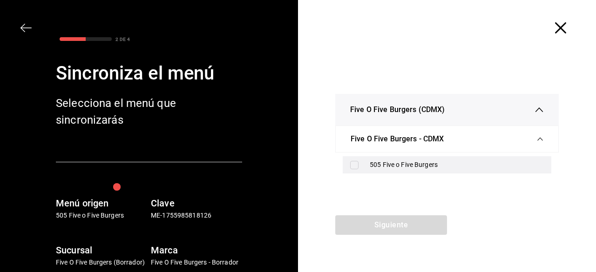
click at [357, 165] on input "checkbox" at bounding box center [354, 165] width 8 height 8
checkbox input "true"
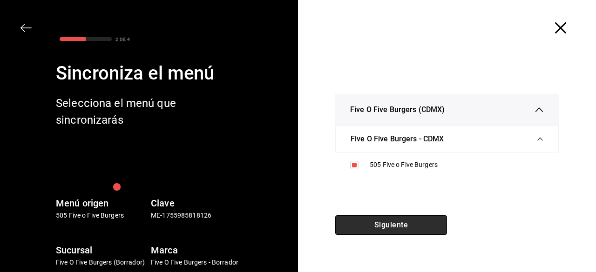
click at [421, 232] on button "Siguiente" at bounding box center [391, 226] width 112 height 20
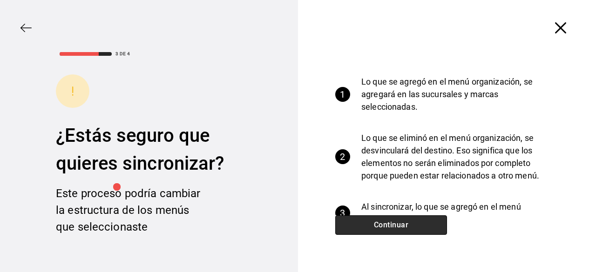
click at [410, 217] on button "Continuar" at bounding box center [391, 226] width 112 height 20
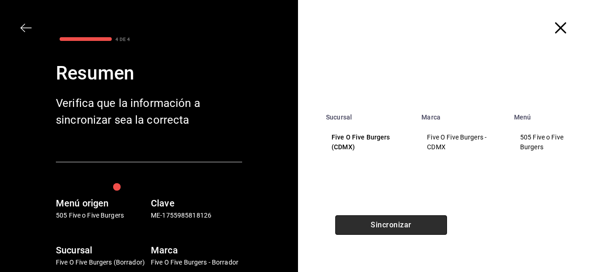
click at [431, 231] on button "Sincronizar" at bounding box center [391, 226] width 112 height 20
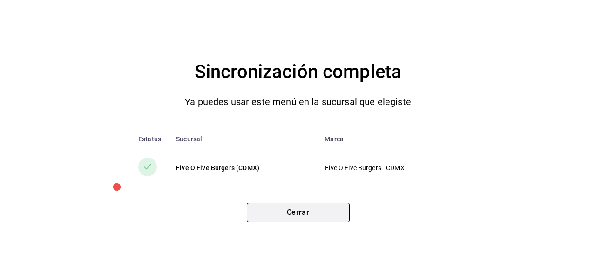
click at [313, 205] on button "Cerrar" at bounding box center [298, 213] width 103 height 20
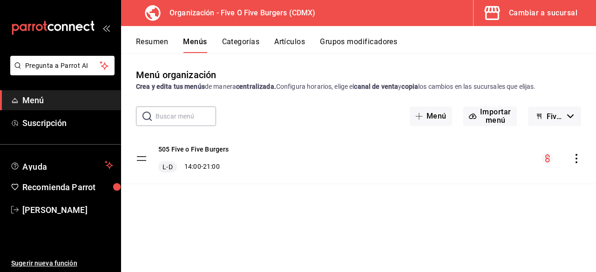
click at [305, 211] on div "Menú organización Crea y edita tus menús de manera centralizada. Configura hora…" at bounding box center [358, 170] width 475 height 204
click at [534, 178] on div "505 Five o Five Burgers L-D 14:00 - 21:00" at bounding box center [358, 159] width 475 height 50
click at [475, 156] on div "505 Five o Five Burgers L-D 14:00 - 21:00" at bounding box center [358, 159] width 475 height 50
